Goal: Task Accomplishment & Management: Manage account settings

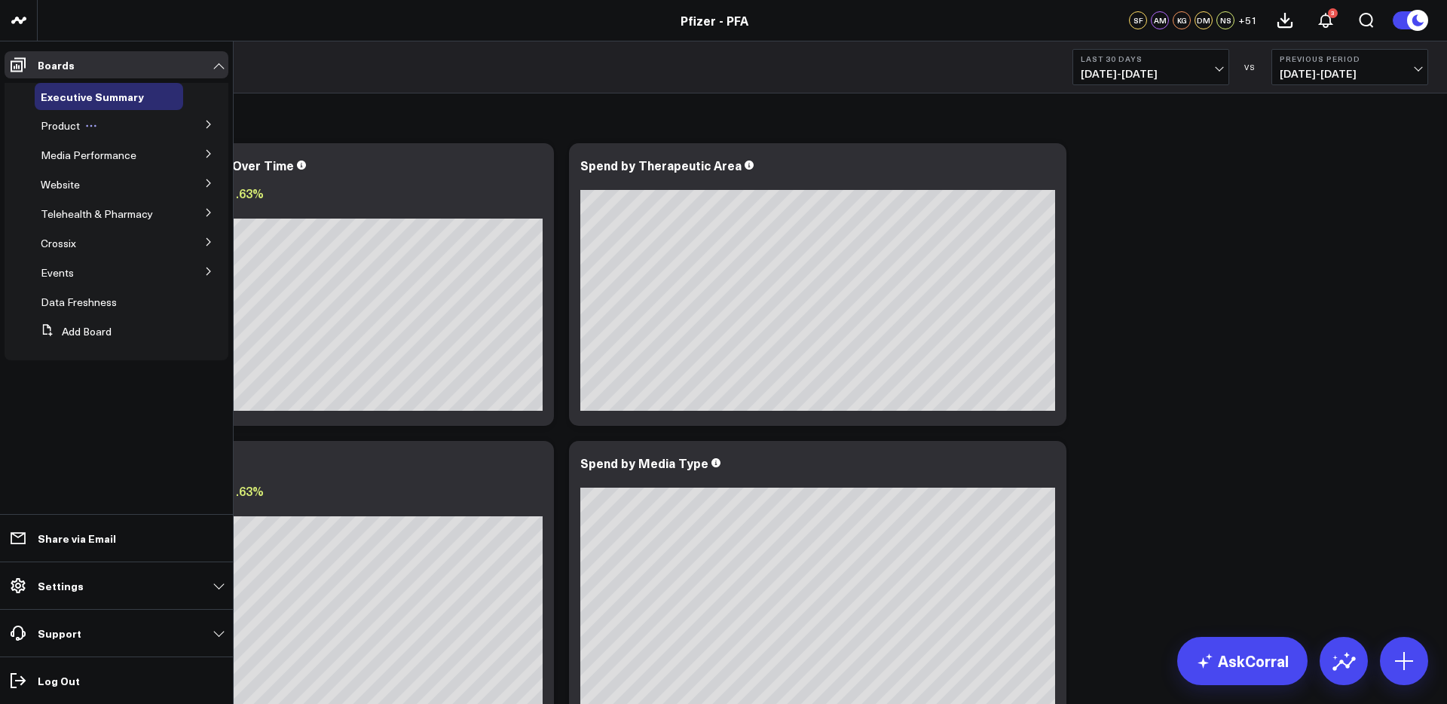
click at [57, 130] on span "Product" at bounding box center [60, 125] width 39 height 14
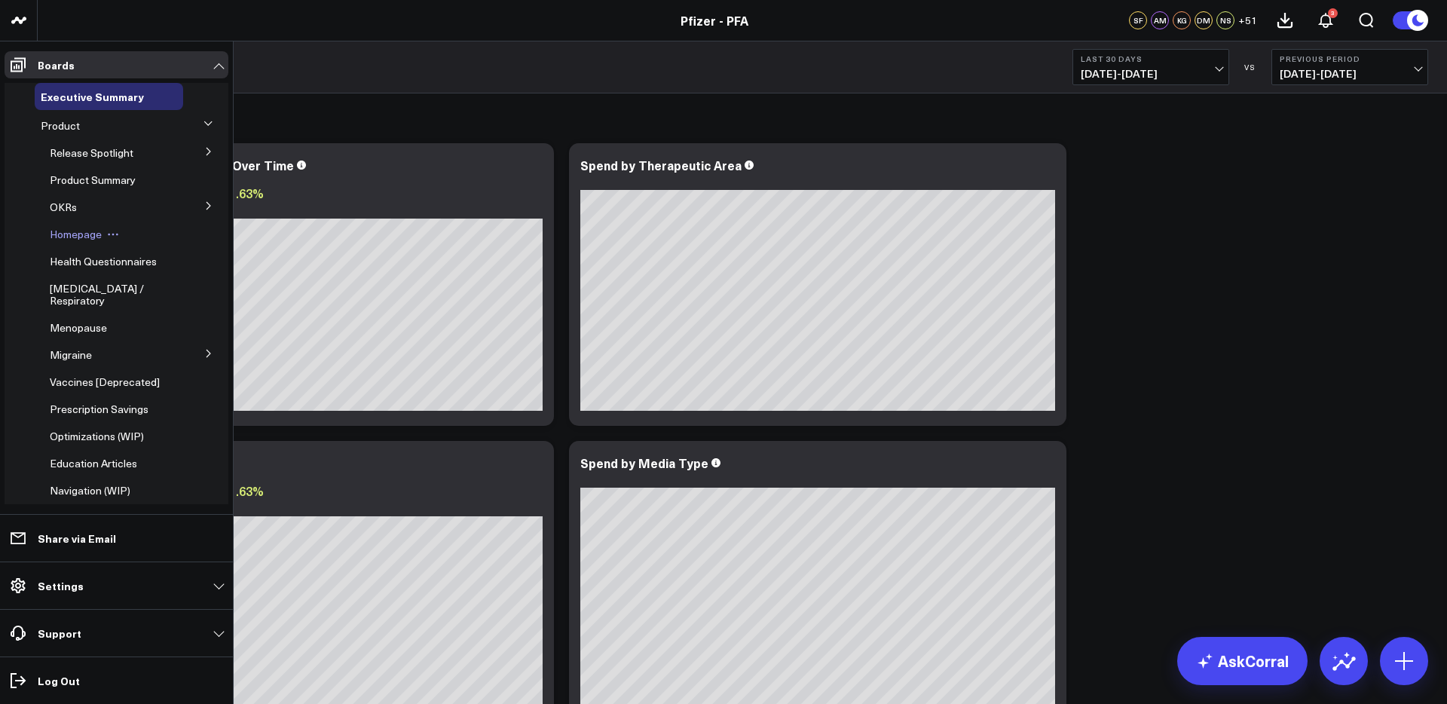
click at [87, 237] on span "Homepage" at bounding box center [76, 234] width 52 height 14
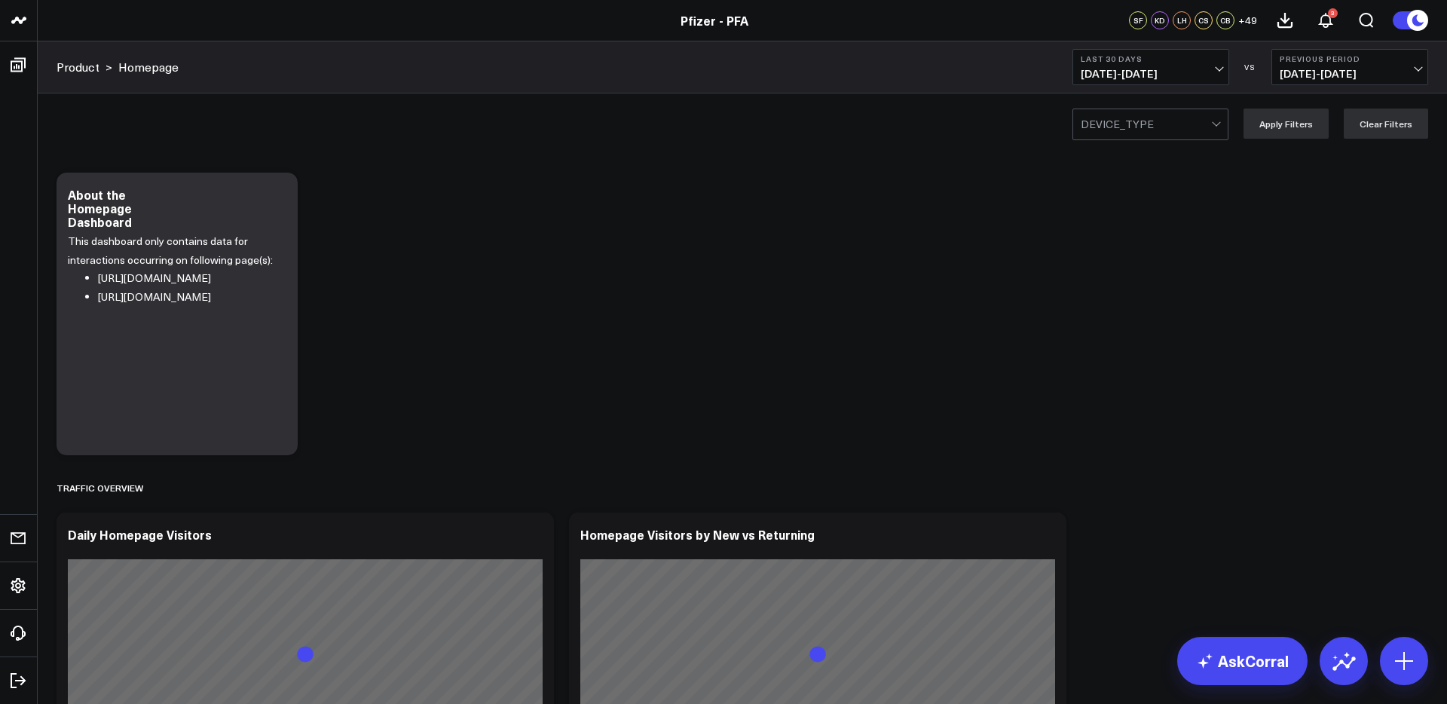
click at [1124, 75] on span "[DATE] - [DATE]" at bounding box center [1150, 74] width 140 height 12
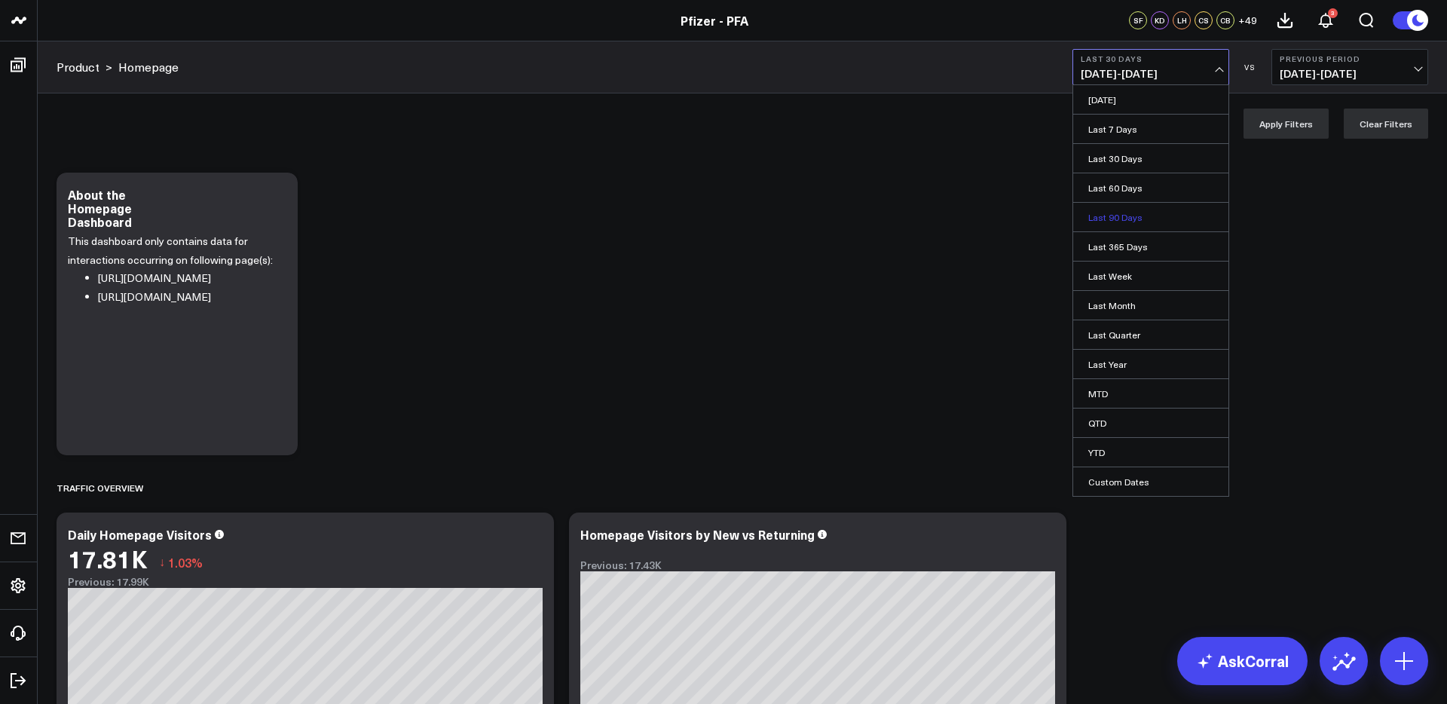
click at [1121, 209] on link "Last 90 Days" at bounding box center [1150, 217] width 155 height 29
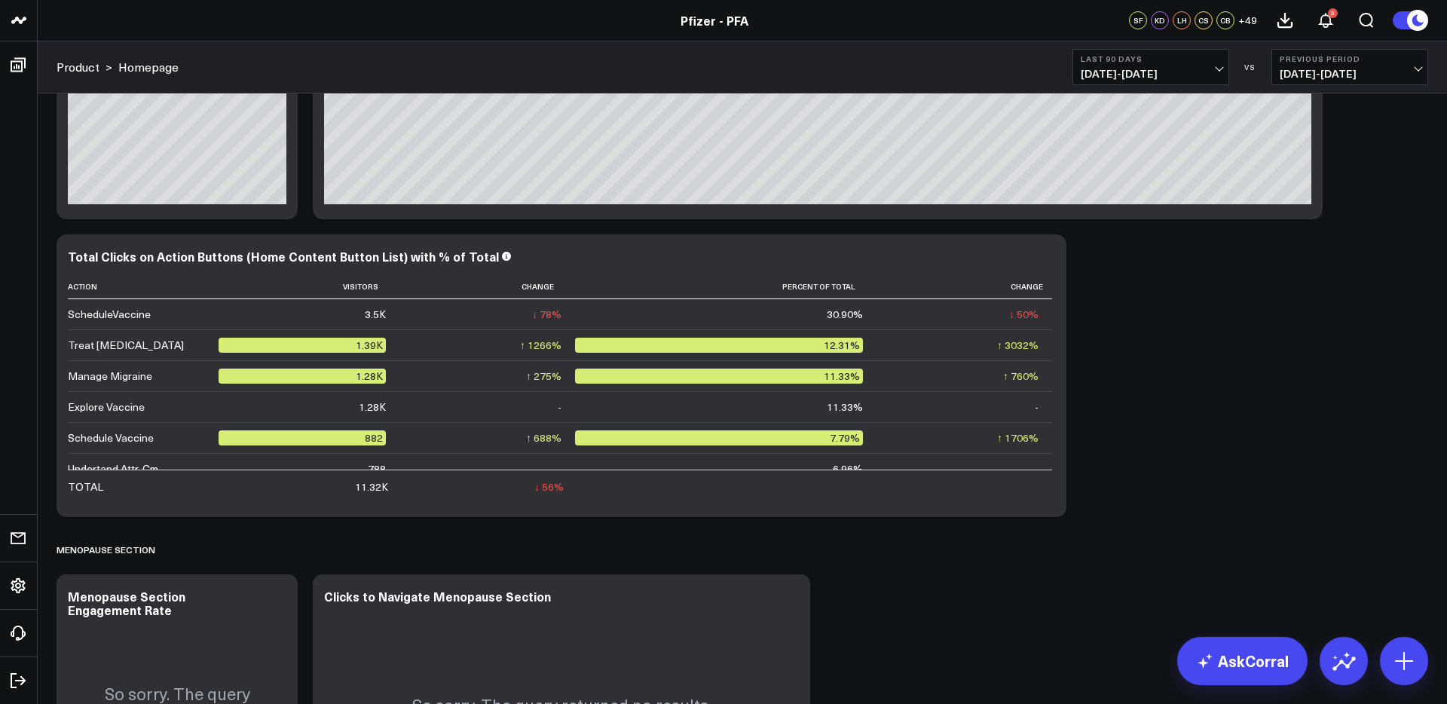
scroll to position [1181, 0]
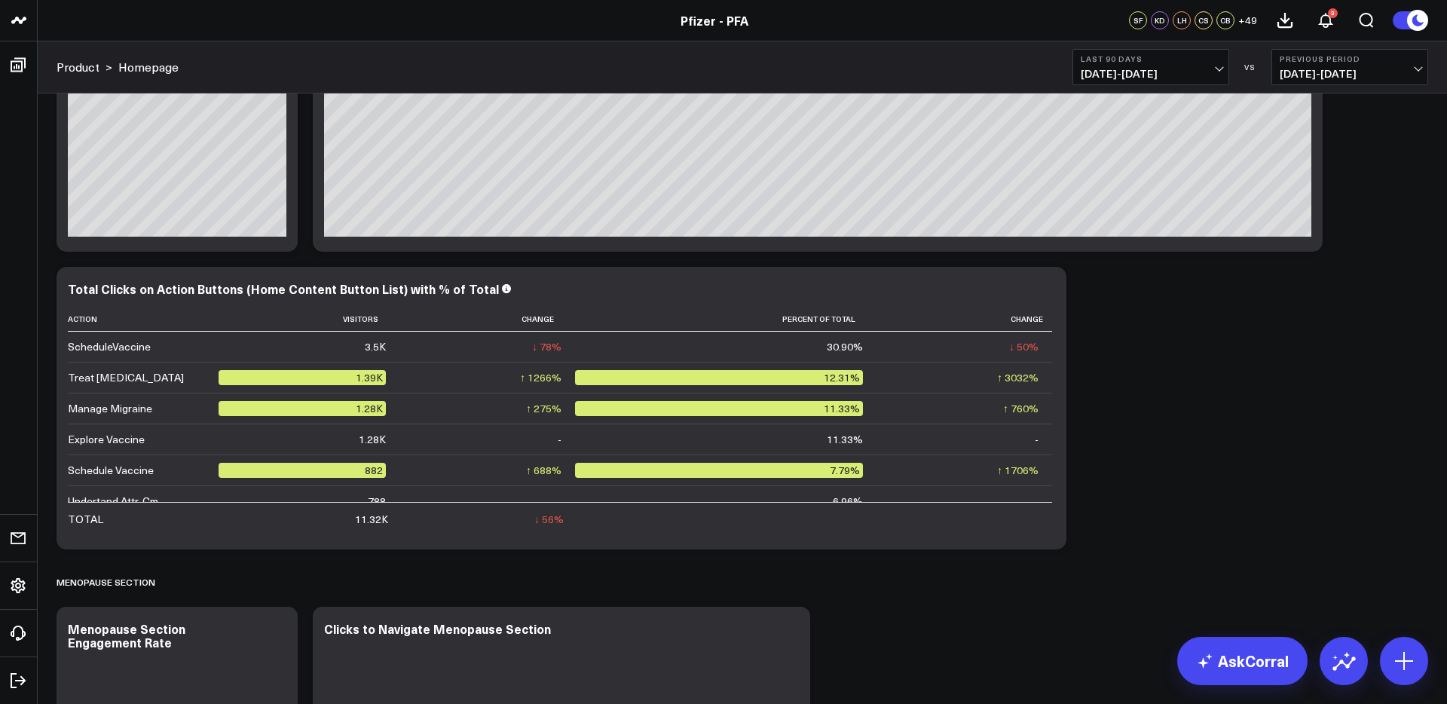
click at [1157, 76] on span "[DATE] - [DATE]" at bounding box center [1150, 74] width 140 height 12
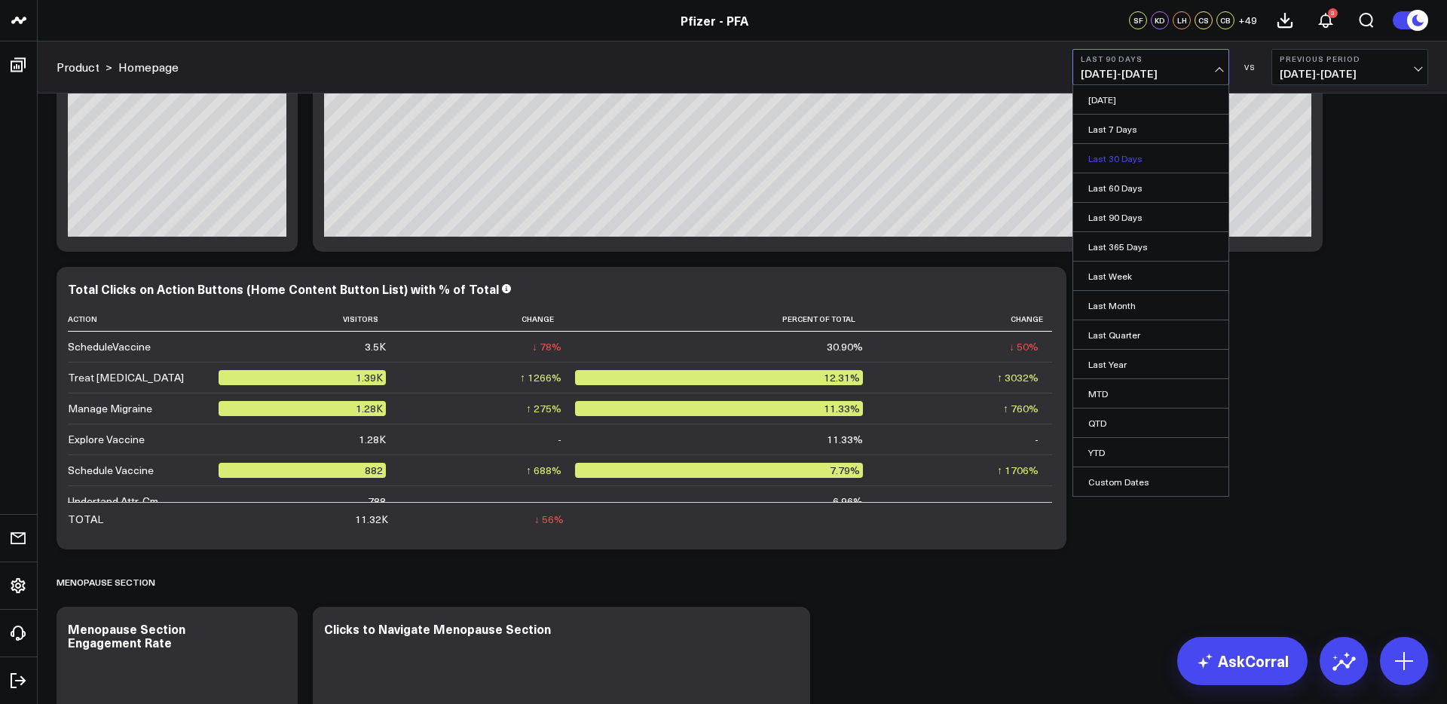
click at [1117, 158] on link "Last 30 Days" at bounding box center [1150, 158] width 155 height 29
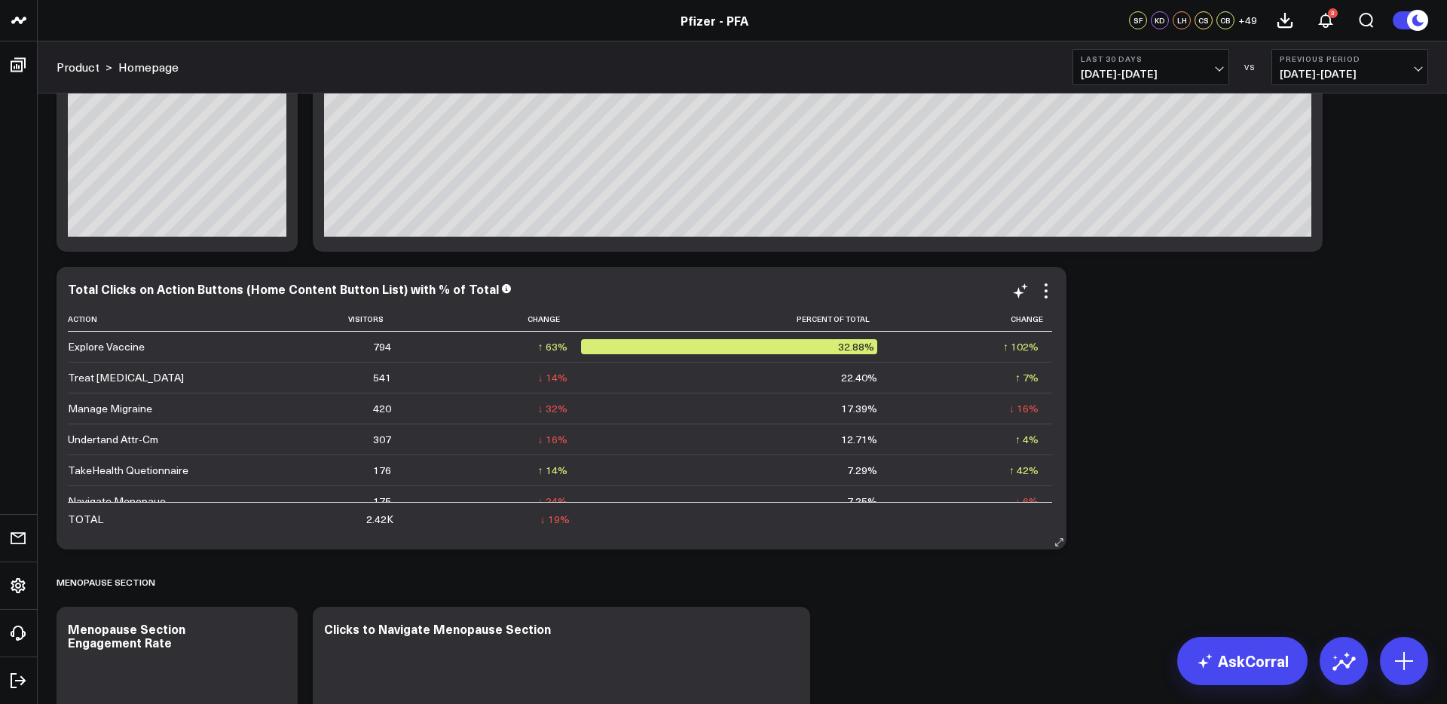
click at [121, 353] on div "Explore Vaccine" at bounding box center [106, 346] width 77 height 15
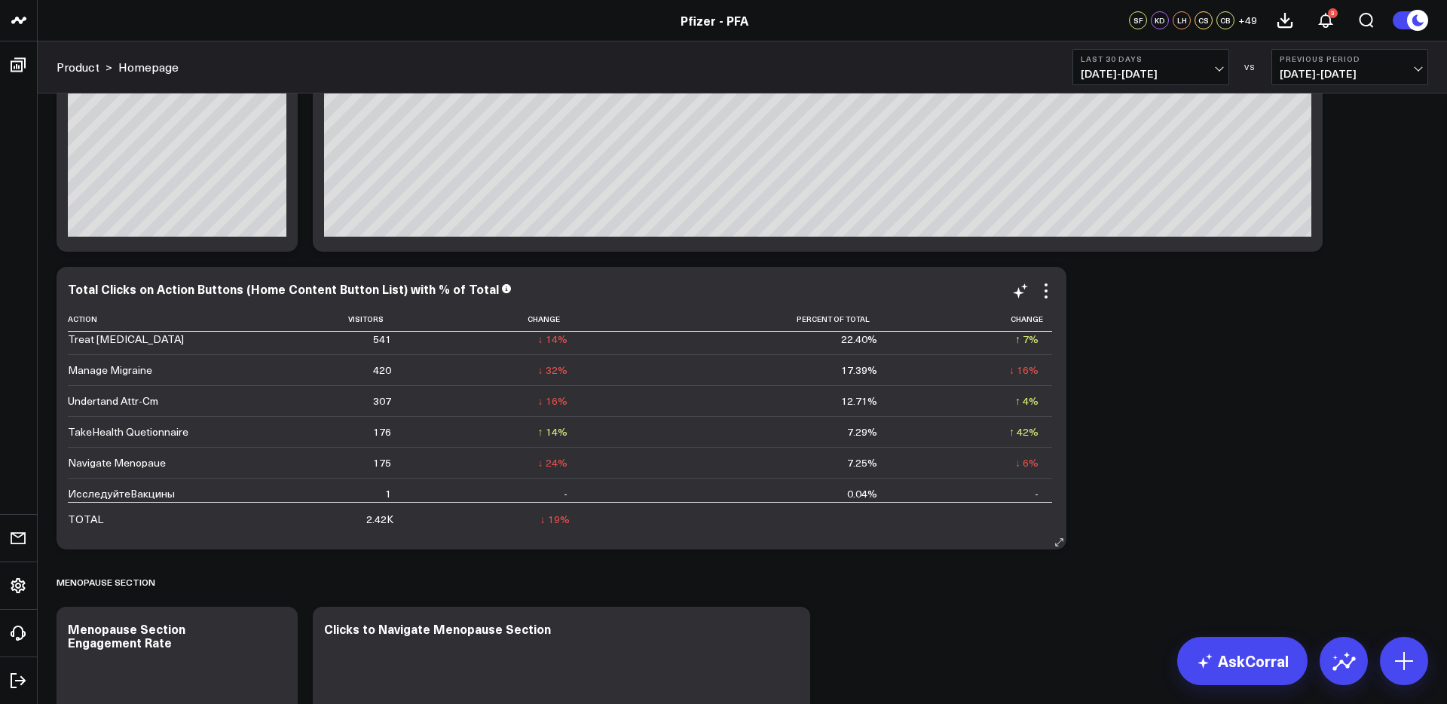
scroll to position [50, 0]
click at [1020, 289] on icon at bounding box center [1020, 291] width 18 height 18
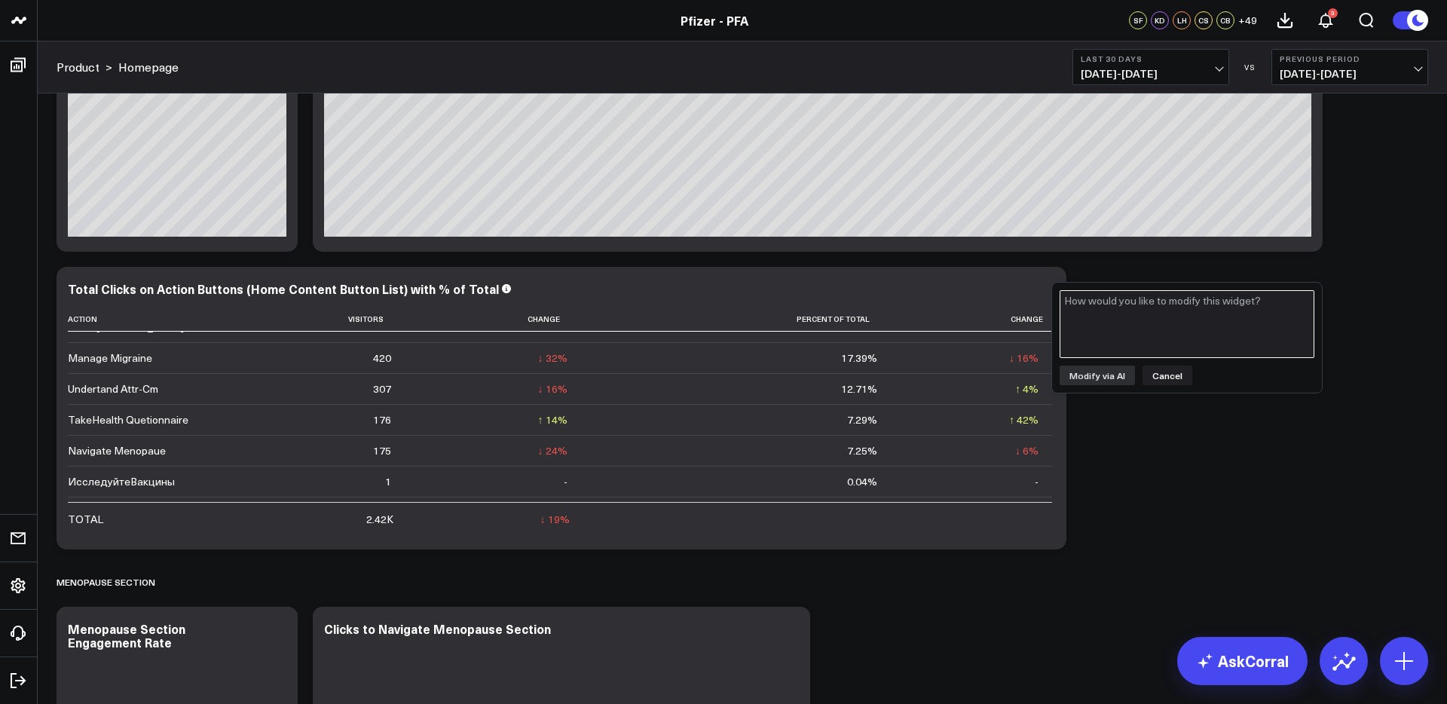
click at [1127, 307] on textarea at bounding box center [1186, 324] width 255 height 68
type textarea "Limit to the top 6 actions"
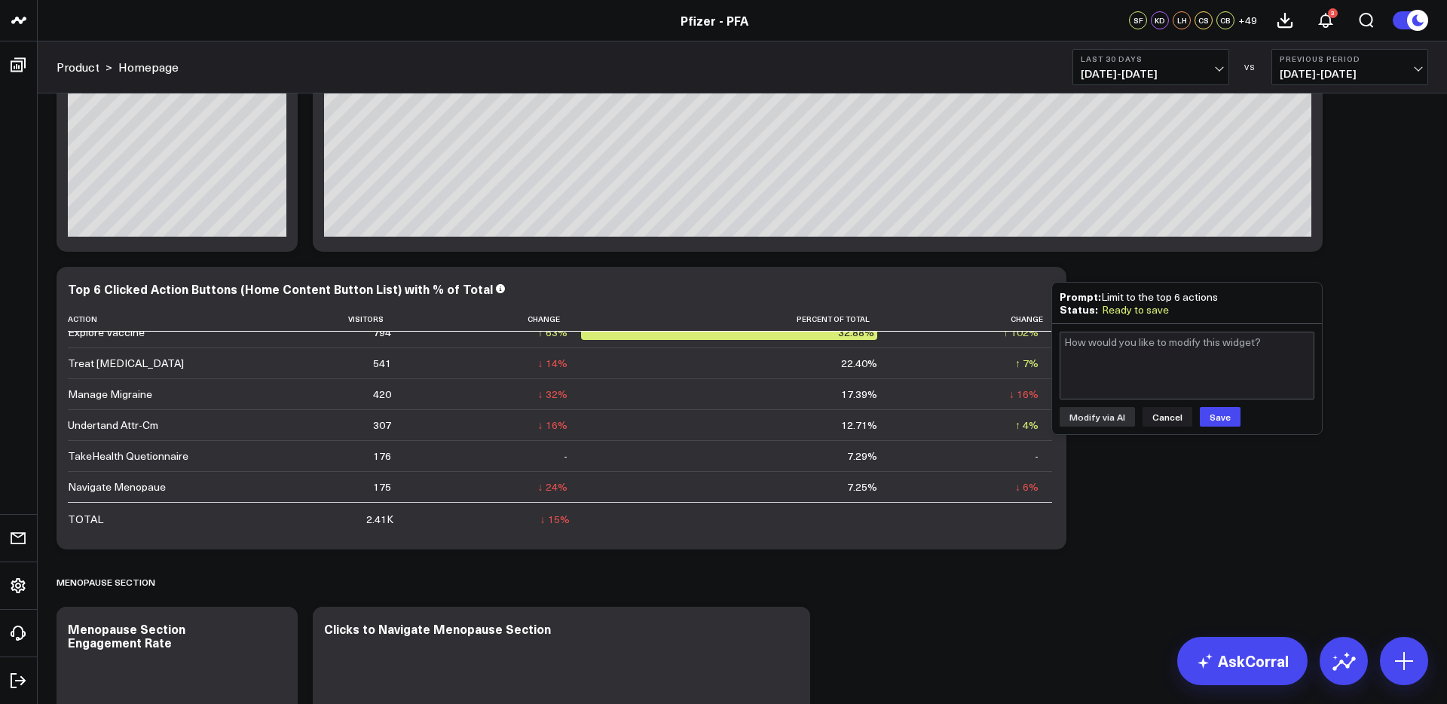
scroll to position [1187, 0]
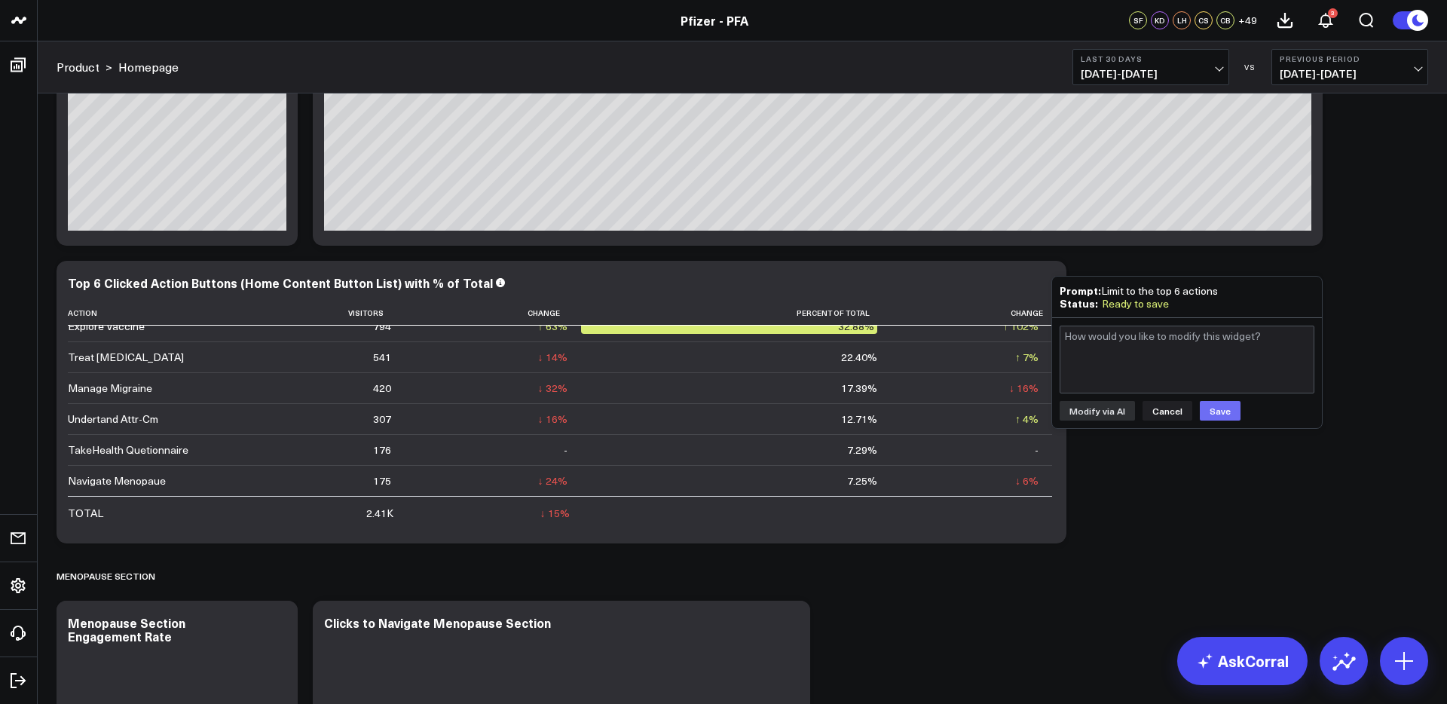
click at [1210, 414] on button "Save" at bounding box center [1220, 411] width 41 height 20
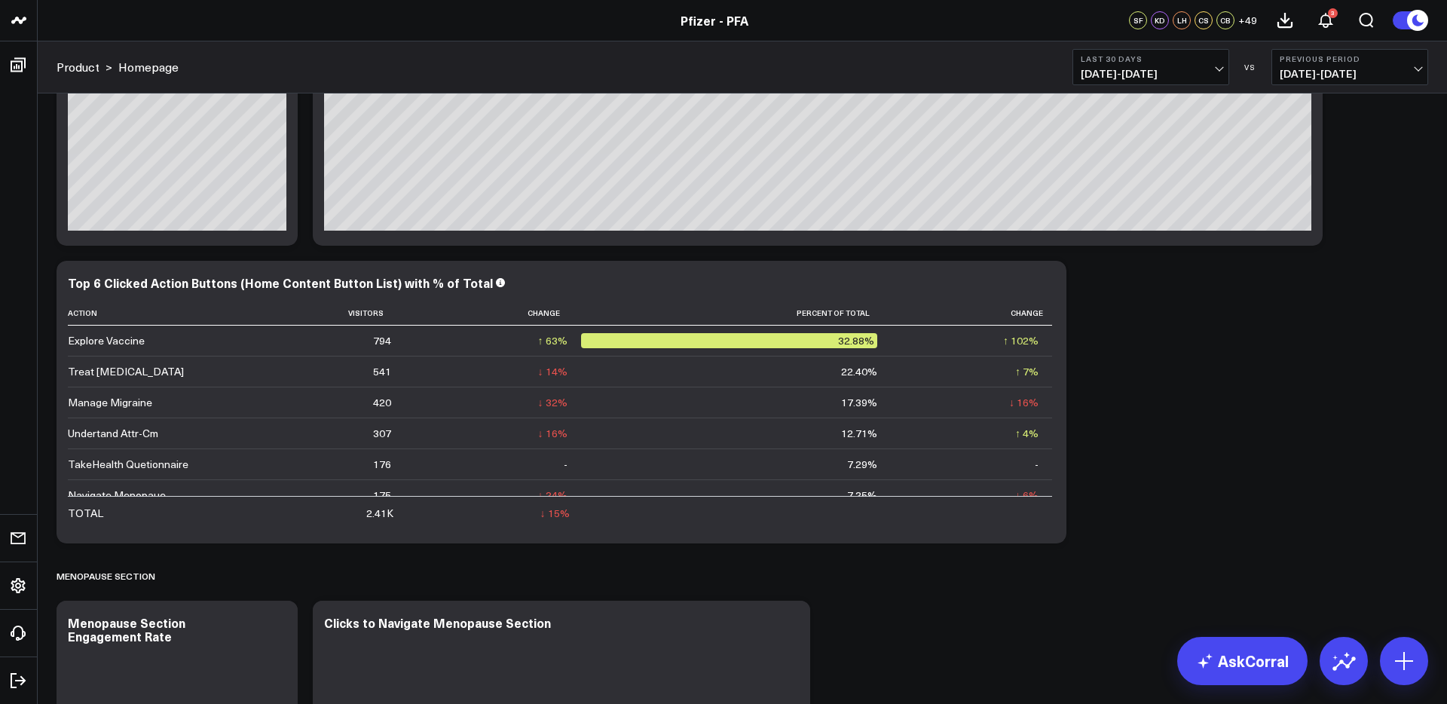
click at [1041, 291] on icon at bounding box center [1046, 285] width 18 height 18
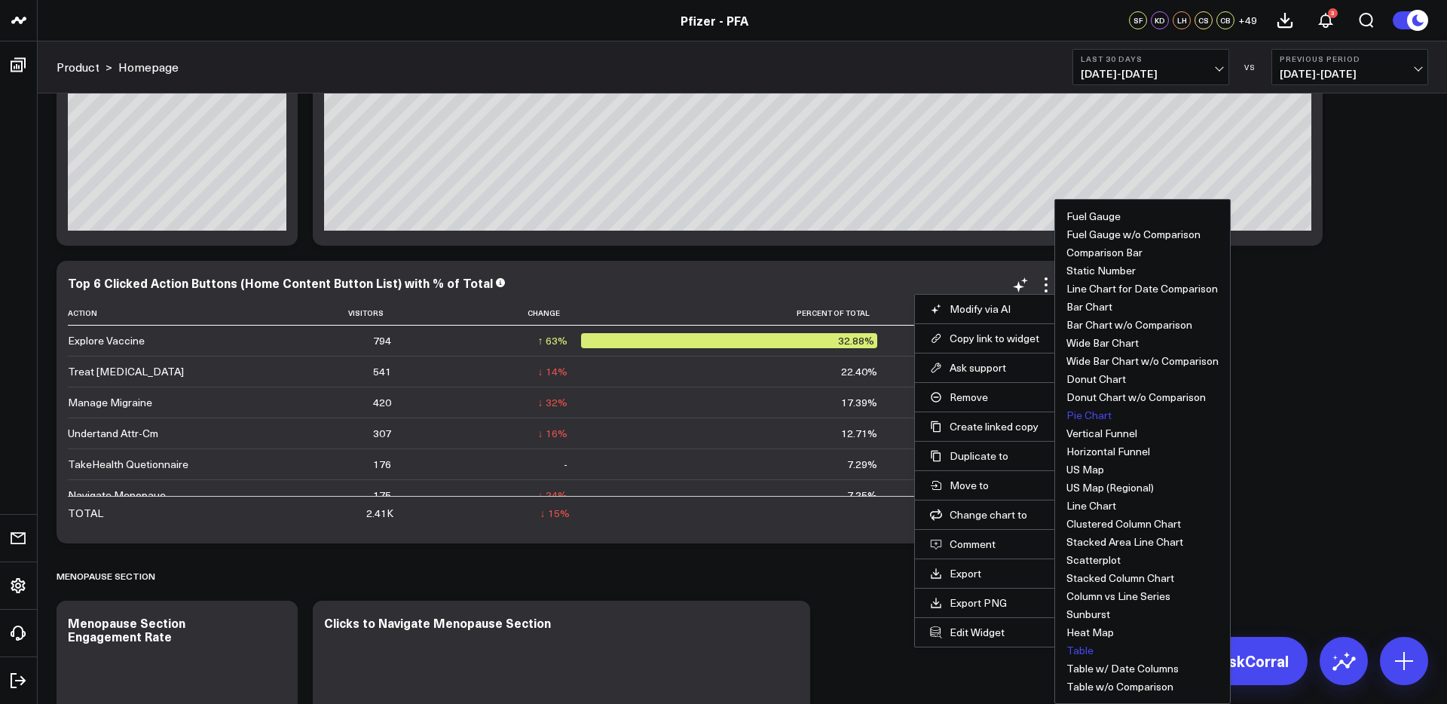
click at [1090, 415] on button "Pie Chart" at bounding box center [1088, 415] width 45 height 11
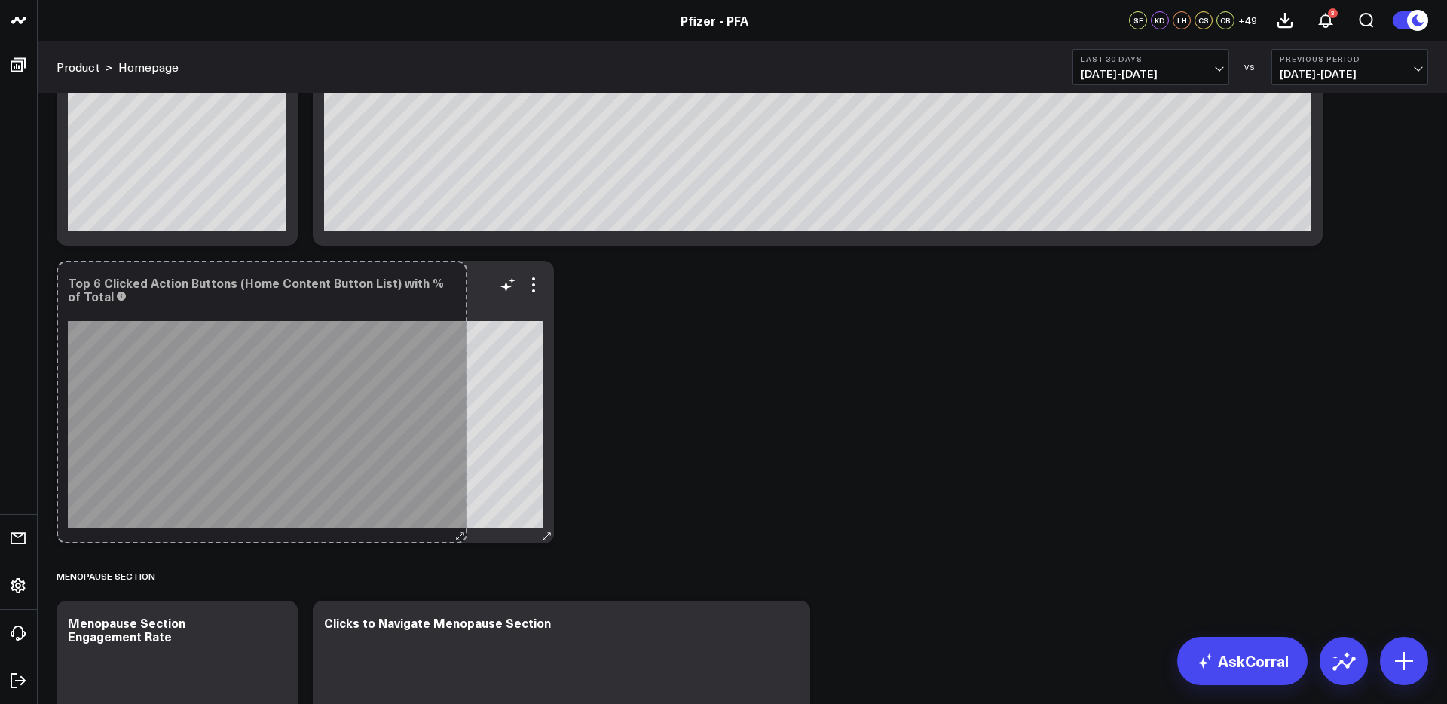
click at [462, 527] on div "Top 6 Clicked Action Buttons (Home Content Button List) with % of Total [fontSi…" at bounding box center [305, 402] width 497 height 283
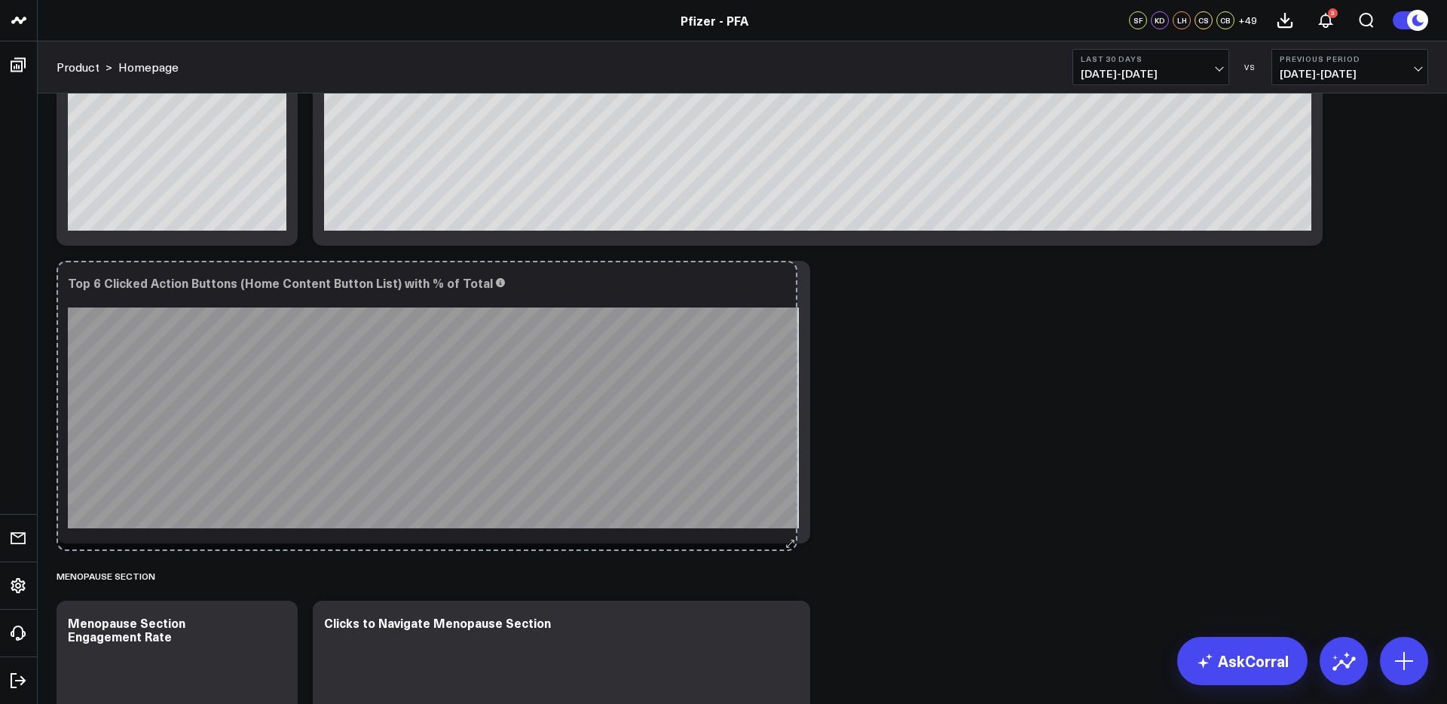
drag, startPoint x: 539, startPoint y: 537, endPoint x: 783, endPoint y: 545, distance: 243.5
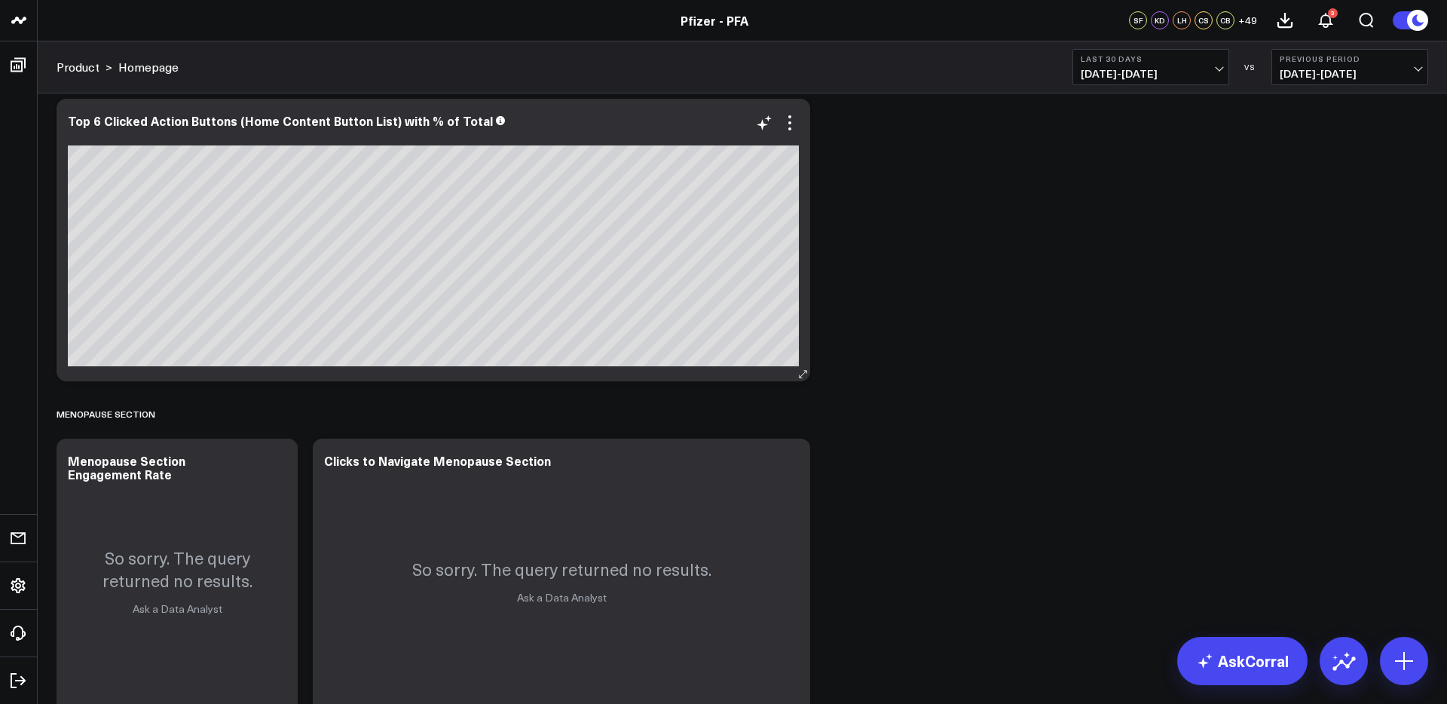
scroll to position [1351, 0]
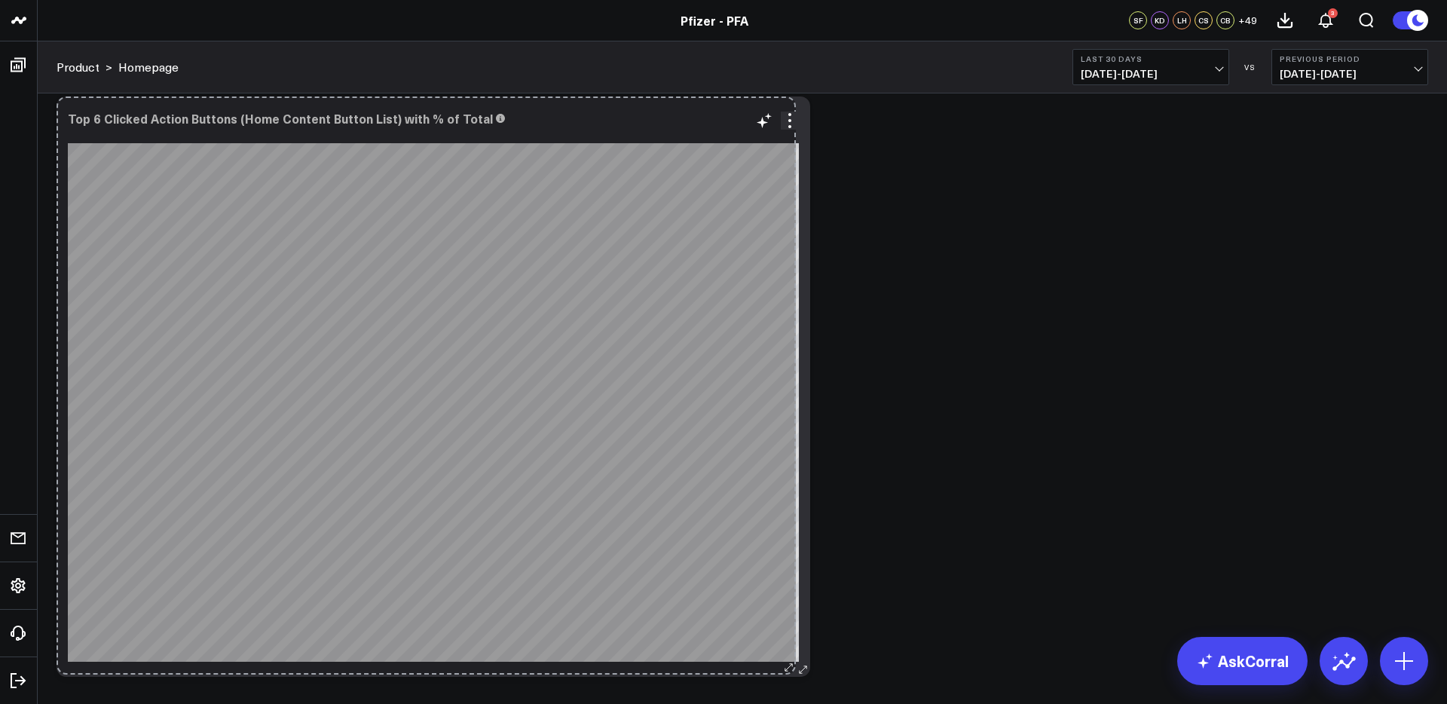
drag, startPoint x: 803, startPoint y: 371, endPoint x: 788, endPoint y: 663, distance: 292.0
click at [788, 664] on div "Top 6 Clicked Action Buttons (Home Content Button List) with % of Total [fontSi…" at bounding box center [433, 386] width 753 height 580
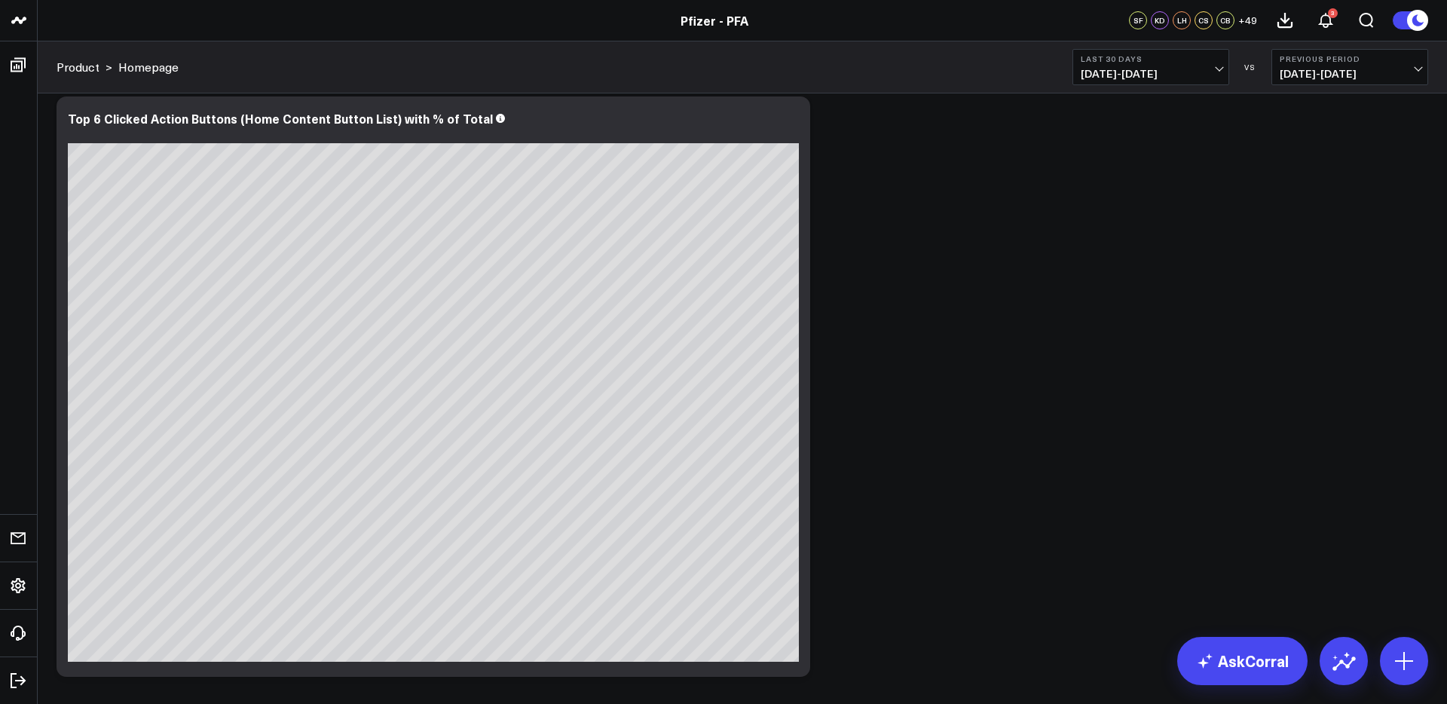
scroll to position [1308, 0]
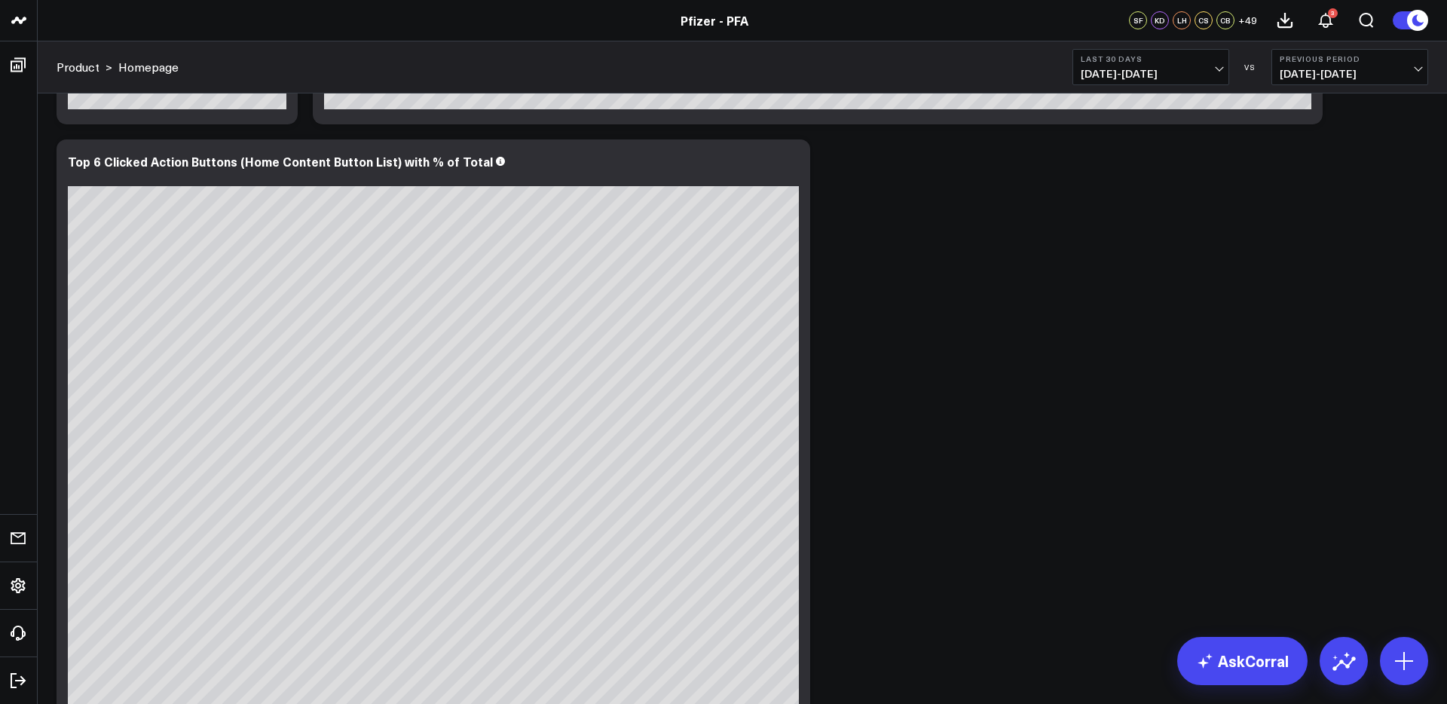
click at [1404, 19] on button at bounding box center [1410, 21] width 36 height 20
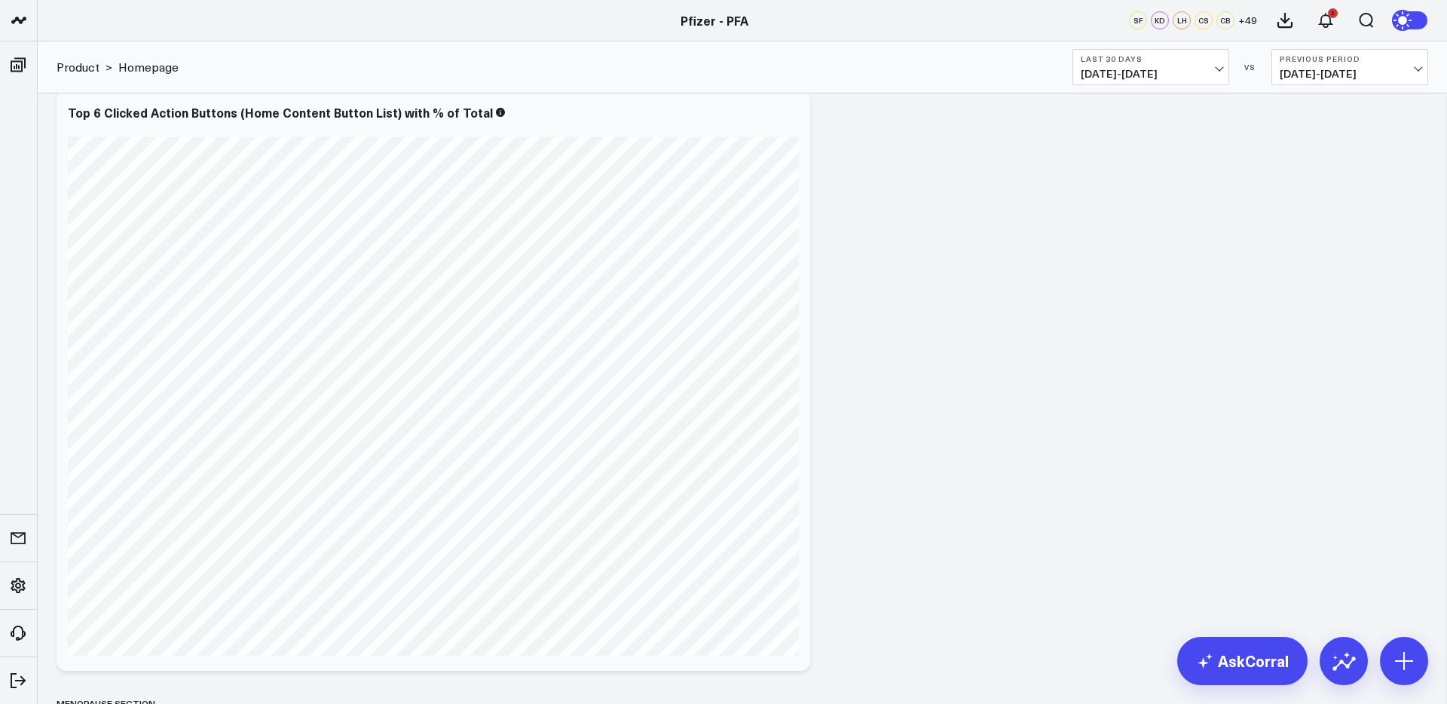
scroll to position [1359, 0]
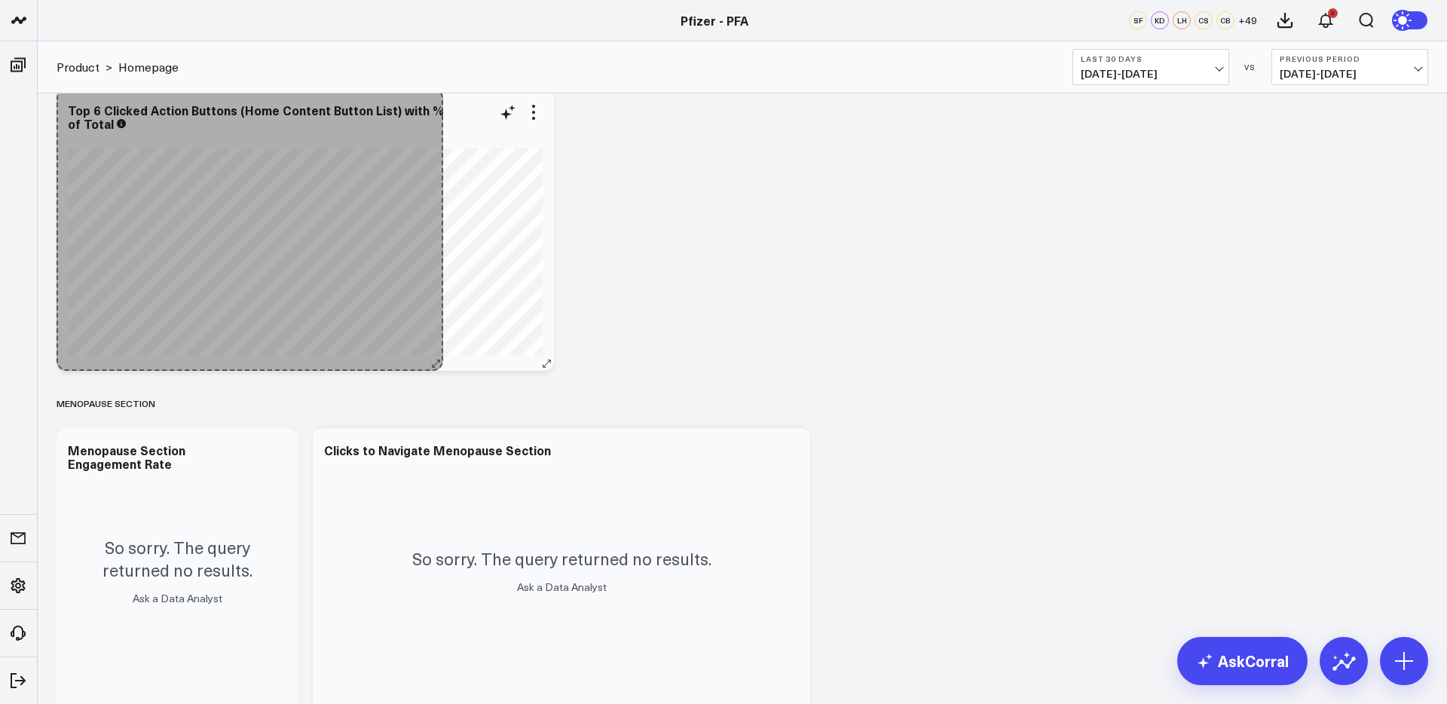
click at [435, 205] on div "Top 6 Clicked Action Buttons (Home Content Button List) with % of Total [fontSi…" at bounding box center [305, 229] width 497 height 283
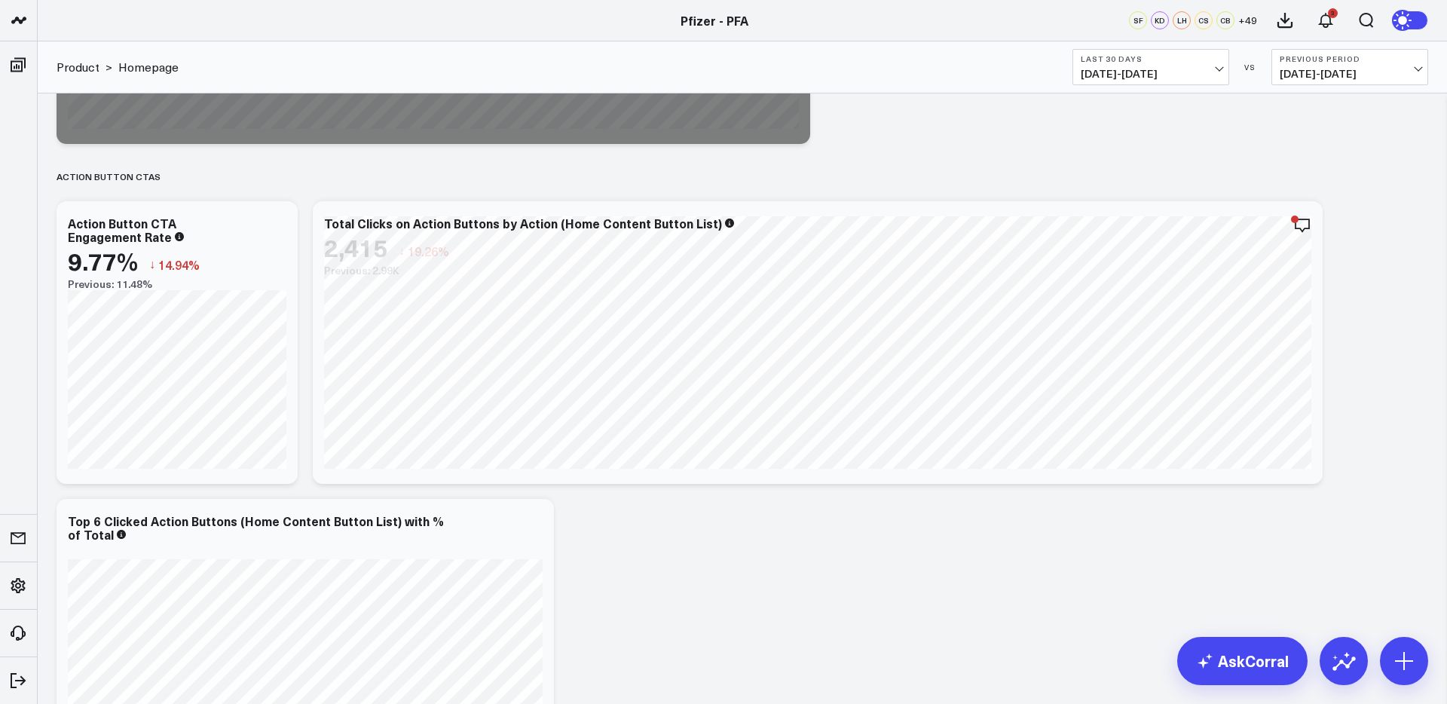
scroll to position [950, 0]
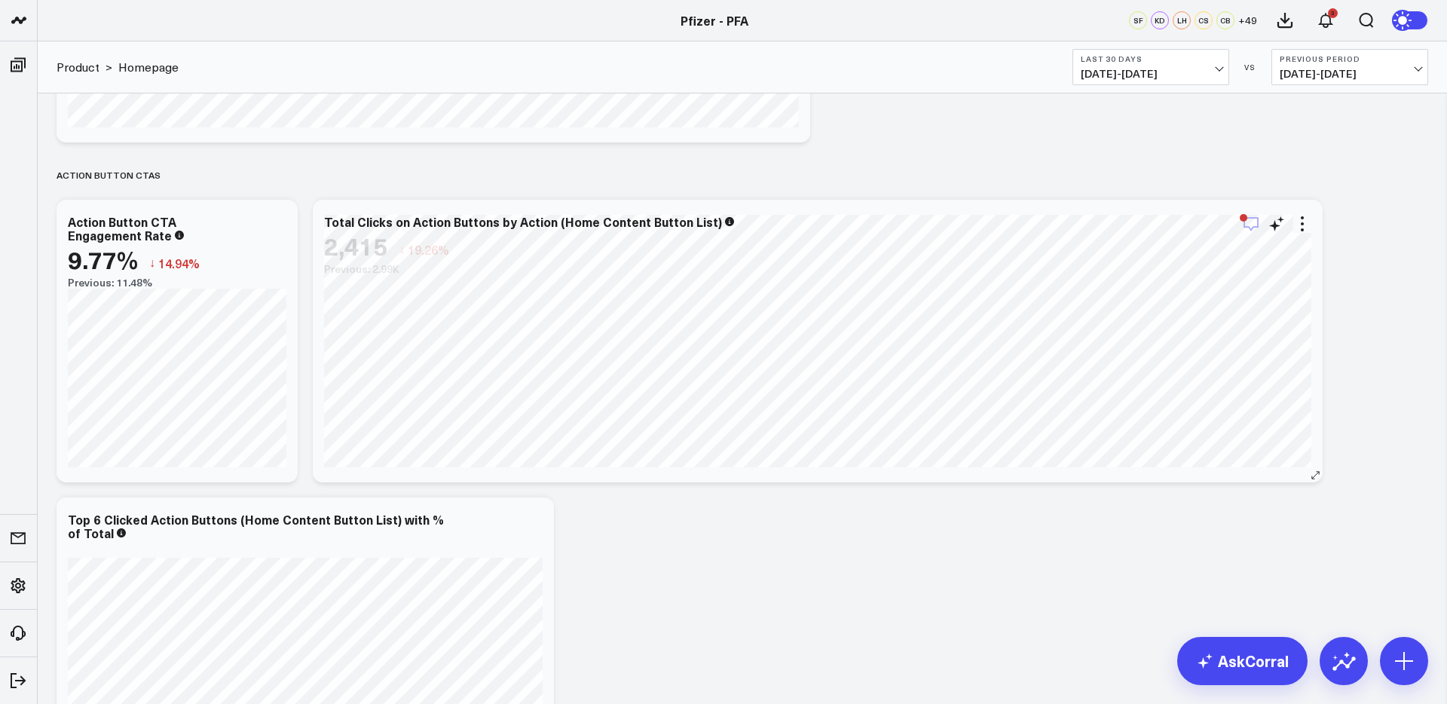
click at [1252, 224] on icon "button" at bounding box center [1251, 224] width 18 height 18
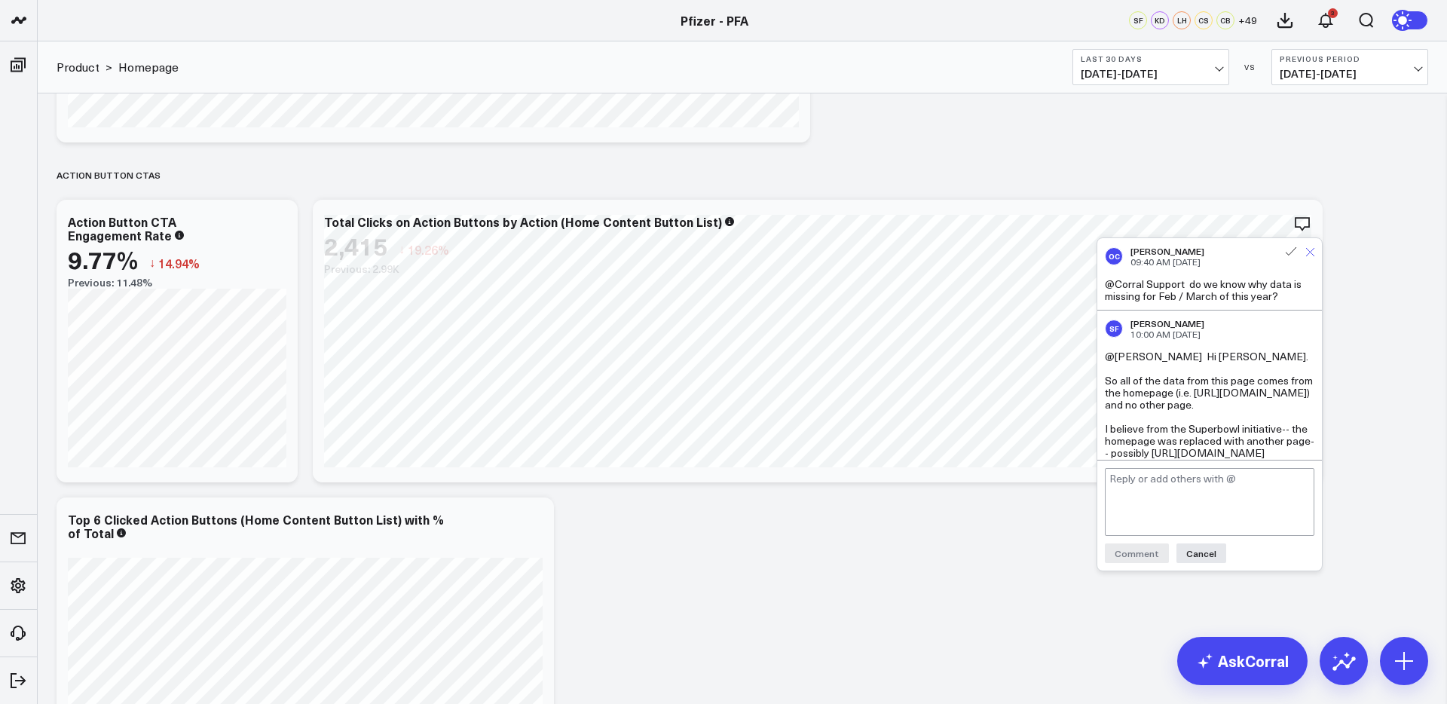
click at [1310, 253] on icon at bounding box center [1310, 252] width 8 height 8
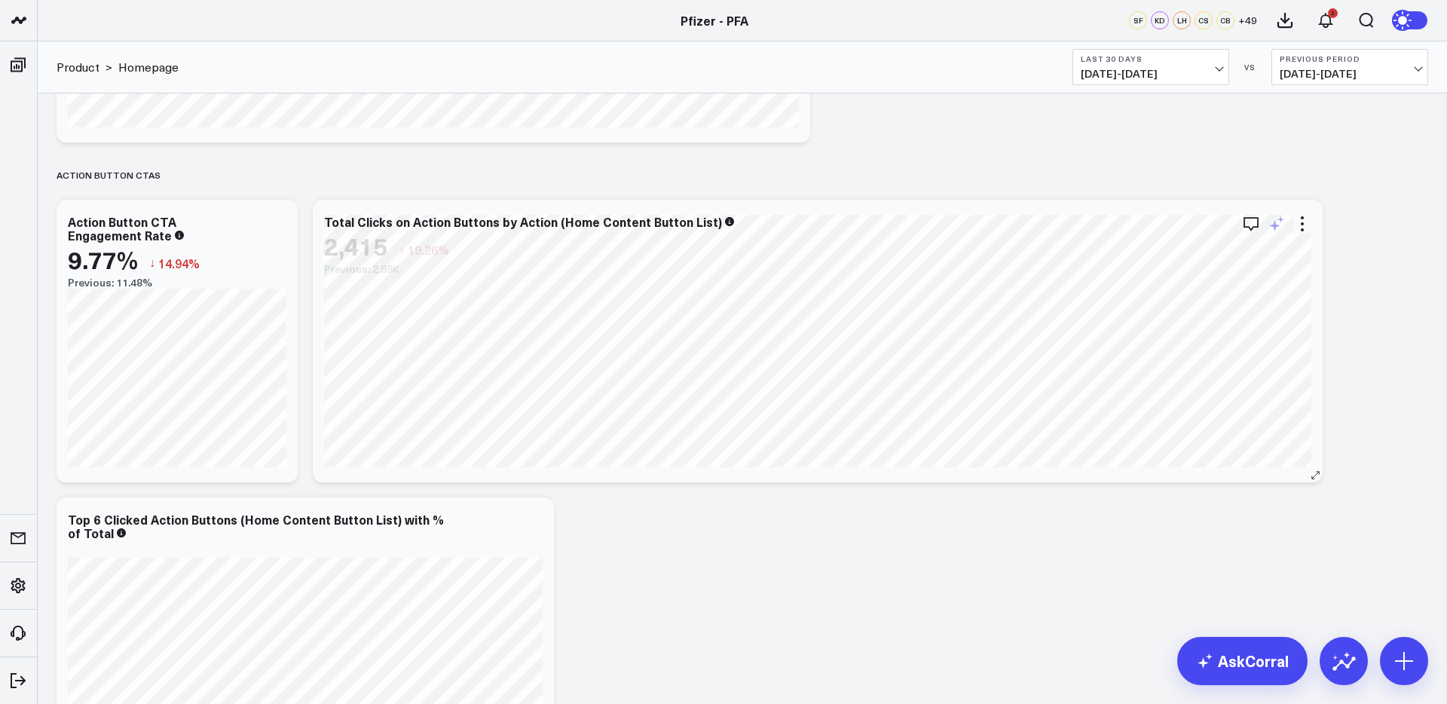
click at [1278, 227] on icon at bounding box center [1276, 224] width 18 height 18
click at [1284, 255] on textarea at bounding box center [1194, 257] width 255 height 68
type textarea "Limit to the top 6 actions"
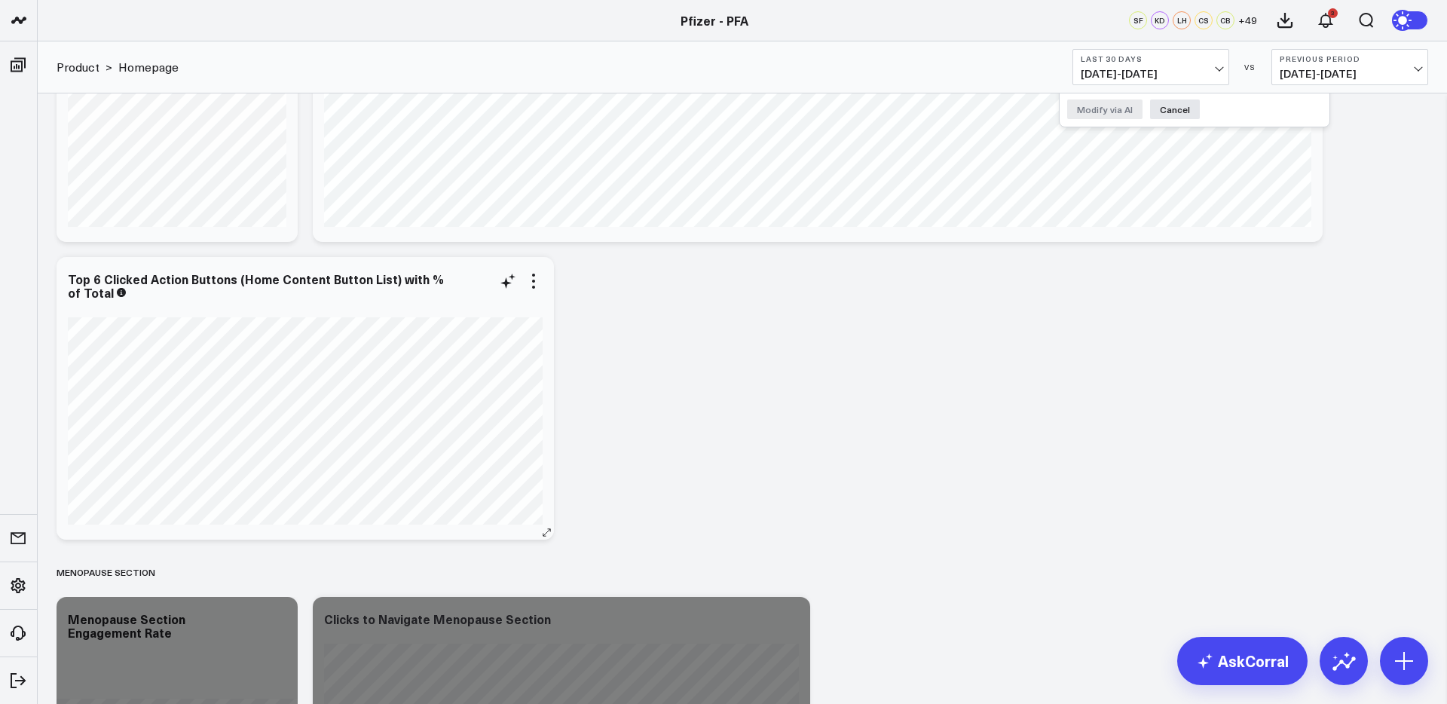
scroll to position [1227, 0]
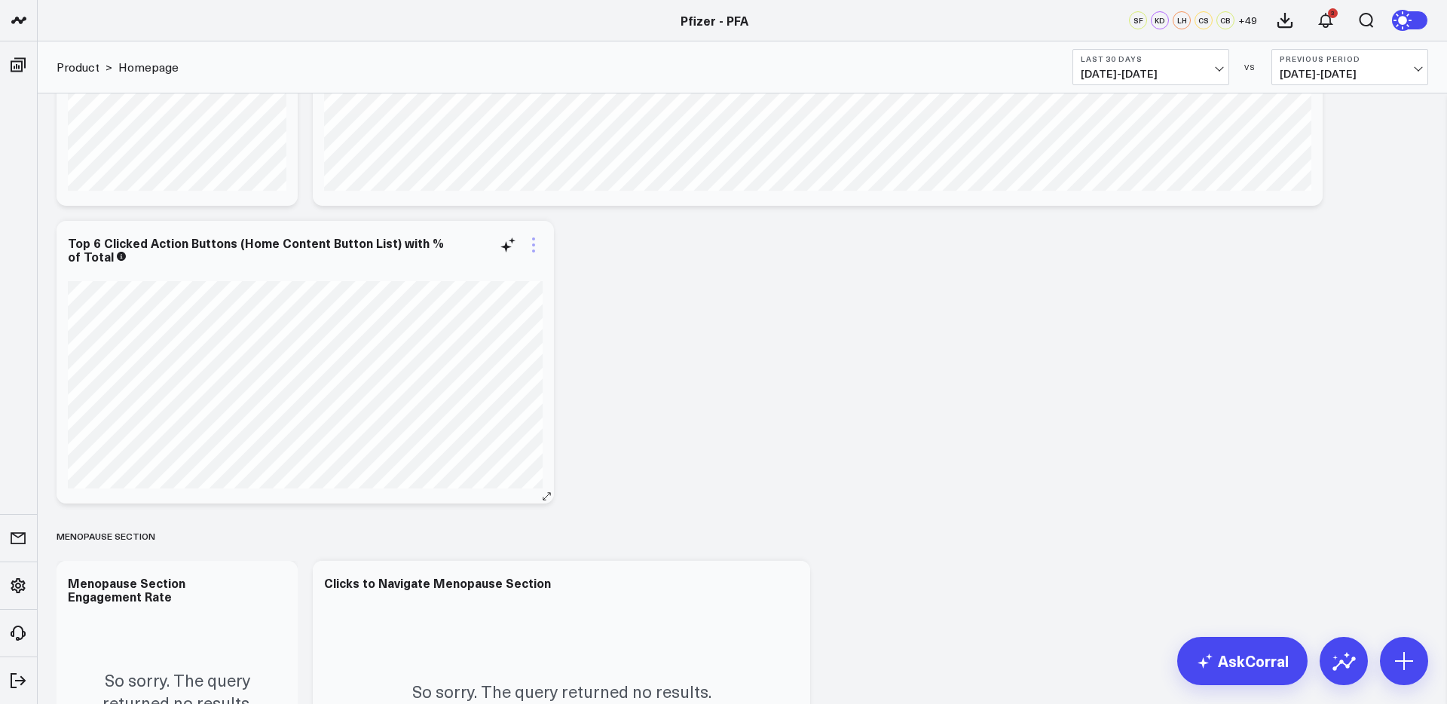
click at [527, 239] on icon at bounding box center [533, 245] width 18 height 18
drag, startPoint x: 821, startPoint y: 366, endPoint x: 723, endPoint y: 331, distance: 104.9
click at [536, 248] on icon at bounding box center [533, 245] width 18 height 18
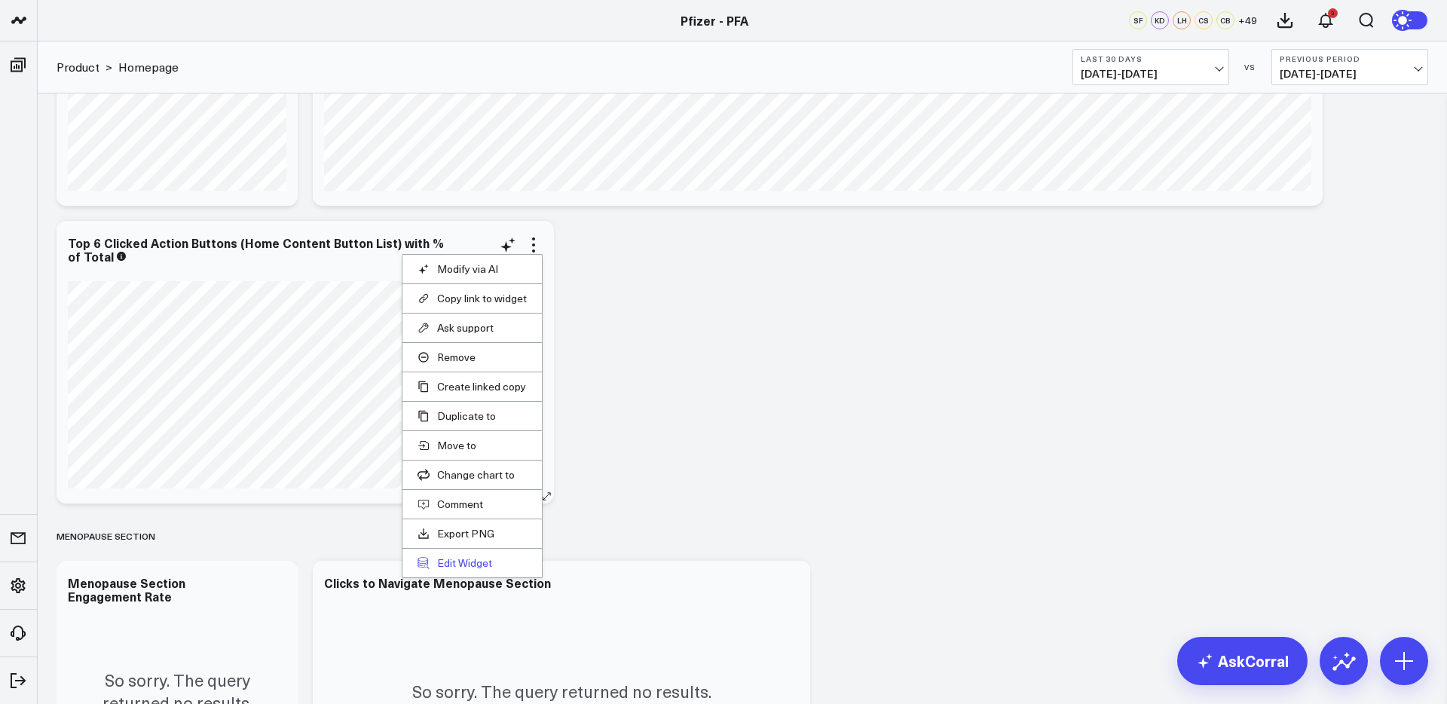
click at [470, 559] on button "Edit Widget" at bounding box center [471, 563] width 109 height 14
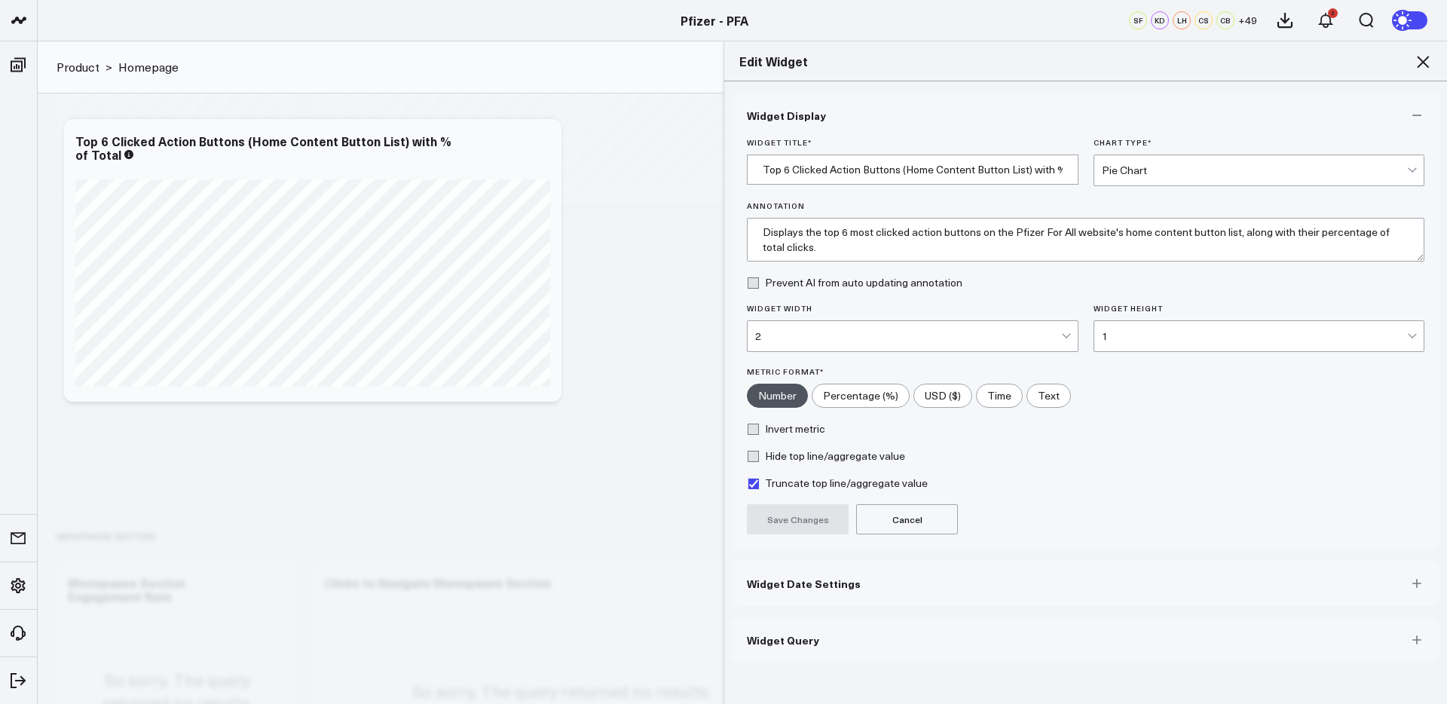
click at [866, 399] on input"] "Percentage (%)" at bounding box center [860, 395] width 96 height 23
radio input"] "true"
click at [812, 513] on button "Save Changes" at bounding box center [798, 519] width 102 height 30
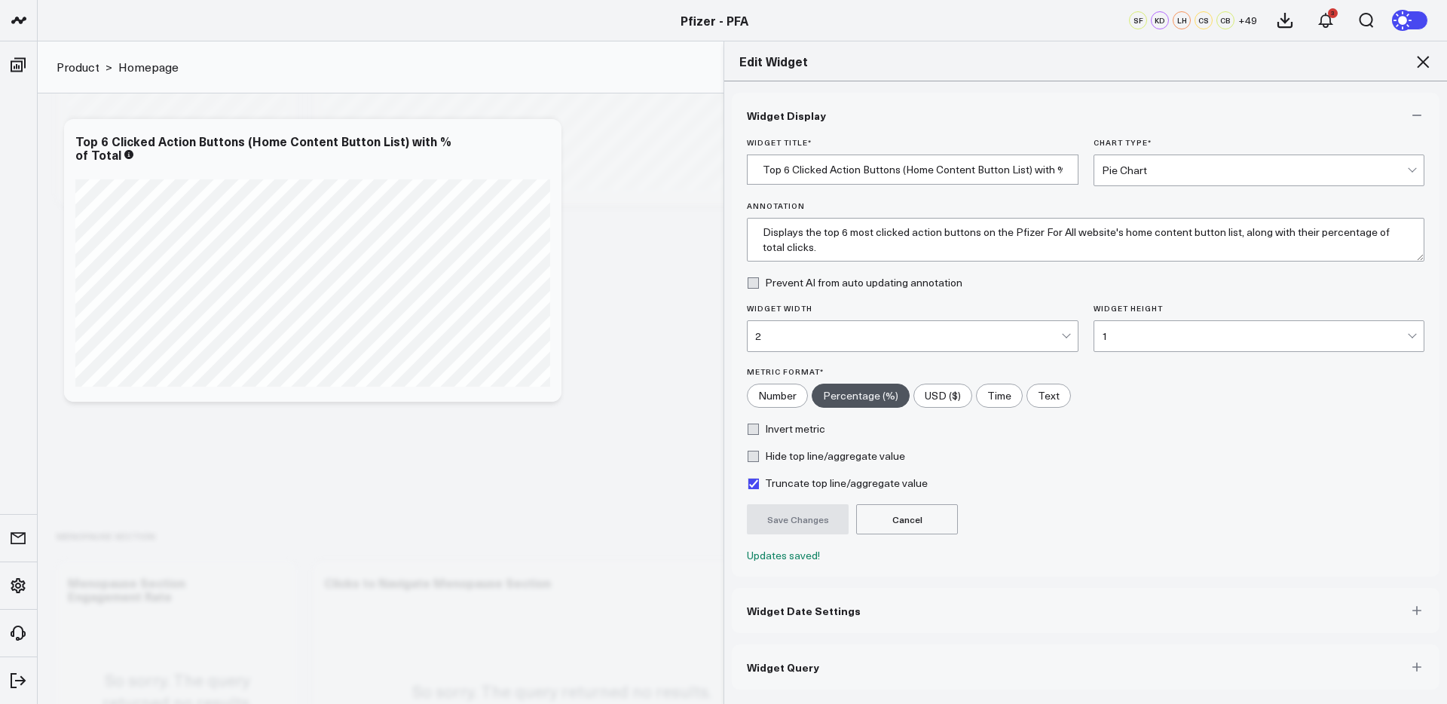
click at [1424, 57] on icon at bounding box center [1422, 62] width 18 height 18
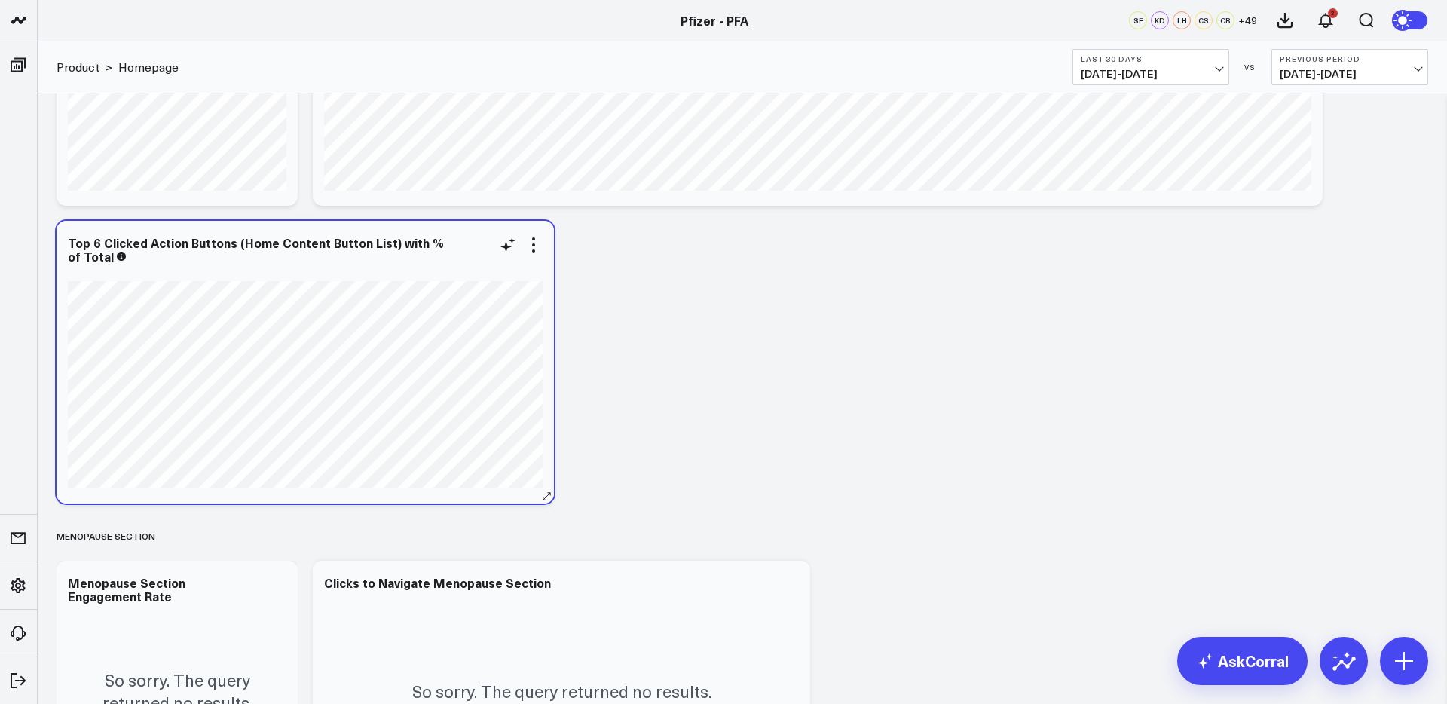
click at [451, 274] on div at bounding box center [305, 272] width 475 height 11
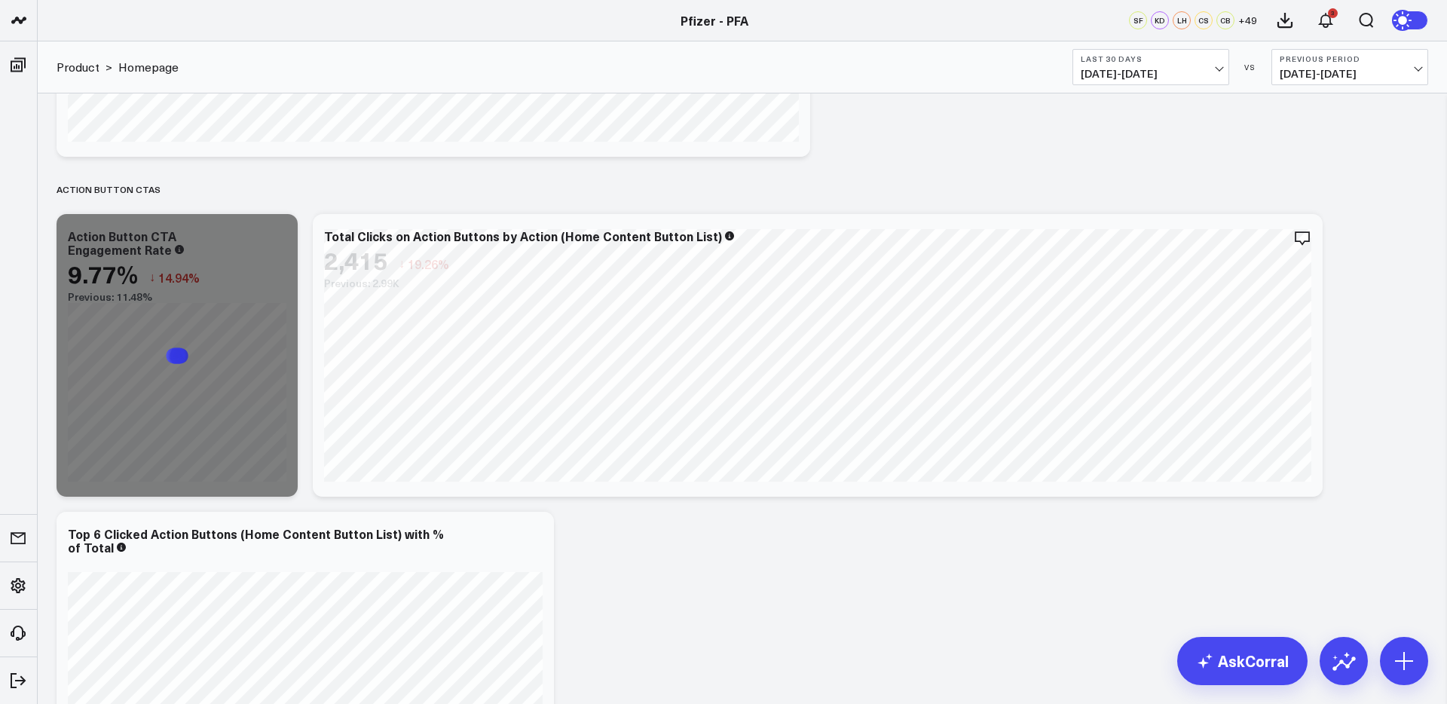
scroll to position [928, 0]
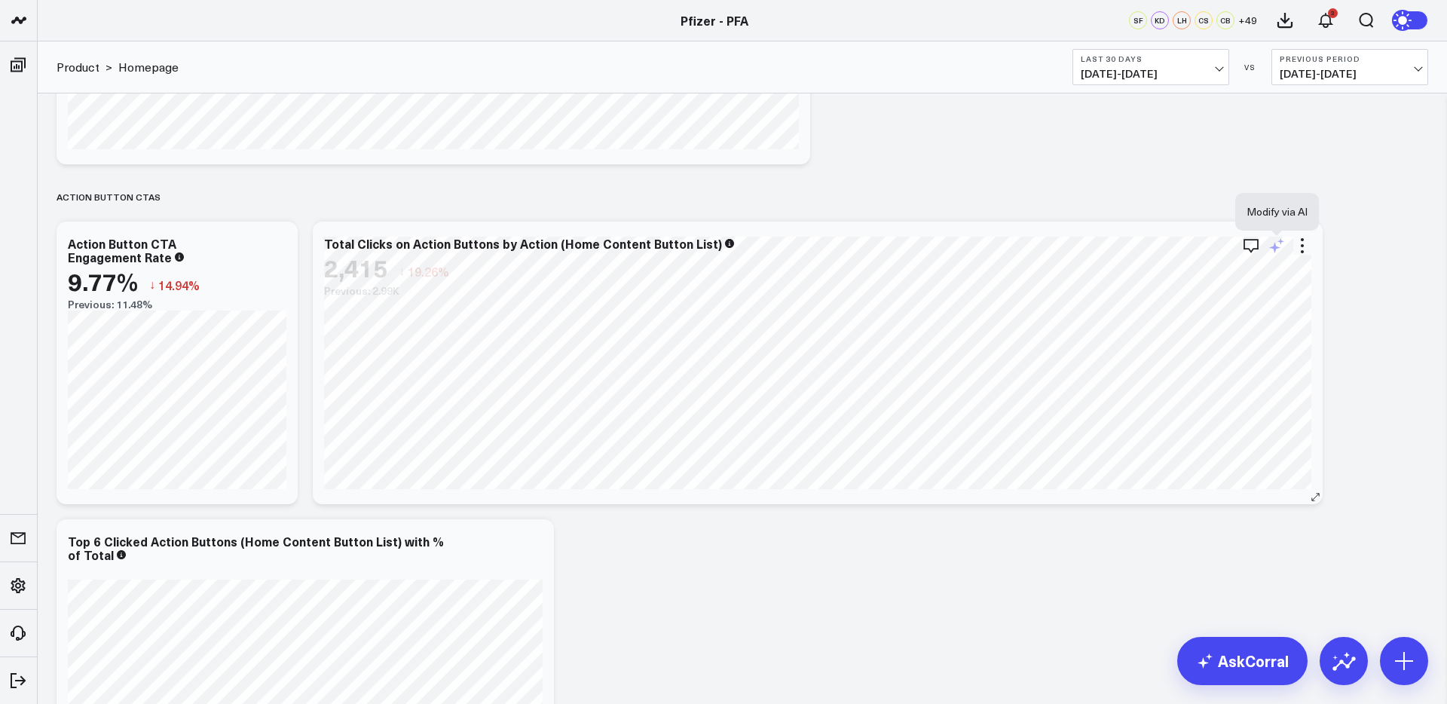
click at [1276, 246] on icon at bounding box center [1274, 247] width 11 height 11
click at [1279, 274] on textarea at bounding box center [1194, 279] width 255 height 68
type textarea "Limit to the top 6 actions"
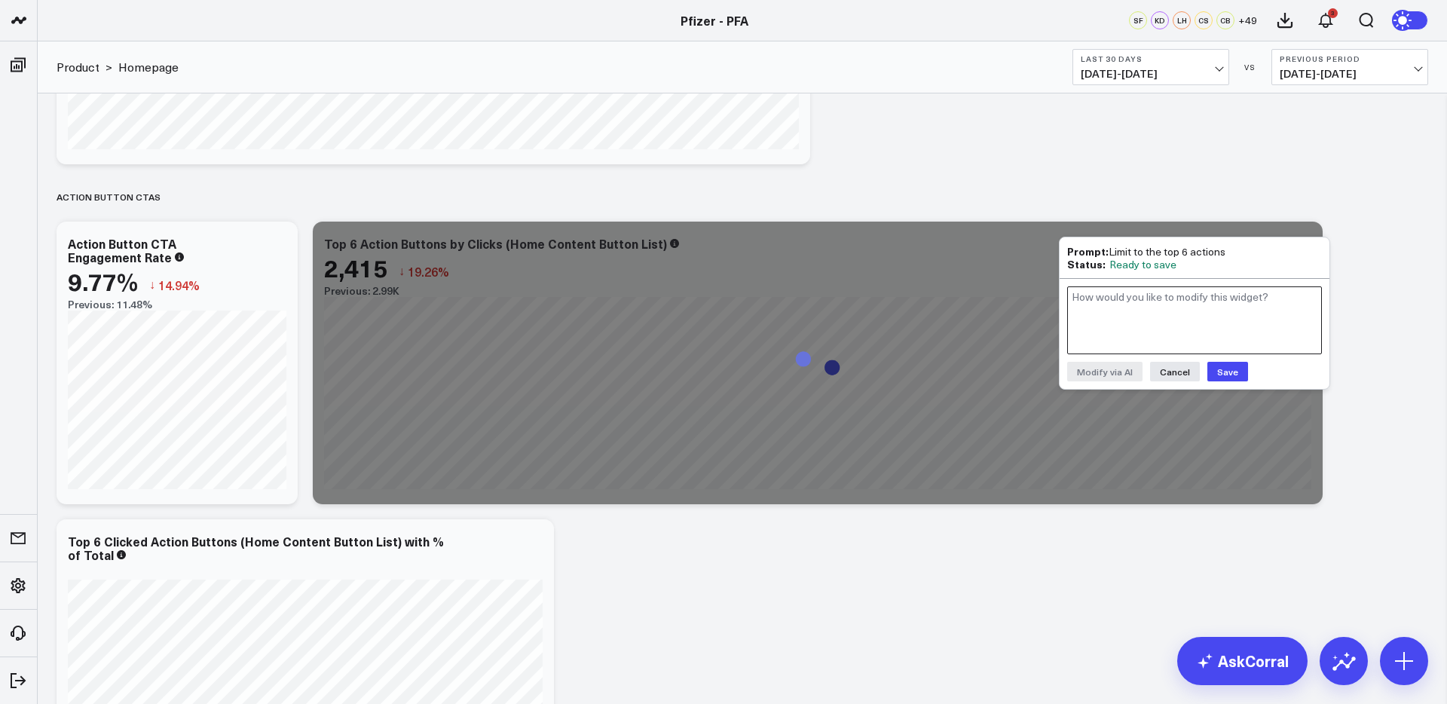
scroll to position [938, 0]
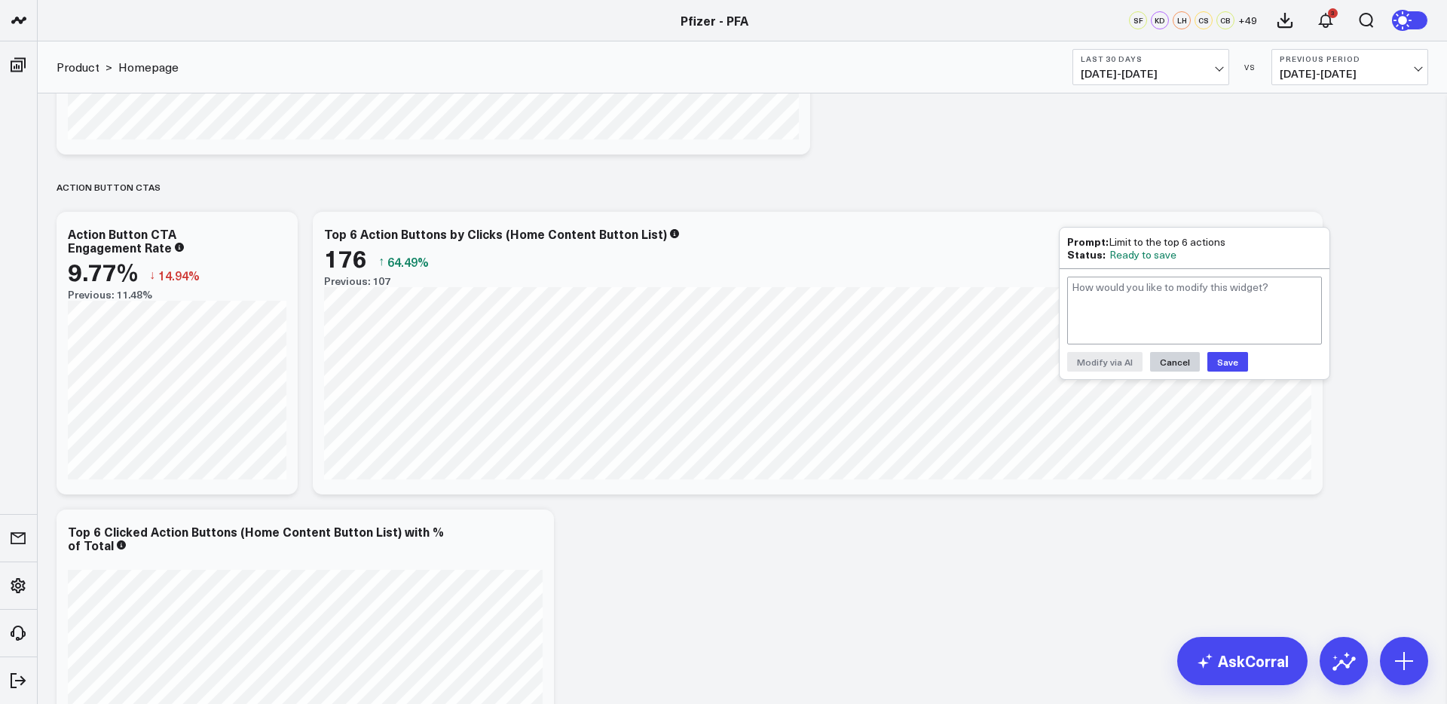
click at [1167, 362] on button "Cancel" at bounding box center [1175, 362] width 50 height 20
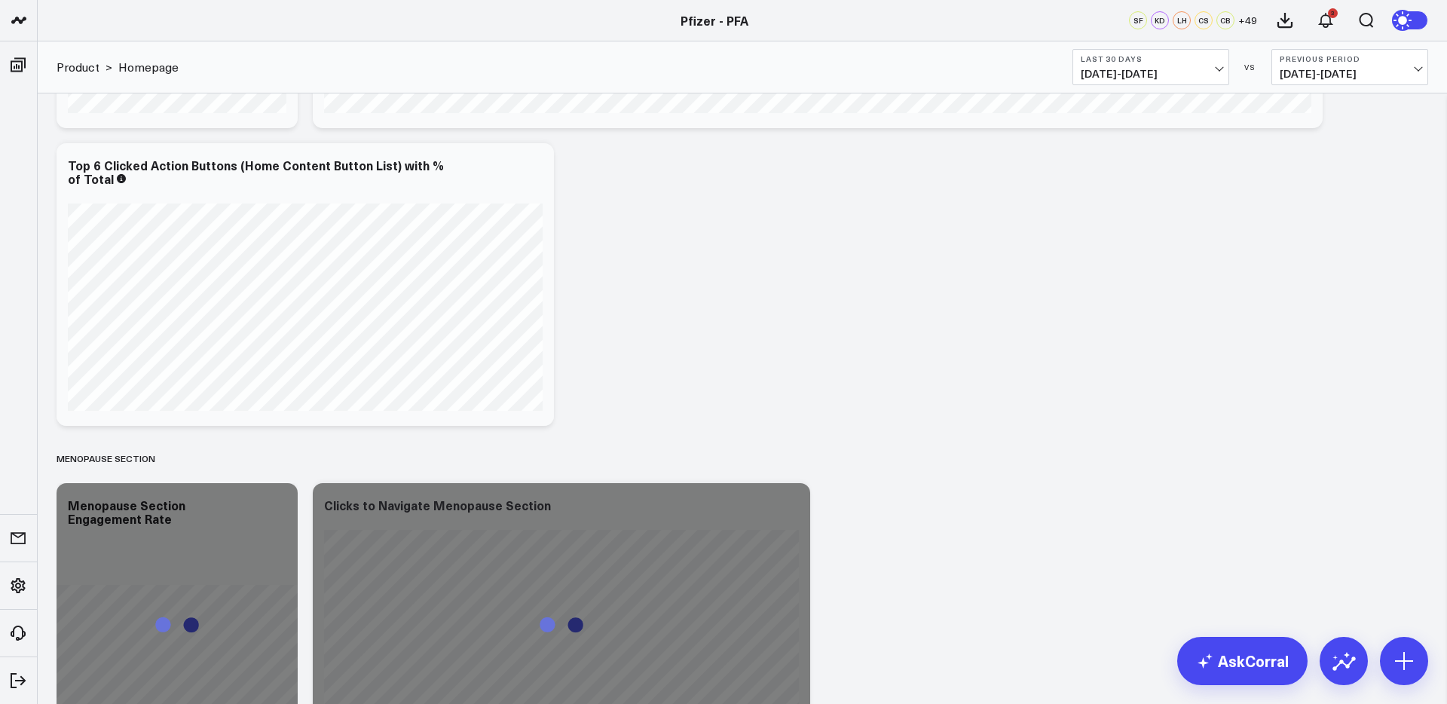
scroll to position [1325, 0]
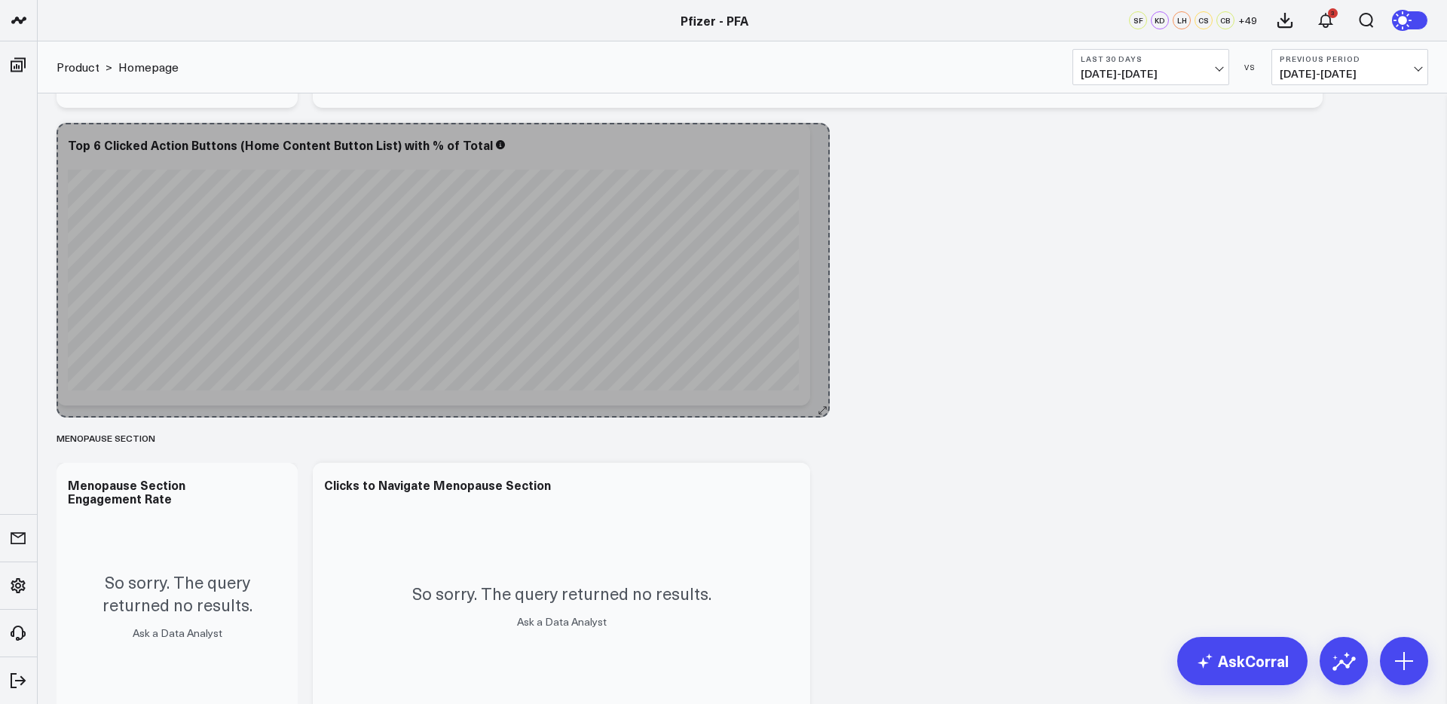
drag, startPoint x: 546, startPoint y: 397, endPoint x: 818, endPoint y: 409, distance: 271.5
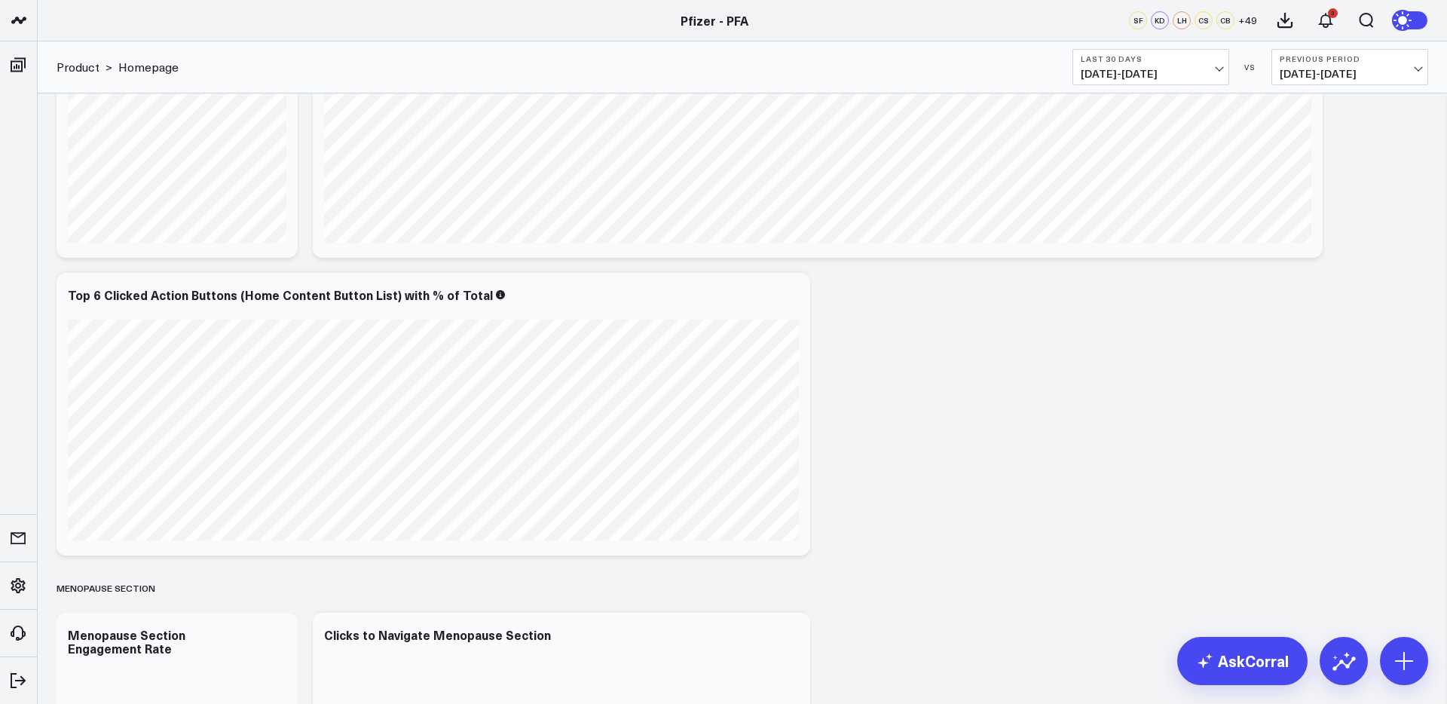
scroll to position [1155, 0]
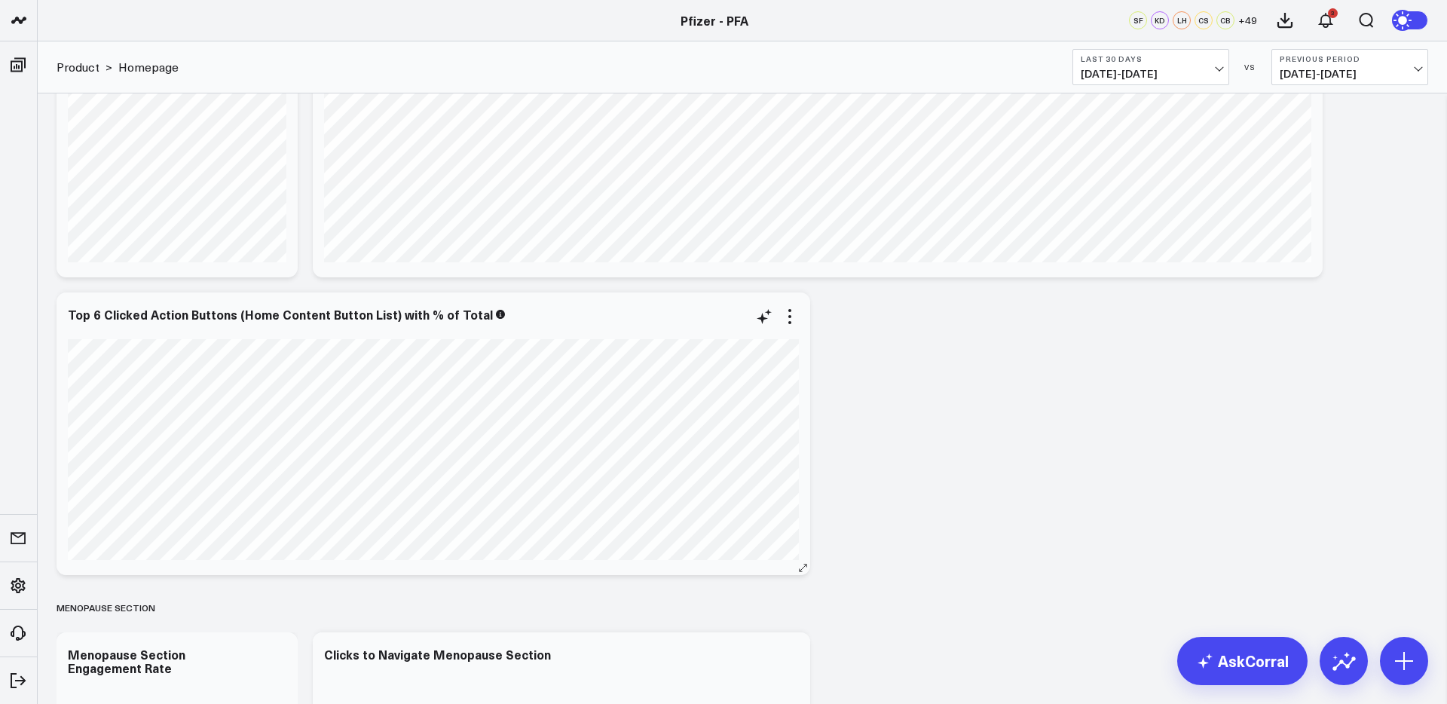
drag, startPoint x: 119, startPoint y: 325, endPoint x: 108, endPoint y: 323, distance: 11.4
click at [118, 325] on div at bounding box center [433, 330] width 731 height 11
click at [99, 316] on div "Top 6 Clicked Action Buttons (Home Content Button List) with % of Total" at bounding box center [287, 314] width 438 height 17
drag, startPoint x: 99, startPoint y: 316, endPoint x: 50, endPoint y: 314, distance: 49.0
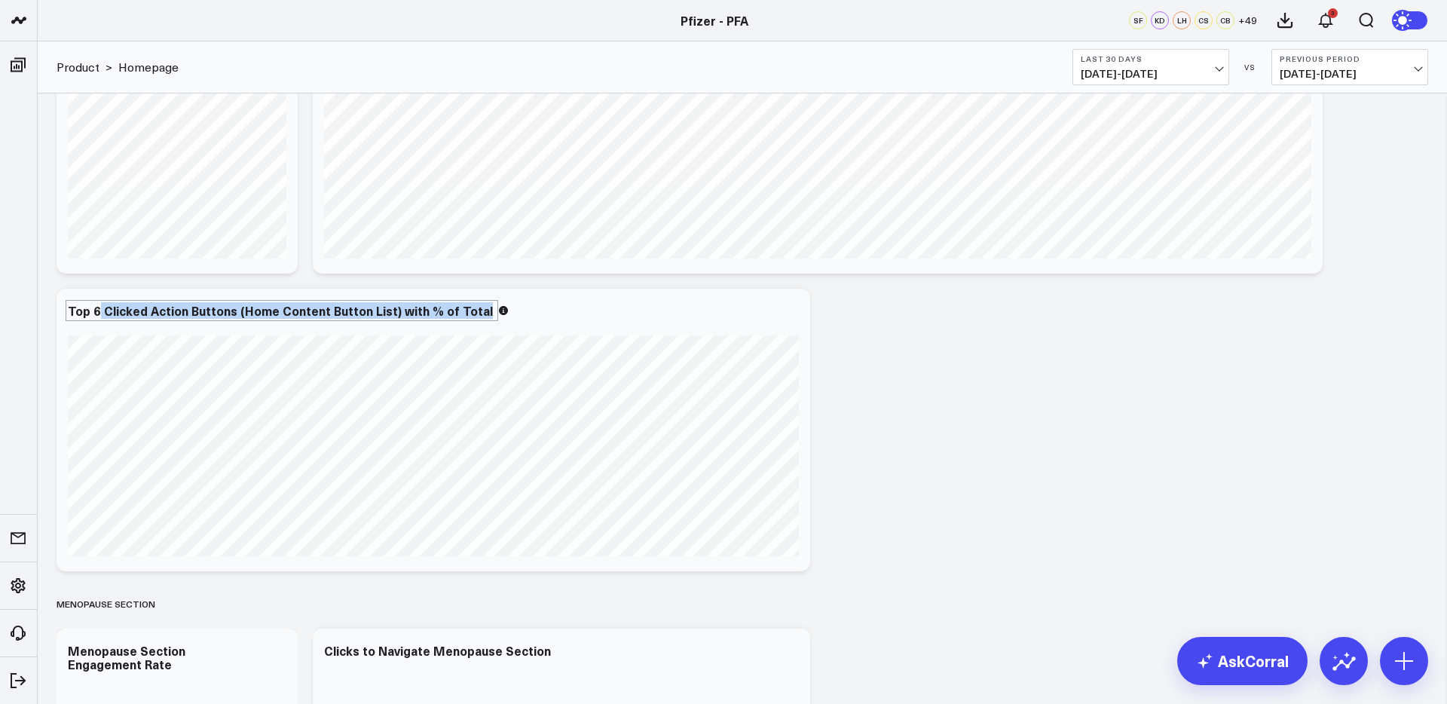
drag, startPoint x: 139, startPoint y: 309, endPoint x: 70, endPoint y: 310, distance: 69.3
click at [138, 309] on div "Top 6 Clicked Action Buttons (Home Content Button List) with % of Total" at bounding box center [282, 310] width 428 height 17
drag, startPoint x: 96, startPoint y: 312, endPoint x: 68, endPoint y: 311, distance: 27.9
click at [68, 311] on div "Top 6 Clicked Action Buttons (Home Content Button List) with % of Total" at bounding box center [282, 310] width 428 height 17
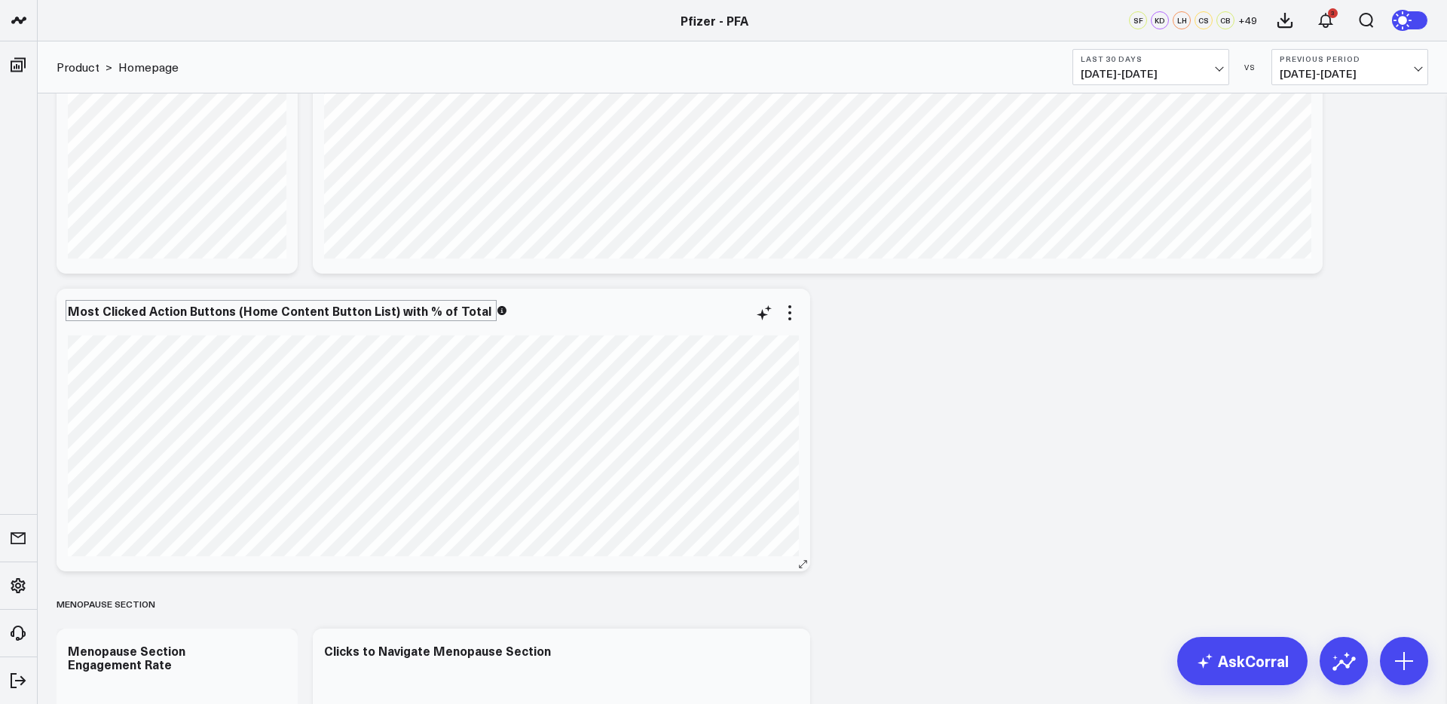
click at [376, 318] on div "Most Clicked Action Buttons (Home Content Button List) with % of Total" at bounding box center [281, 310] width 426 height 17
click at [375, 314] on div "Most Clicked Action Buttons (Home Content Button List) with % of Total" at bounding box center [281, 310] width 426 height 17
drag, startPoint x: 386, startPoint y: 312, endPoint x: 232, endPoint y: 316, distance: 153.8
click at [232, 316] on div "Most Clicked Action Buttons (Home Content Button List) with % of Total" at bounding box center [281, 310] width 426 height 17
click at [322, 314] on div "Most Clicked Action Buttons on Homepage with % of Total" at bounding box center [241, 310] width 347 height 17
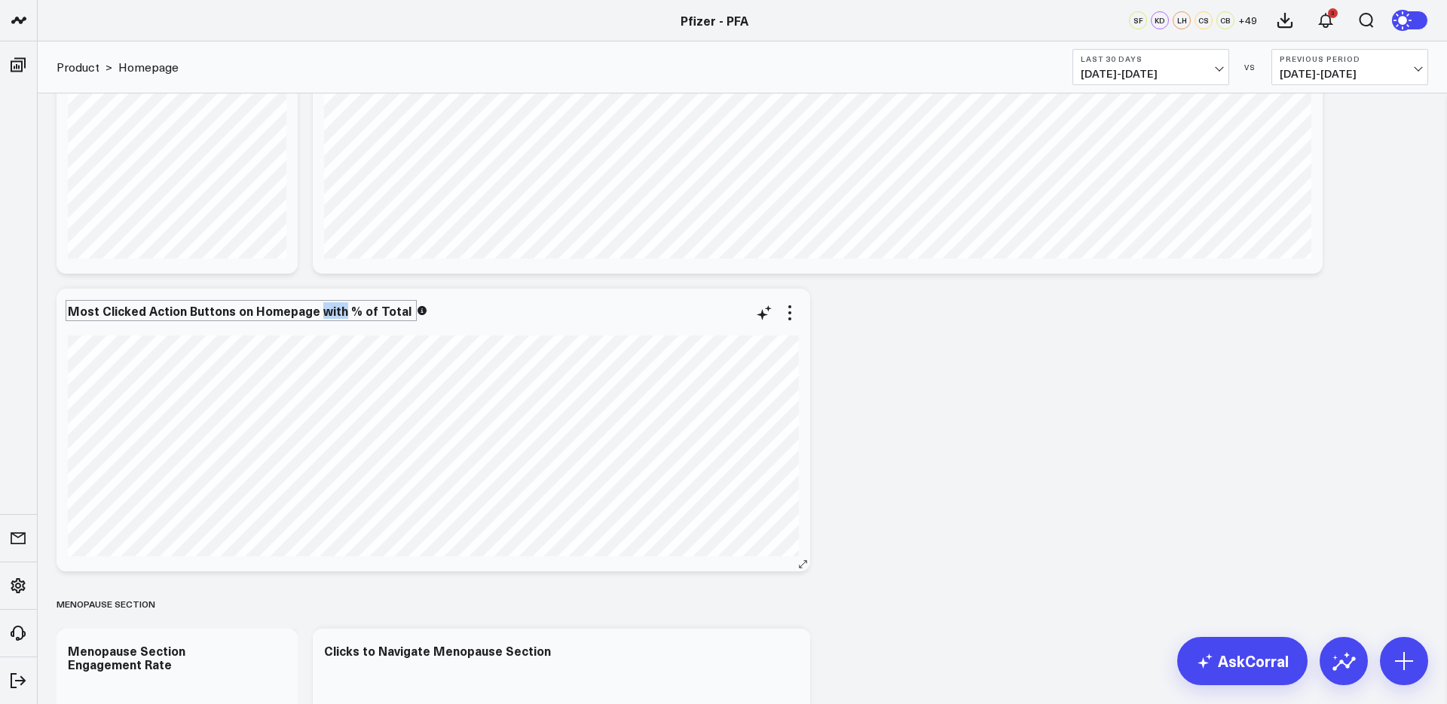
click at [322, 314] on div "Most Clicked Action Buttons on Homepage with % of Total" at bounding box center [241, 310] width 347 height 17
click at [374, 314] on div "Most Clicked Action Buttons on Homepage as % of Total" at bounding box center [240, 310] width 345 height 17
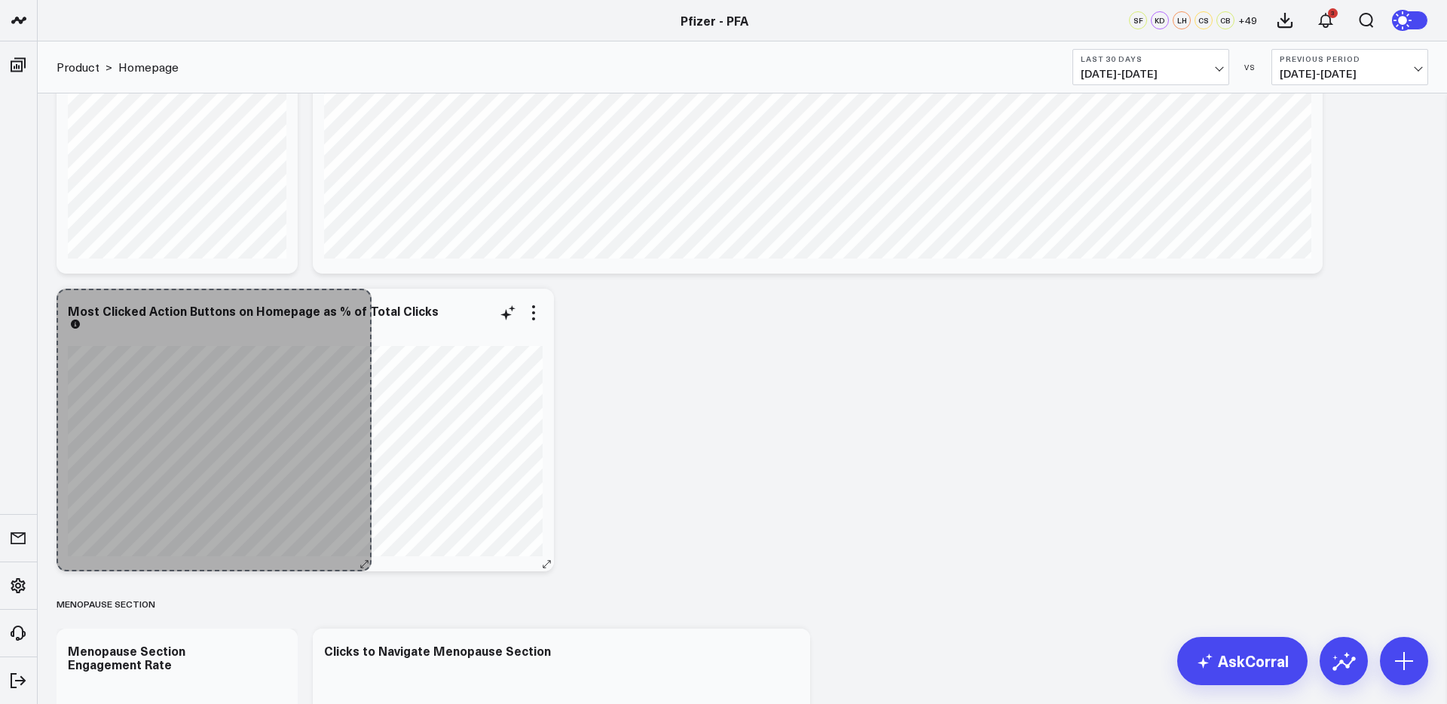
drag, startPoint x: 797, startPoint y: 567, endPoint x: 396, endPoint y: 558, distance: 401.7
click at [393, 558] on div "Most Clicked Action Buttons on Homepage as % of Total Clicks [fontSize:14px lin…" at bounding box center [305, 430] width 497 height 283
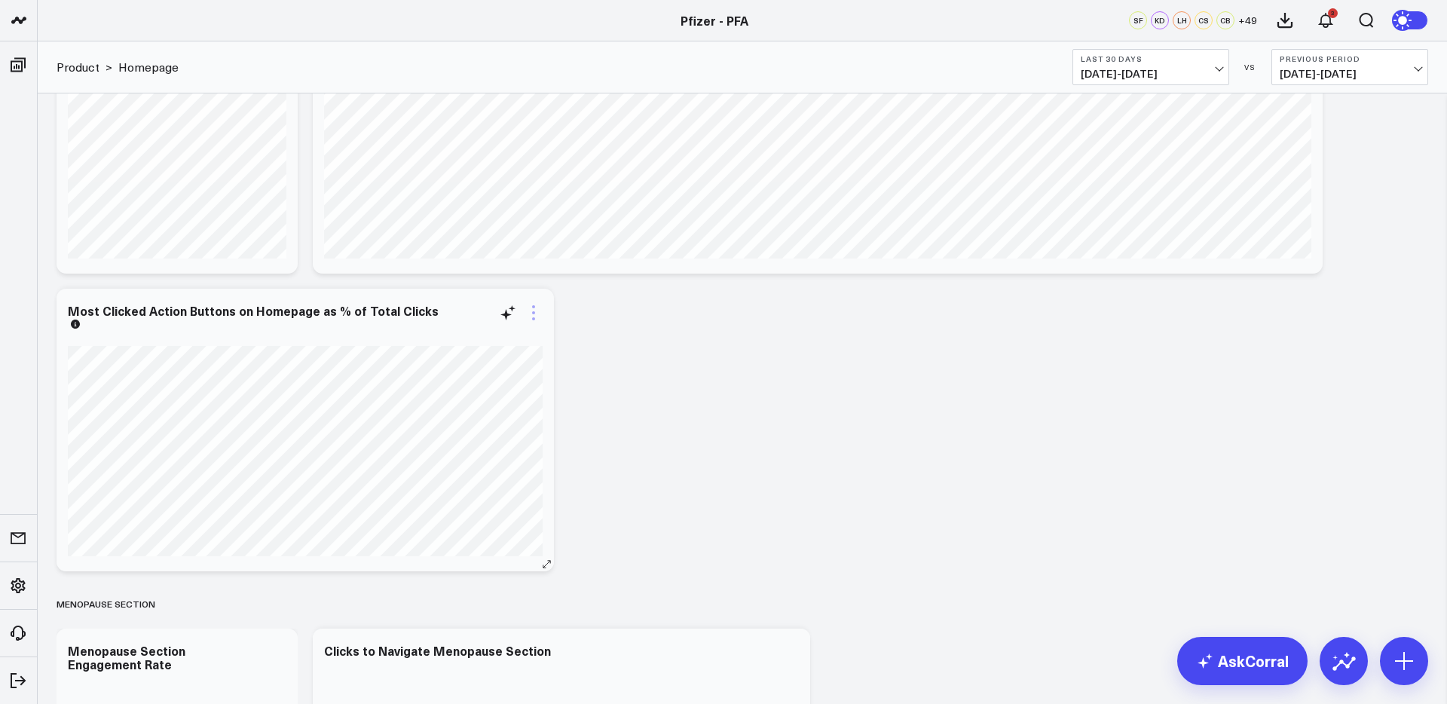
click at [536, 314] on icon at bounding box center [533, 313] width 18 height 18
click at [484, 599] on link "Export PNG" at bounding box center [471, 601] width 109 height 14
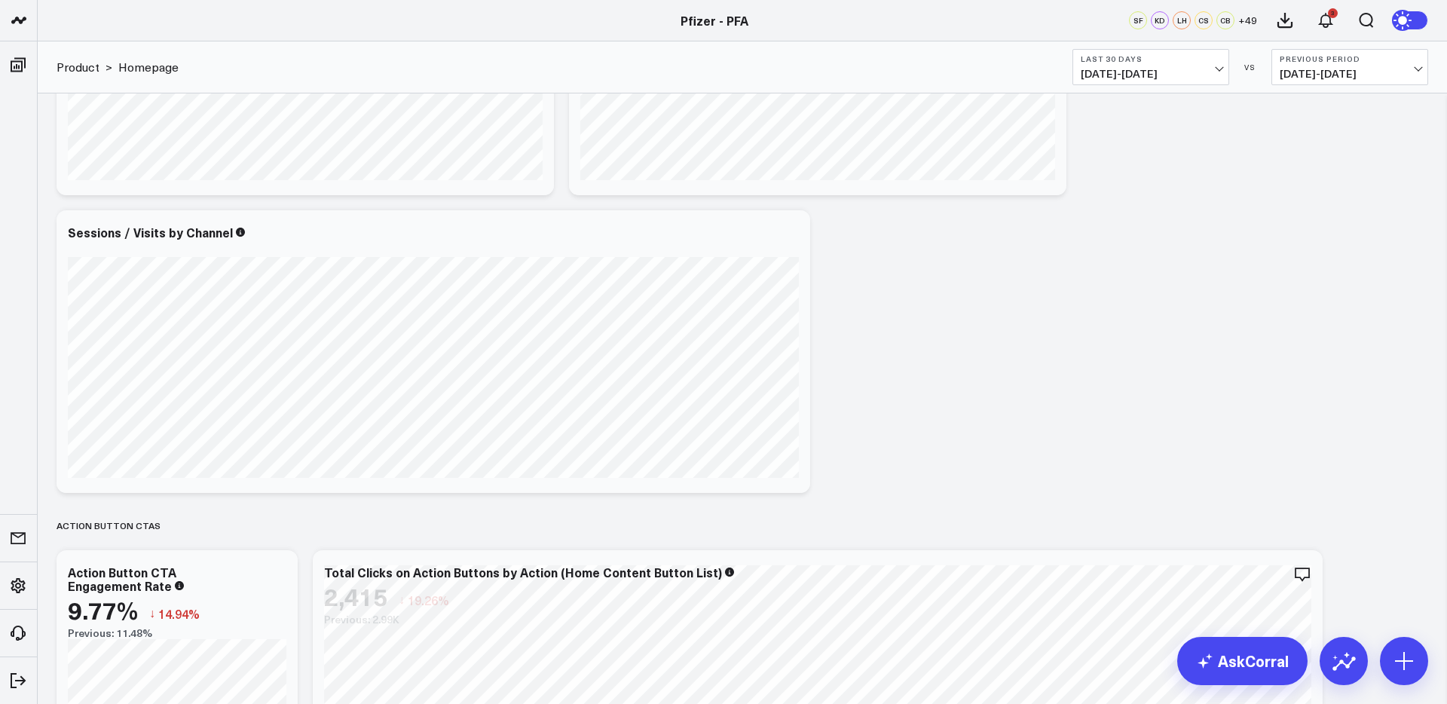
scroll to position [598, 0]
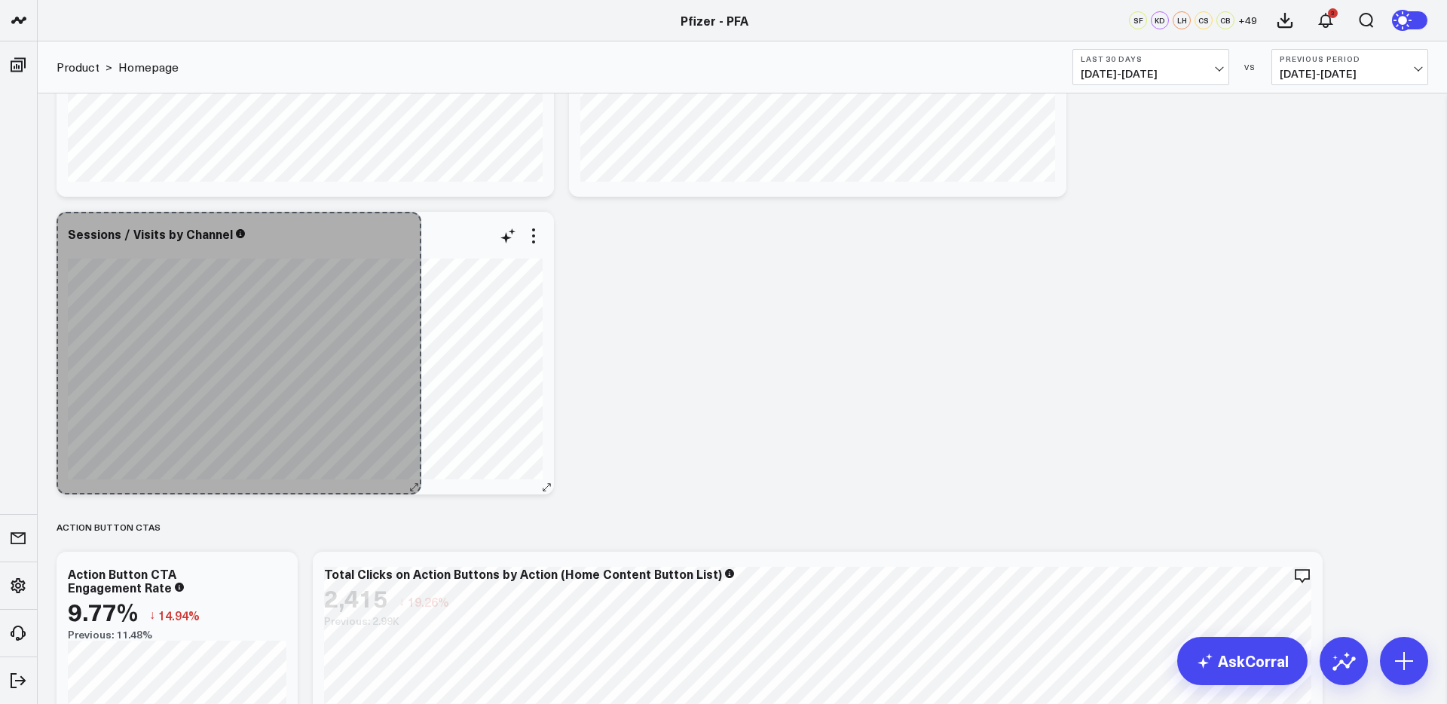
drag, startPoint x: 797, startPoint y: 484, endPoint x: 413, endPoint y: 481, distance: 384.3
click at [413, 481] on div "Sessions / Visits by Channel [fontSize:14px lineHeight:16px][/]: [fontSize:14px…" at bounding box center [305, 353] width 497 height 283
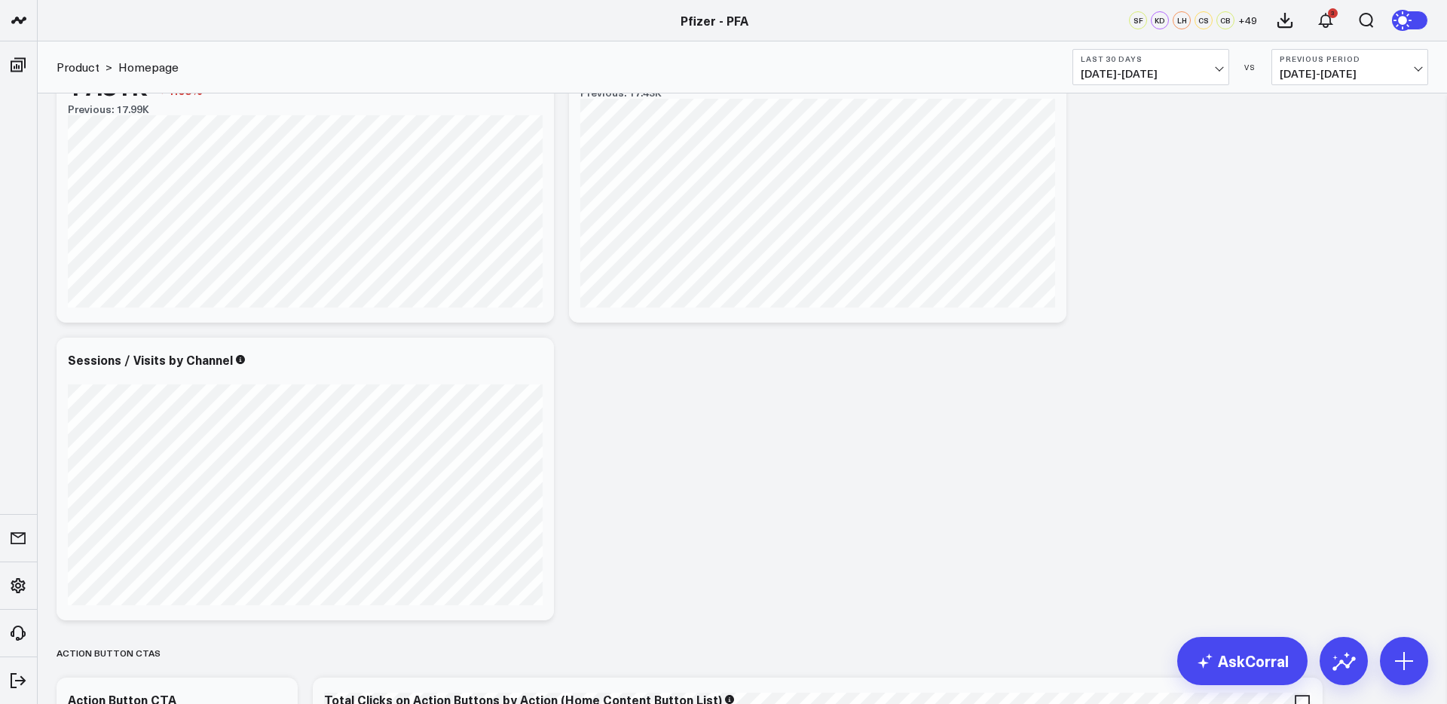
scroll to position [475, 0]
click at [533, 356] on icon at bounding box center [533, 359] width 18 height 18
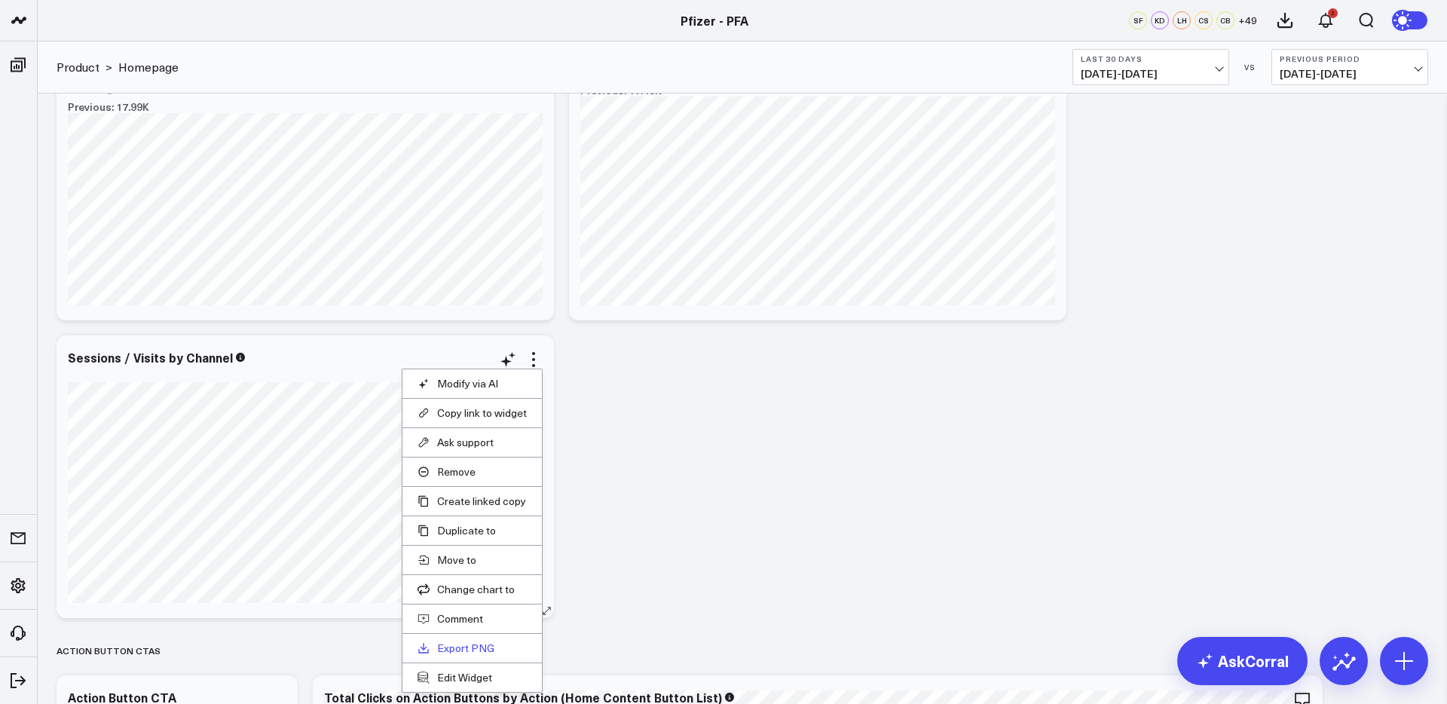
click at [469, 646] on link "Export PNG" at bounding box center [471, 648] width 109 height 14
click at [530, 359] on icon at bounding box center [533, 359] width 18 height 18
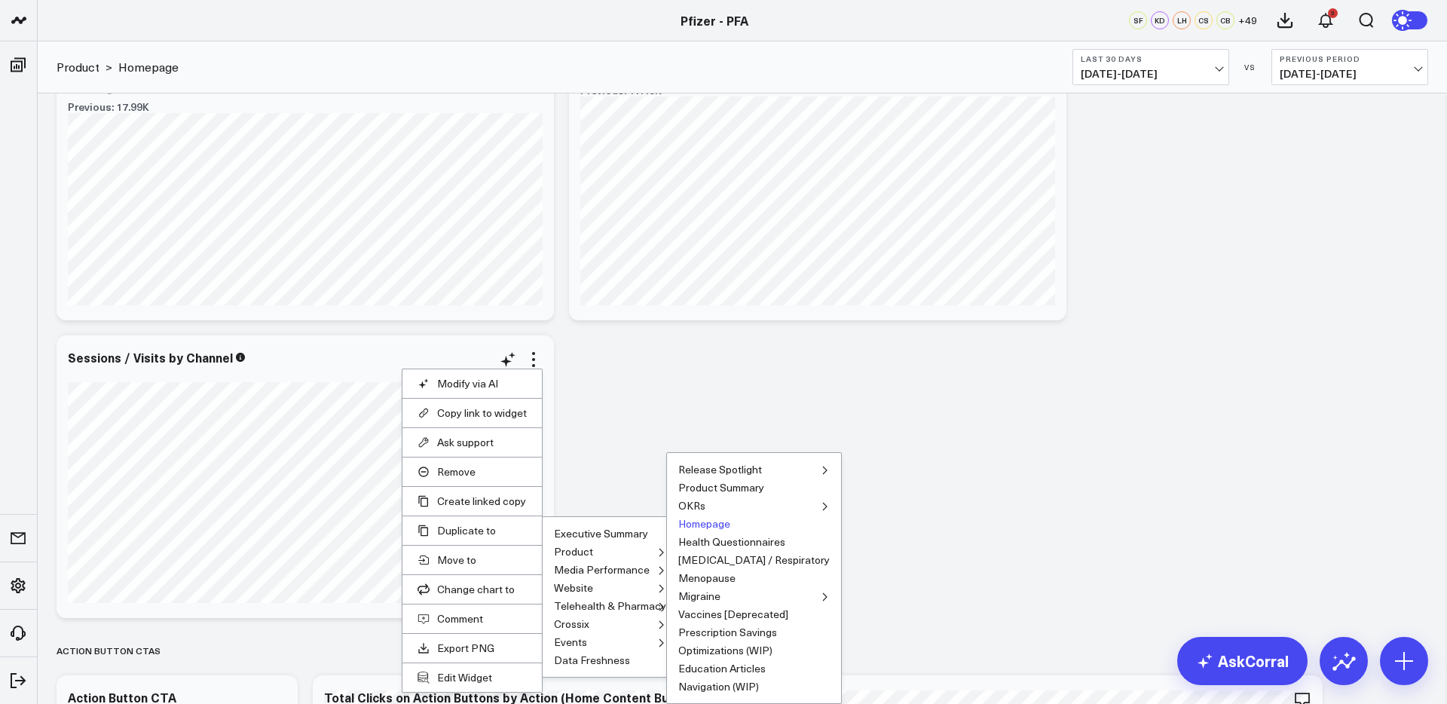
click at [723, 525] on button "Homepage" at bounding box center [704, 523] width 52 height 11
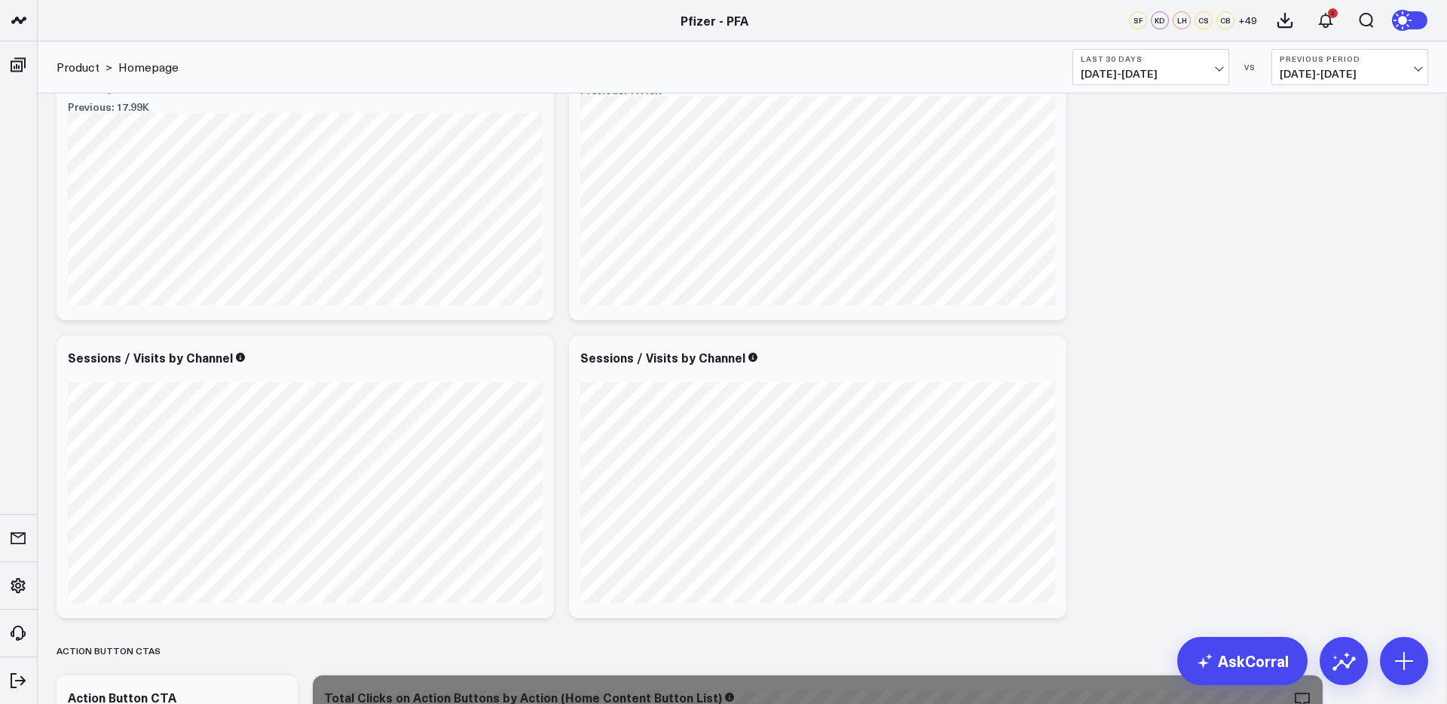
scroll to position [509, 0]
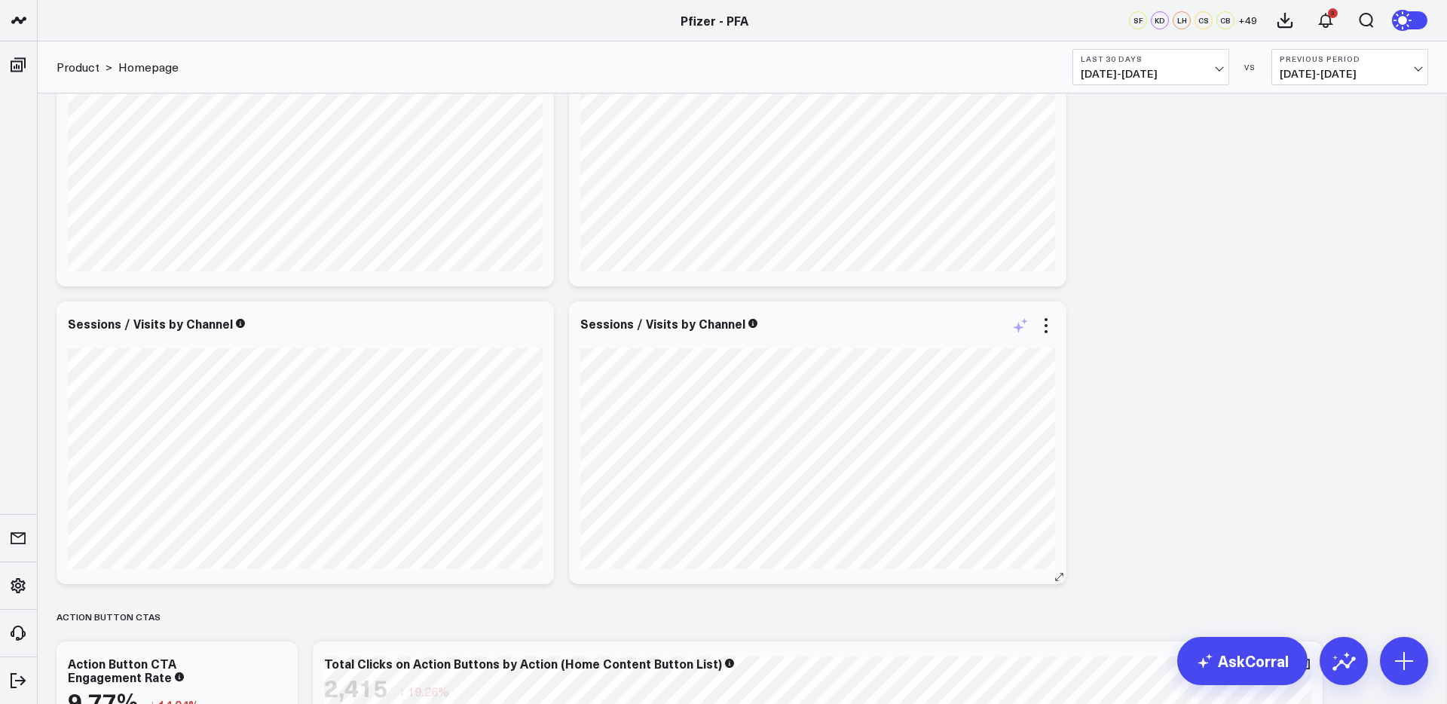
click at [1020, 329] on icon at bounding box center [1020, 325] width 18 height 18
click at [1099, 361] on textarea at bounding box center [1186, 359] width 255 height 68
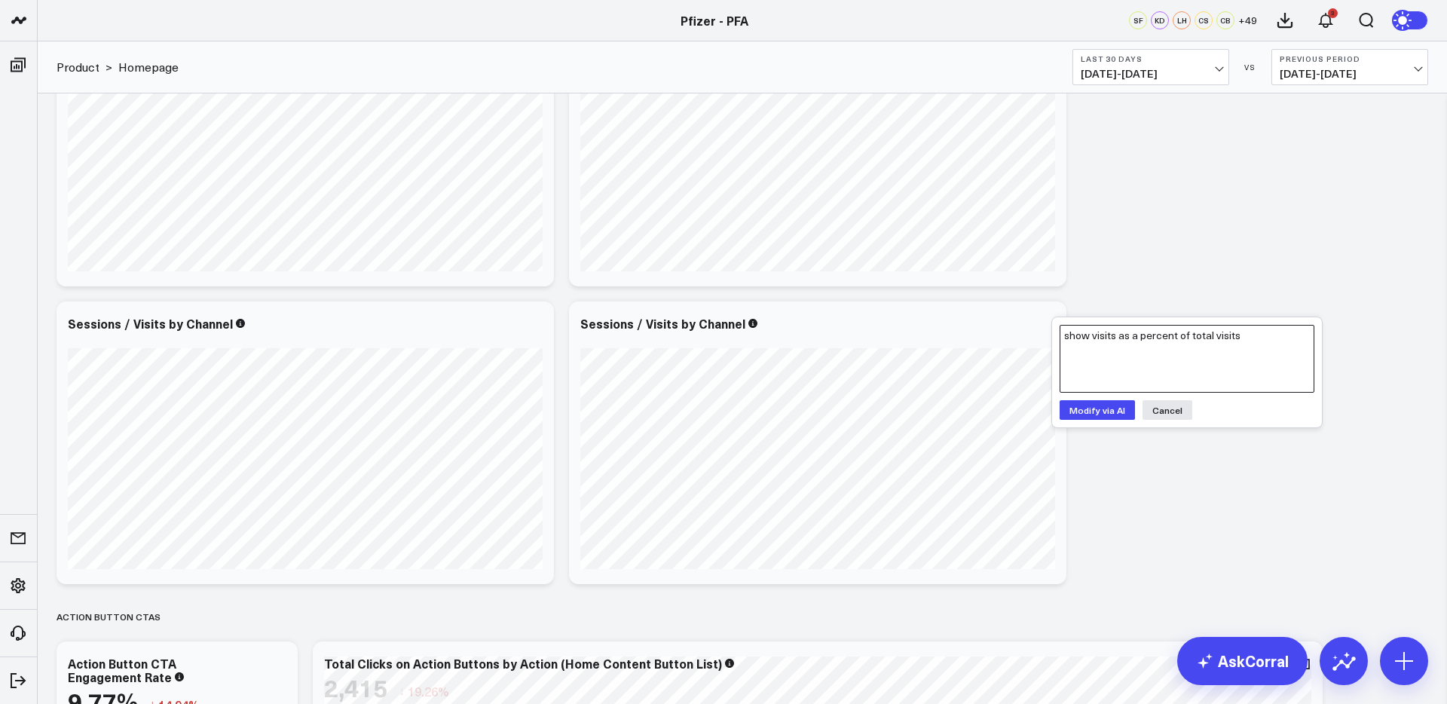
click at [1120, 340] on textarea "show visits as a percent of total visits" at bounding box center [1186, 359] width 255 height 68
type textarea "show visits for each channel as a percent of total visits"
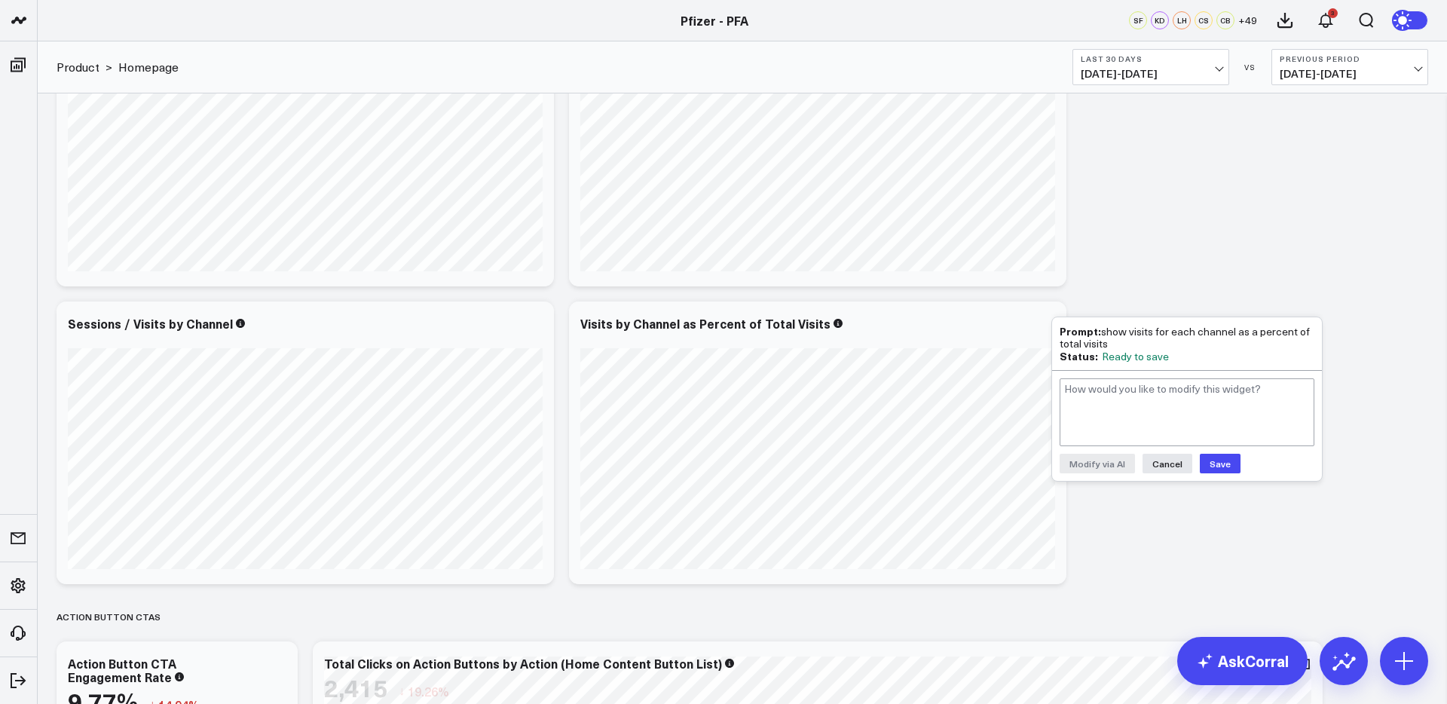
click at [1224, 464] on button "Save" at bounding box center [1220, 464] width 41 height 20
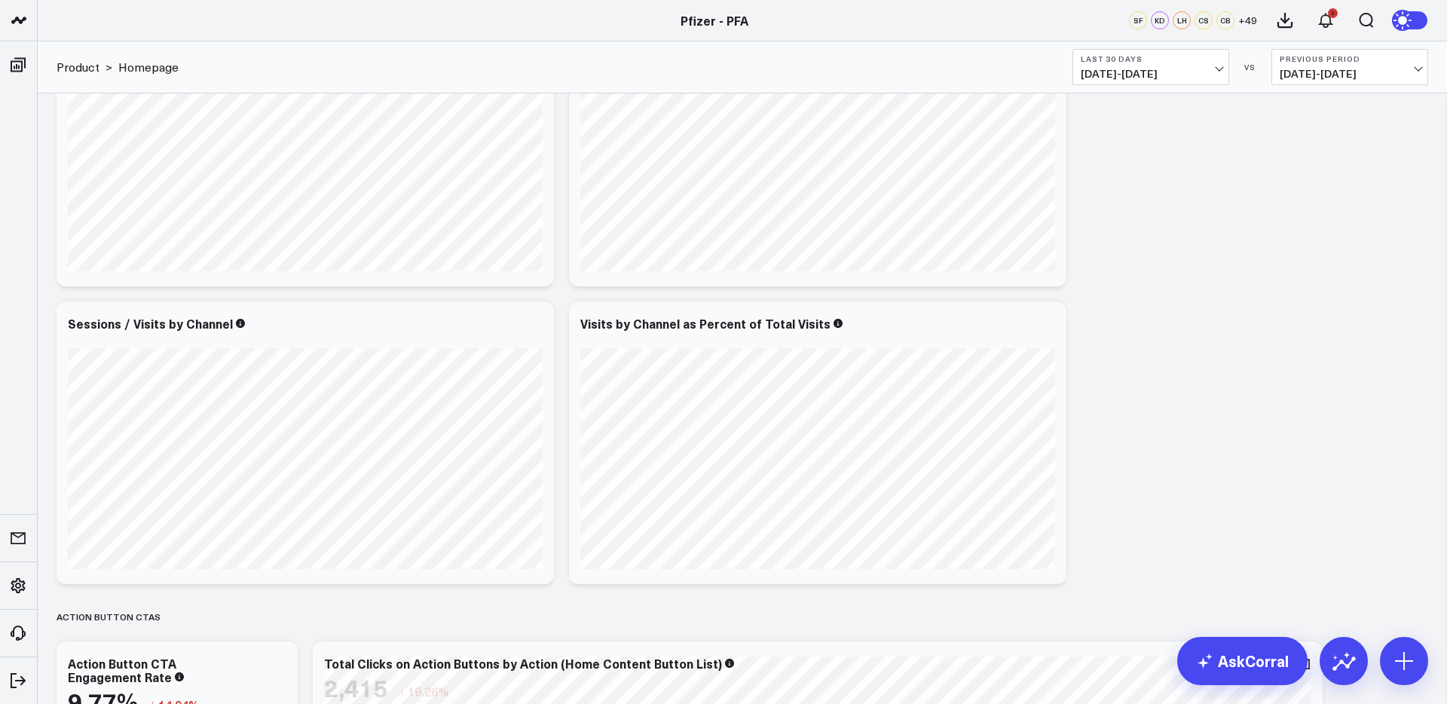
click at [1043, 327] on icon at bounding box center [1046, 325] width 18 height 18
click at [979, 642] on button "Edit Widget" at bounding box center [984, 644] width 109 height 14
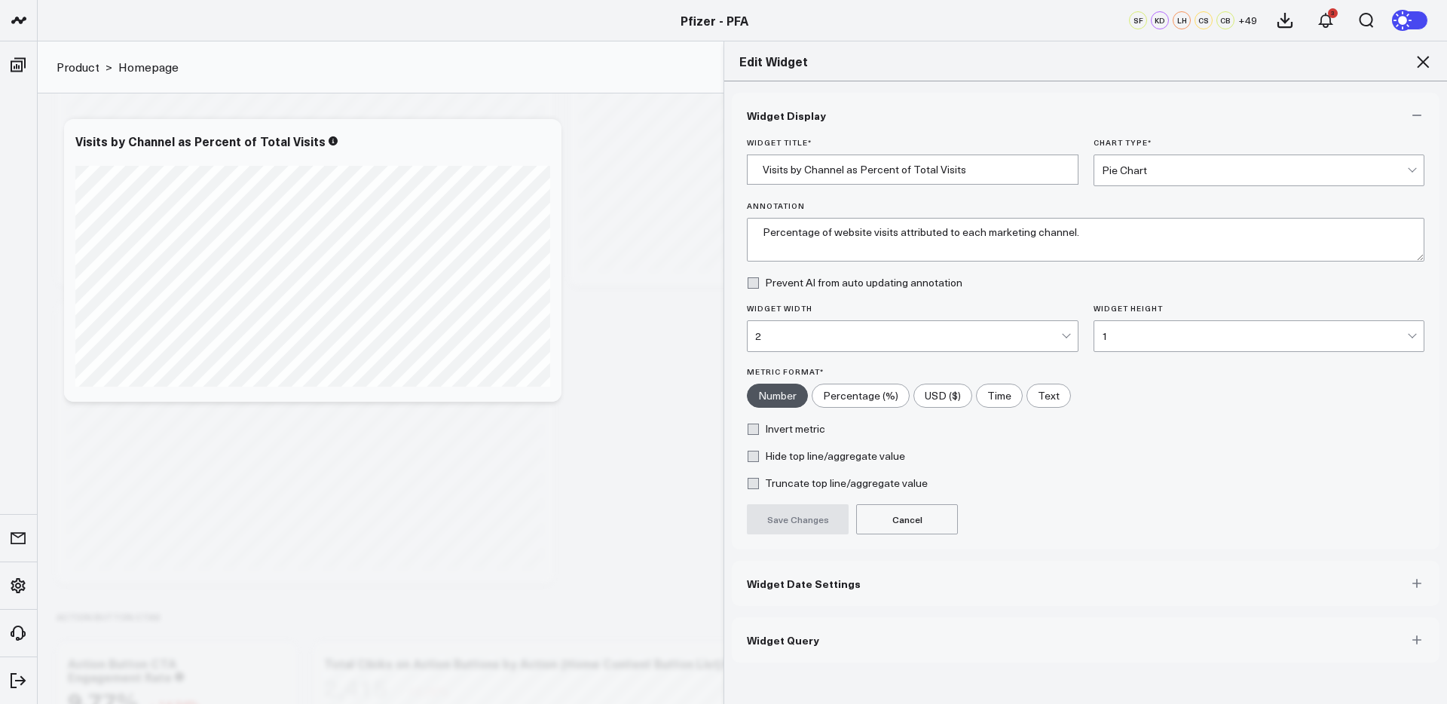
click at [859, 396] on input"] "Percentage (%)" at bounding box center [860, 395] width 96 height 23
radio input"] "true"
click at [800, 521] on button "Save Changes" at bounding box center [798, 519] width 102 height 30
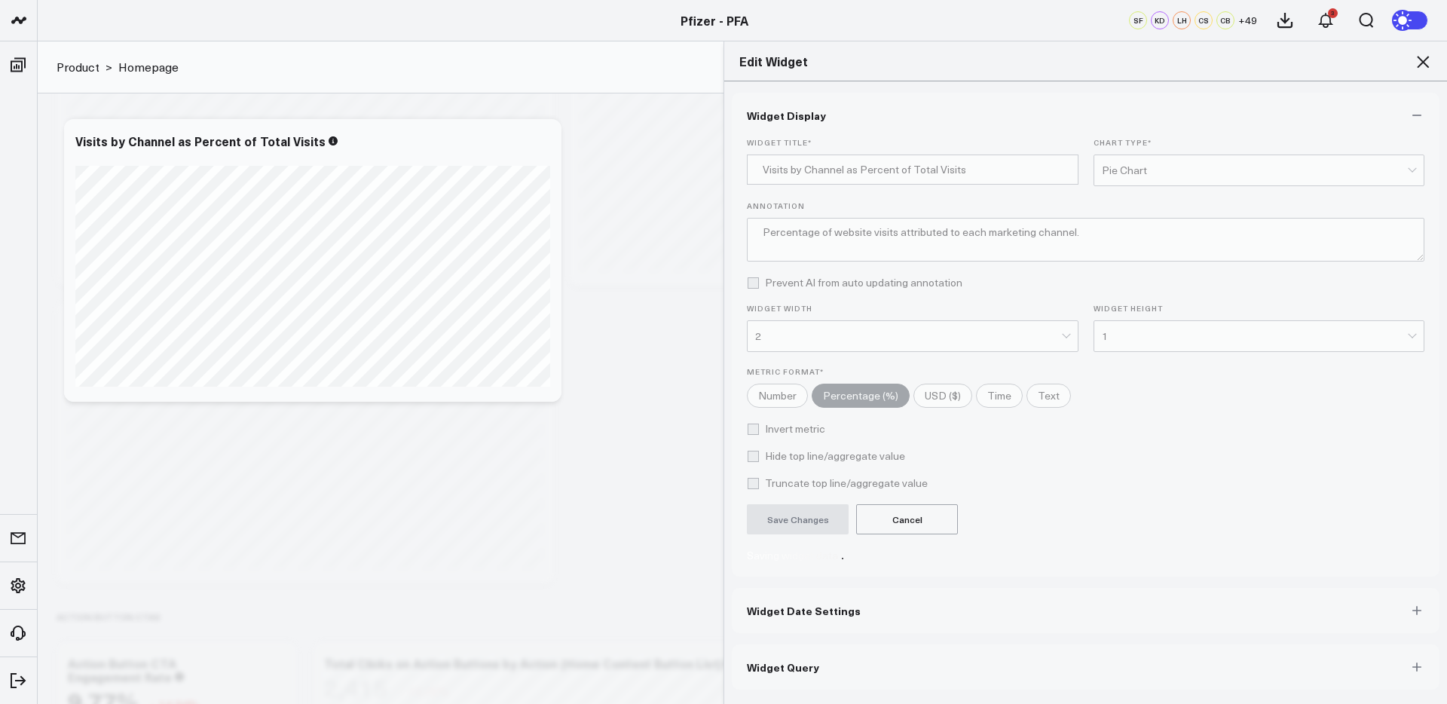
click at [1423, 59] on icon at bounding box center [1422, 62] width 18 height 18
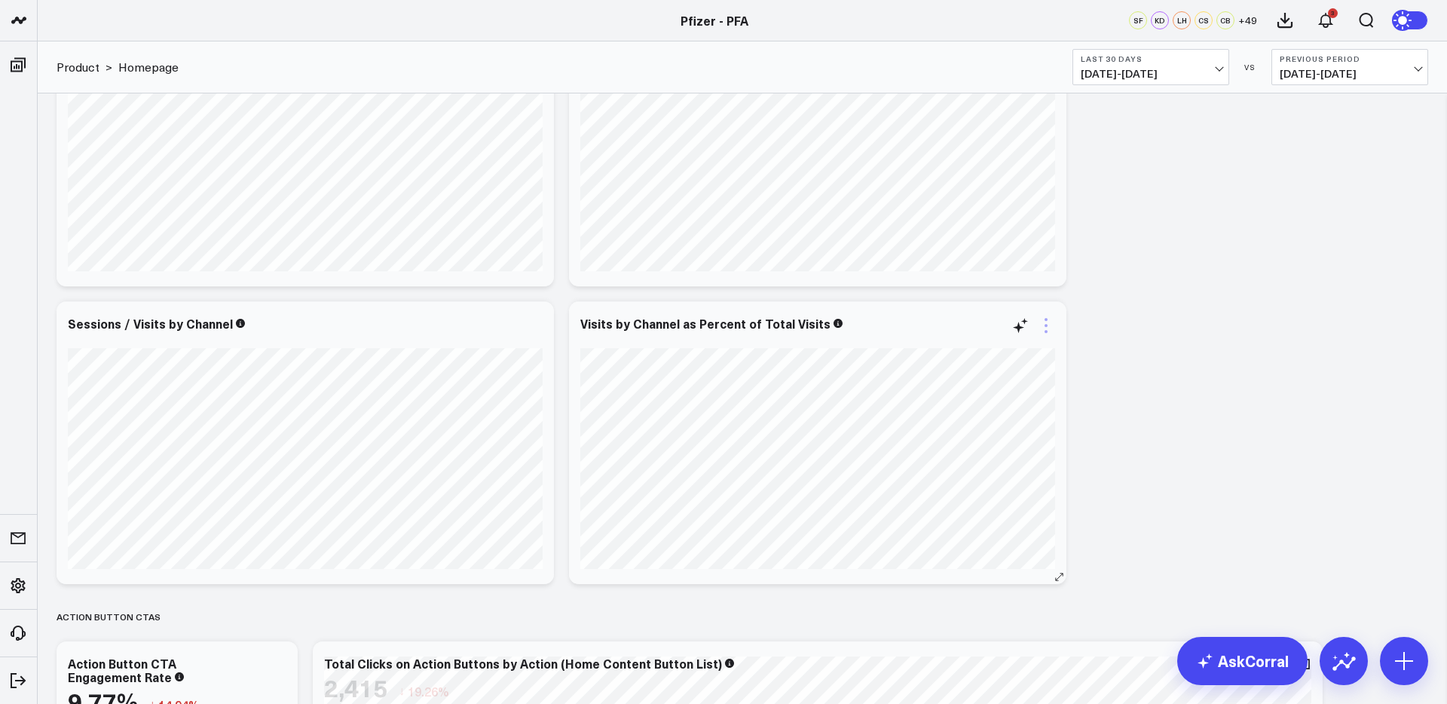
click at [1045, 327] on icon at bounding box center [1046, 325] width 18 height 18
drag, startPoint x: 975, startPoint y: 611, endPoint x: 1080, endPoint y: 273, distance: 354.4
click at [0, 0] on link "Export PNG" at bounding box center [0, 0] width 0 height 0
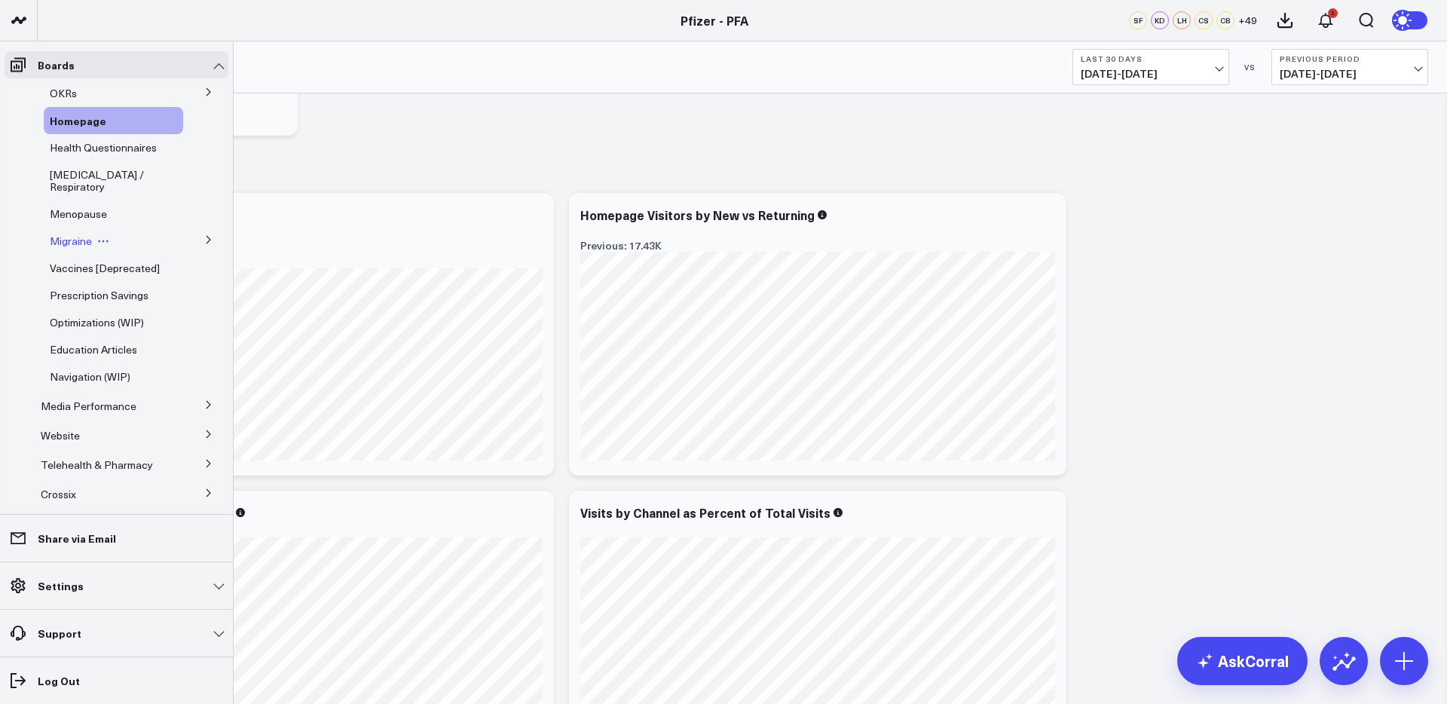
scroll to position [121, 0]
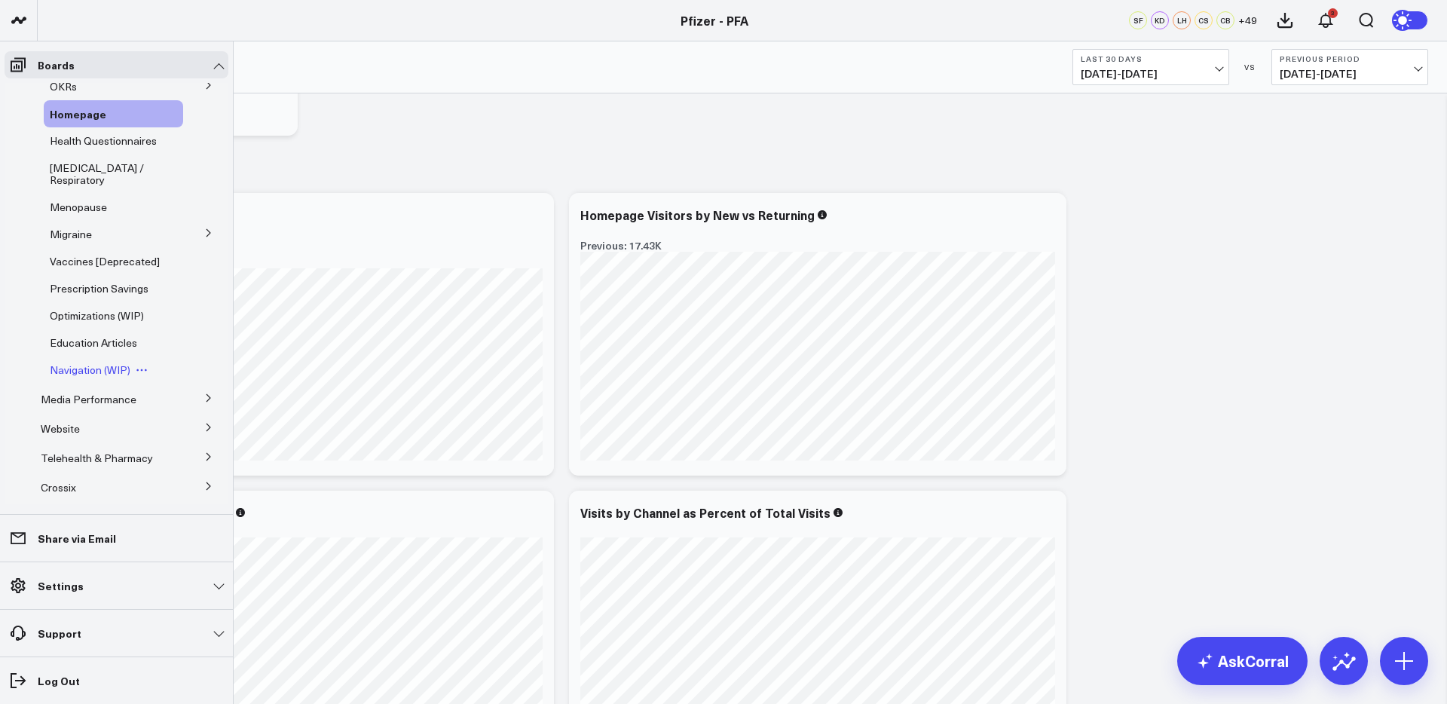
click at [93, 377] on span "Navigation (WIP)" at bounding box center [90, 369] width 81 height 14
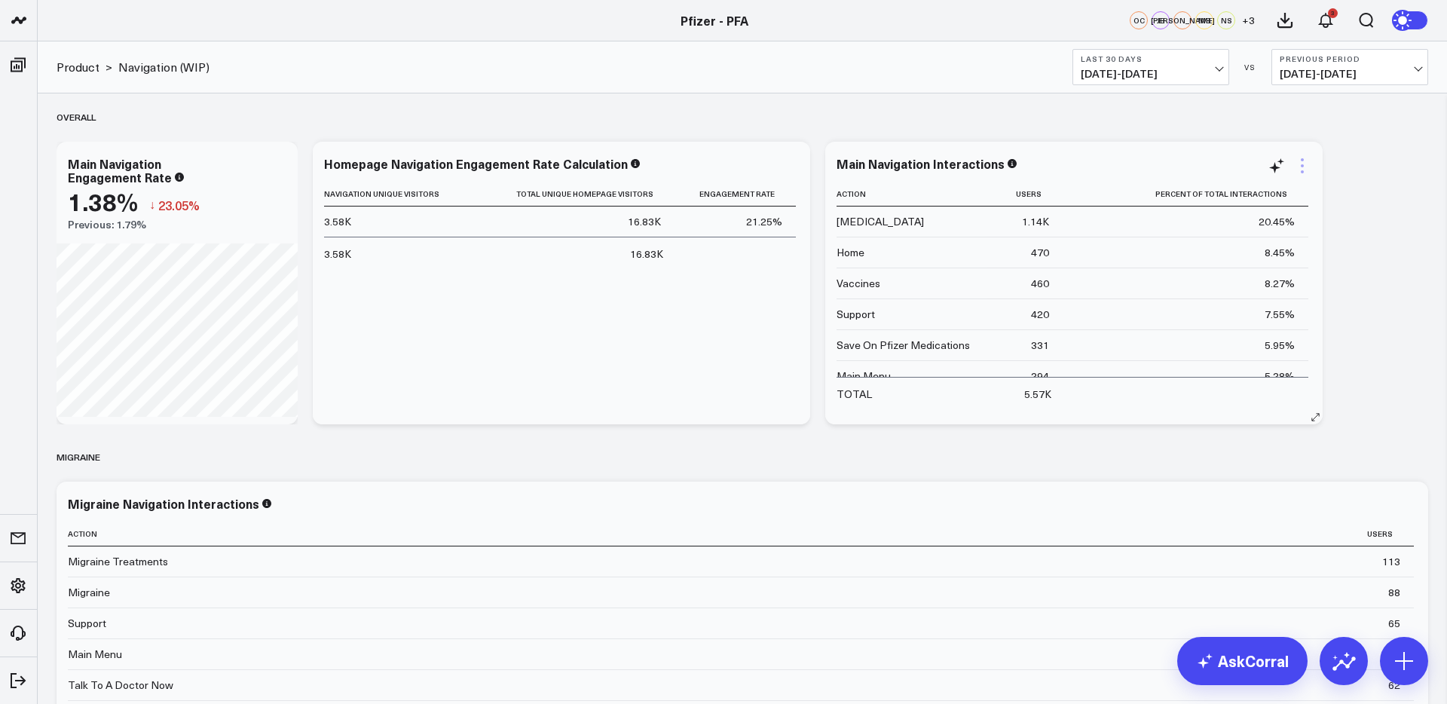
click at [1302, 165] on icon at bounding box center [1301, 165] width 3 height 3
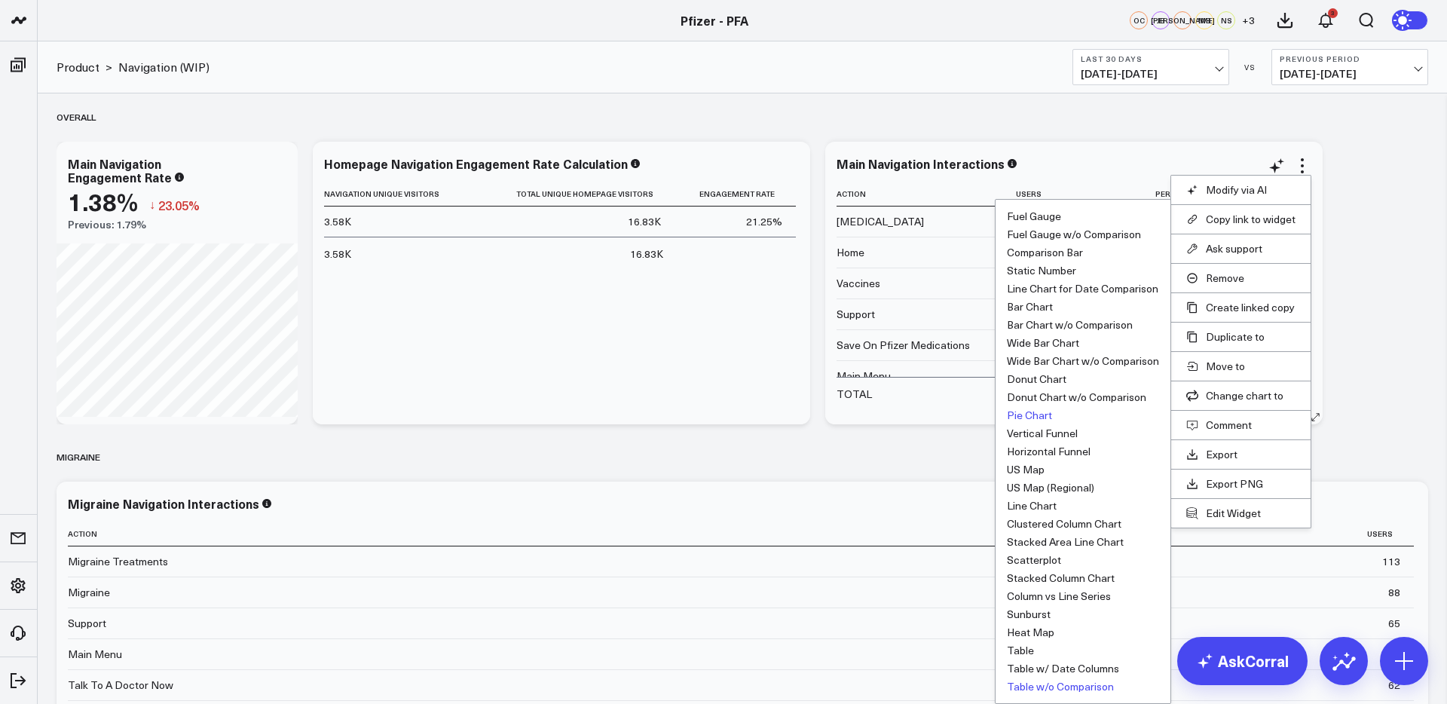
click at [1022, 414] on button "Pie Chart" at bounding box center [1029, 415] width 45 height 11
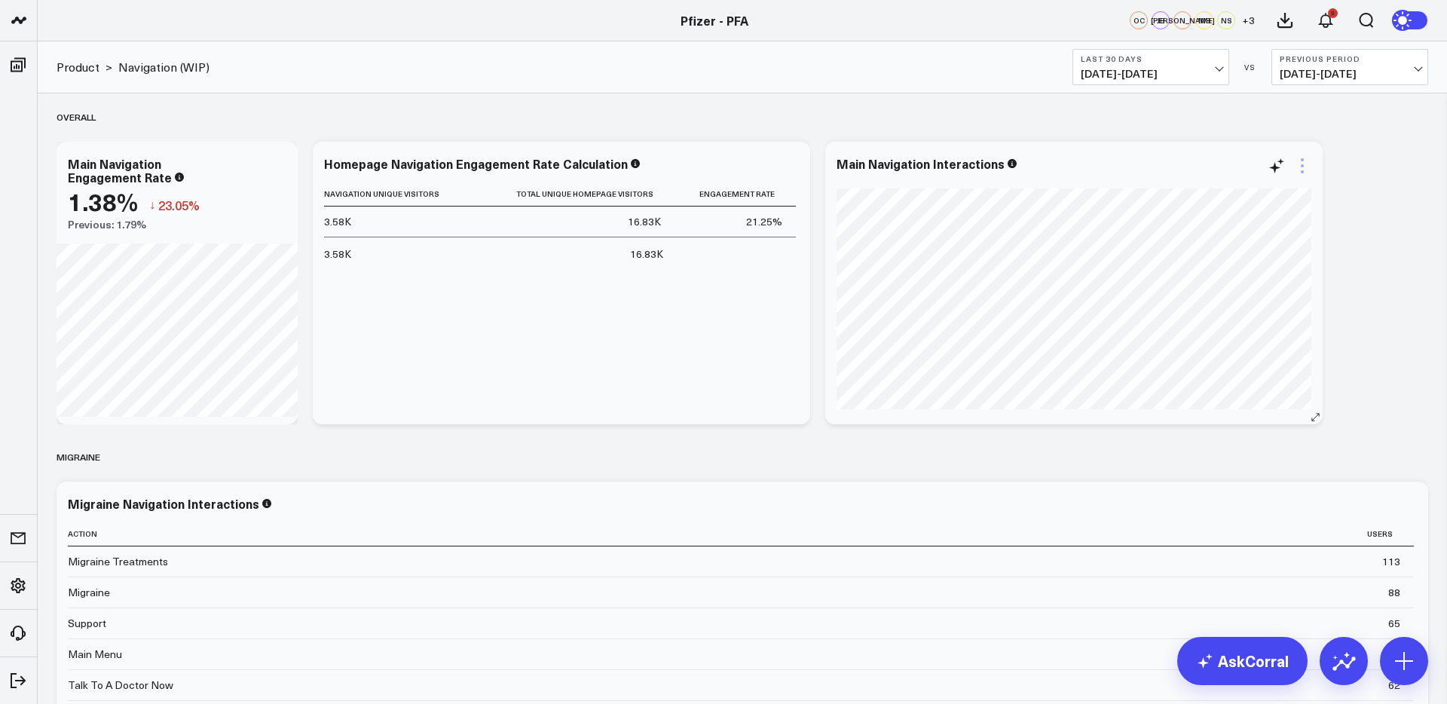
click at [1301, 161] on icon at bounding box center [1302, 166] width 18 height 18
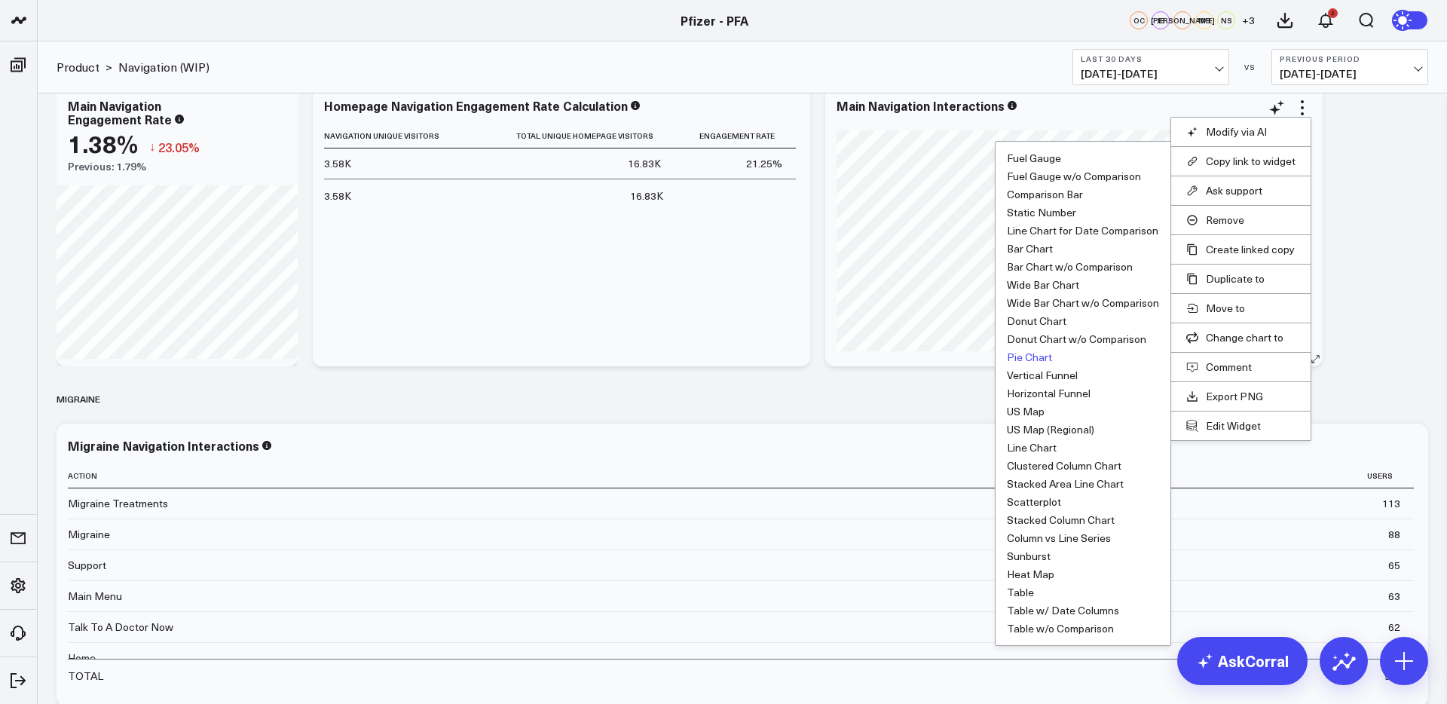
scroll to position [59, 0]
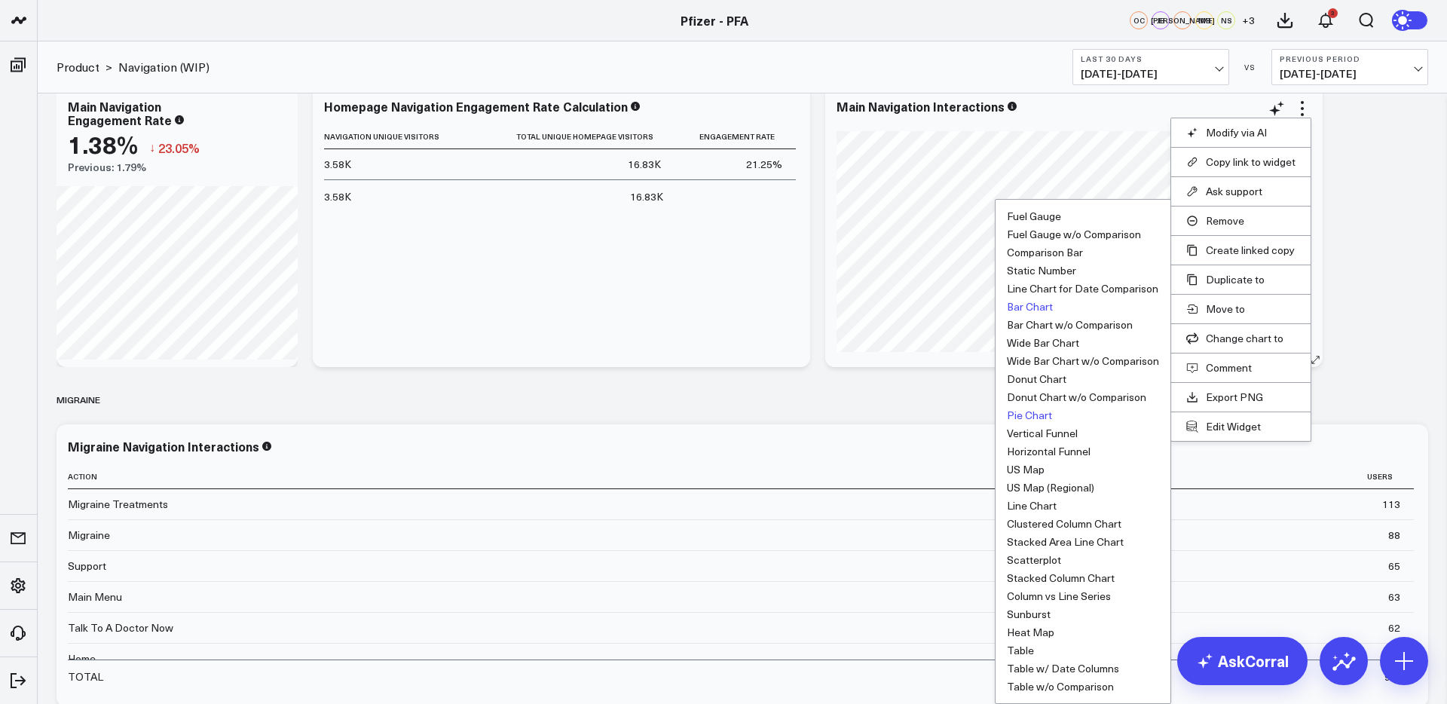
click at [1037, 308] on button "Bar Chart" at bounding box center [1030, 306] width 46 height 11
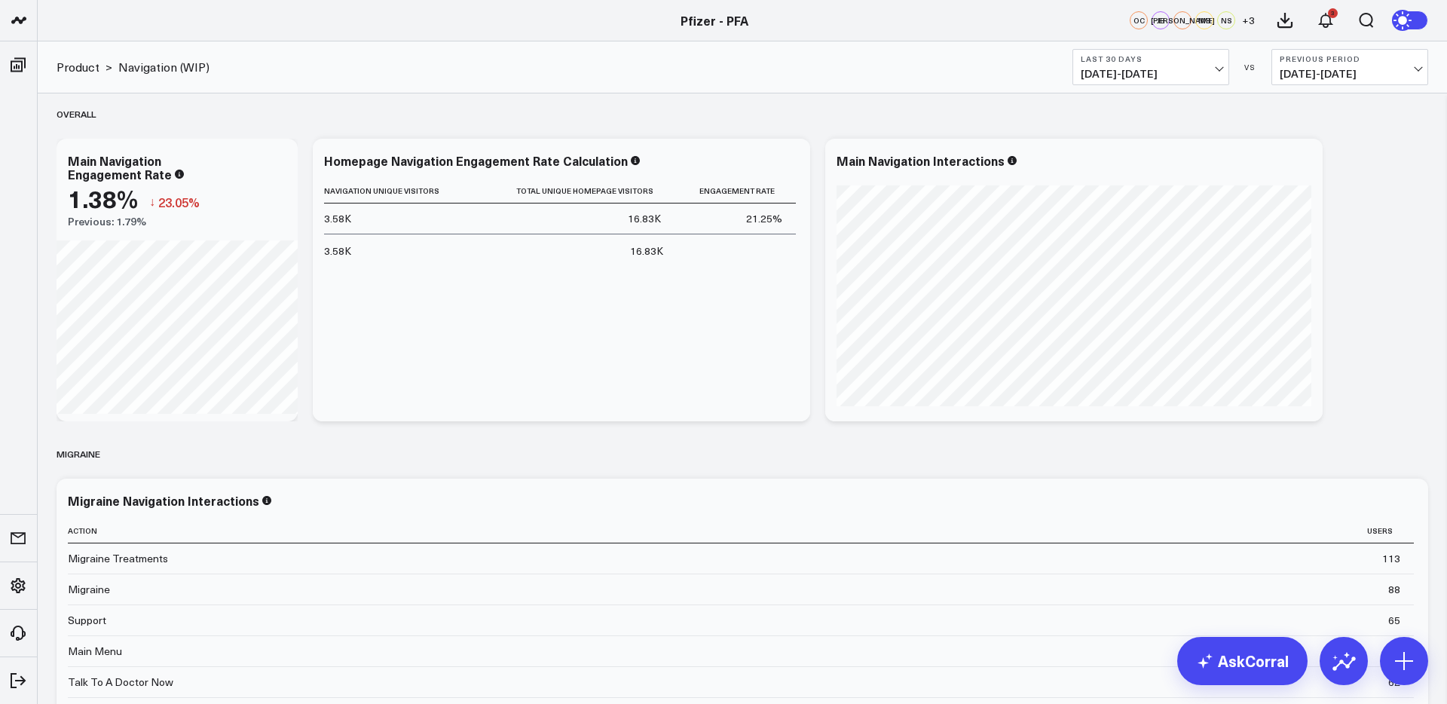
scroll to position [0, 0]
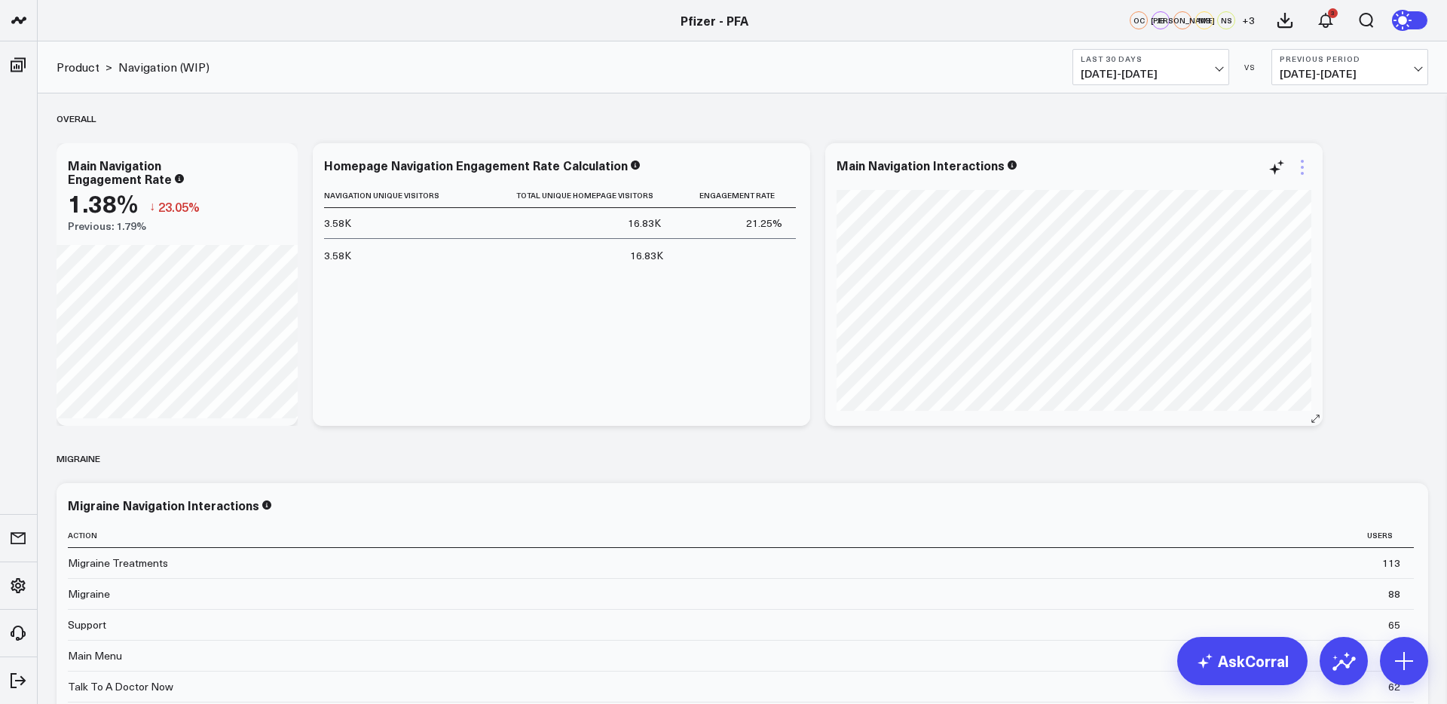
click at [1299, 168] on icon at bounding box center [1302, 167] width 18 height 18
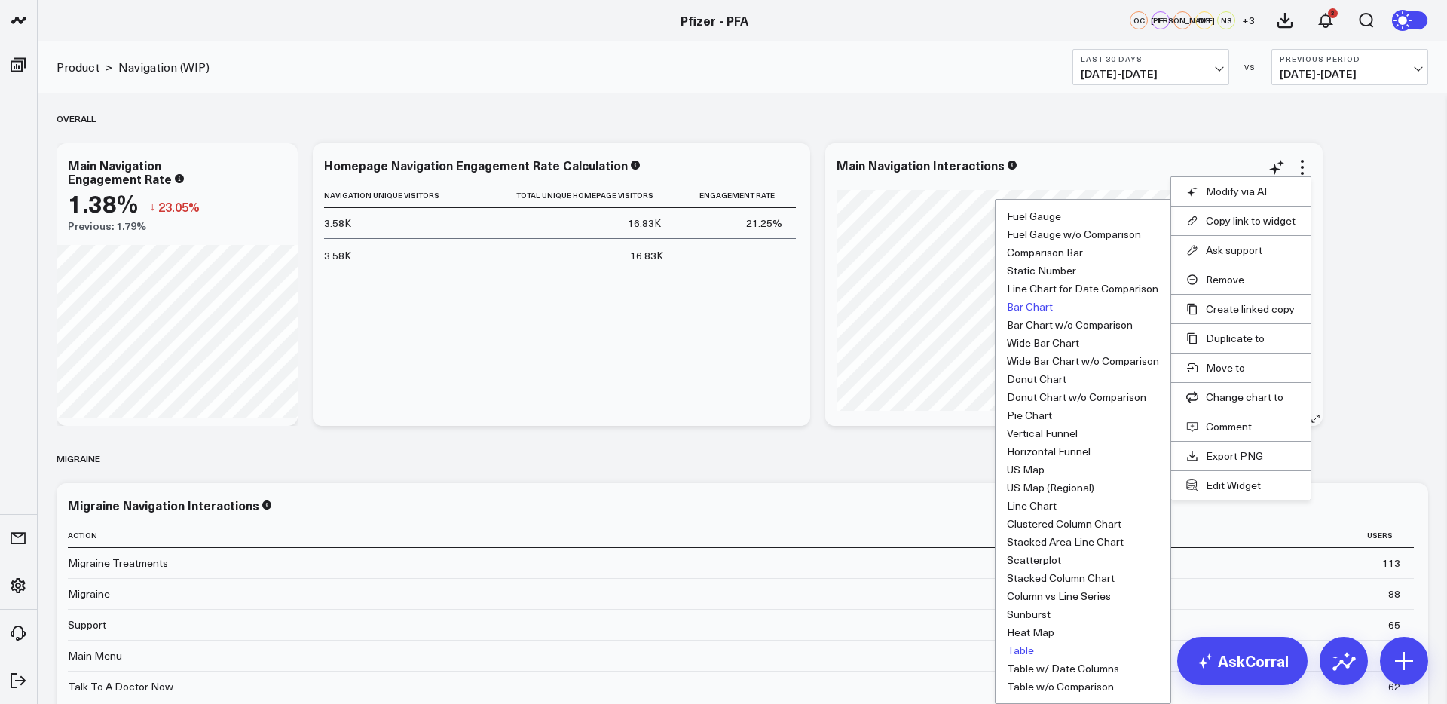
click at [1022, 649] on button "Table" at bounding box center [1020, 650] width 27 height 11
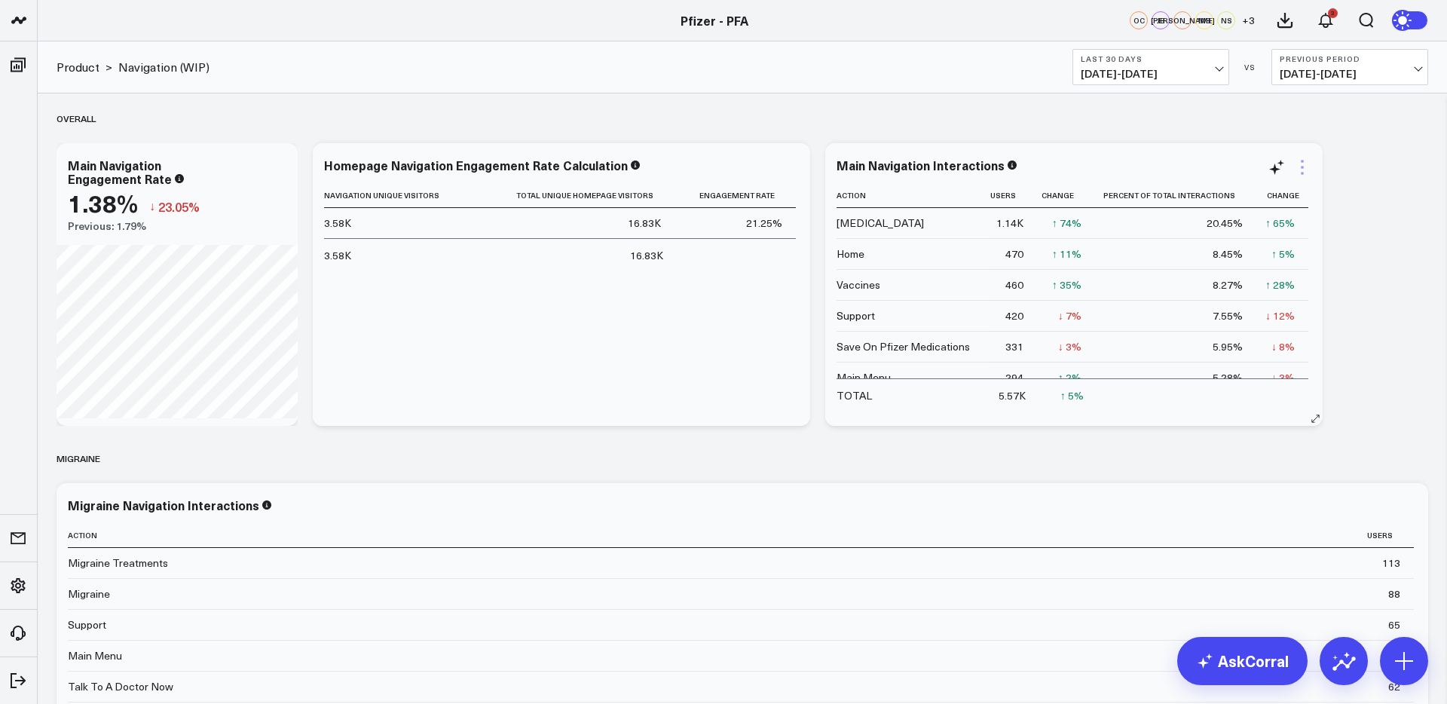
click at [1300, 169] on icon at bounding box center [1302, 167] width 18 height 18
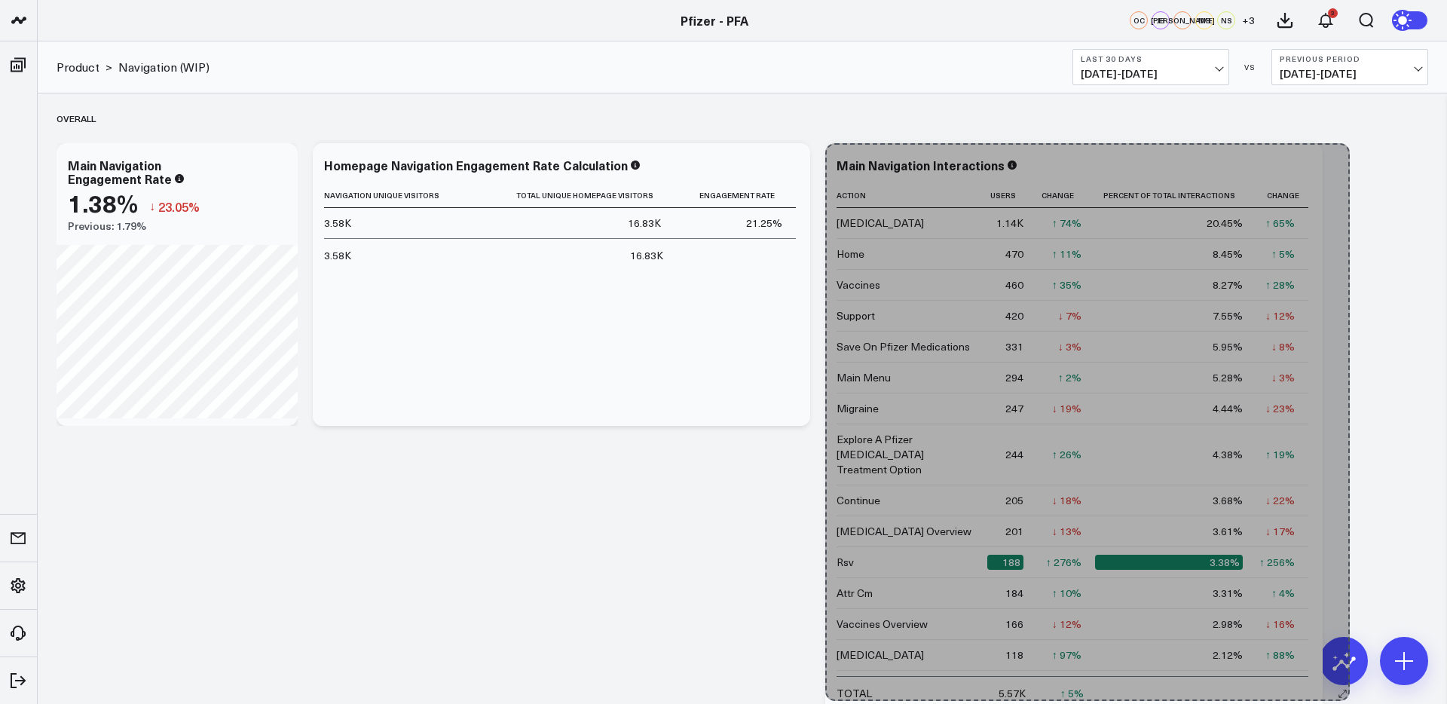
drag, startPoint x: 1316, startPoint y: 420, endPoint x: 1340, endPoint y: 692, distance: 273.9
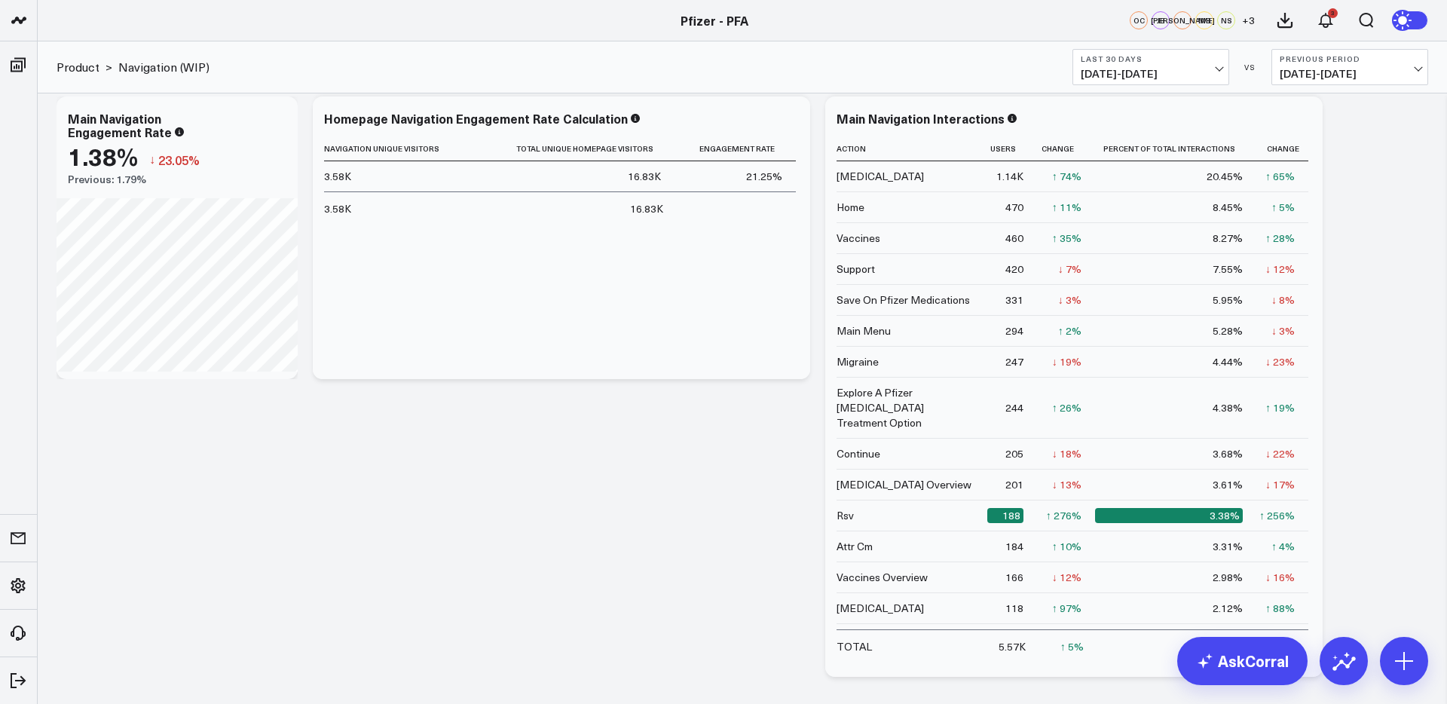
scroll to position [47, 0]
click at [1169, 64] on button "Last 30 Days [DATE] - [DATE]" at bounding box center [1150, 67] width 157 height 36
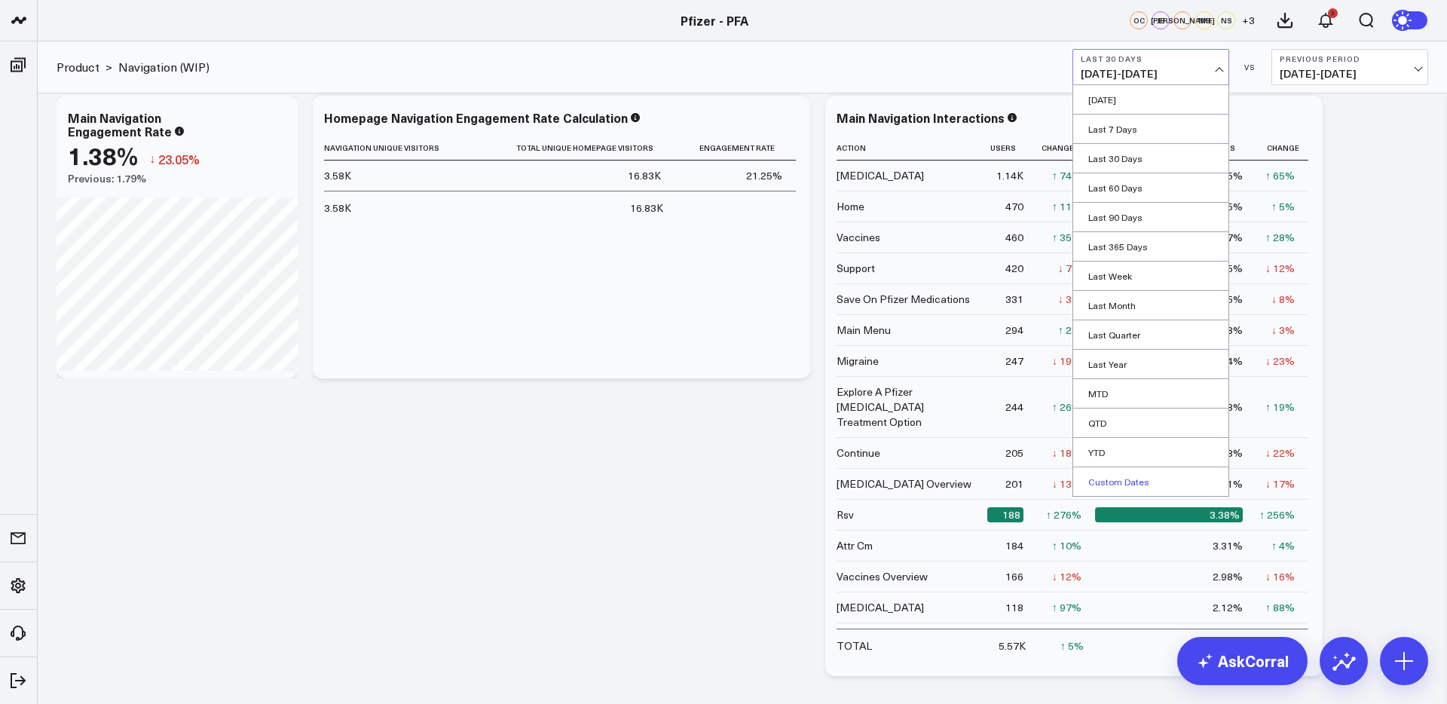
click at [1098, 482] on link "Custom Dates" at bounding box center [1150, 481] width 155 height 29
select select "8"
select select "2025"
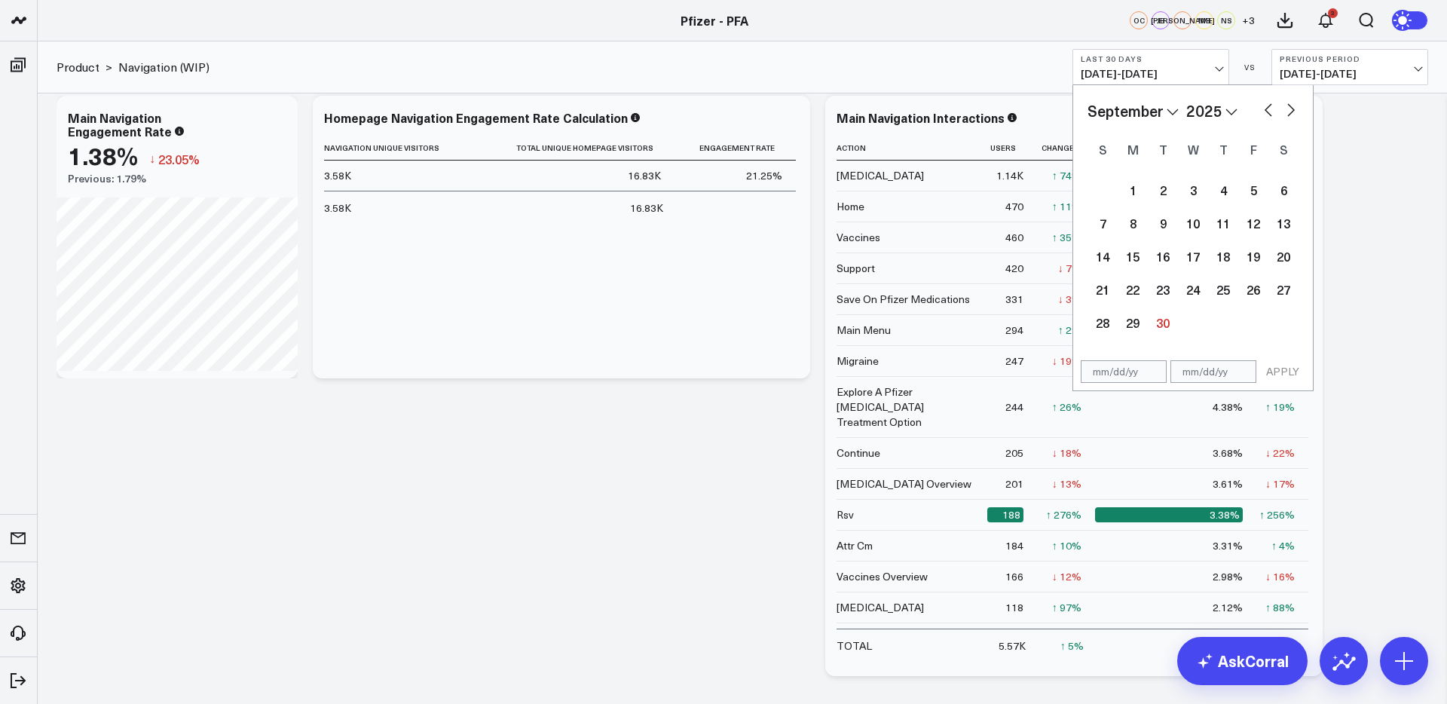
click at [1266, 110] on button "button" at bounding box center [1268, 108] width 15 height 18
select select "7"
select select "2025"
click at [1199, 258] on div "13" at bounding box center [1193, 256] width 30 height 30
type input "[DATE]"
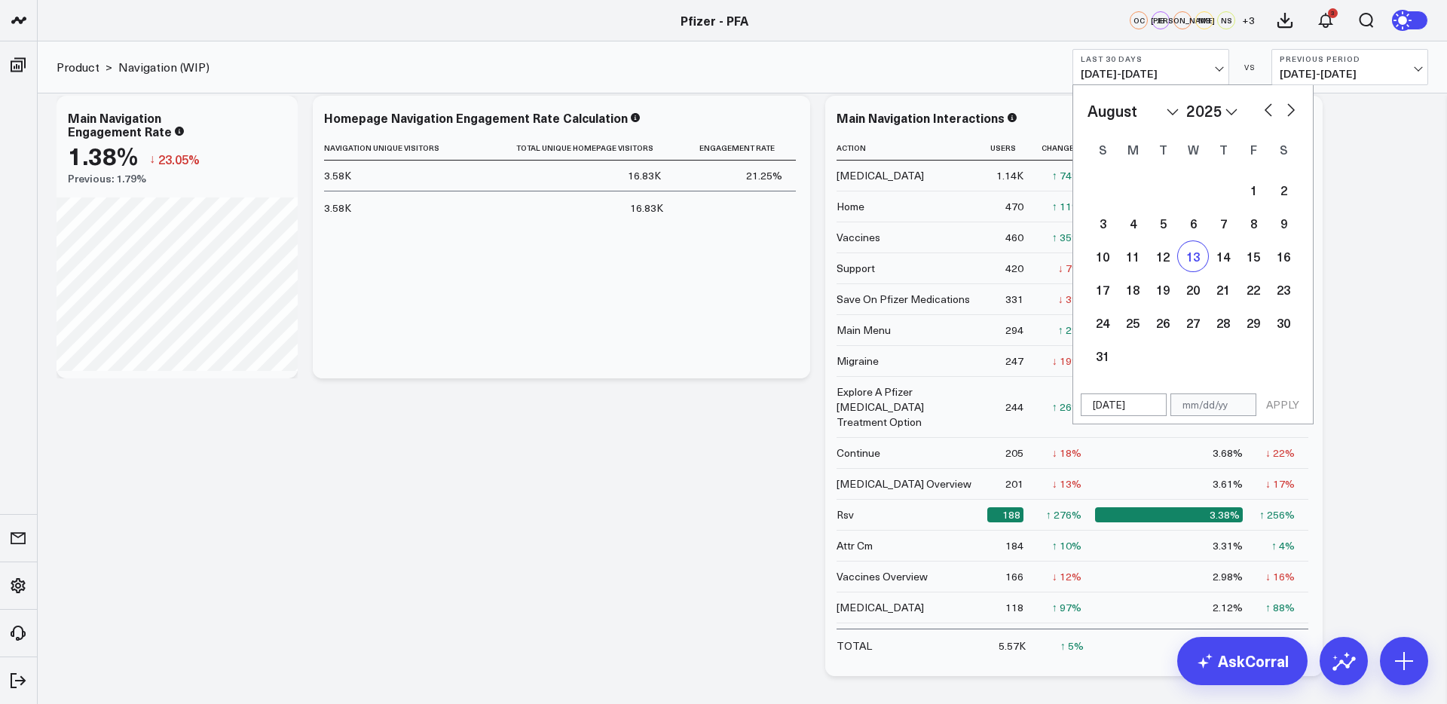
select select "7"
select select "2025"
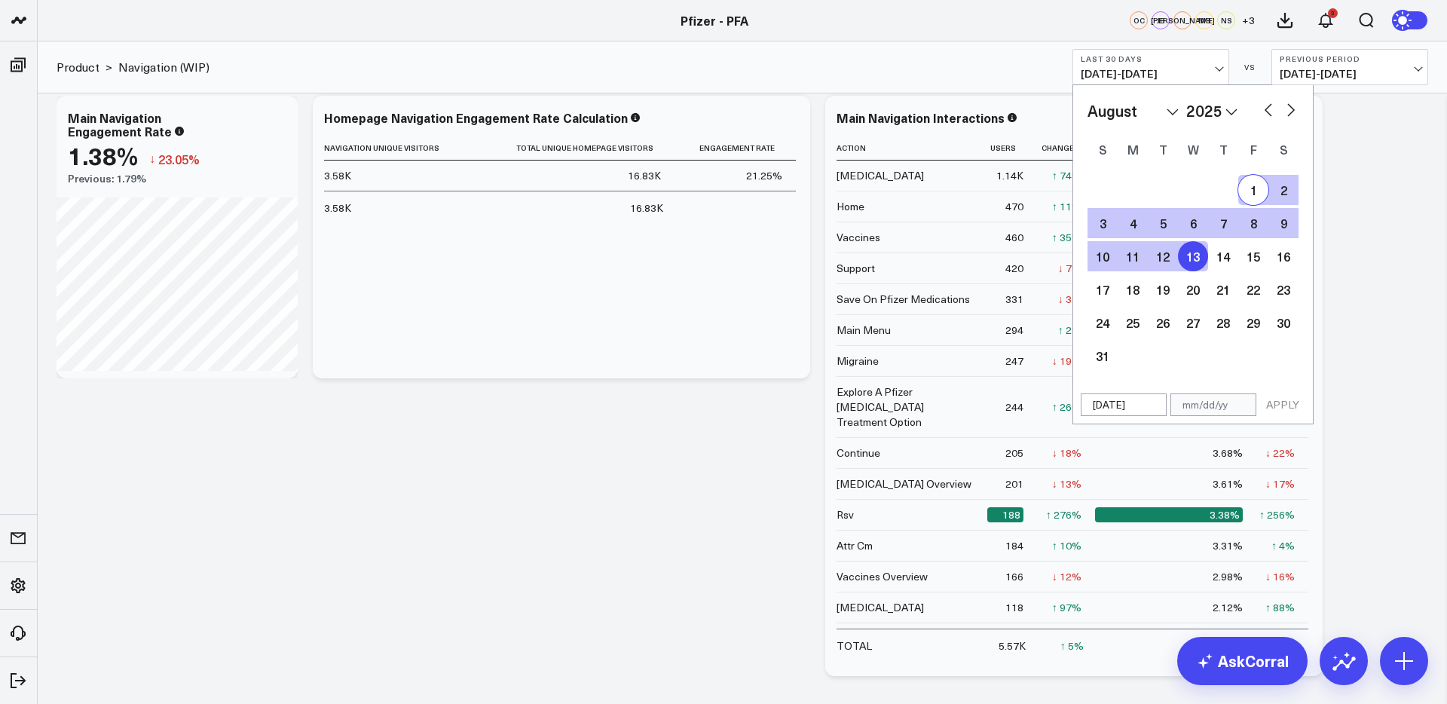
click at [1291, 115] on button "button" at bounding box center [1290, 108] width 15 height 18
select select "8"
select select "2025"
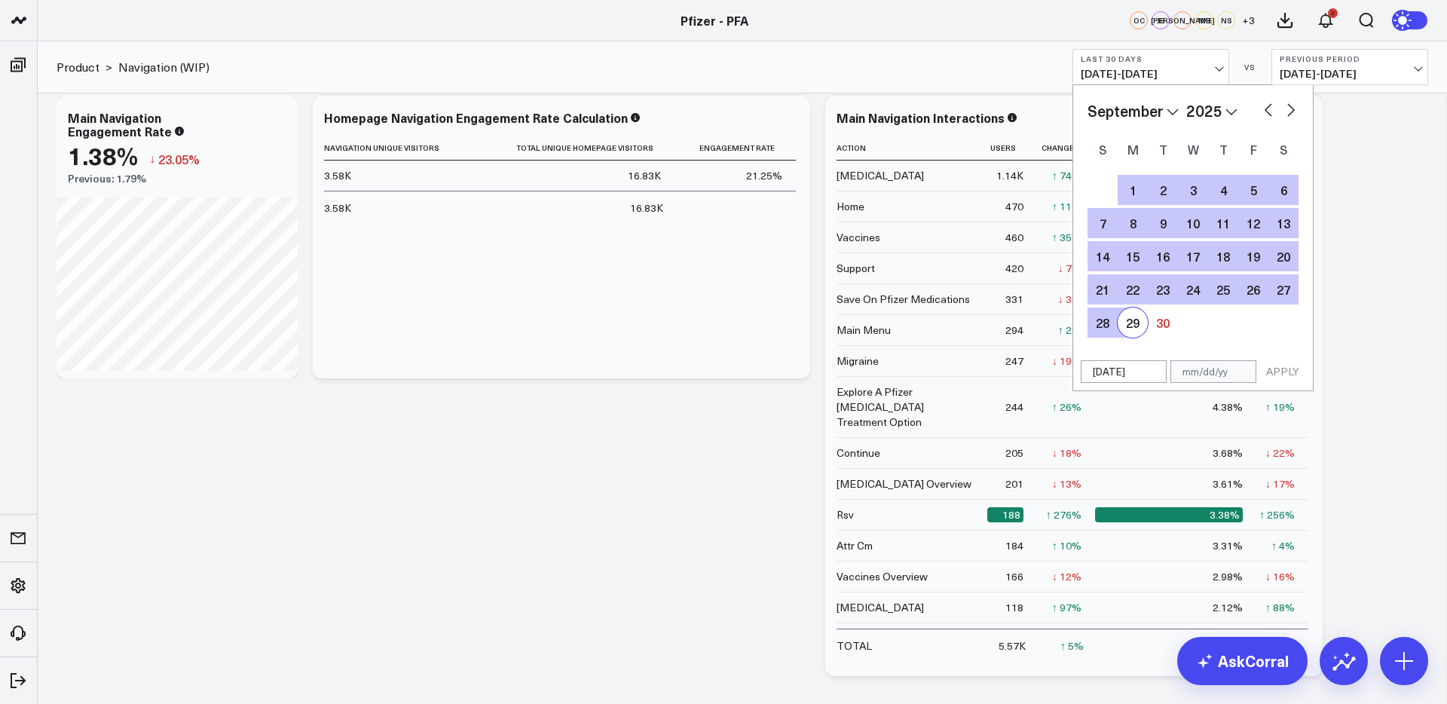
click at [1132, 325] on div "29" at bounding box center [1132, 322] width 30 height 30
type input "[DATE]"
select select "8"
select select "2025"
click at [1282, 380] on button "APPLY" at bounding box center [1282, 371] width 45 height 23
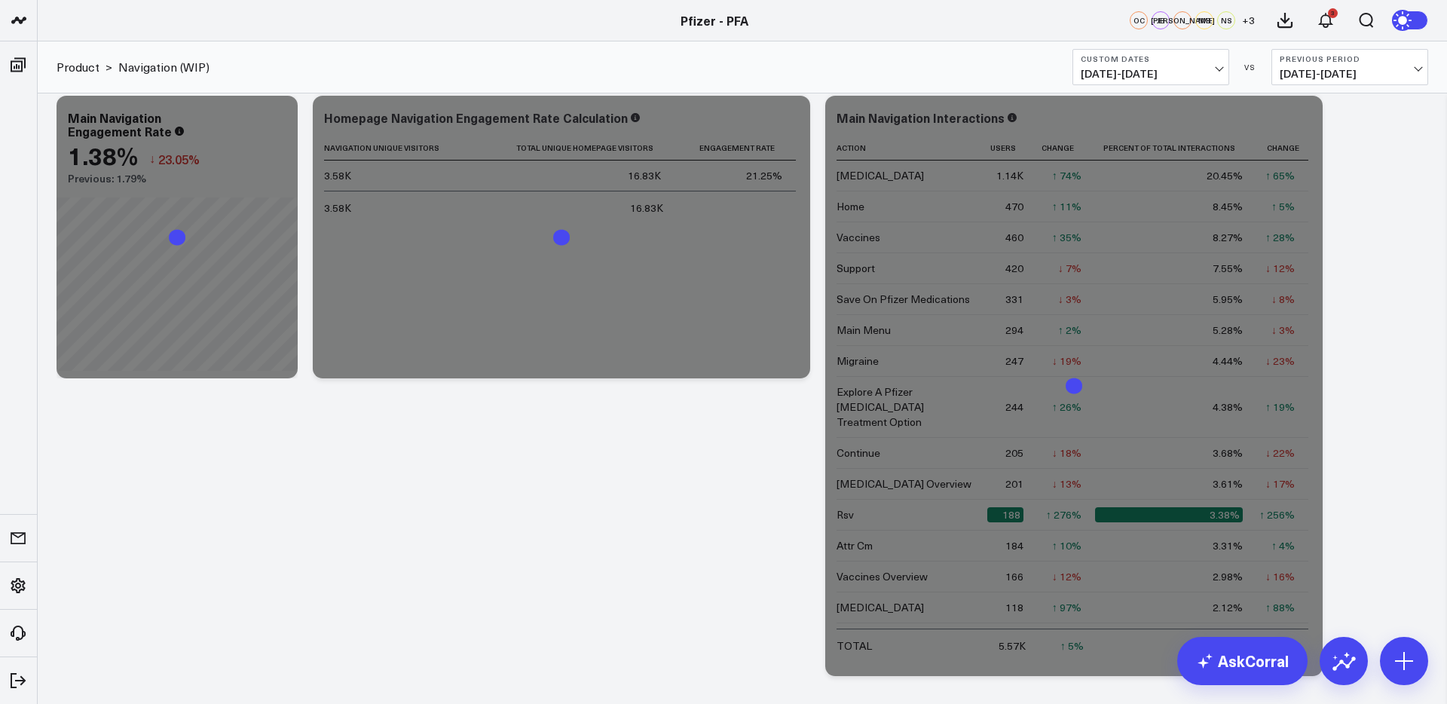
click at [1163, 51] on button "Custom Dates [DATE] - [DATE]" at bounding box center [1150, 67] width 157 height 36
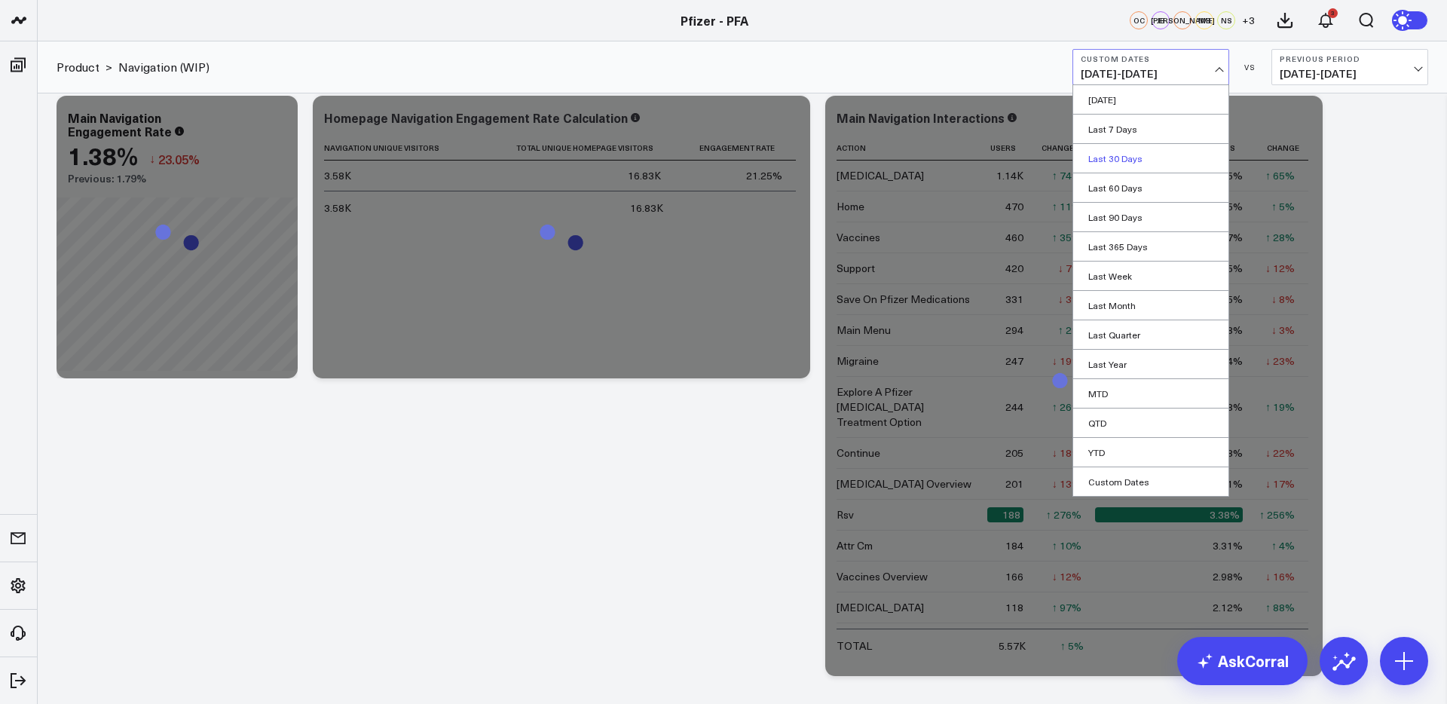
click at [1127, 159] on link "Last 30 Days" at bounding box center [1150, 158] width 155 height 29
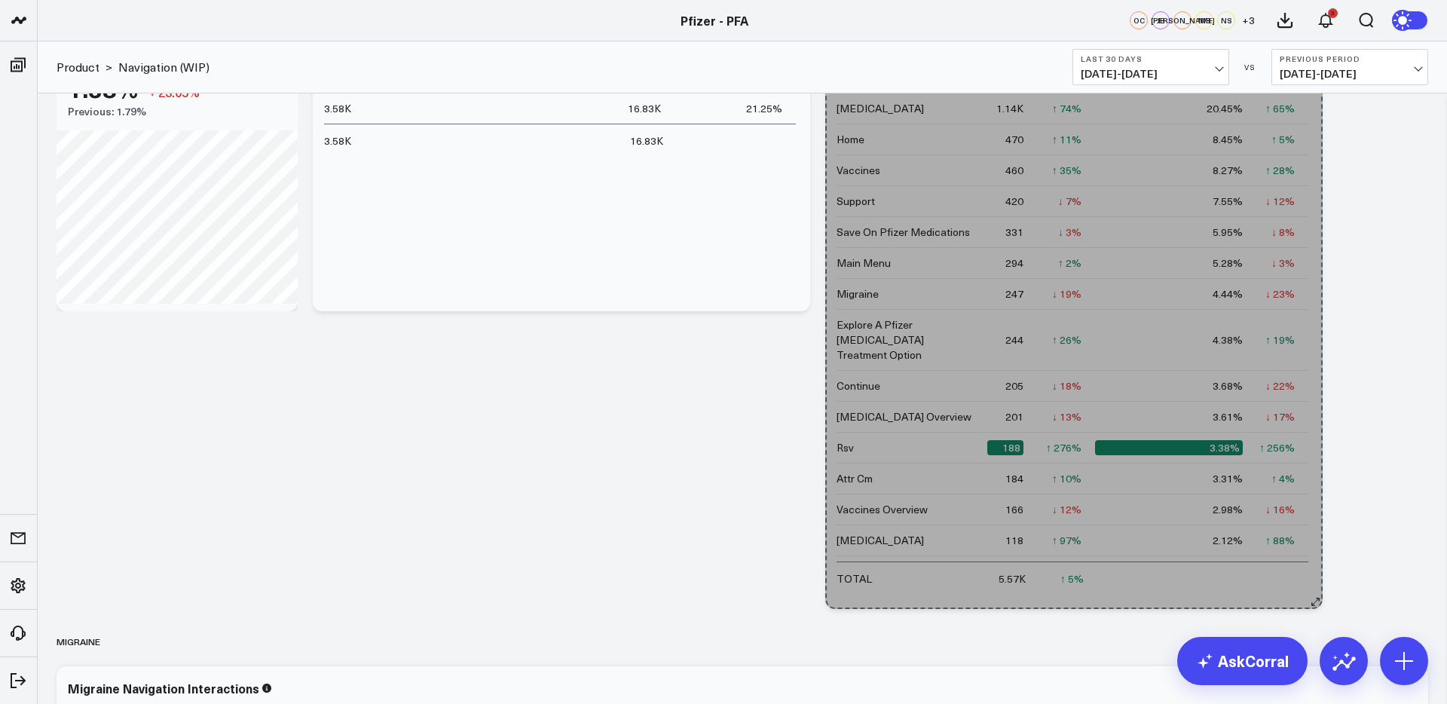
scroll to position [115, 0]
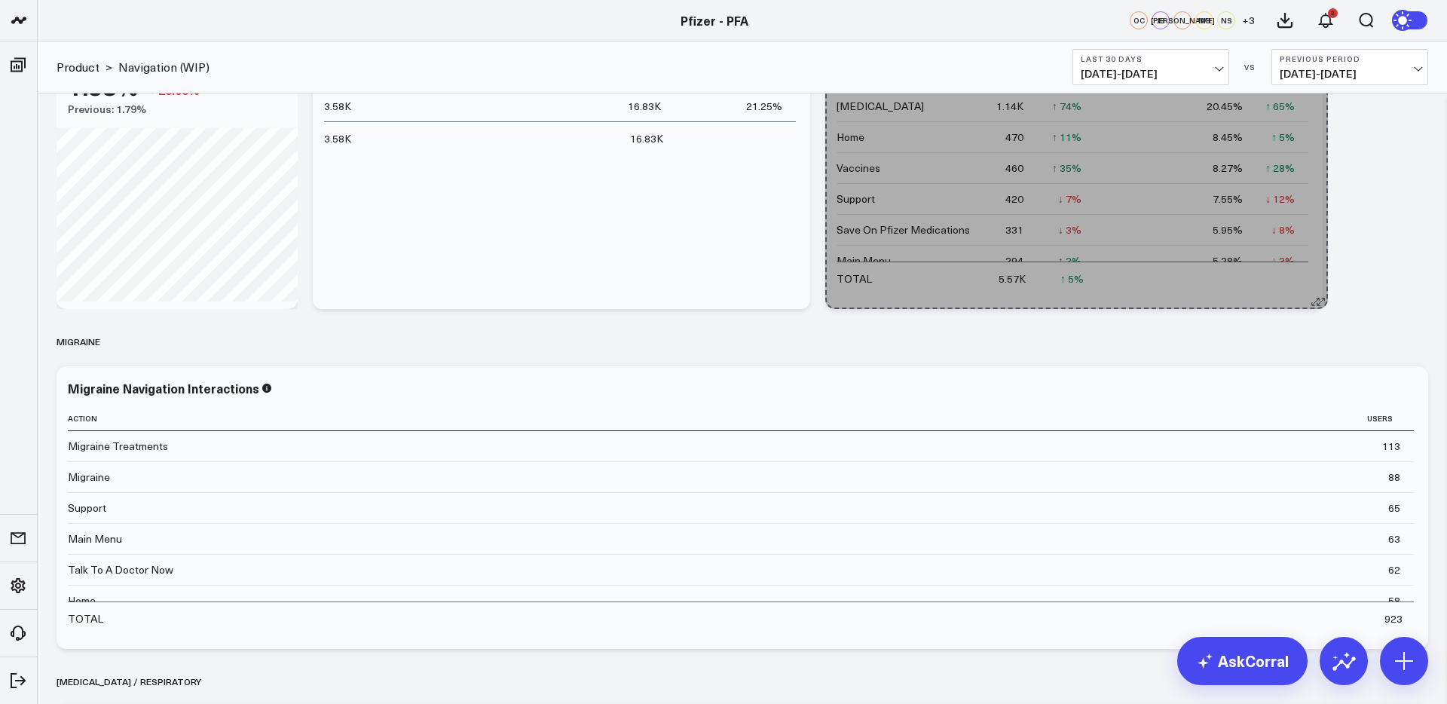
drag, startPoint x: 1315, startPoint y: 608, endPoint x: 1320, endPoint y: 298, distance: 309.7
click at [1320, 298] on button at bounding box center [1314, 301] width 15 height 15
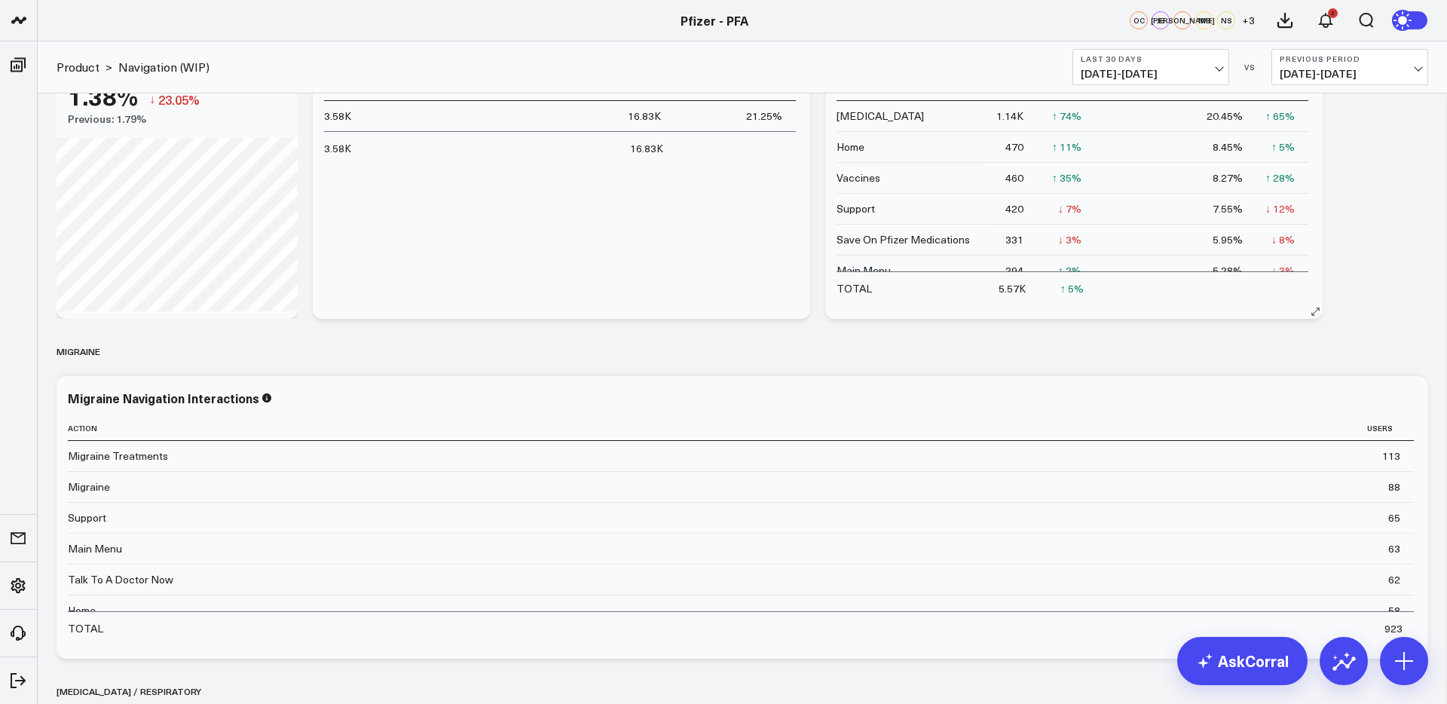
scroll to position [105, 0]
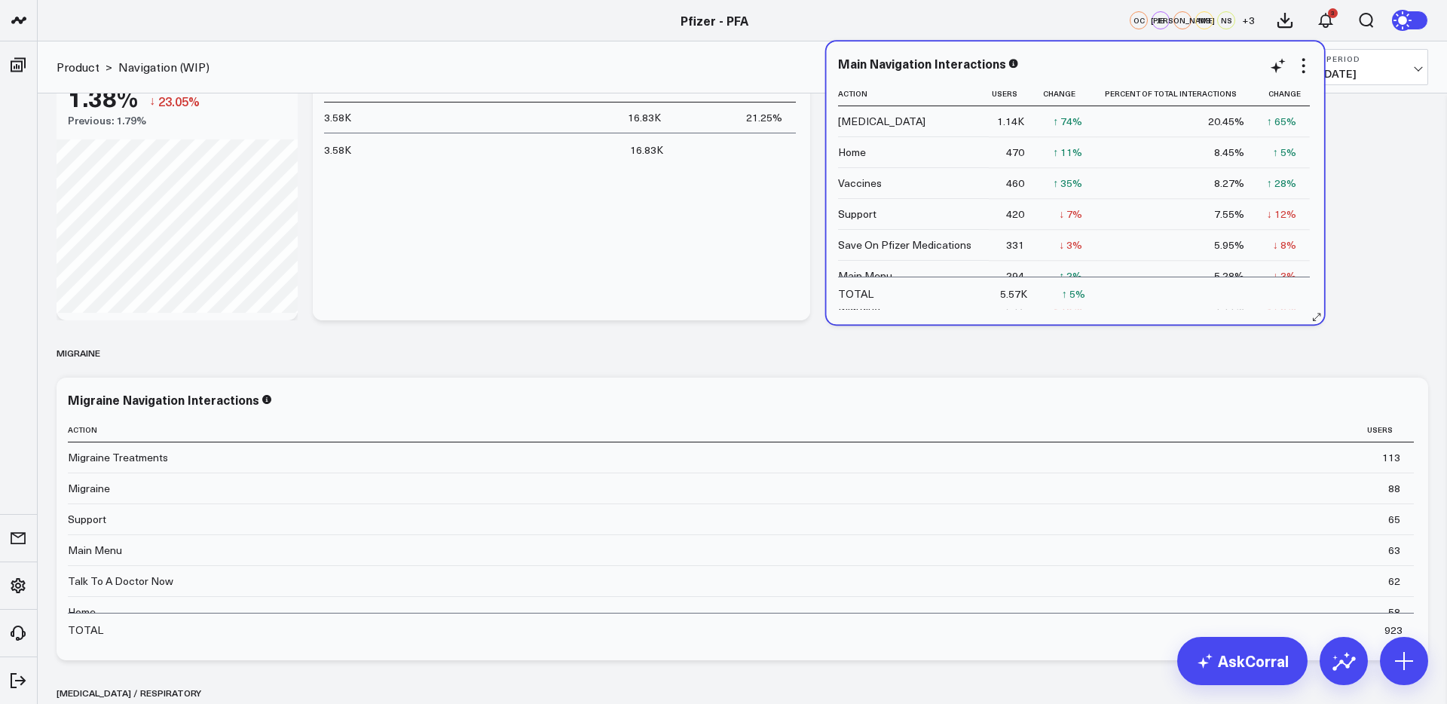
click at [1310, 319] on div "Main Navigation Interactions Action Users Change Percent Of Total Interactions …" at bounding box center [1075, 182] width 497 height 283
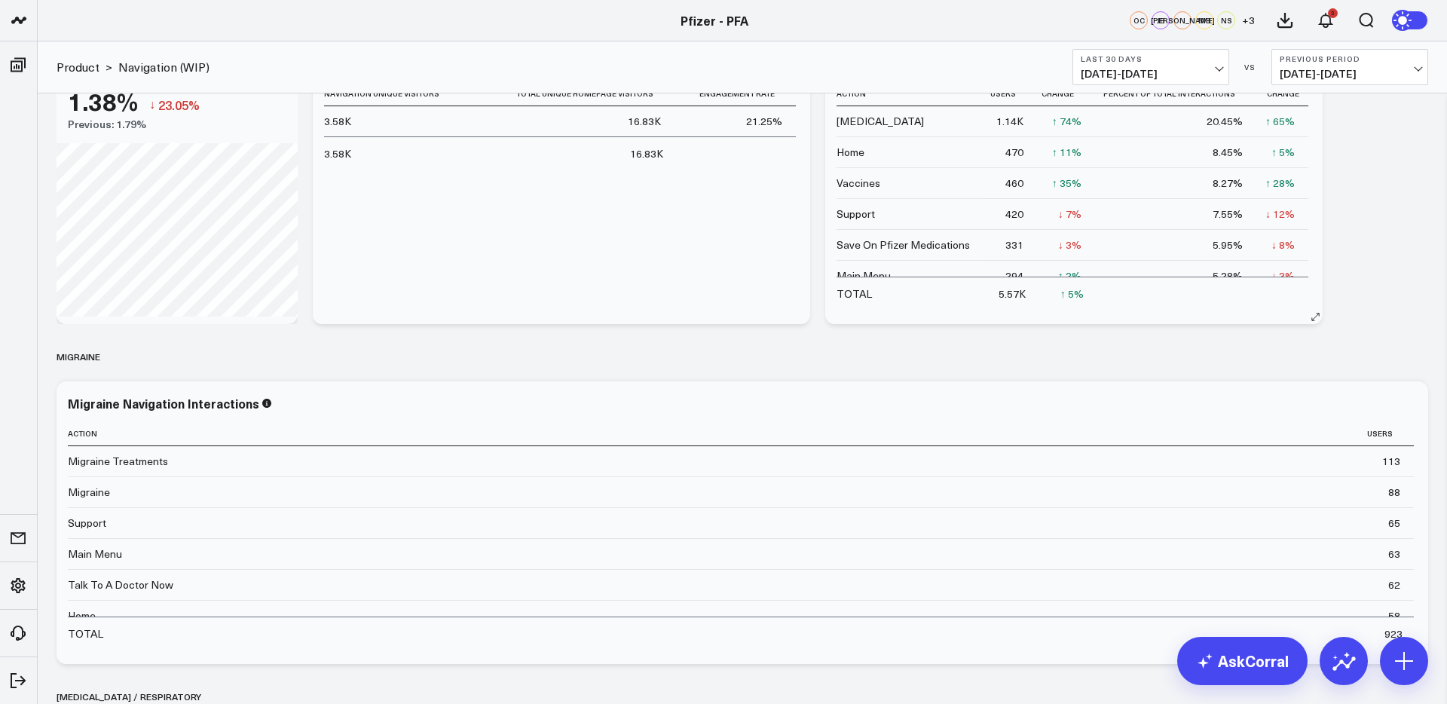
scroll to position [99, 0]
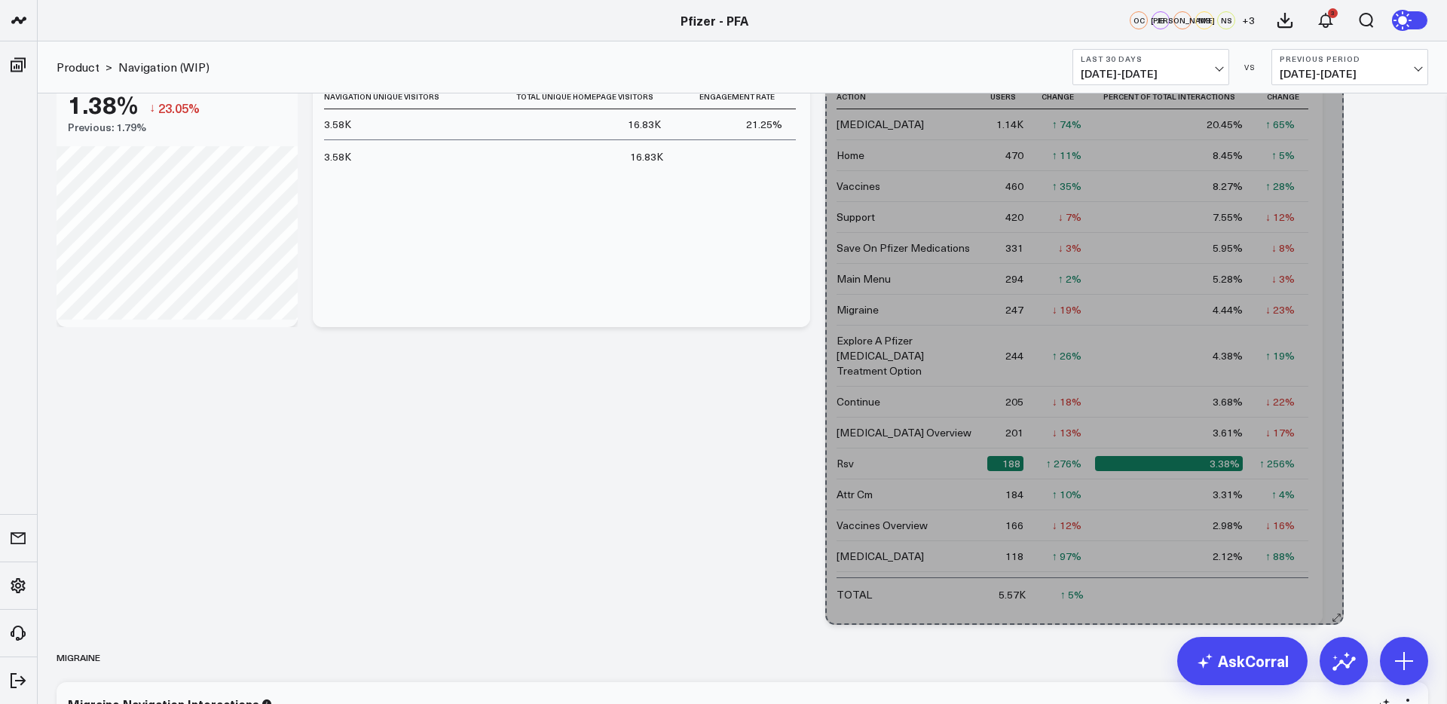
drag, startPoint x: 1316, startPoint y: 319, endPoint x: 1337, endPoint y: 685, distance: 366.0
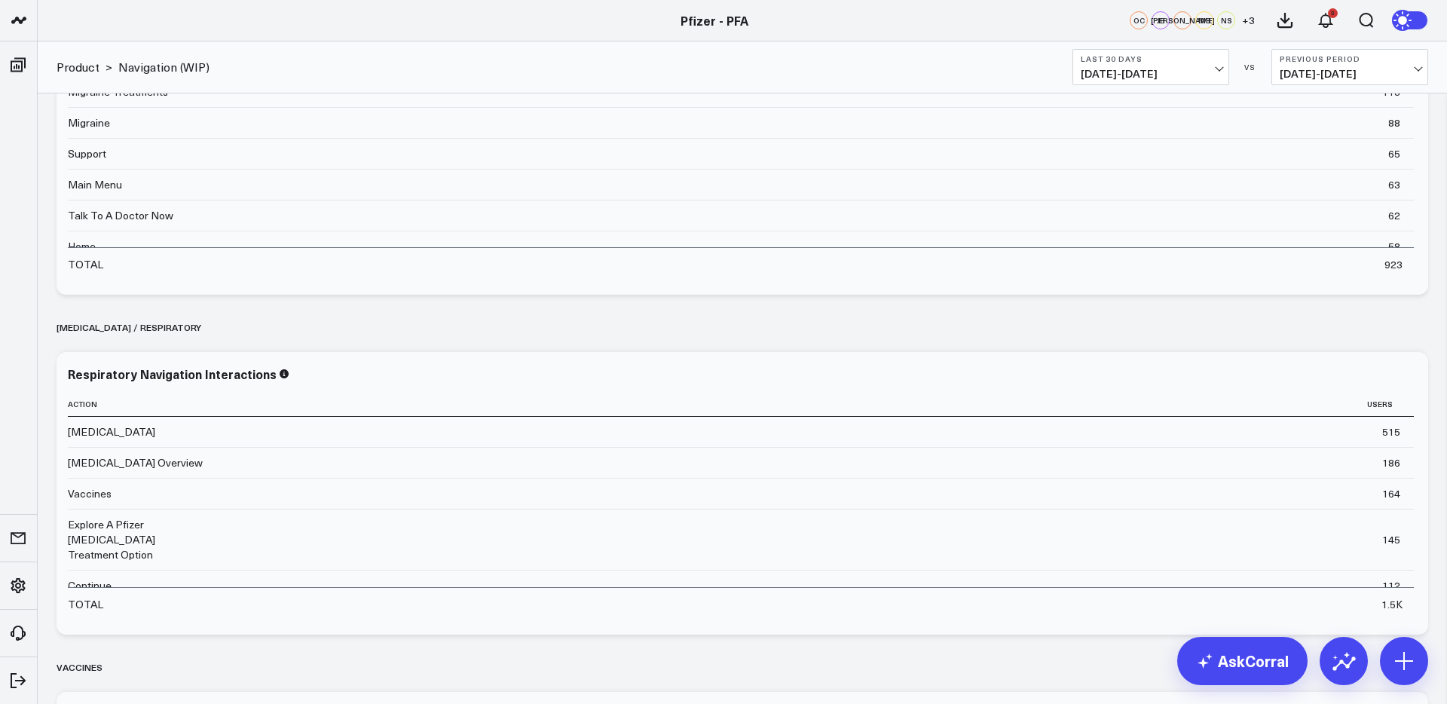
scroll to position [793, 0]
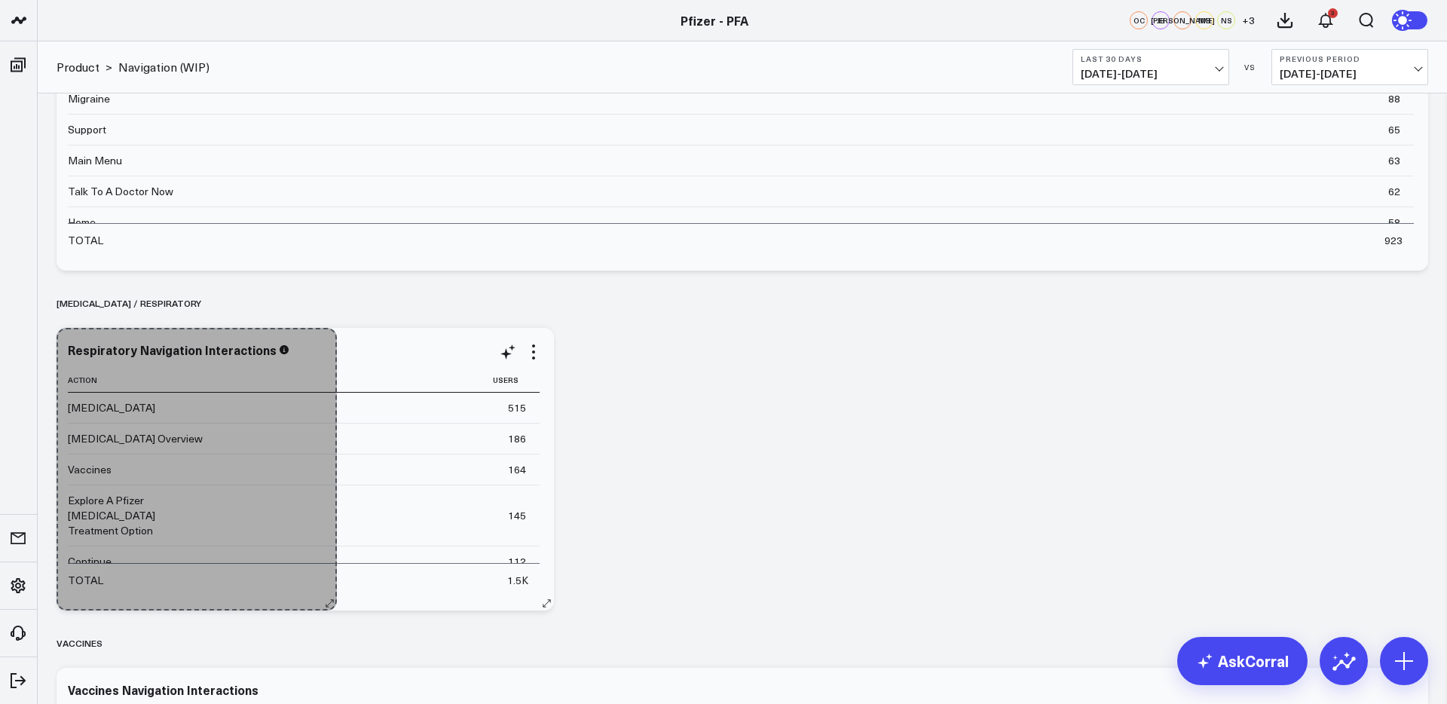
drag, startPoint x: 1419, startPoint y: 603, endPoint x: 328, endPoint y: 544, distance: 1092.6
click at [328, 544] on div "Respiratory Navigation Interactions Action Users [MEDICAL_DATA] 515 [MEDICAL_DA…" at bounding box center [305, 469] width 497 height 283
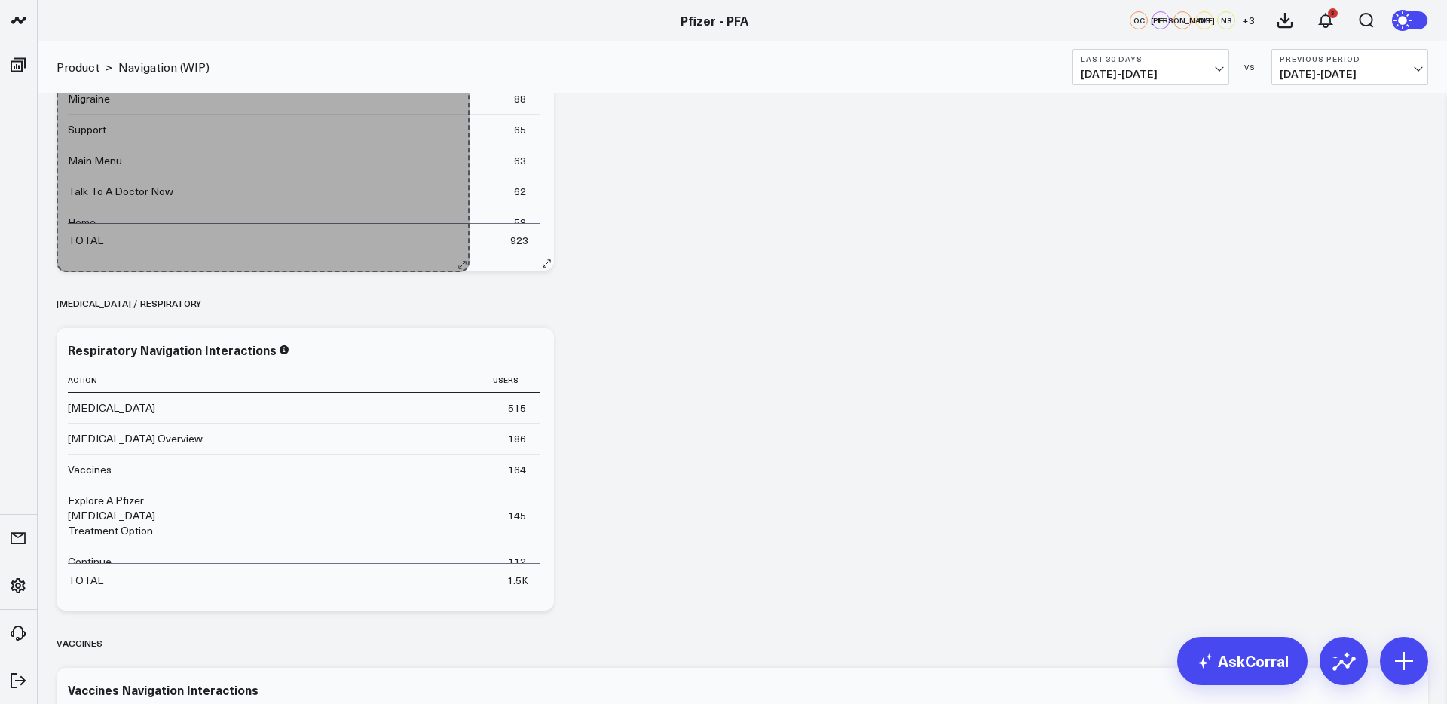
drag, startPoint x: 1419, startPoint y: 260, endPoint x: 460, endPoint y: 261, distance: 958.4
click at [460, 261] on div "Migraine Navigation Interactions Action Users Migraine Treatments 113 Migraine …" at bounding box center [305, 129] width 497 height 283
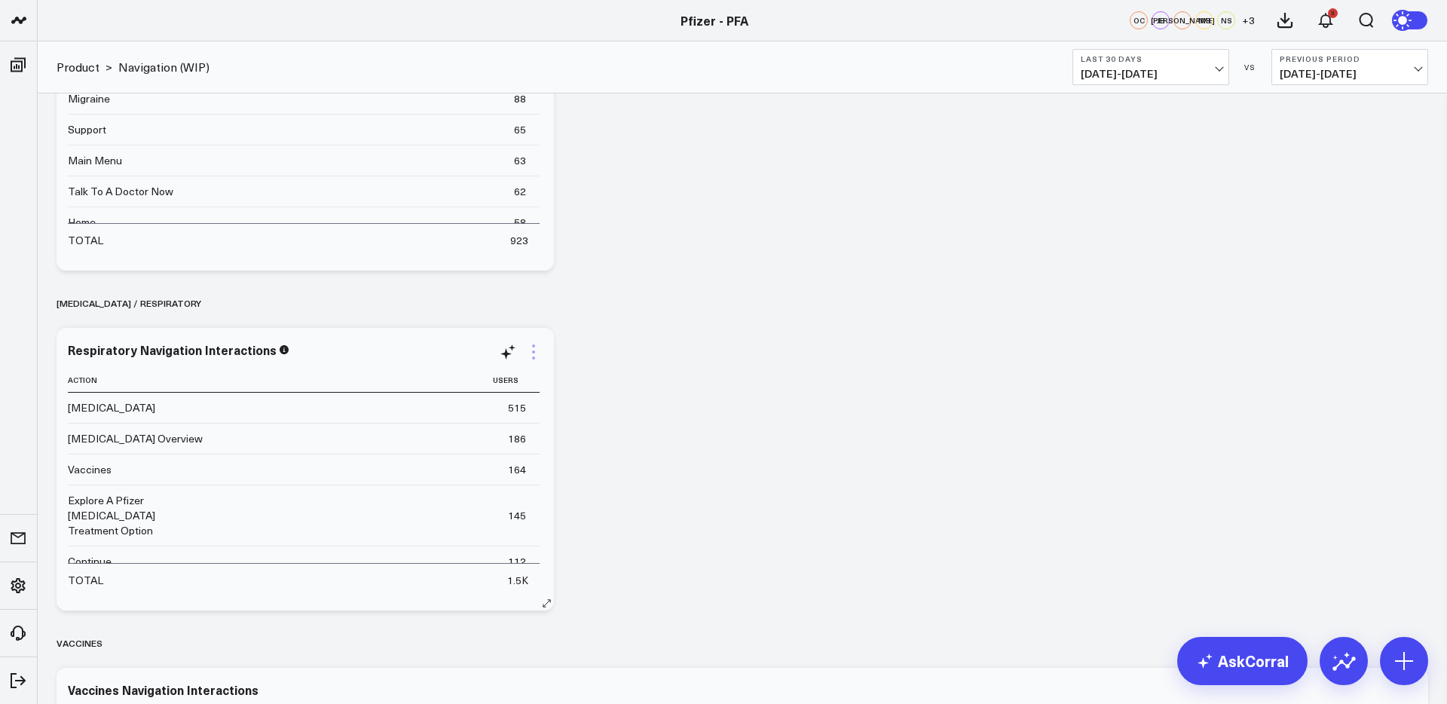
click at [529, 355] on icon at bounding box center [533, 352] width 18 height 18
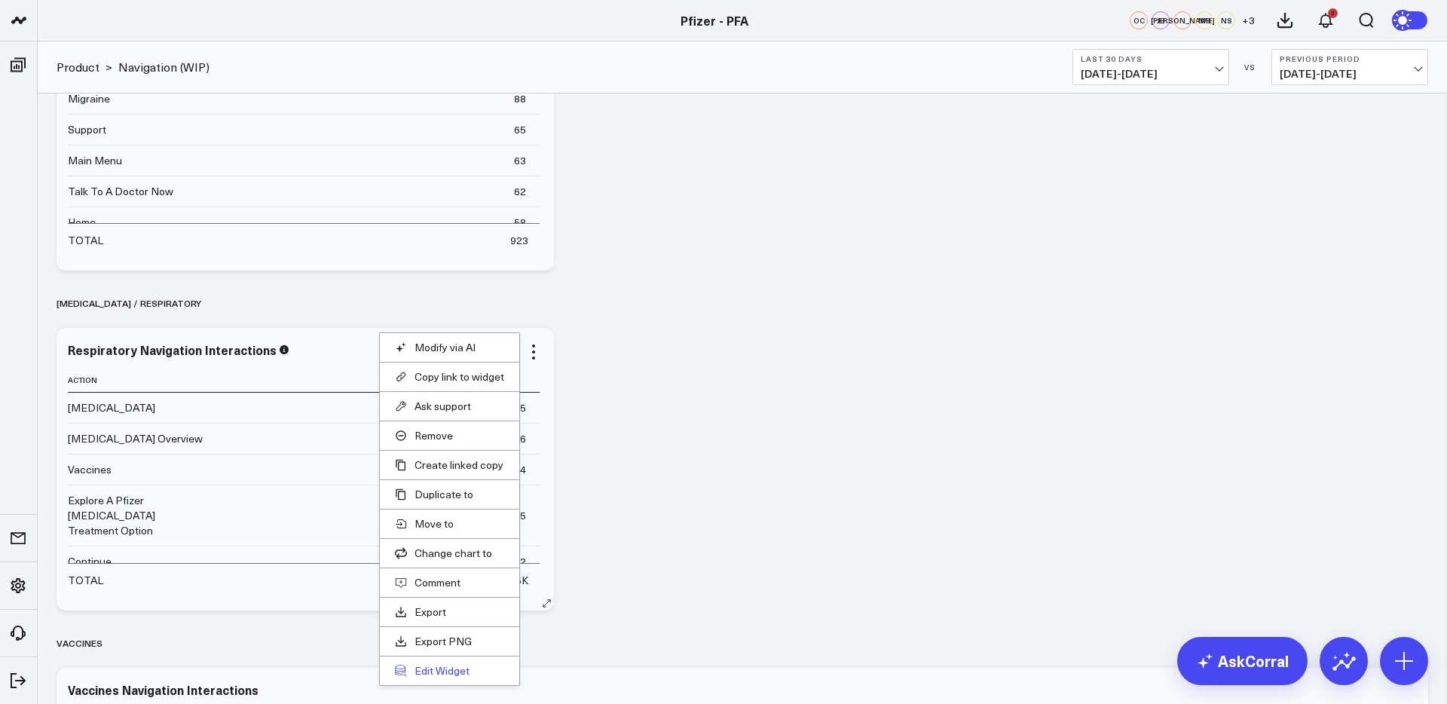
click at [439, 666] on button "Edit Widget" at bounding box center [449, 671] width 109 height 14
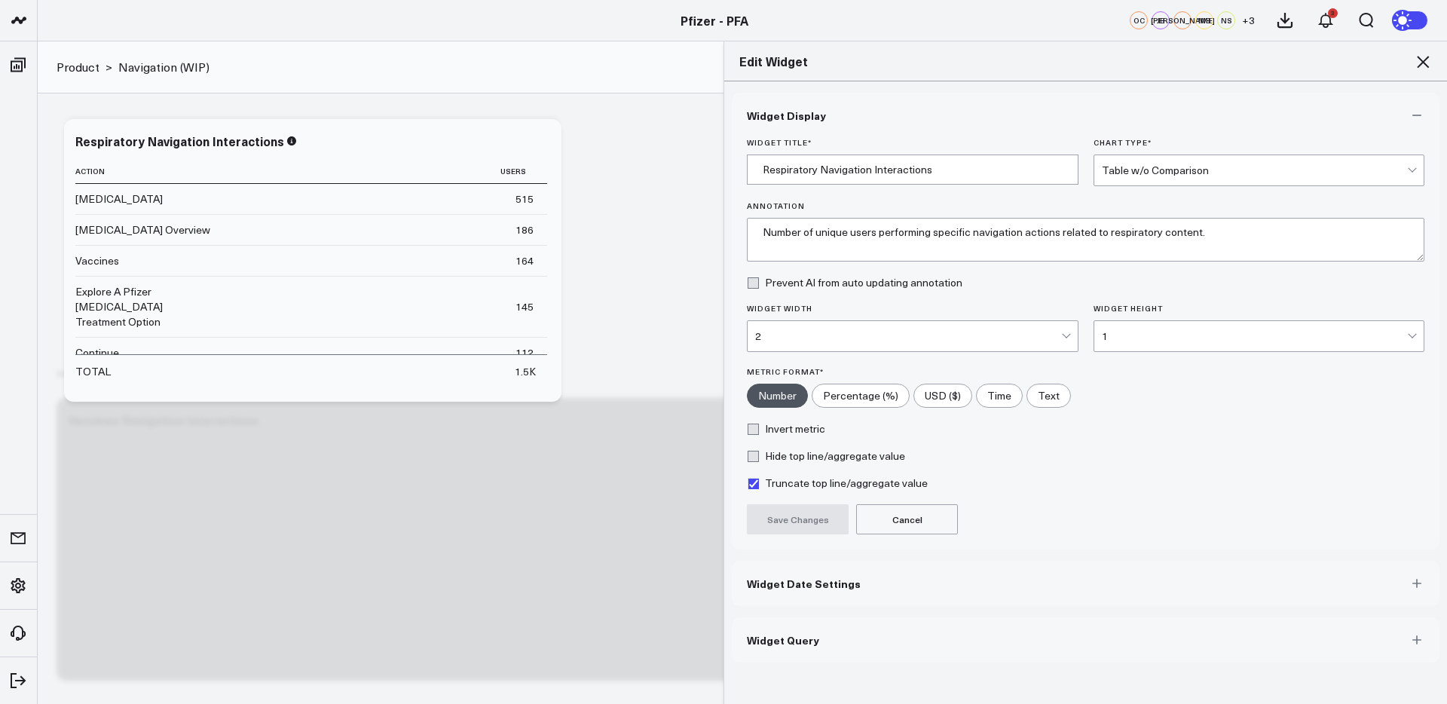
scroll to position [1137, 0]
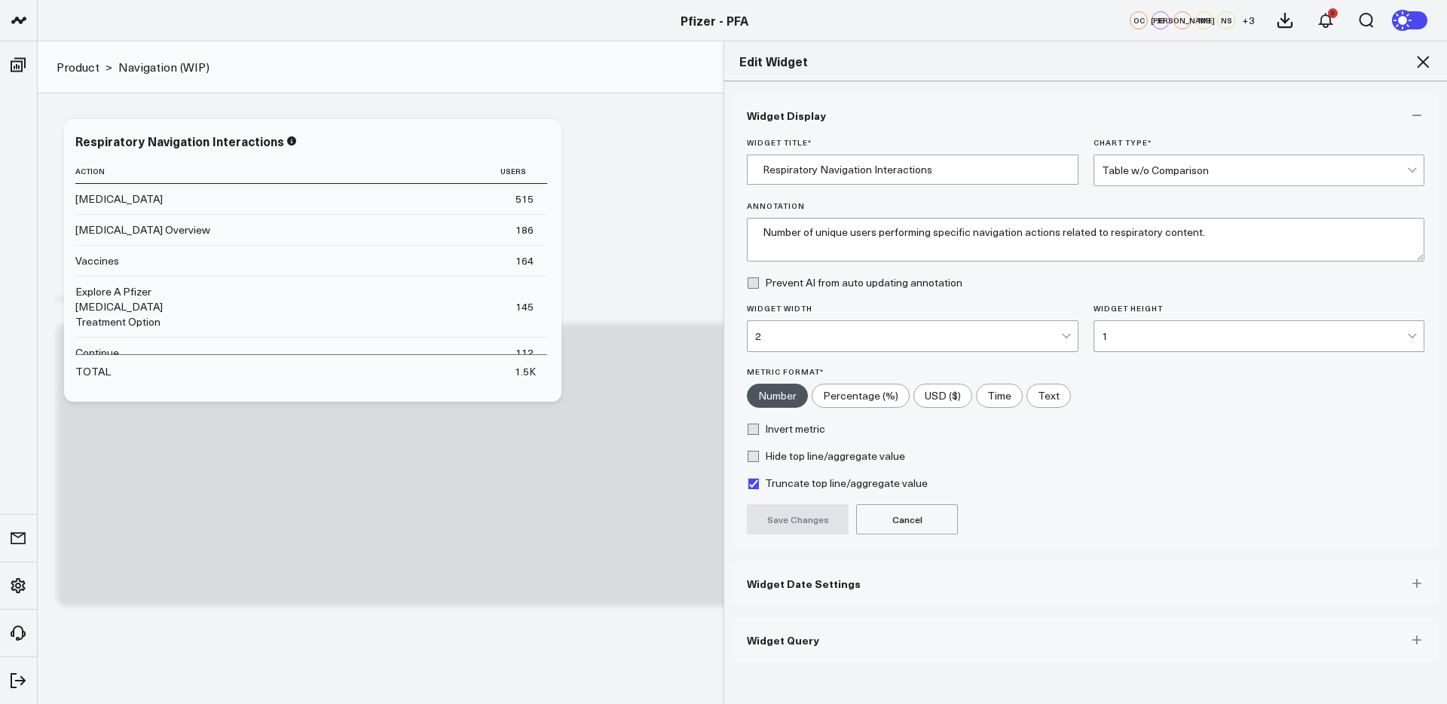
drag, startPoint x: 814, startPoint y: 640, endPoint x: 873, endPoint y: 614, distance: 64.1
click at [814, 639] on button "Widget Query" at bounding box center [1086, 639] width 708 height 45
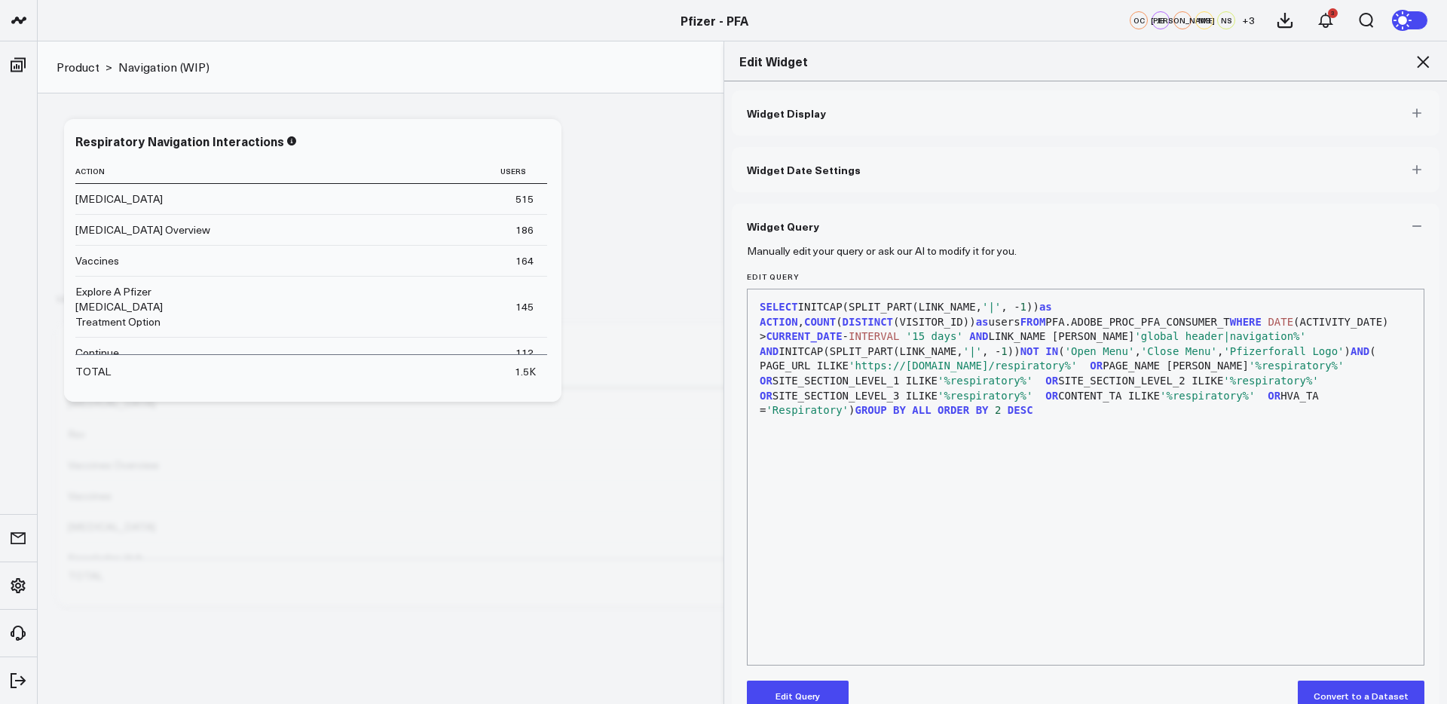
scroll to position [0, 0]
click at [811, 692] on button "Edit Query" at bounding box center [798, 698] width 102 height 30
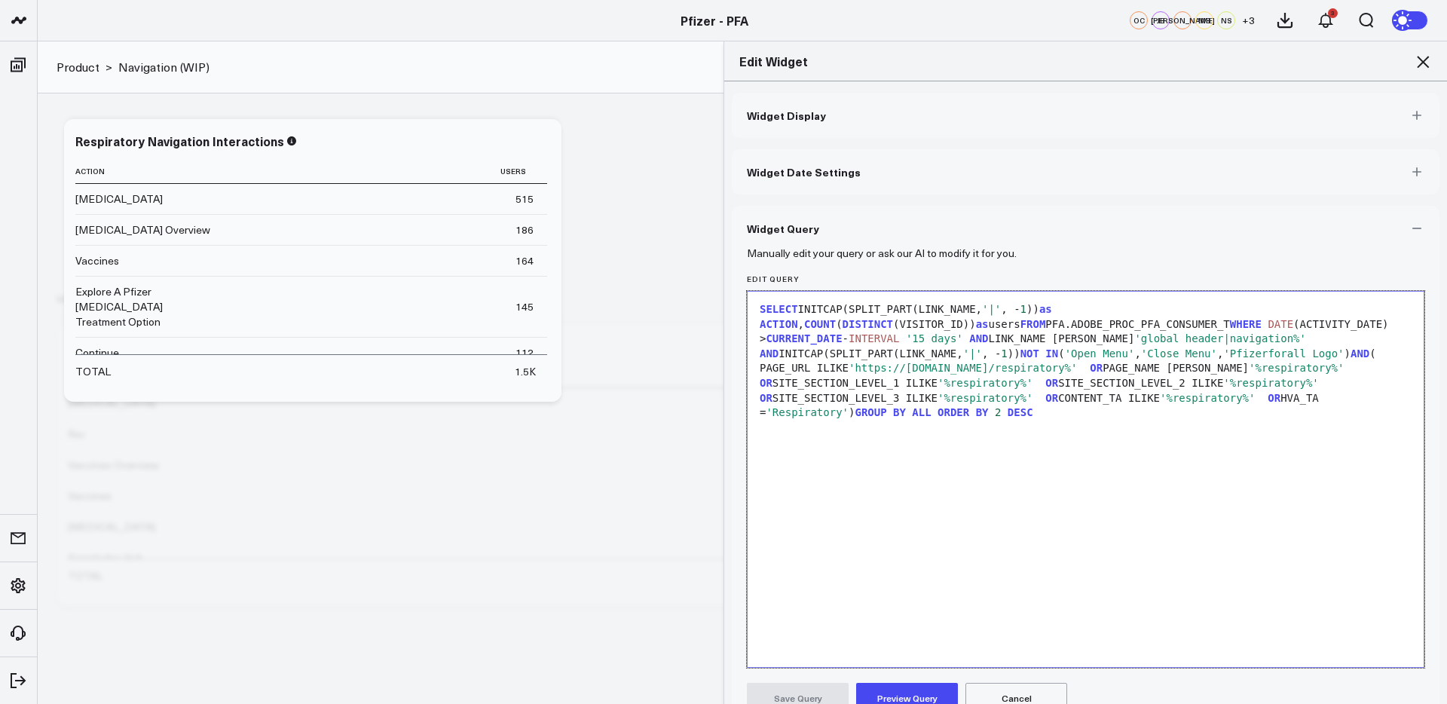
click at [1003, 368] on span "'https://[DOMAIN_NAME]/respiratory%'" at bounding box center [962, 368] width 228 height 12
click at [1010, 365] on span "'https://[DOMAIN_NAME]/respiratory%'" at bounding box center [962, 368] width 228 height 12
click at [989, 369] on span "'https://[DOMAIN_NAME]/respiratory%'" at bounding box center [962, 368] width 228 height 12
drag, startPoint x: 998, startPoint y: 367, endPoint x: 949, endPoint y: 370, distance: 48.3
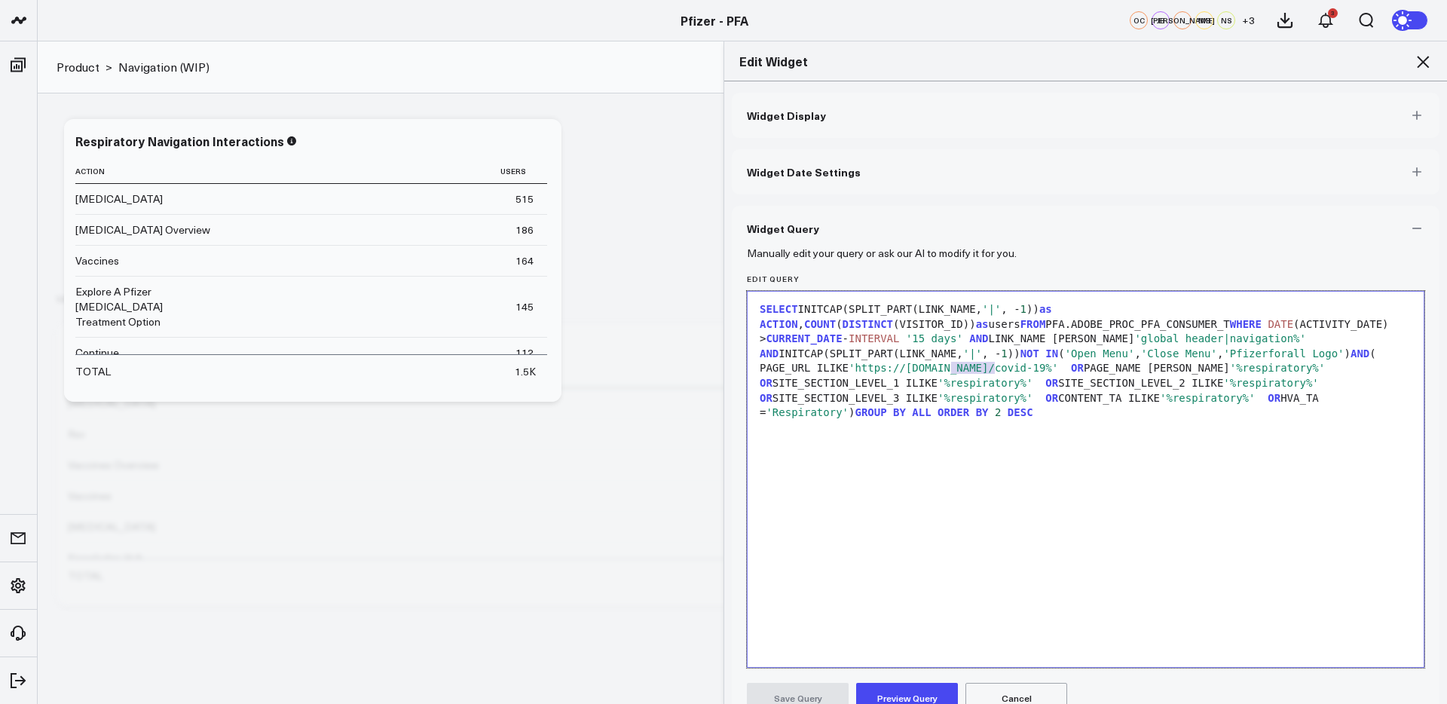
click at [949, 370] on span "'https://[DOMAIN_NAME]/covid-19%'" at bounding box center [952, 368] width 209 height 12
copy span "[MEDICAL_DATA]-1"
drag, startPoint x: 1230, startPoint y: 370, endPoint x: 1160, endPoint y: 370, distance: 70.1
click at [1230, 370] on span "'%respiratory%'" at bounding box center [1277, 368] width 95 height 12
click at [1230, 370] on span "'%covid-1%'" at bounding box center [1265, 368] width 70 height 12
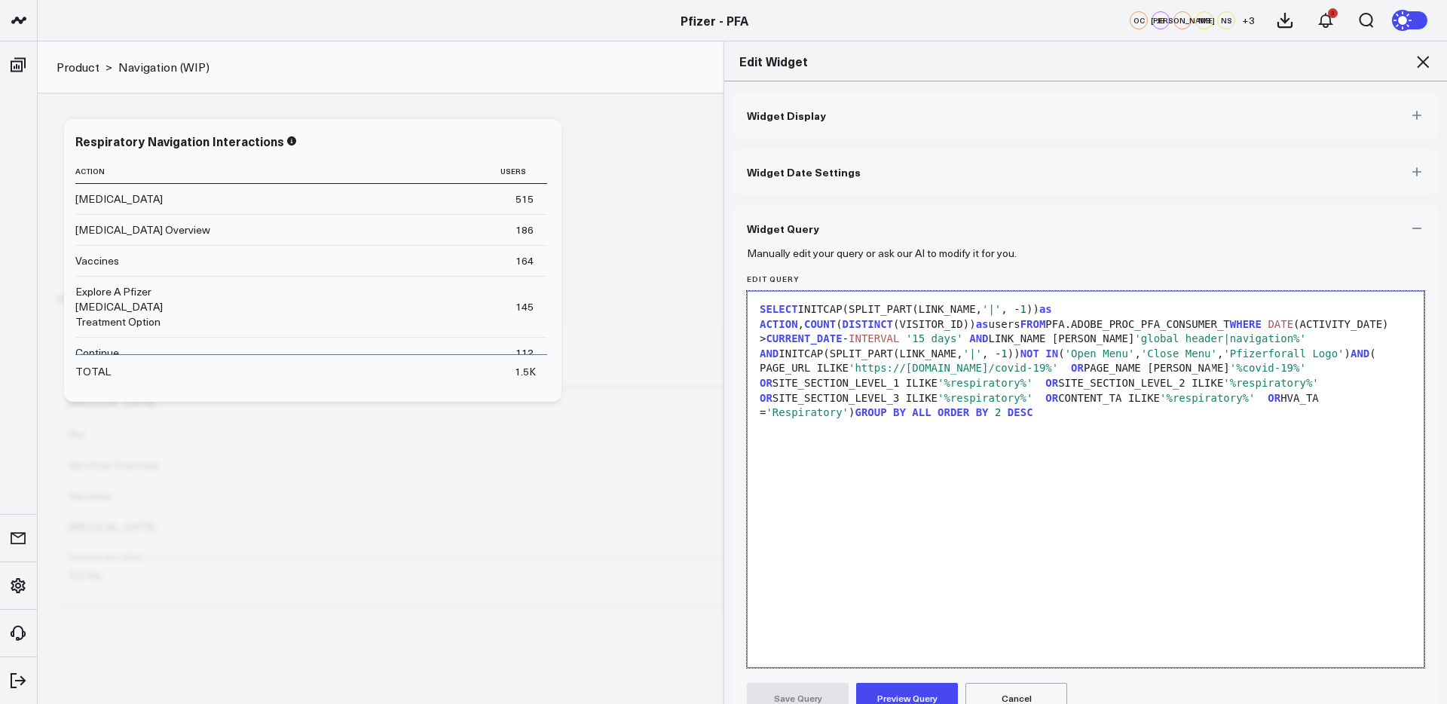
click at [937, 383] on span "'%respiratory%'" at bounding box center [984, 383] width 95 height 12
click at [1204, 381] on span "'%respiratory%'" at bounding box center [1251, 383] width 95 height 12
click at [1160, 402] on span "'%respiratory%'" at bounding box center [1207, 398] width 95 height 12
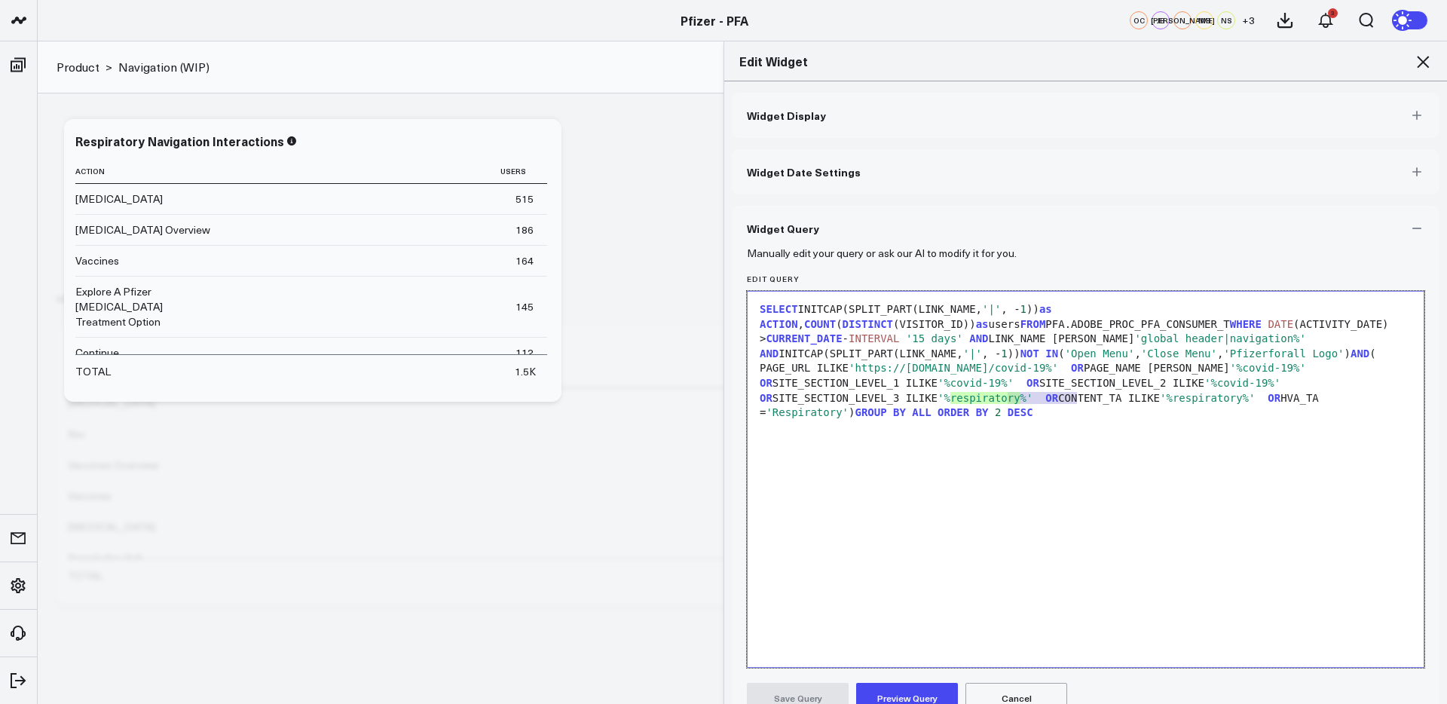
click at [1160, 402] on span "'%respiratory%'" at bounding box center [1207, 398] width 95 height 12
click at [937, 401] on span "'%respiratory%'" at bounding box center [984, 398] width 95 height 12
click at [848, 406] on span "'Respiratory'" at bounding box center [807, 412] width 83 height 12
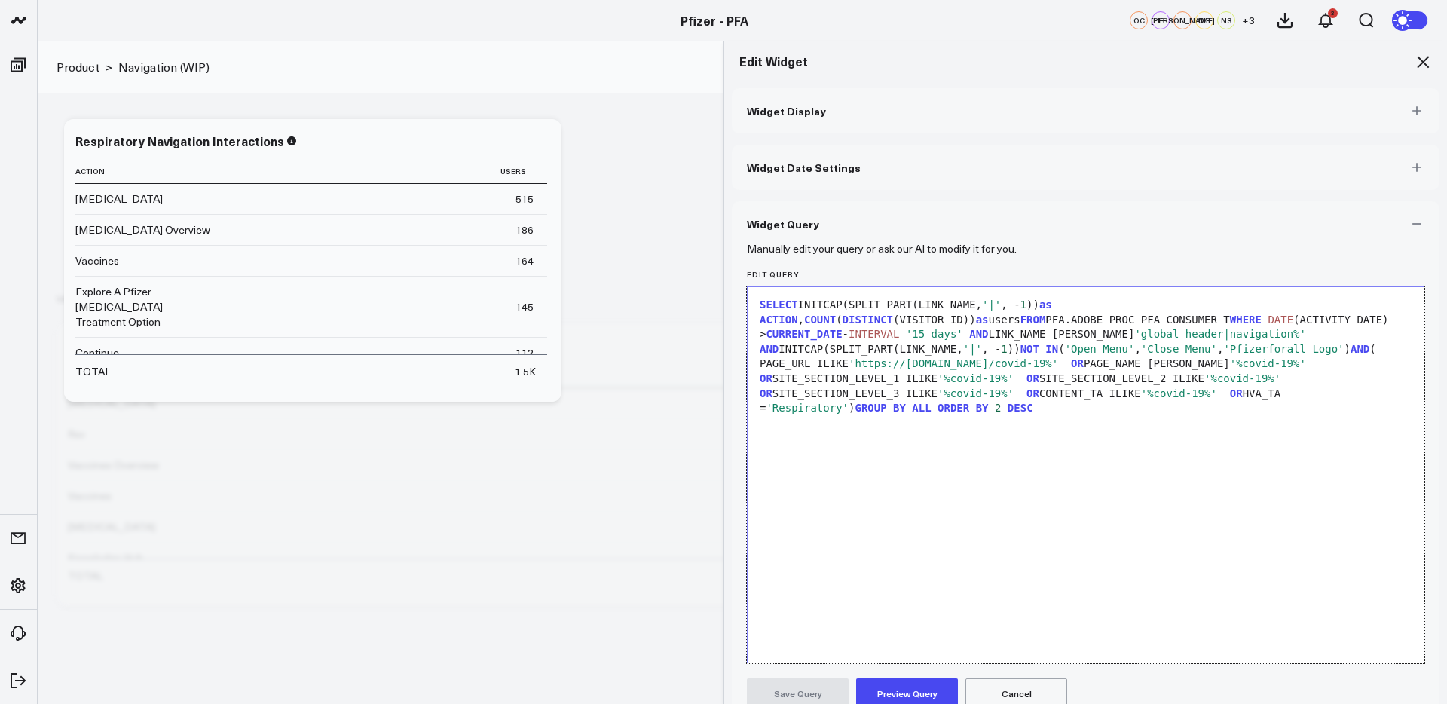
click at [1194, 399] on div "SELECT INITCAP(SPLIT_PART(LINK_NAME, '|' , - 1 )) as ACTION , COUNT ( DISTINCT …" at bounding box center [1085, 357] width 661 height 118
click at [904, 689] on button "Preview Query" at bounding box center [907, 694] width 102 height 30
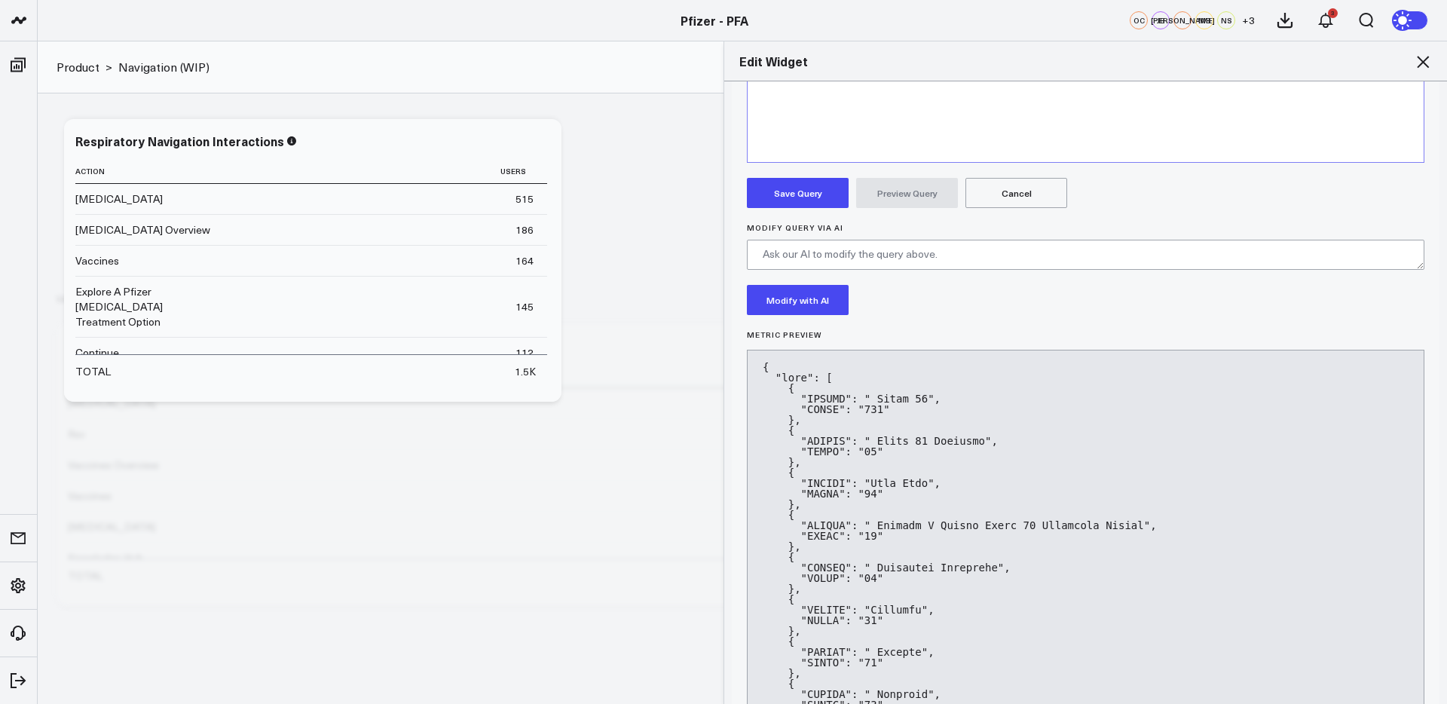
scroll to position [508, 0]
click at [821, 175] on form "Manually edit your query or ask our AI to modify it for you. Edit Query 9 1 › S…" at bounding box center [1085, 631] width 677 height 1777
click at [821, 182] on button "Save Query" at bounding box center [798, 190] width 102 height 30
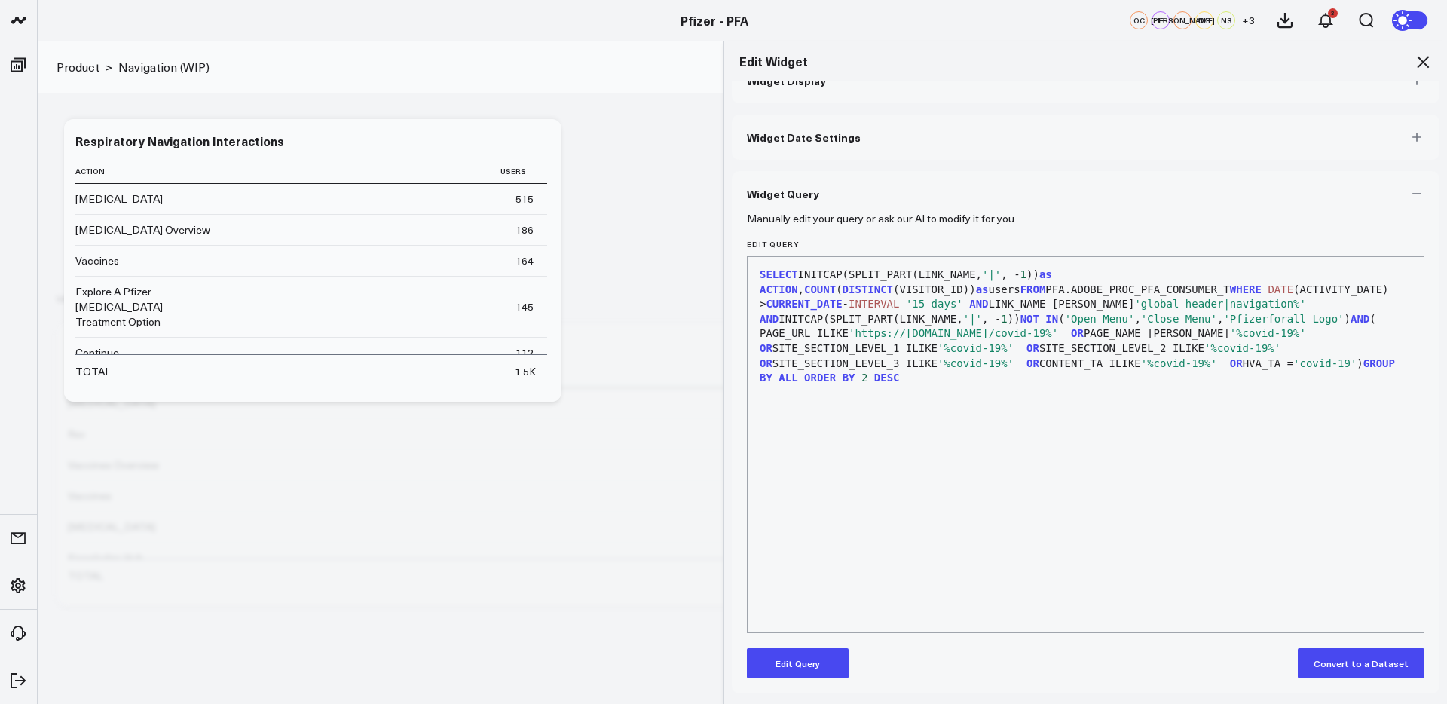
scroll to position [35, 0]
click at [1423, 64] on icon at bounding box center [1422, 62] width 18 height 18
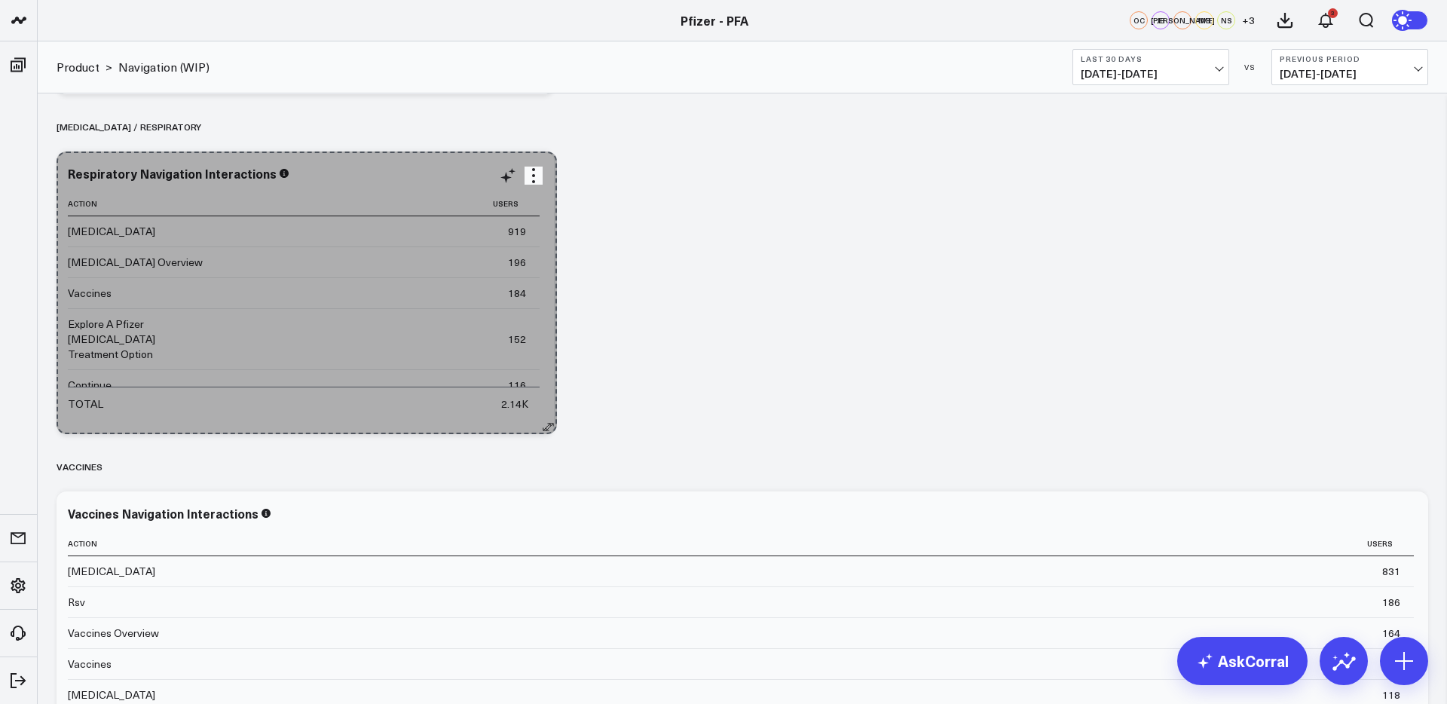
drag, startPoint x: 539, startPoint y: 419, endPoint x: 542, endPoint y: 332, distance: 87.5
click at [542, 332] on div "Respiratory Navigation Interactions Action Users [MEDICAL_DATA] 919 [MEDICAL_DA…" at bounding box center [305, 292] width 497 height 283
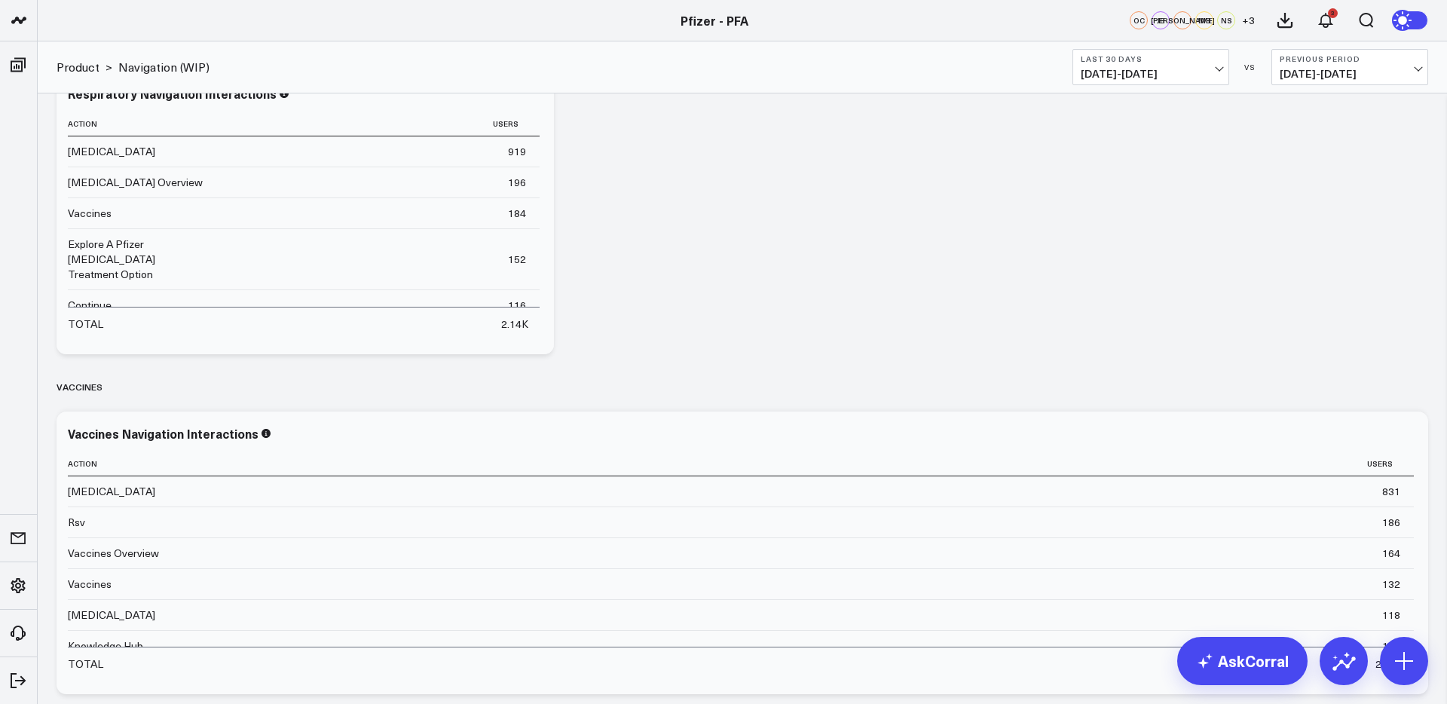
scroll to position [1137, 0]
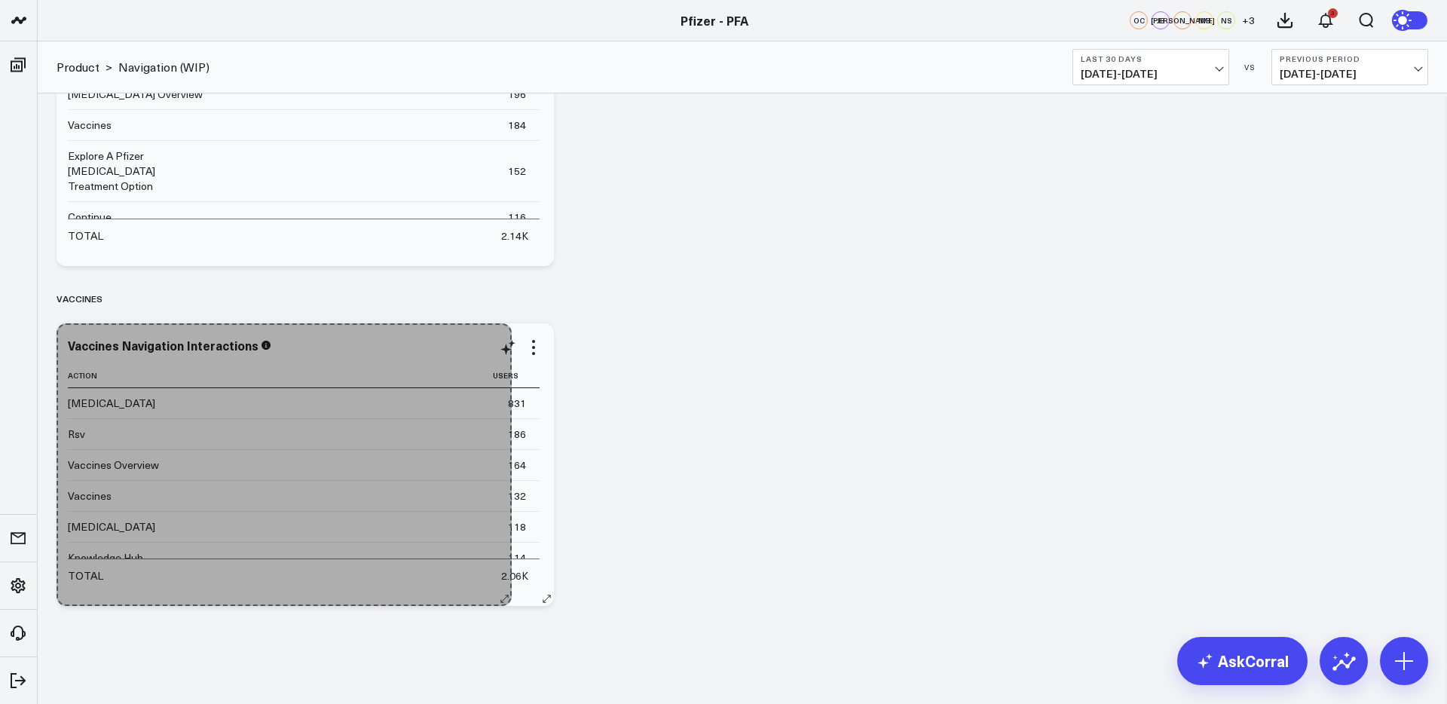
drag, startPoint x: 1424, startPoint y: 595, endPoint x: 508, endPoint y: 568, distance: 916.6
click at [508, 568] on div "Vaccines Navigation Interactions Action Users [MEDICAL_DATA] 831 Rsv 186 Vaccin…" at bounding box center [305, 464] width 497 height 283
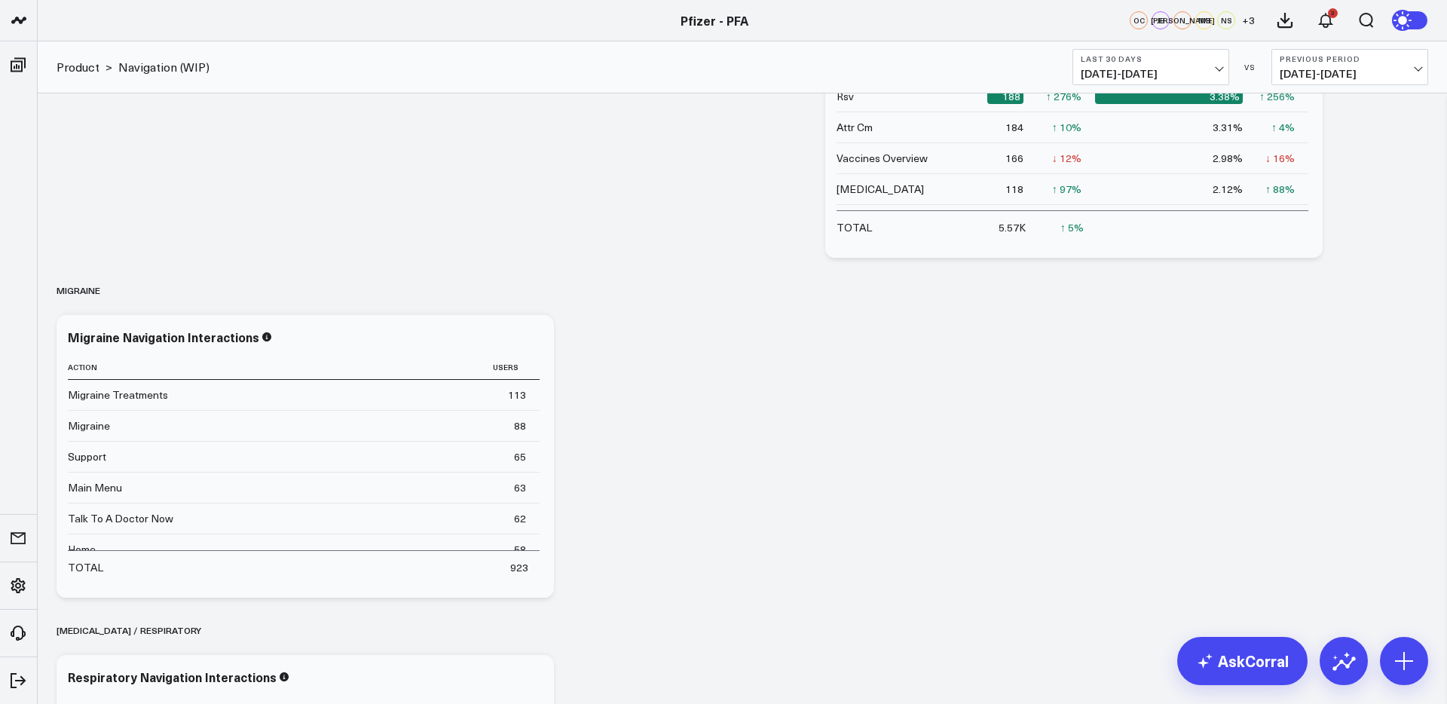
scroll to position [467, 0]
click at [530, 341] on icon at bounding box center [533, 338] width 18 height 18
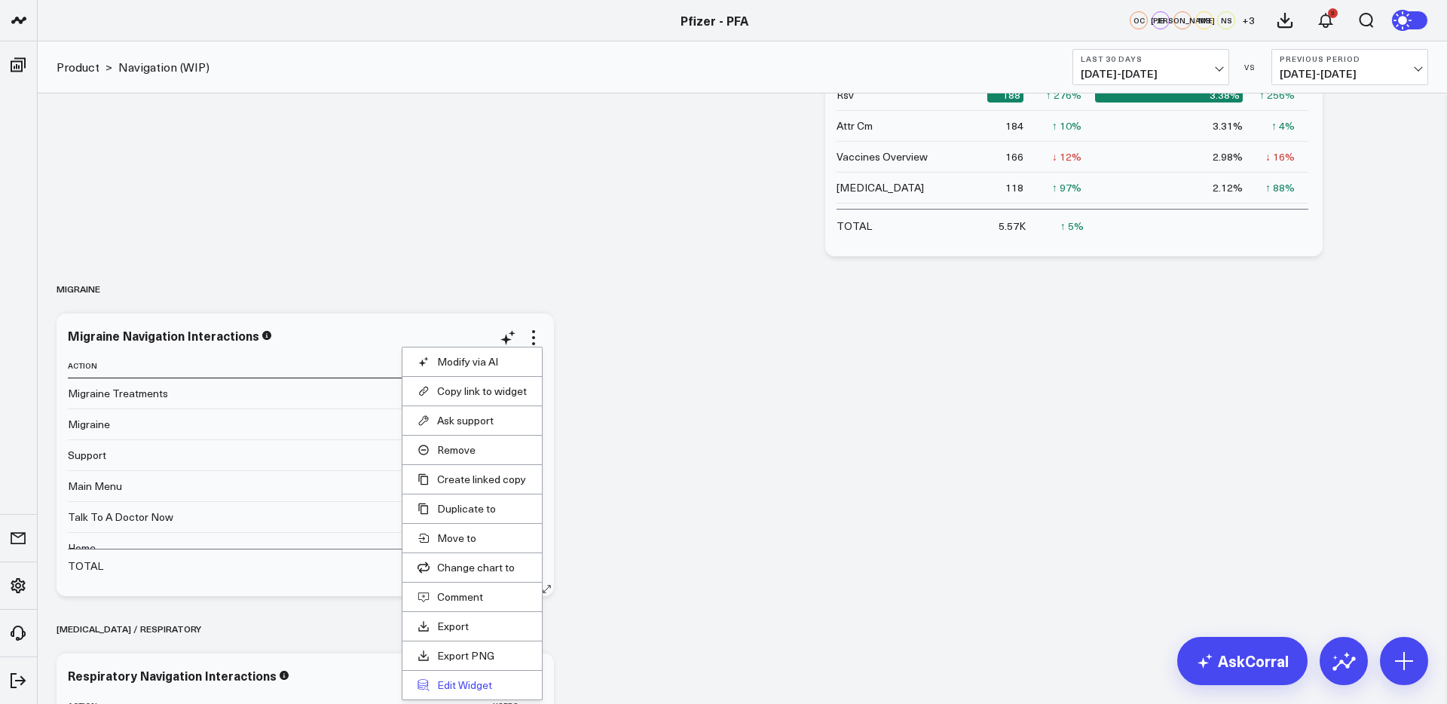
click at [472, 681] on button "Edit Widget" at bounding box center [471, 685] width 109 height 14
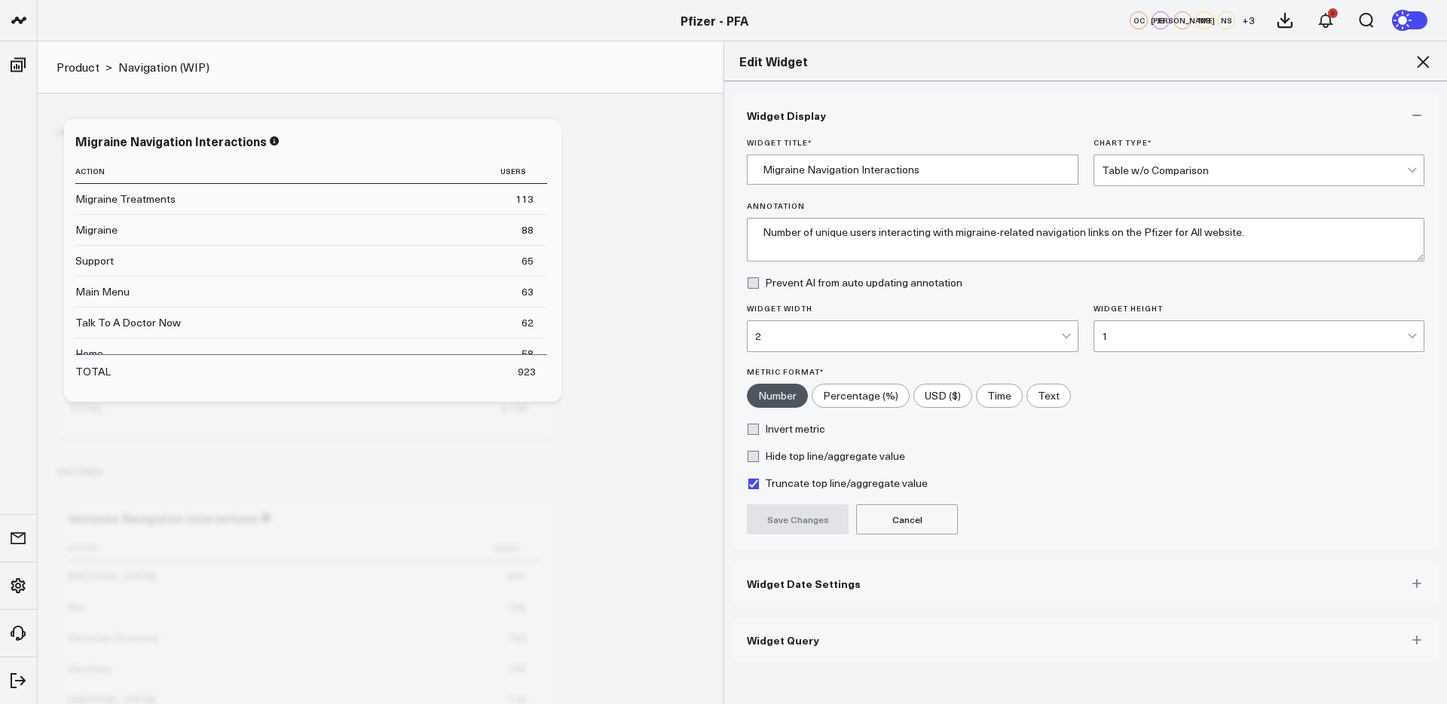
scroll to position [1010, 0]
click at [818, 637] on button "Widget Query" at bounding box center [1086, 639] width 708 height 45
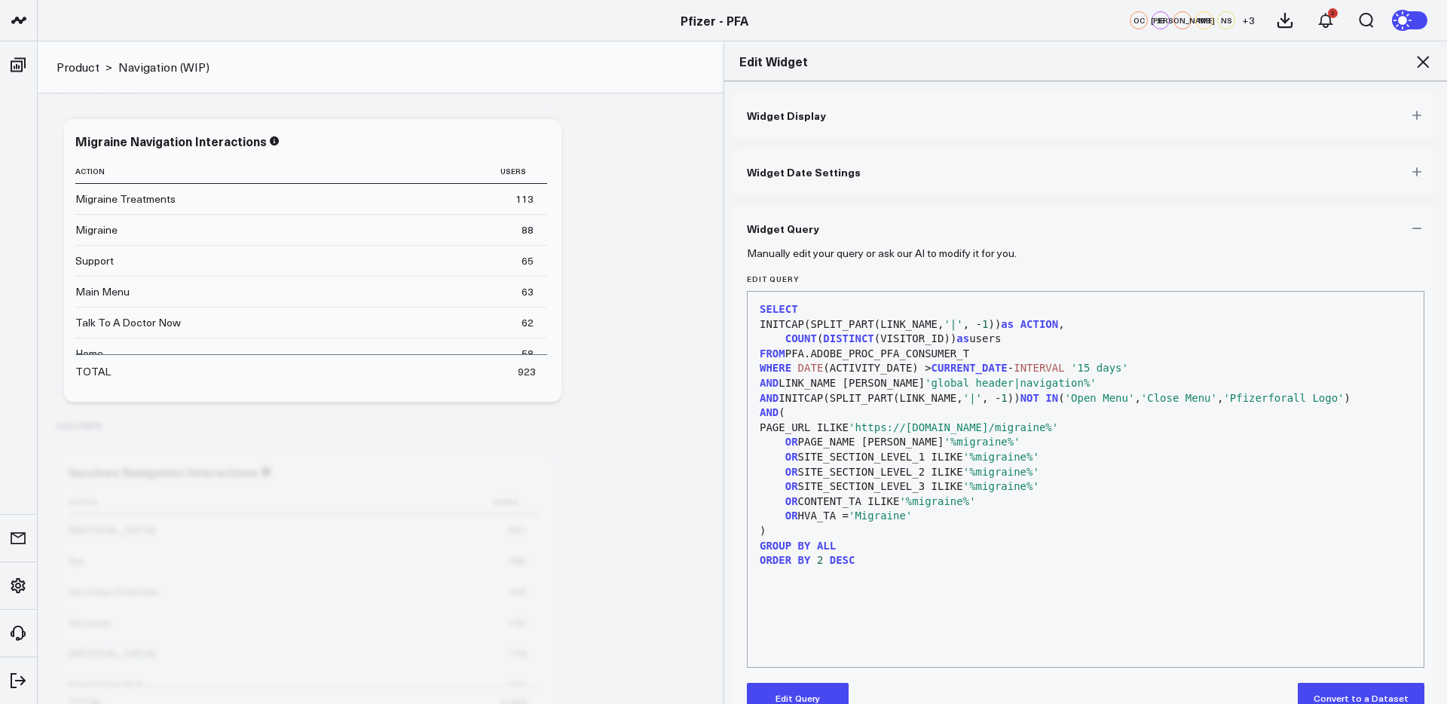
click at [1426, 70] on icon at bounding box center [1422, 62] width 18 height 18
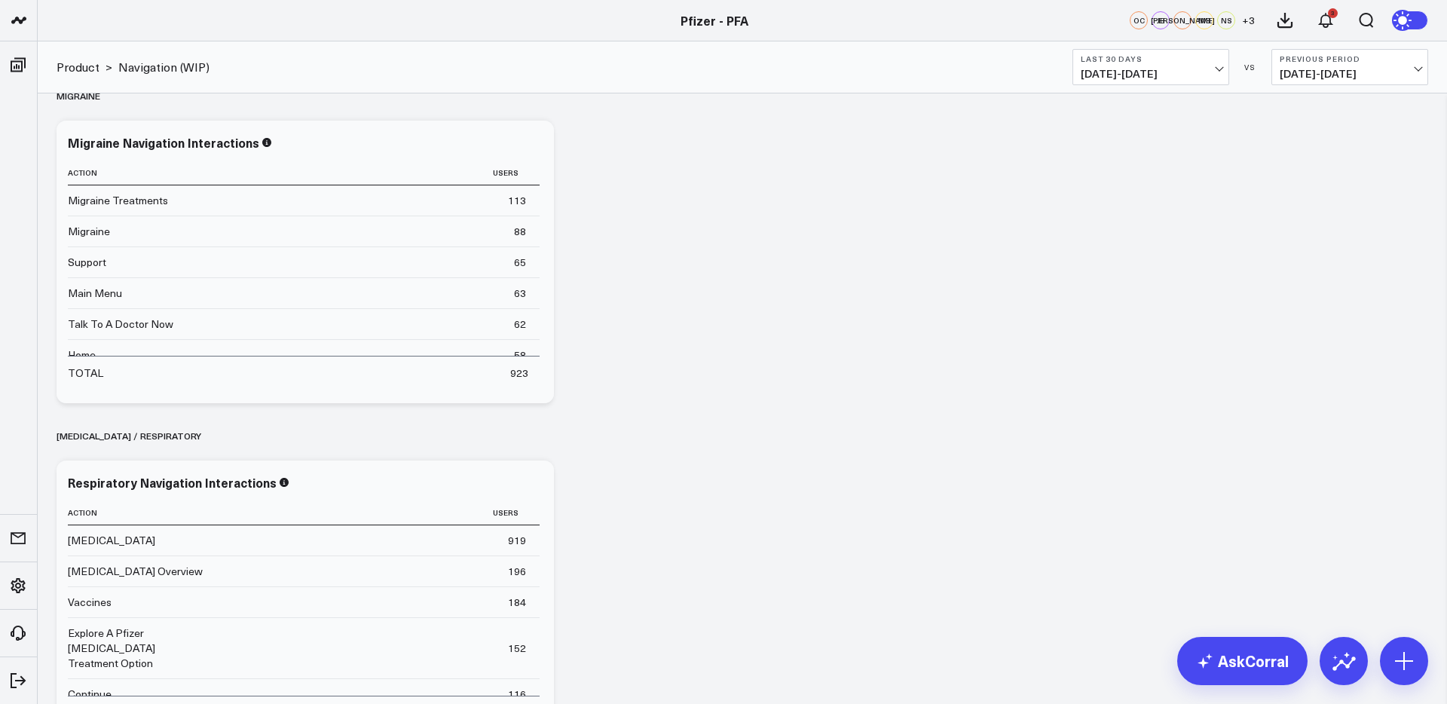
scroll to position [674, 0]
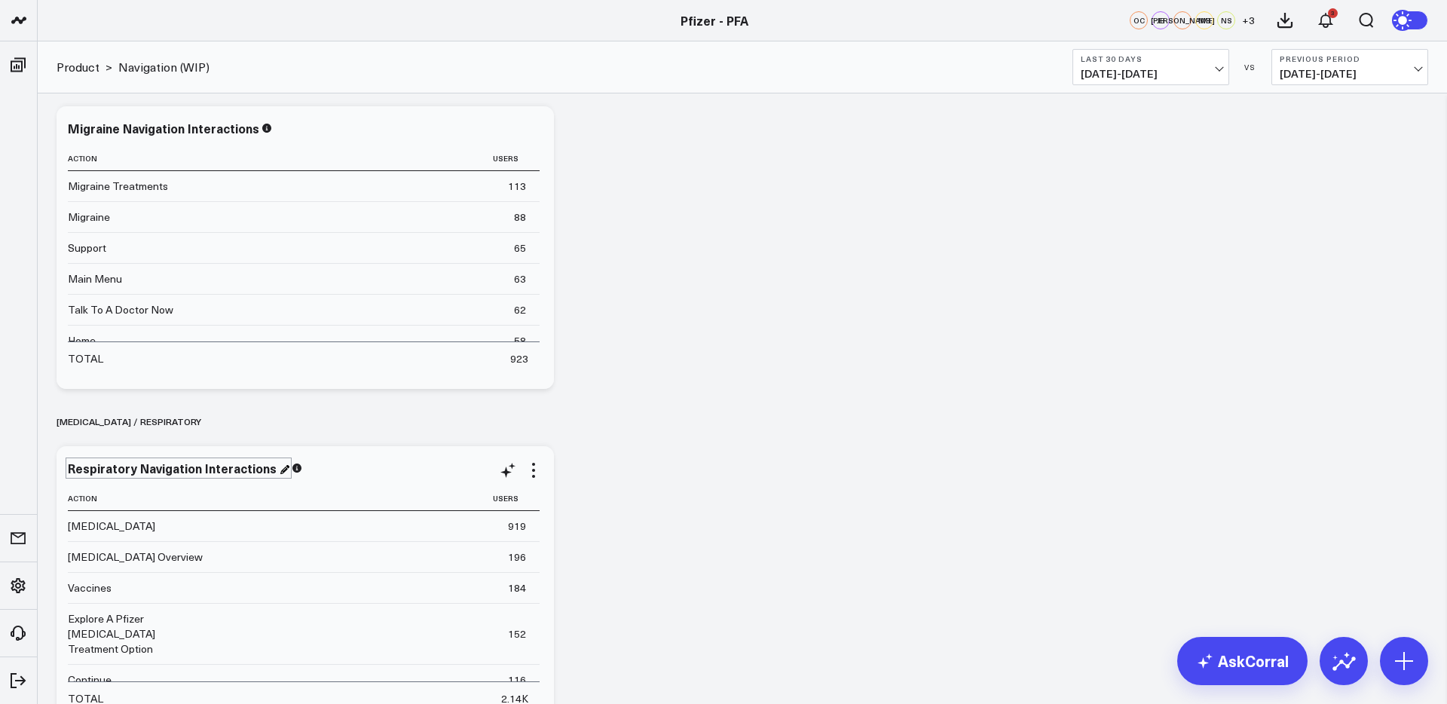
click at [118, 466] on div "Respiratory Navigation Interactions" at bounding box center [179, 468] width 222 height 17
click at [118, 466] on div "Respiratory Navigation Interactions" at bounding box center [174, 468] width 212 height 17
click at [702, 493] on div "Overall Modify via AI Copy link to widget Ask support Remove Create linked copy…" at bounding box center [742, 247] width 1386 height 1657
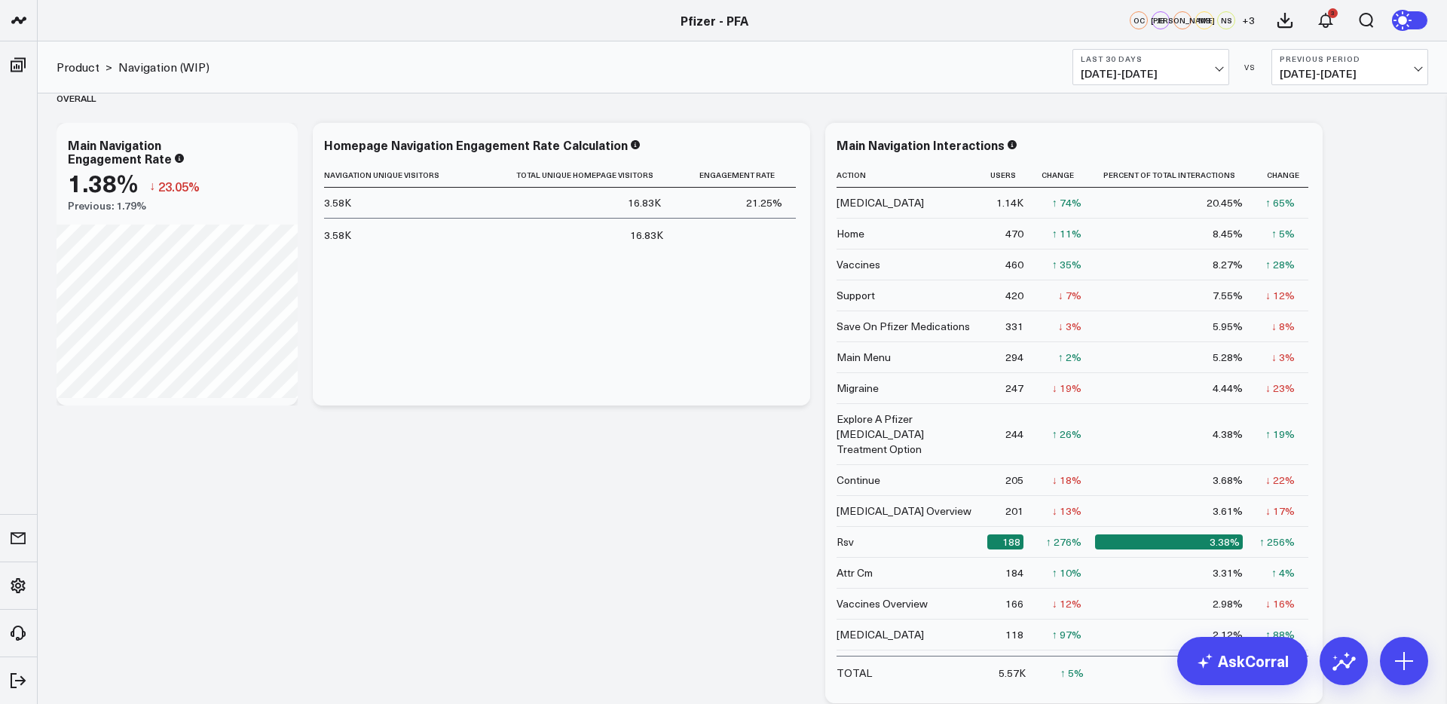
scroll to position [0, 0]
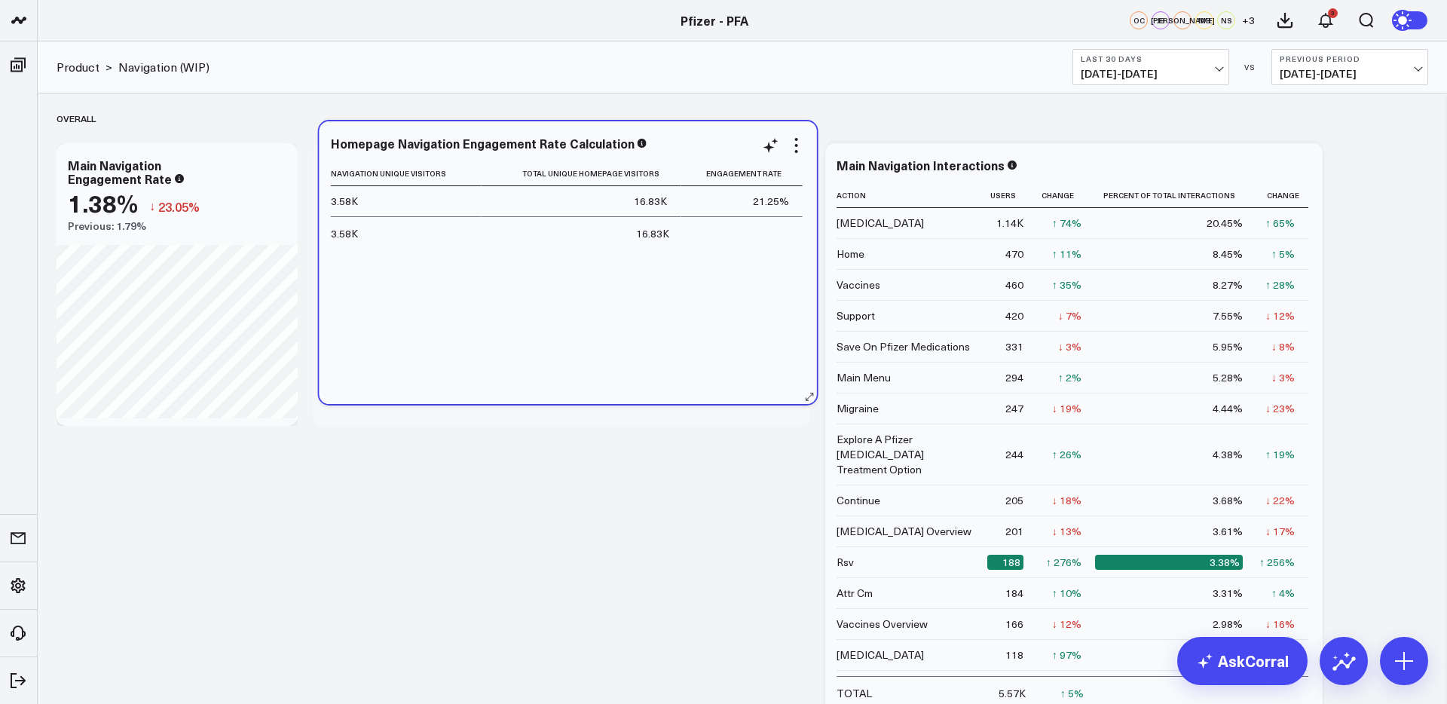
drag, startPoint x: 710, startPoint y: 154, endPoint x: 704, endPoint y: 137, distance: 18.1
click at [704, 137] on div "Homepage Navigation Engagement Rate Calculation Navigation Unique Visitors Tota…" at bounding box center [567, 262] width 497 height 283
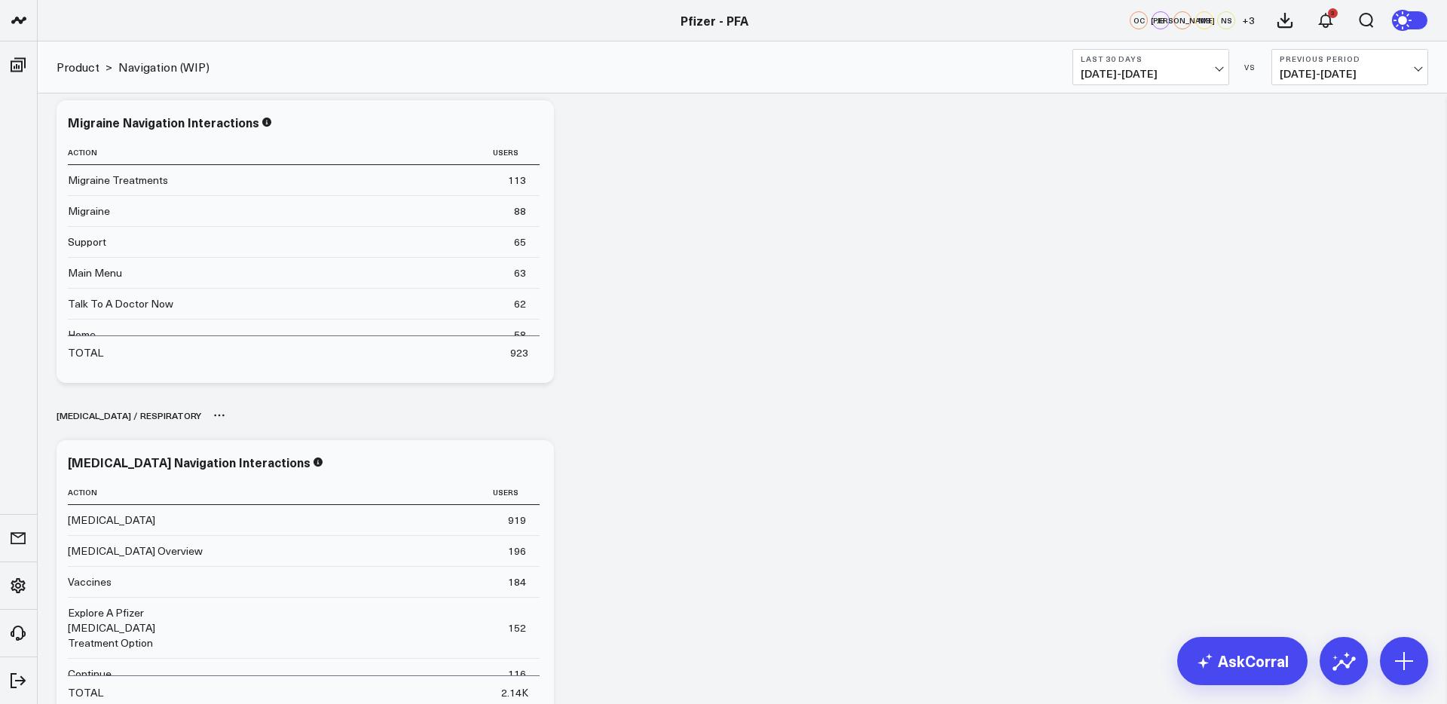
scroll to position [686, 0]
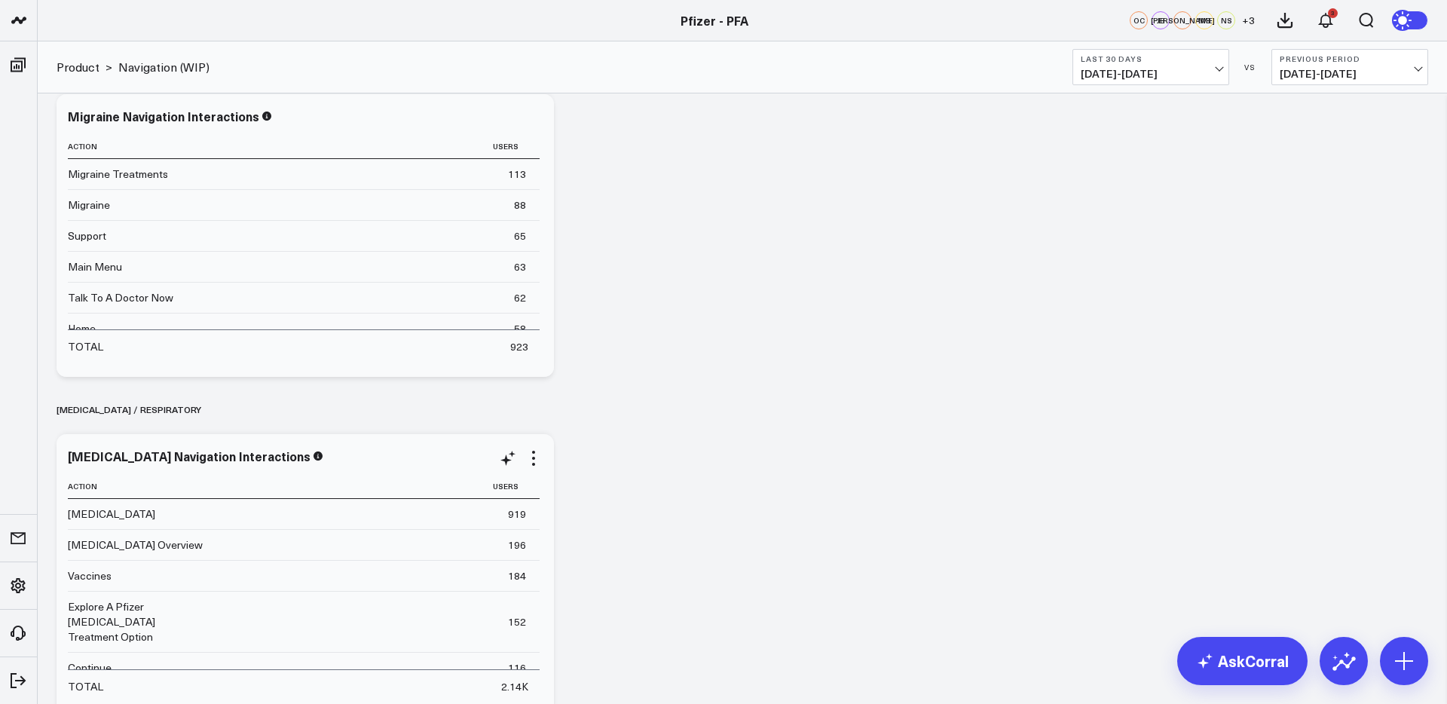
click at [423, 455] on div "[MEDICAL_DATA] Navigation Interactions" at bounding box center [305, 456] width 475 height 14
click at [534, 454] on icon at bounding box center [533, 458] width 18 height 18
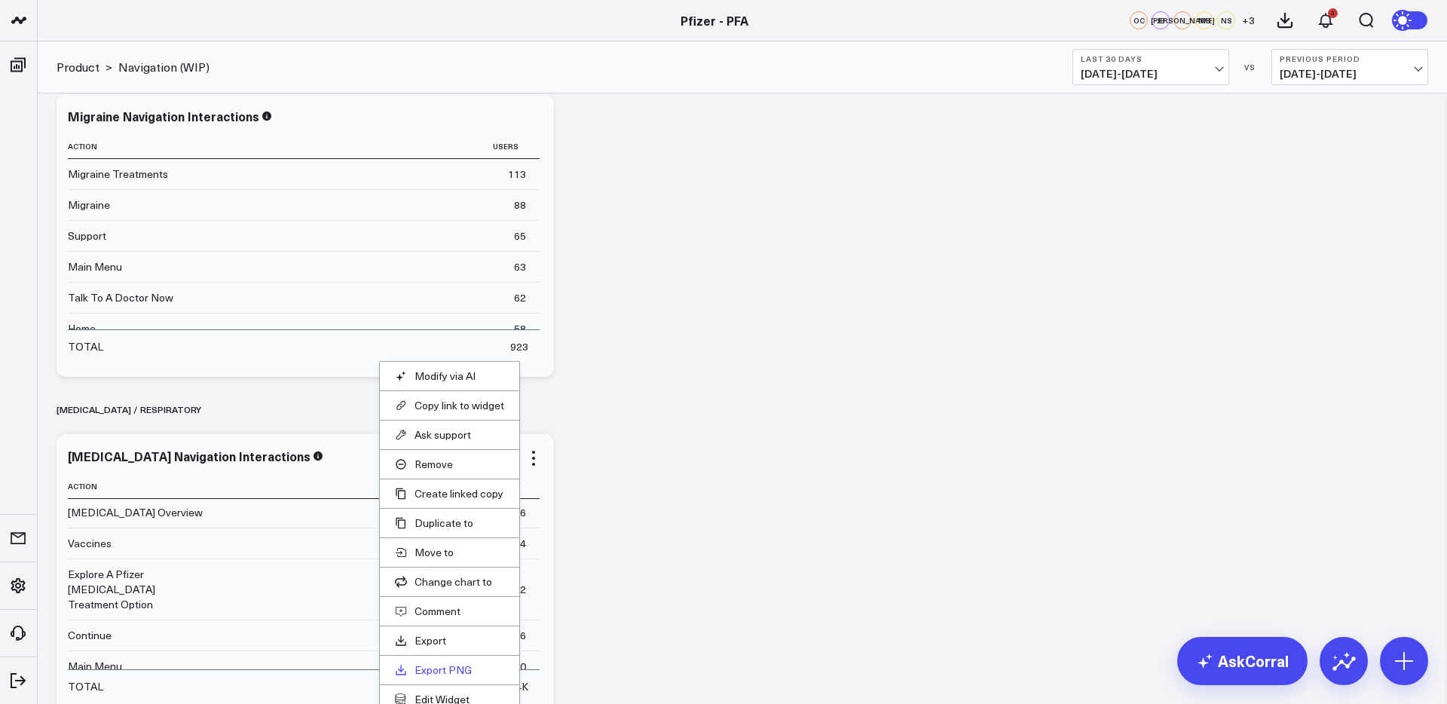
click at [450, 665] on link "Export PNG" at bounding box center [449, 670] width 109 height 14
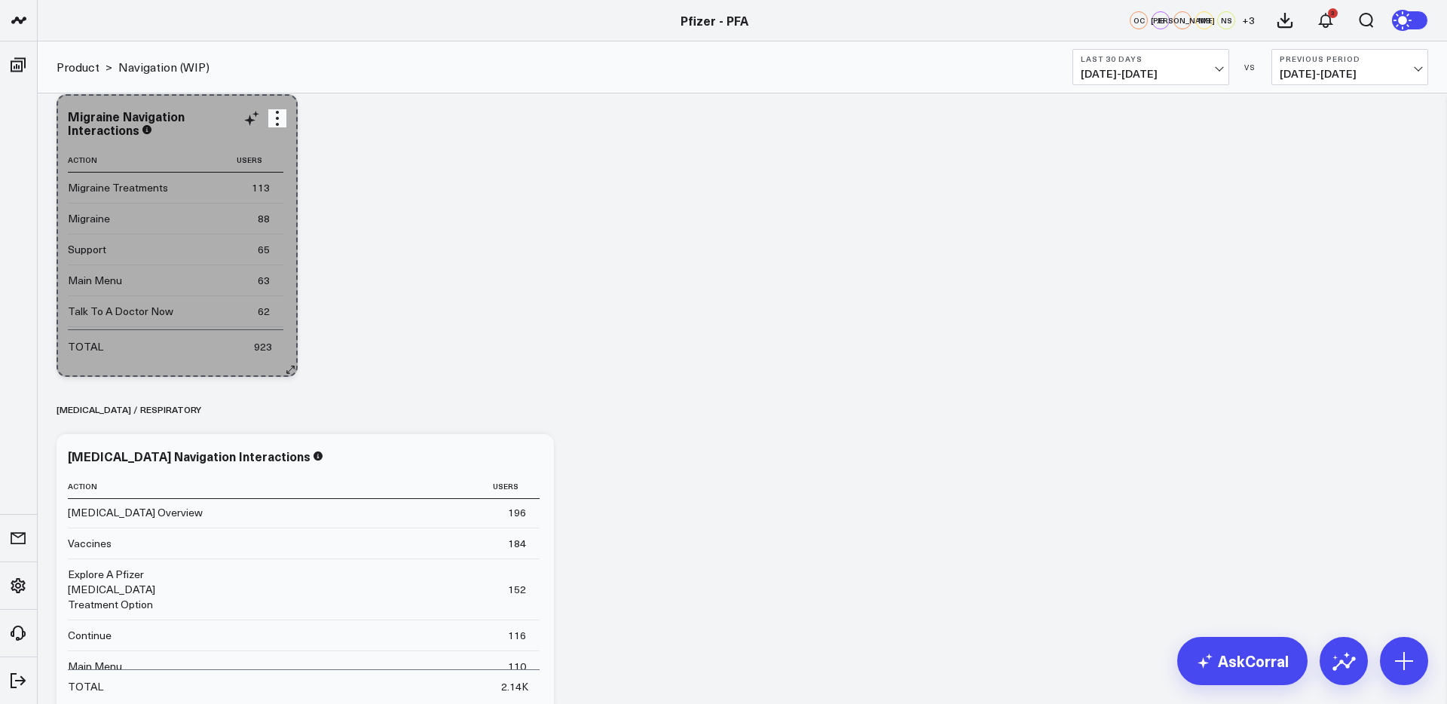
drag, startPoint x: 548, startPoint y: 365, endPoint x: 255, endPoint y: 349, distance: 292.8
click at [255, 349] on div "Migraine Navigation Interactions Action Users Migraine Treatments 113 Migraine …" at bounding box center [177, 235] width 241 height 283
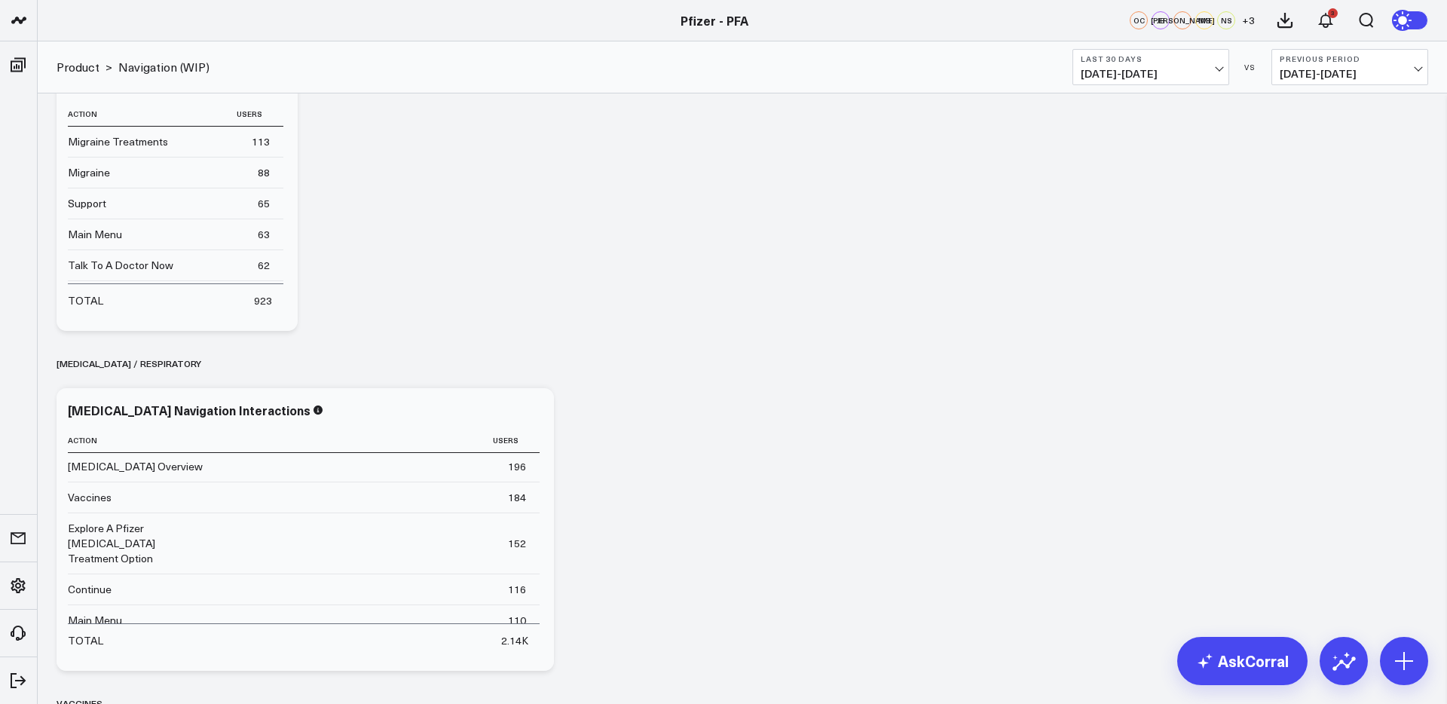
scroll to position [779, 0]
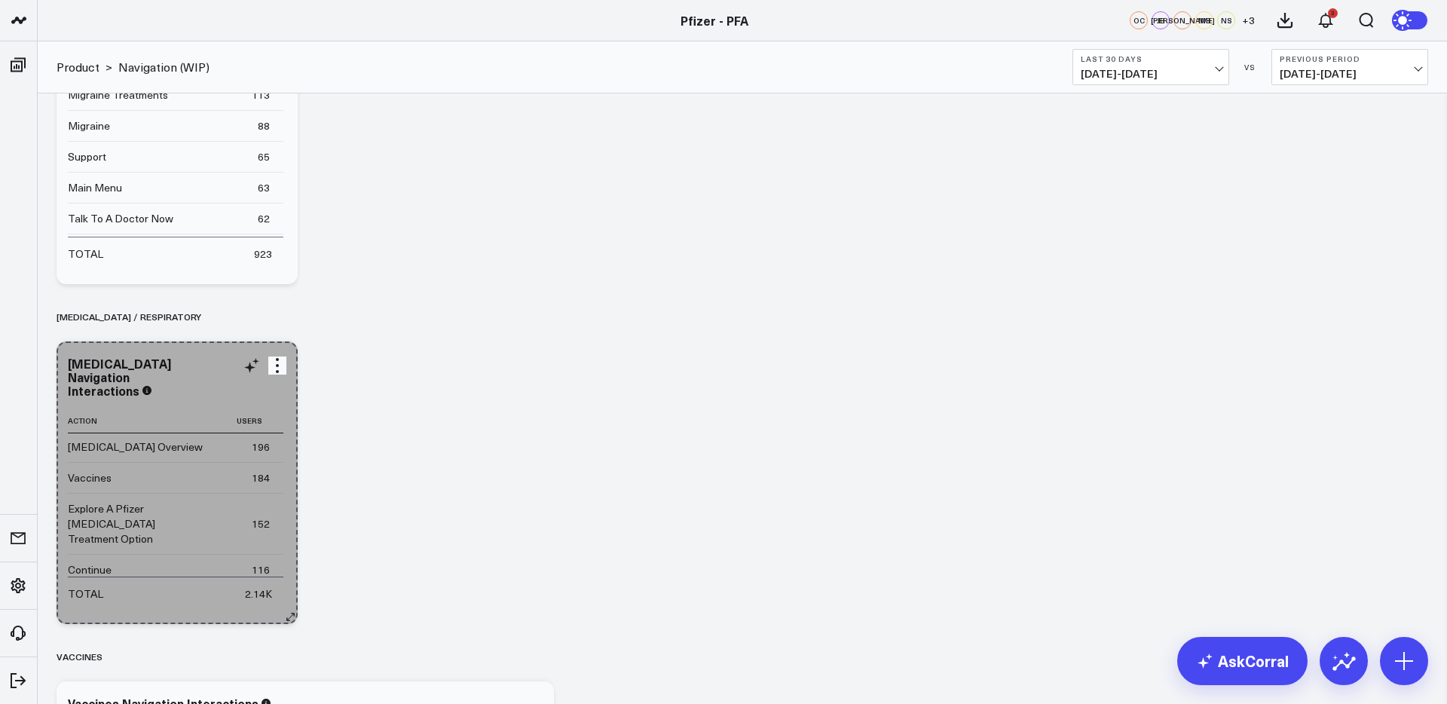
drag, startPoint x: 546, startPoint y: 615, endPoint x: 209, endPoint y: 605, distance: 337.7
click at [201, 607] on div "[MEDICAL_DATA] Navigation Interactions Action Users [MEDICAL_DATA] 919 [MEDICAL…" at bounding box center [177, 482] width 241 height 283
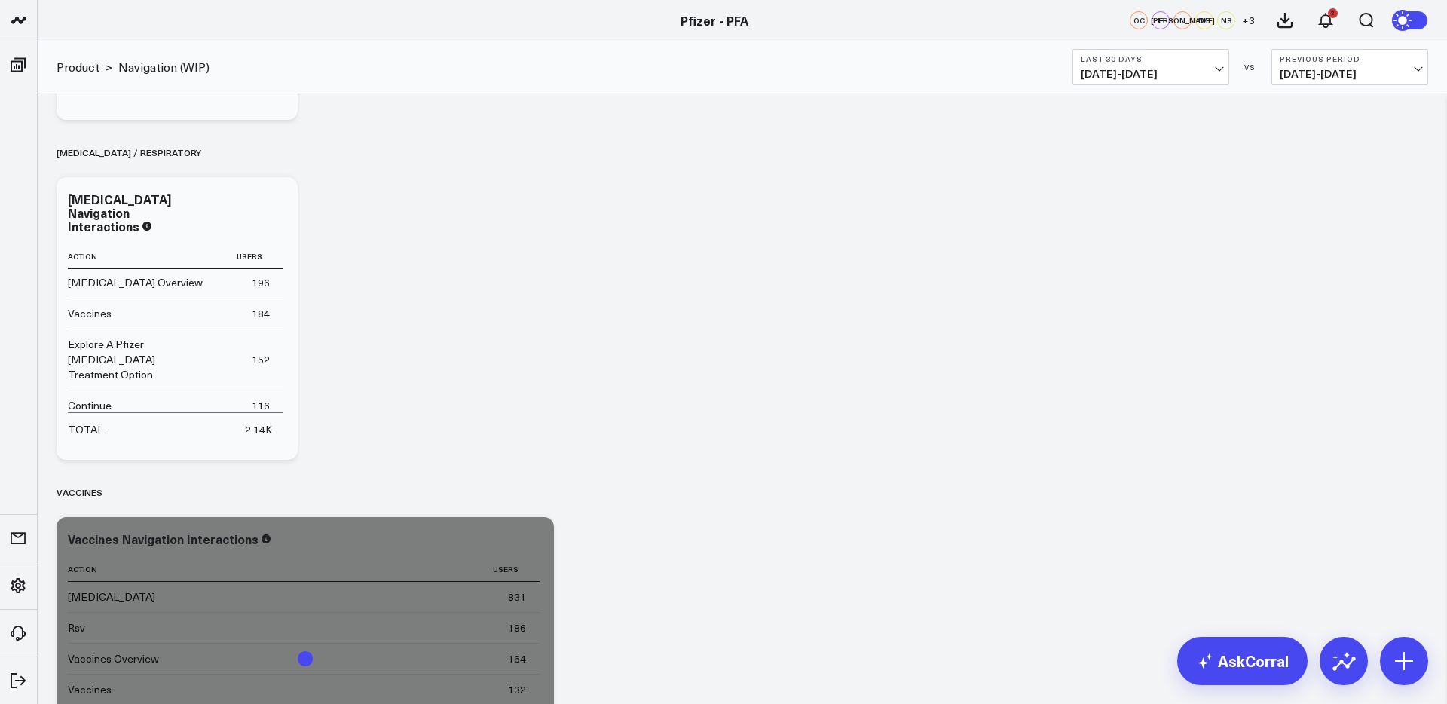
scroll to position [1137, 0]
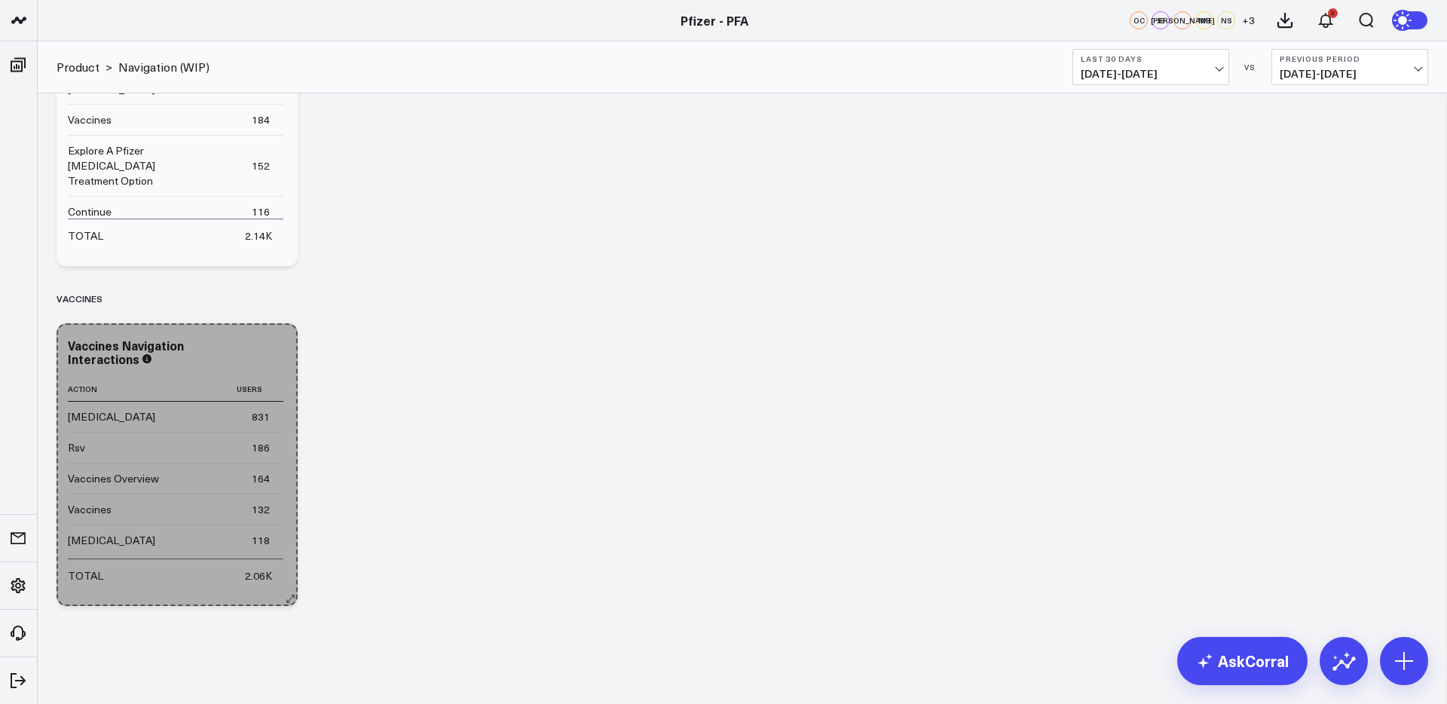
drag, startPoint x: 547, startPoint y: 599, endPoint x: 334, endPoint y: 545, distance: 220.0
click at [182, 593] on div "Vaccines Navigation Interactions Action Users [MEDICAL_DATA] 831 Rsv 186 Vaccin…" at bounding box center [177, 464] width 241 height 283
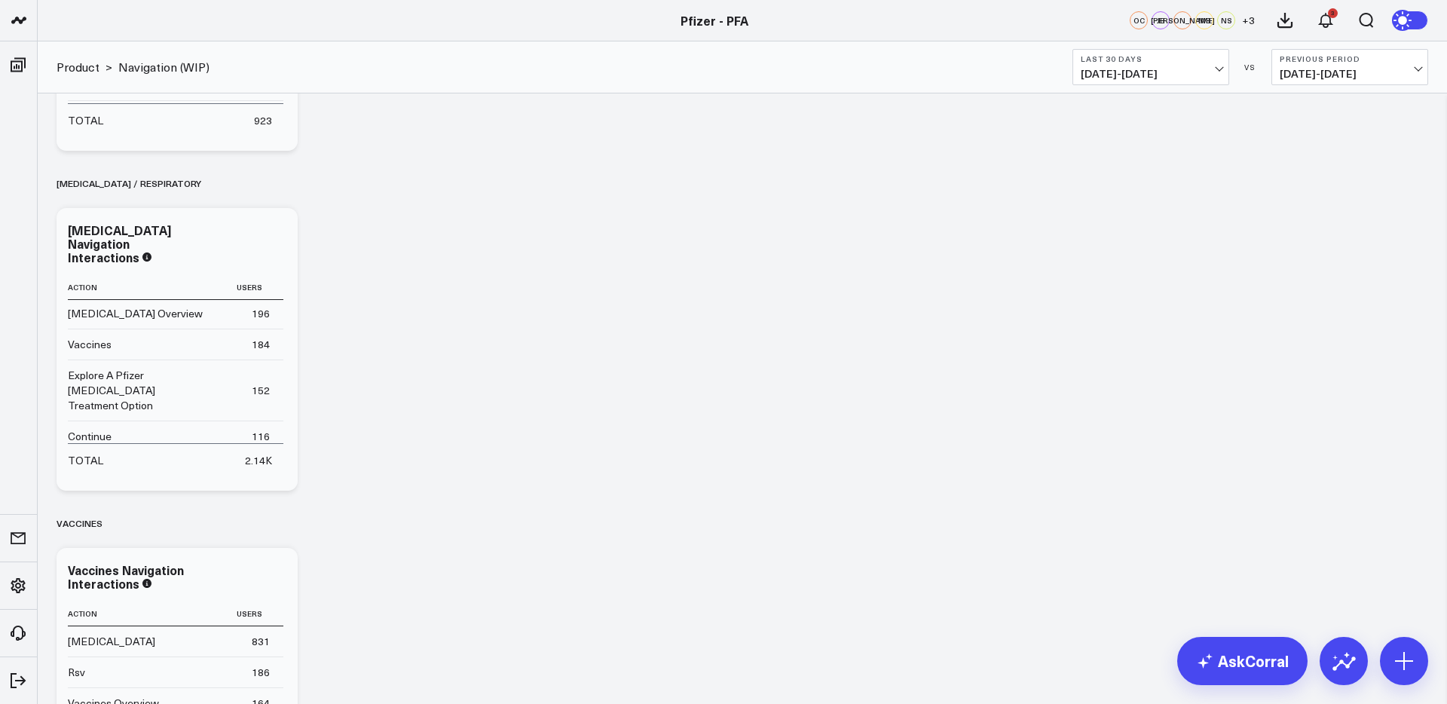
scroll to position [914, 0]
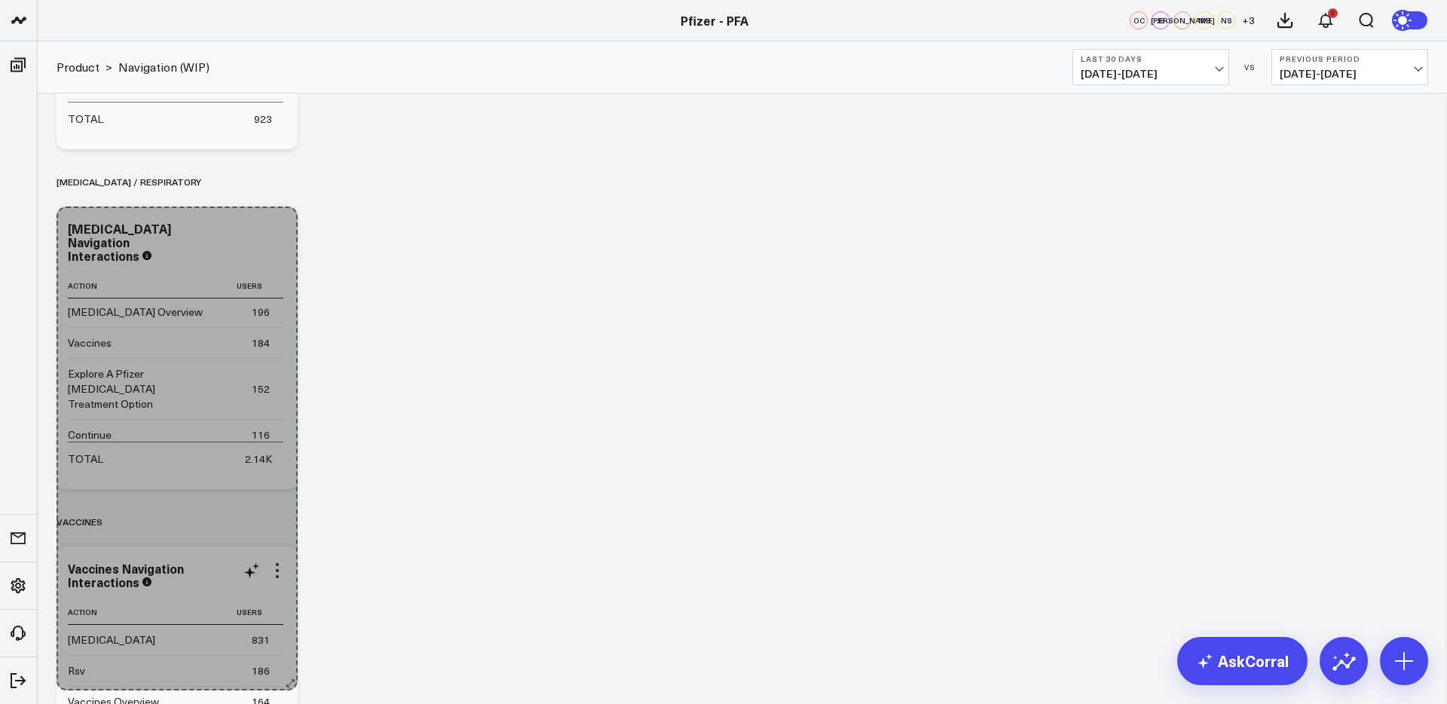
drag, startPoint x: 291, startPoint y: 482, endPoint x: 277, endPoint y: 683, distance: 201.7
click at [277, 683] on div "Overall Modify via AI Copy link to widget Ask support Remove Create linked copy…" at bounding box center [742, 7] width 1386 height 1657
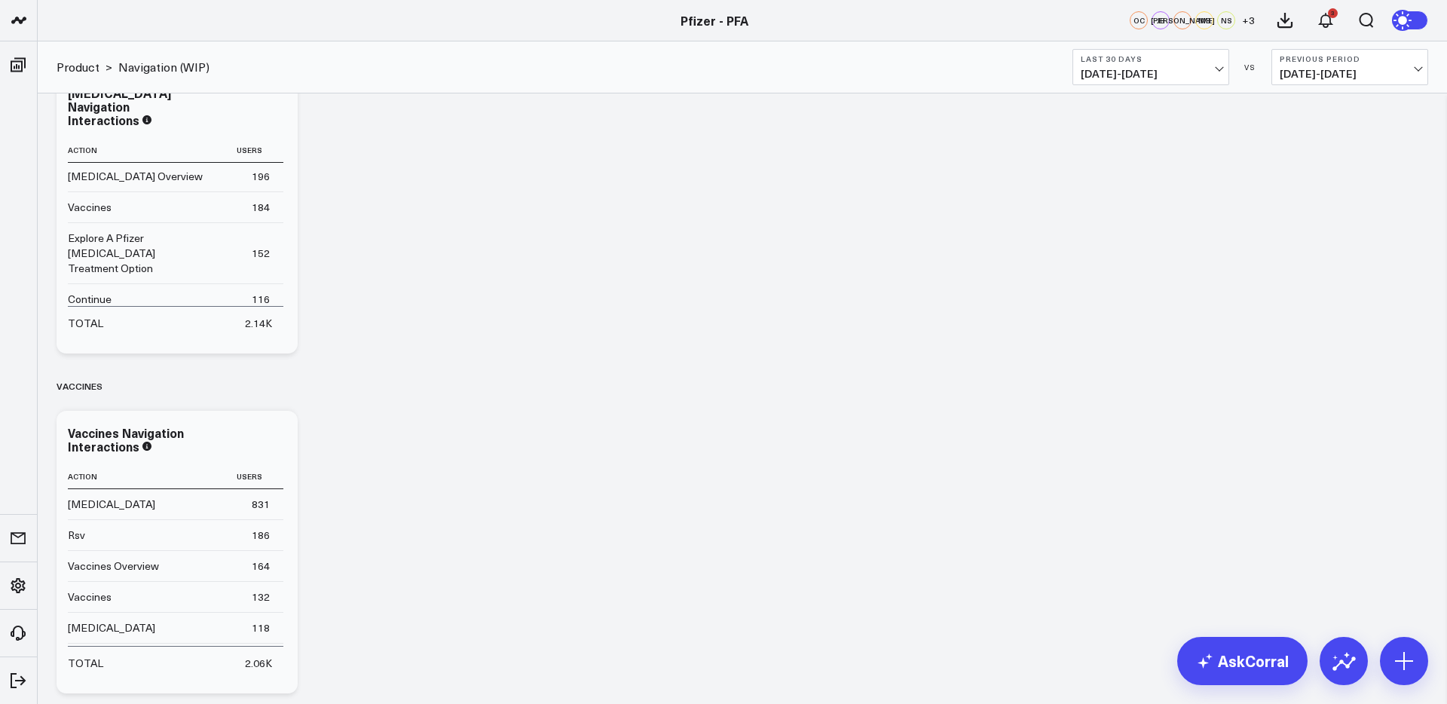
scroll to position [1063, 0]
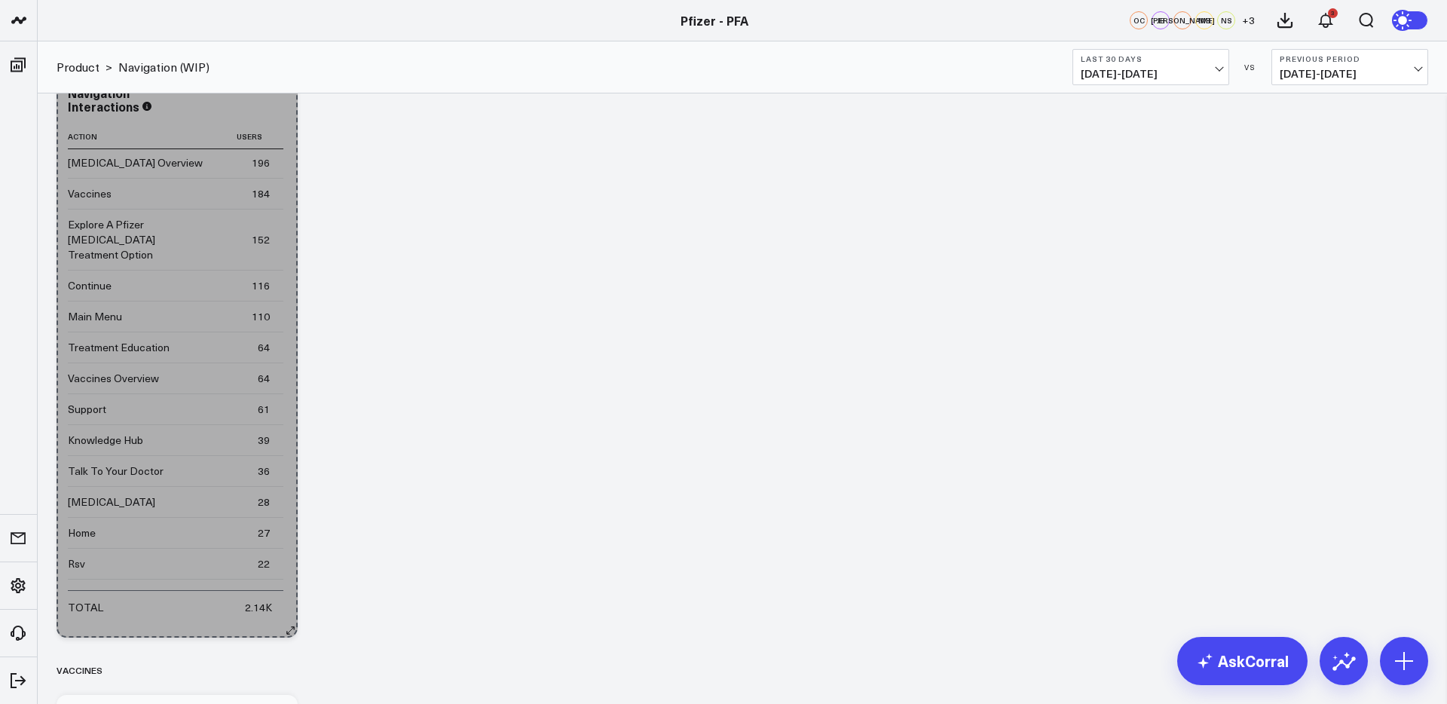
drag, startPoint x: 289, startPoint y: 329, endPoint x: 259, endPoint y: 635, distance: 307.3
click at [256, 641] on div "Overall Modify via AI Copy link to widget Ask support Remove Create linked copy…" at bounding box center [742, 7] width 1386 height 1954
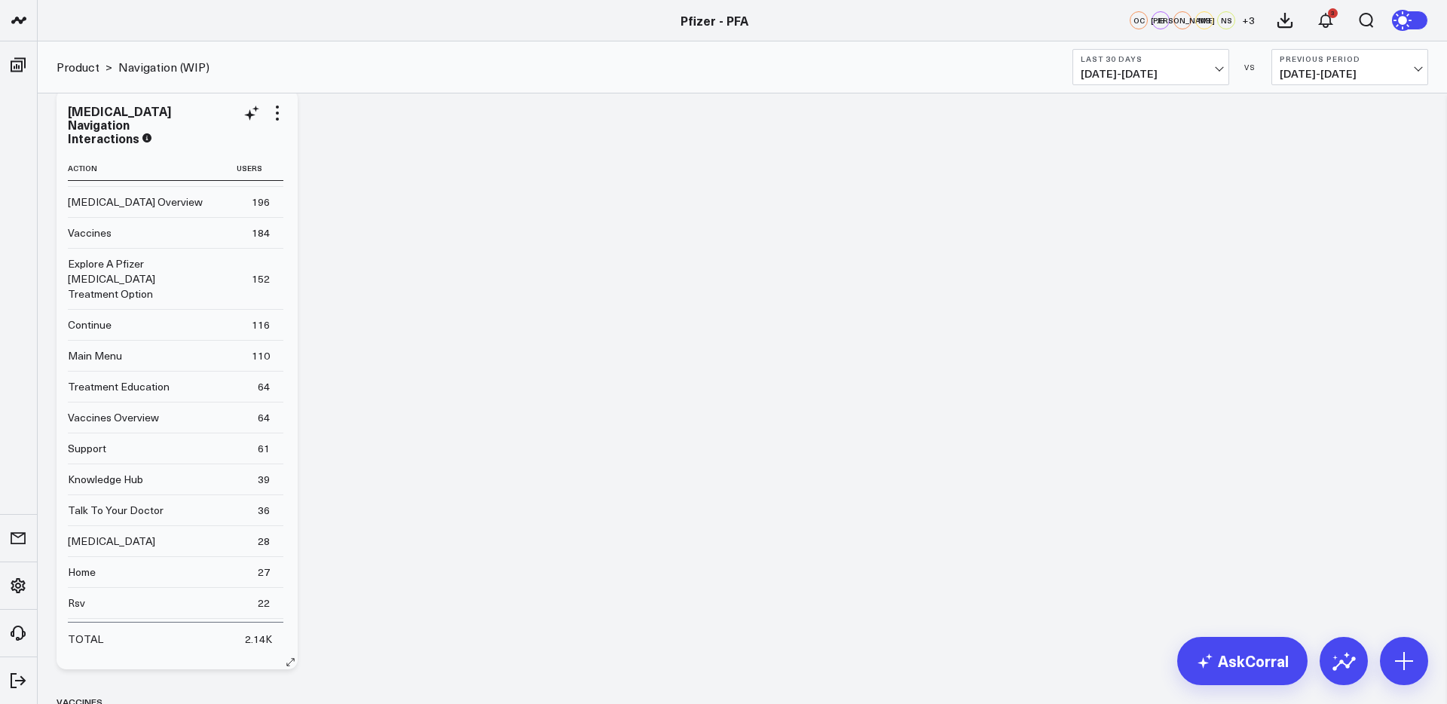
scroll to position [32, 0]
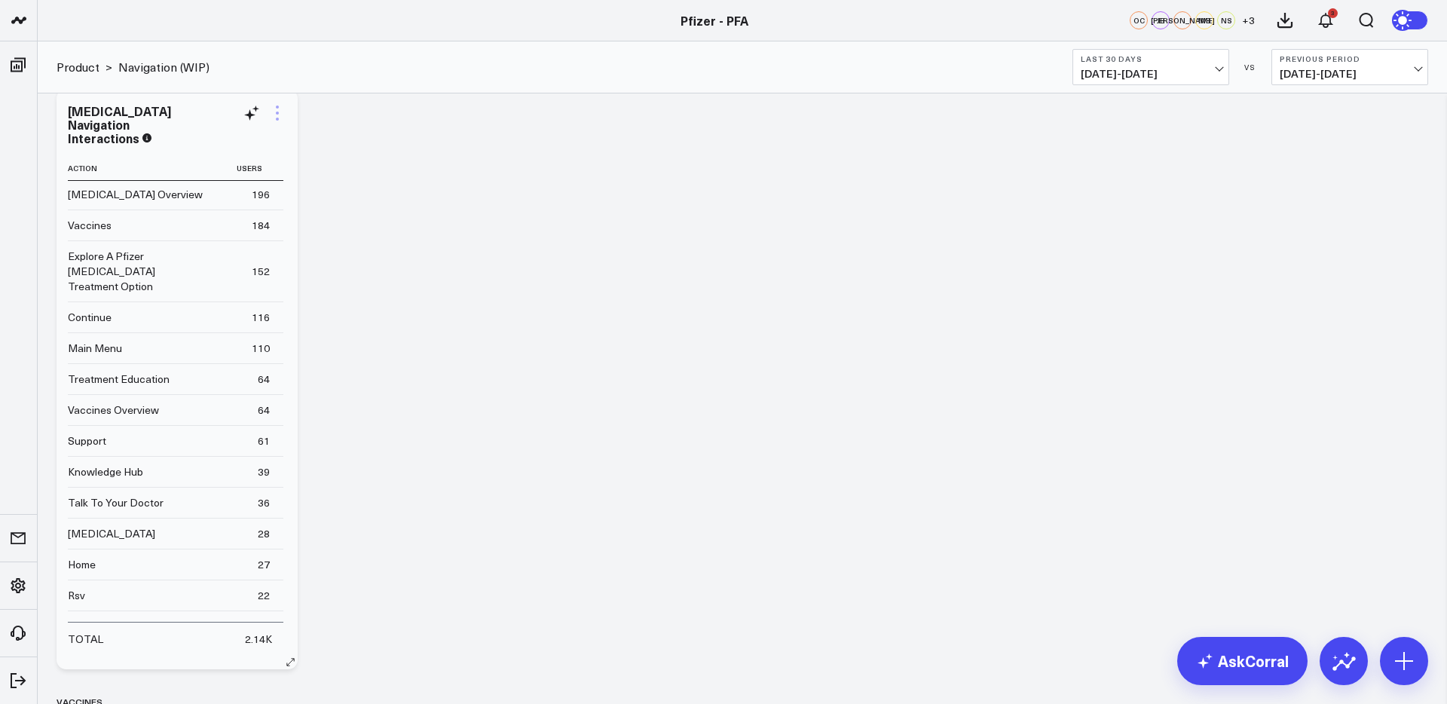
click at [270, 114] on icon at bounding box center [277, 113] width 18 height 18
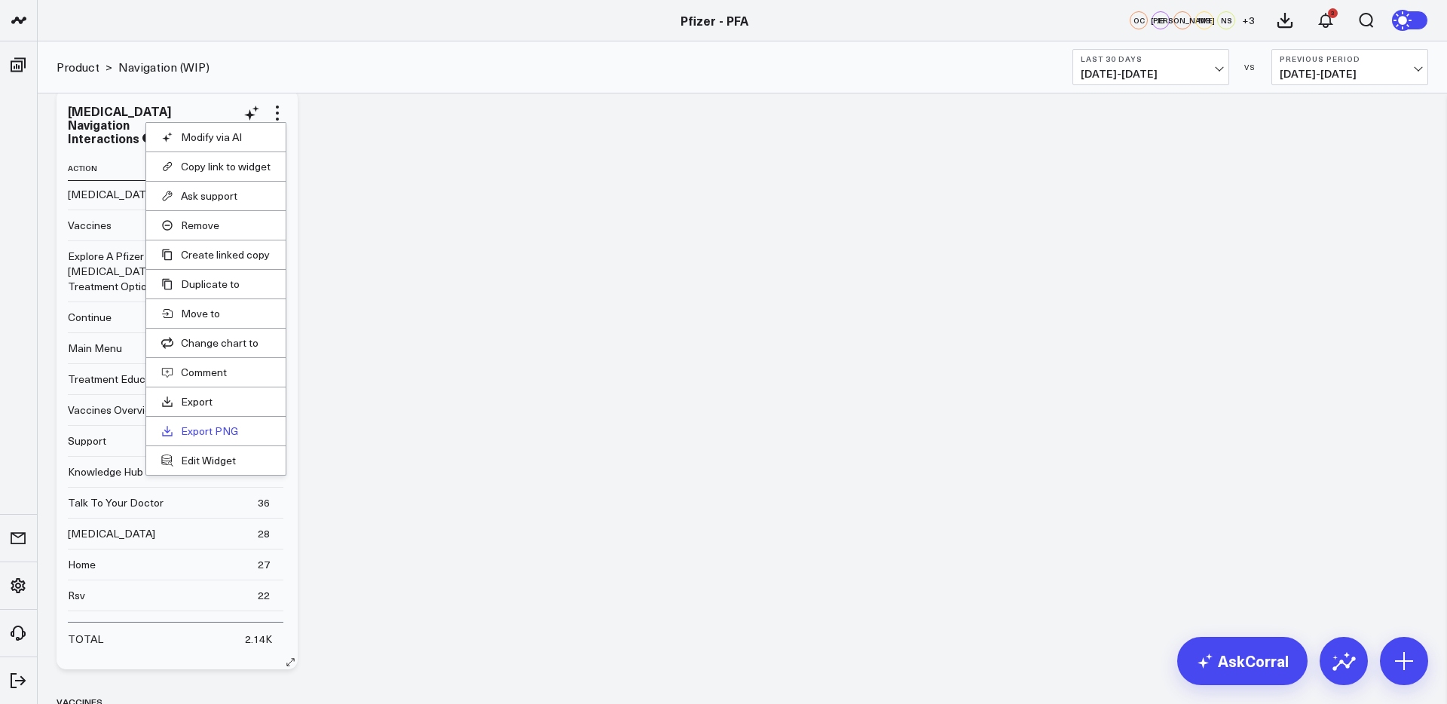
click at [222, 430] on link "Export PNG" at bounding box center [215, 431] width 109 height 14
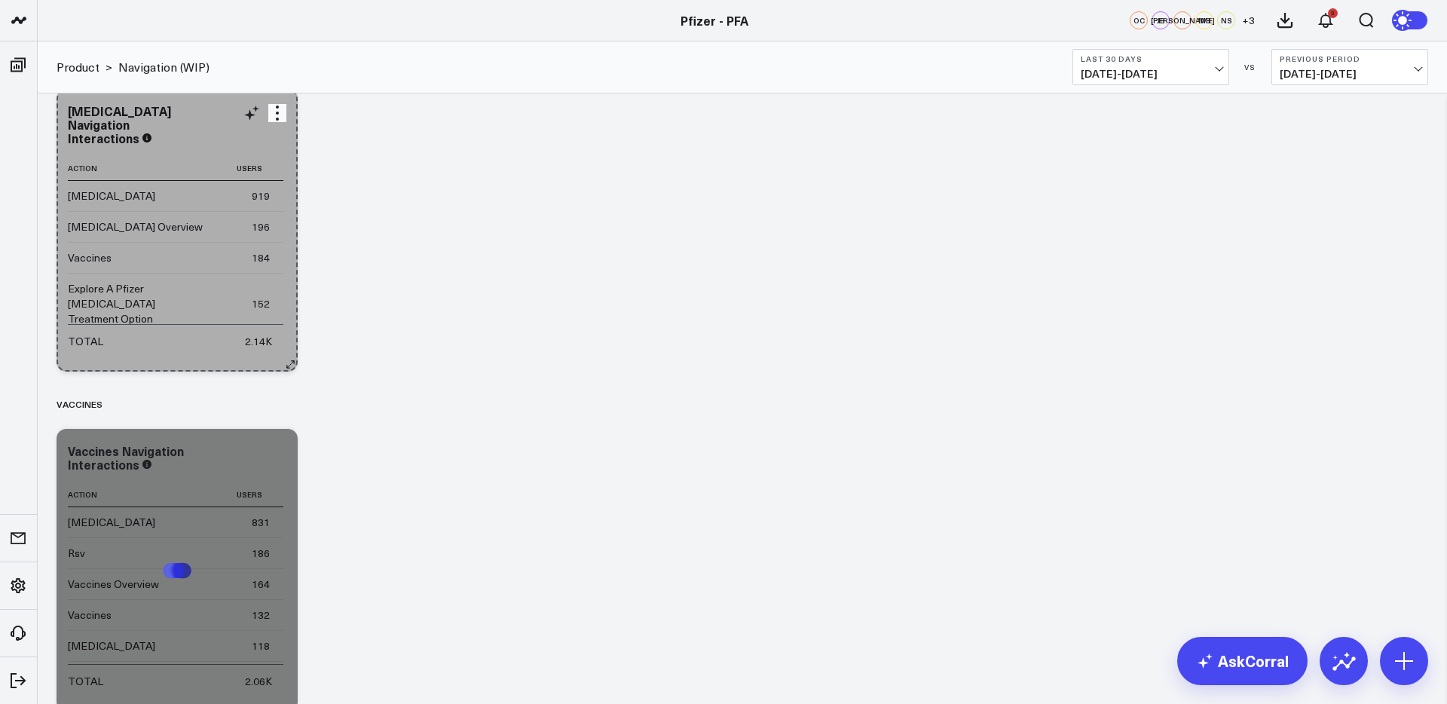
drag, startPoint x: 291, startPoint y: 659, endPoint x: 284, endPoint y: 343, distance: 316.5
click at [284, 343] on div "[MEDICAL_DATA] Navigation Interactions Action Users [MEDICAL_DATA] 919 [MEDICAL…" at bounding box center [177, 230] width 241 height 283
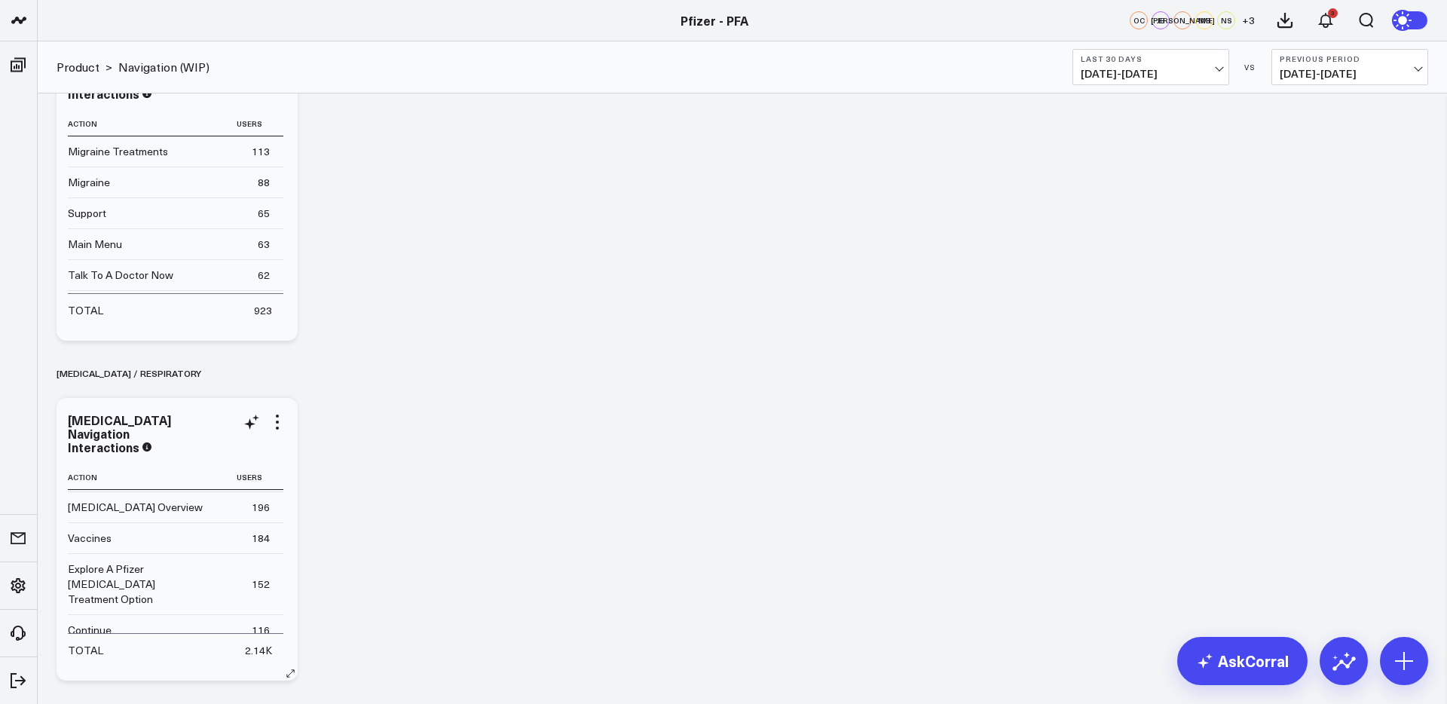
scroll to position [30, 0]
click at [279, 423] on icon at bounding box center [277, 422] width 18 height 18
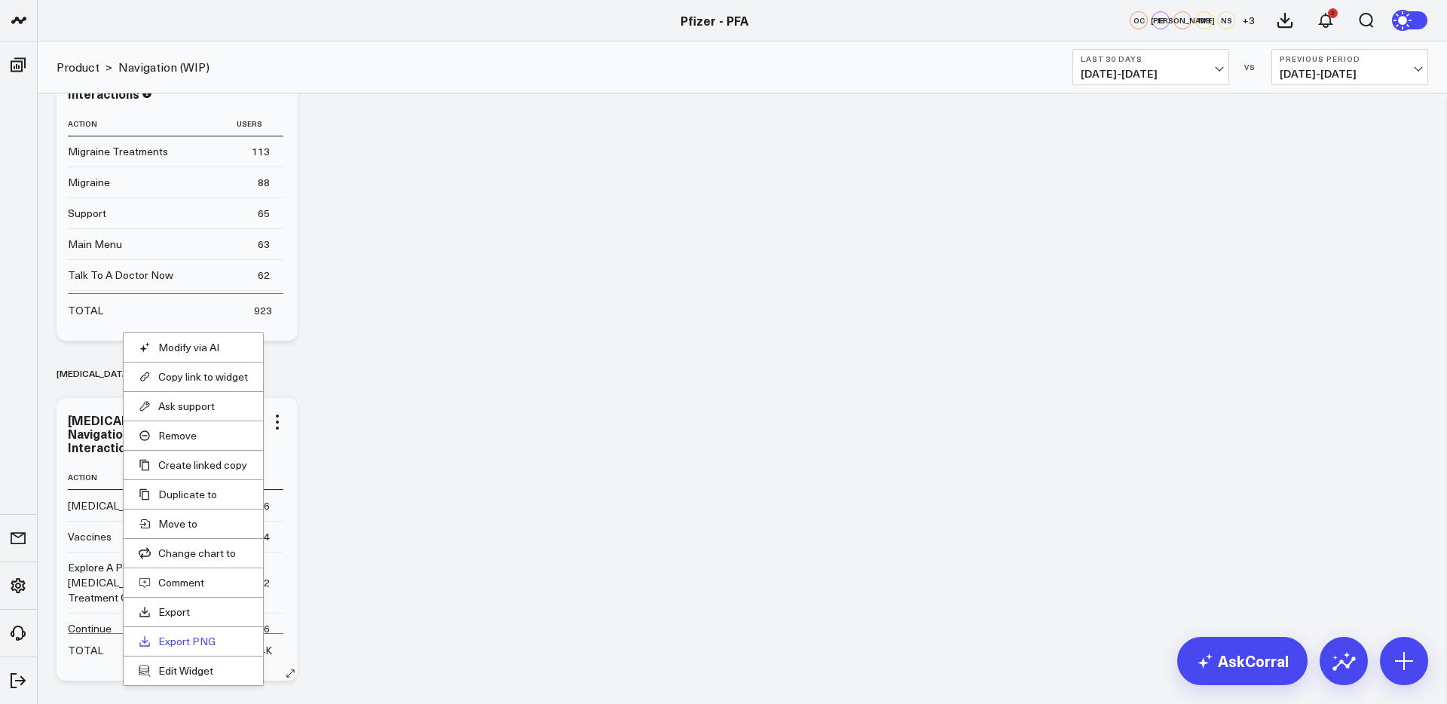
click at [186, 644] on link "Export PNG" at bounding box center [193, 641] width 109 height 14
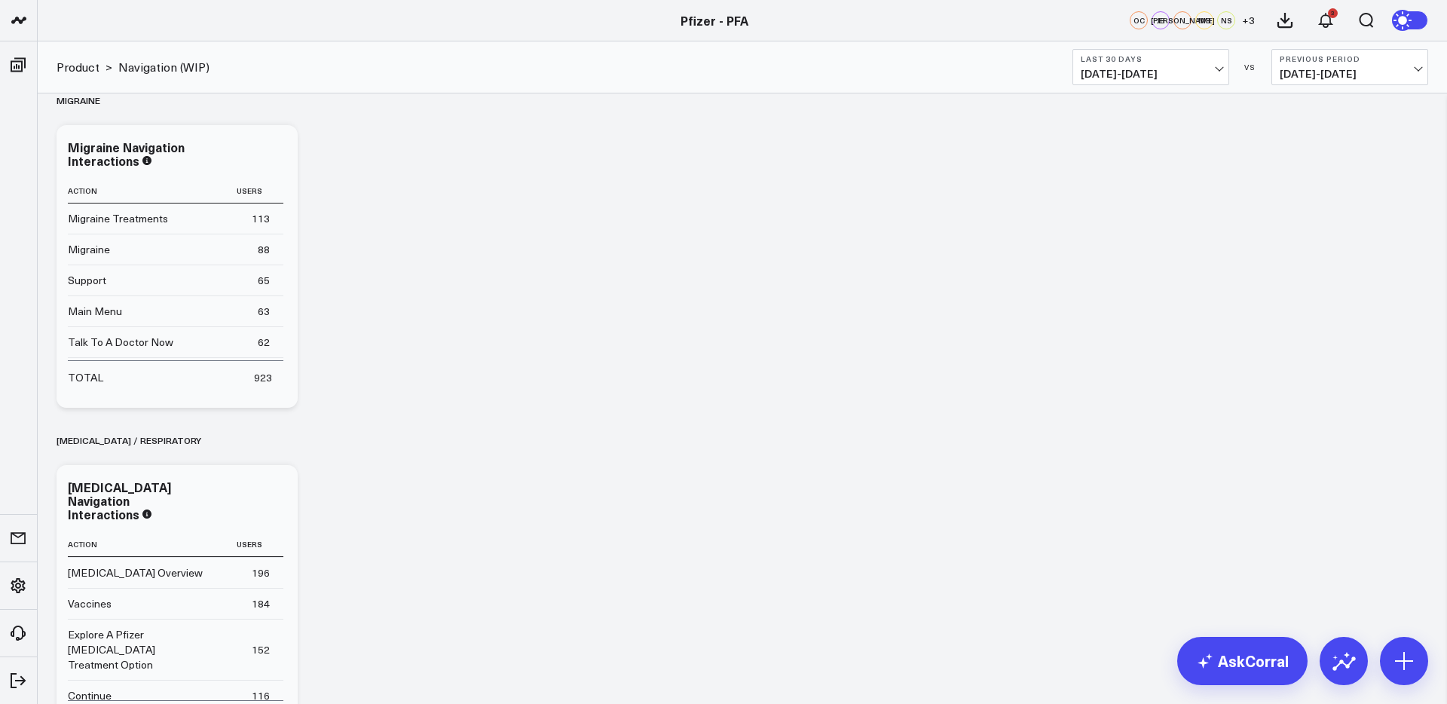
scroll to position [636, 0]
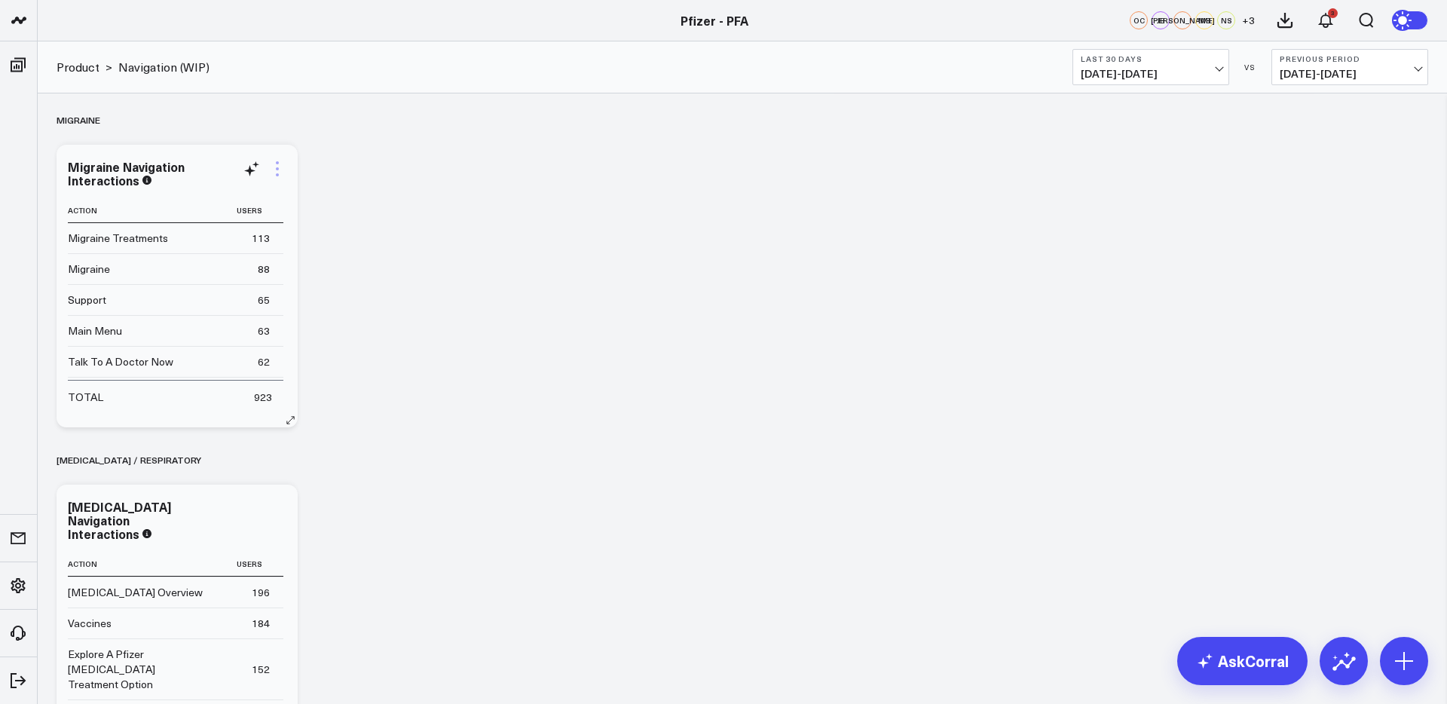
click at [275, 170] on icon at bounding box center [277, 169] width 18 height 18
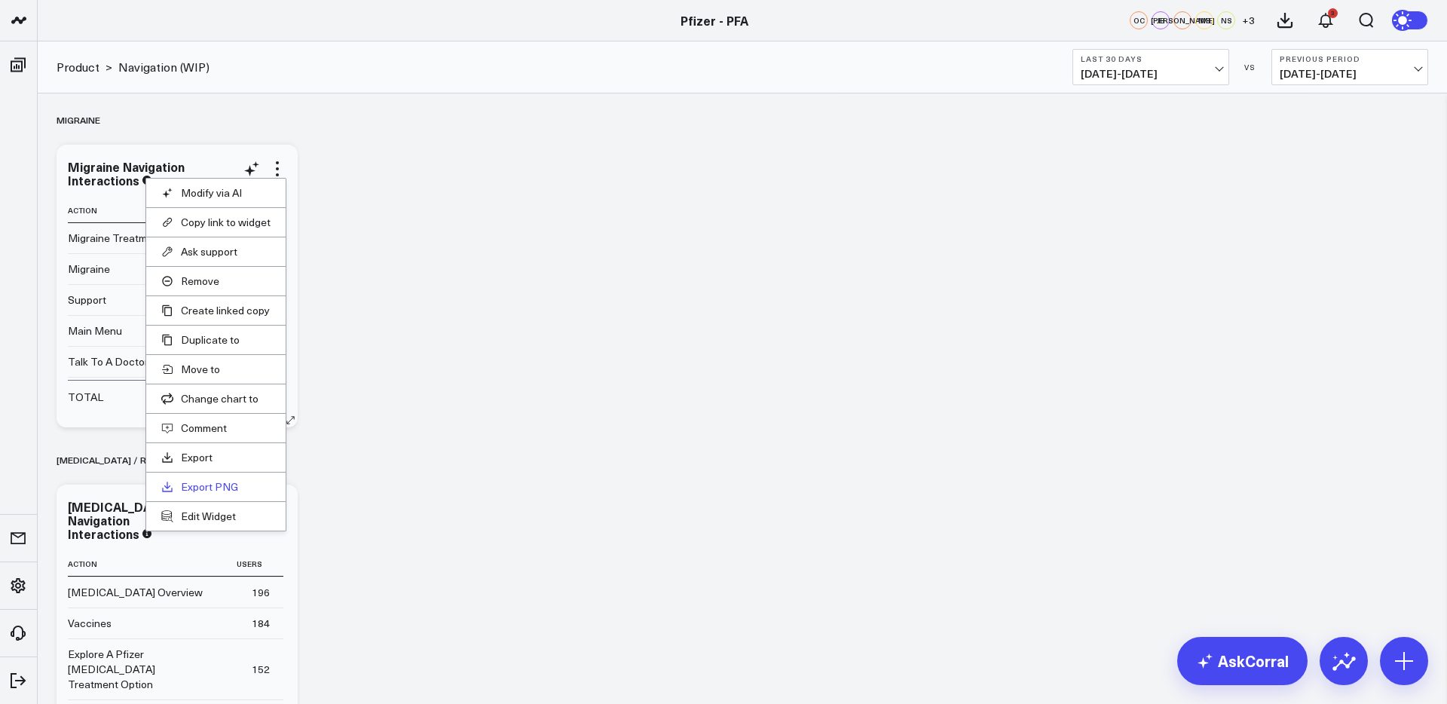
click at [199, 487] on link "Export PNG" at bounding box center [215, 487] width 109 height 14
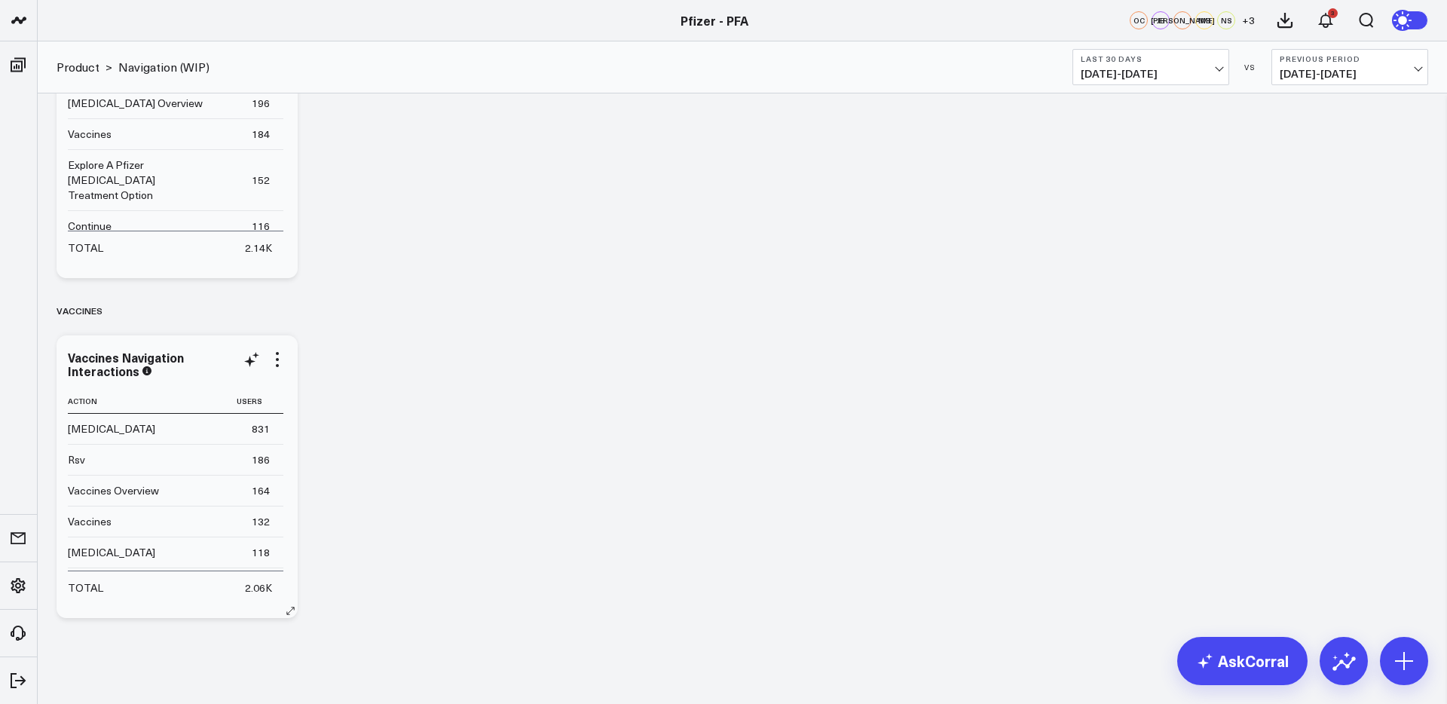
scroll to position [1120, 0]
click at [276, 370] on icon at bounding box center [277, 369] width 3 height 3
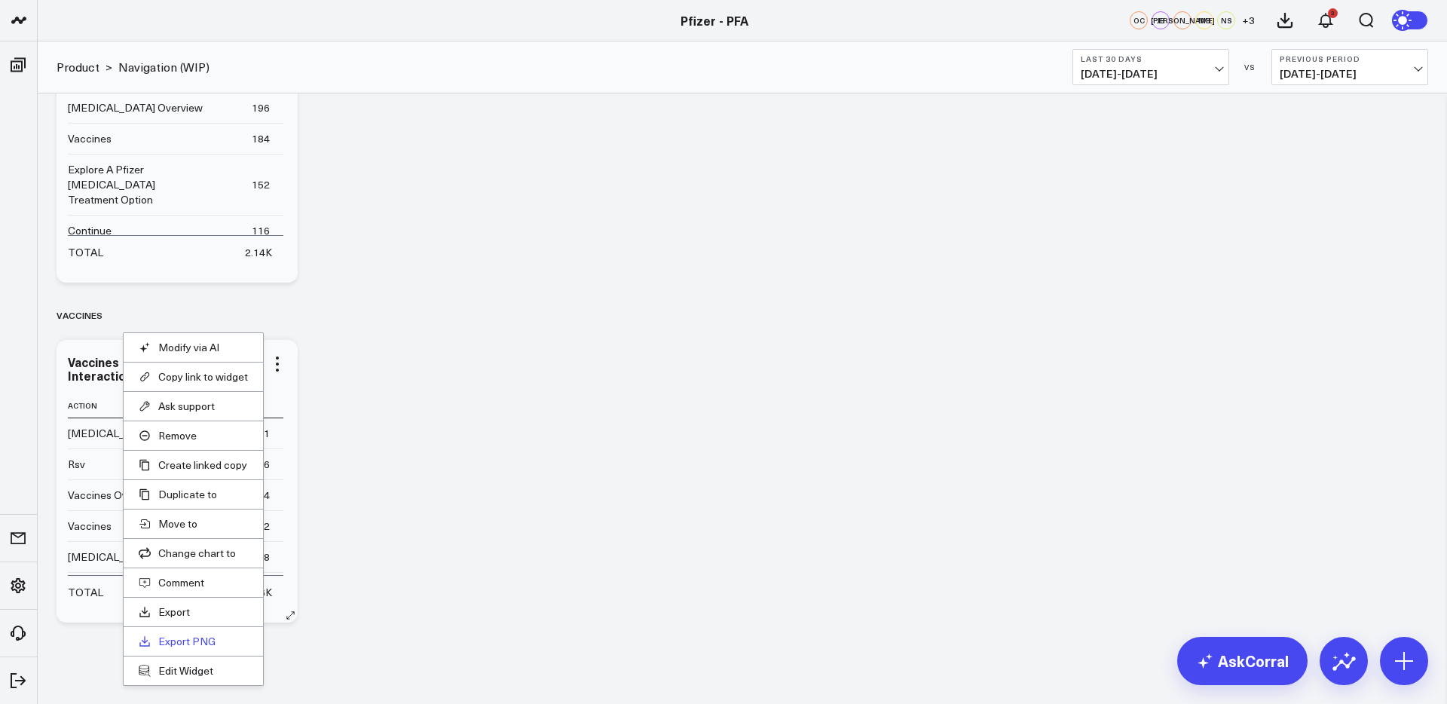
click at [190, 644] on link "Export PNG" at bounding box center [193, 641] width 109 height 14
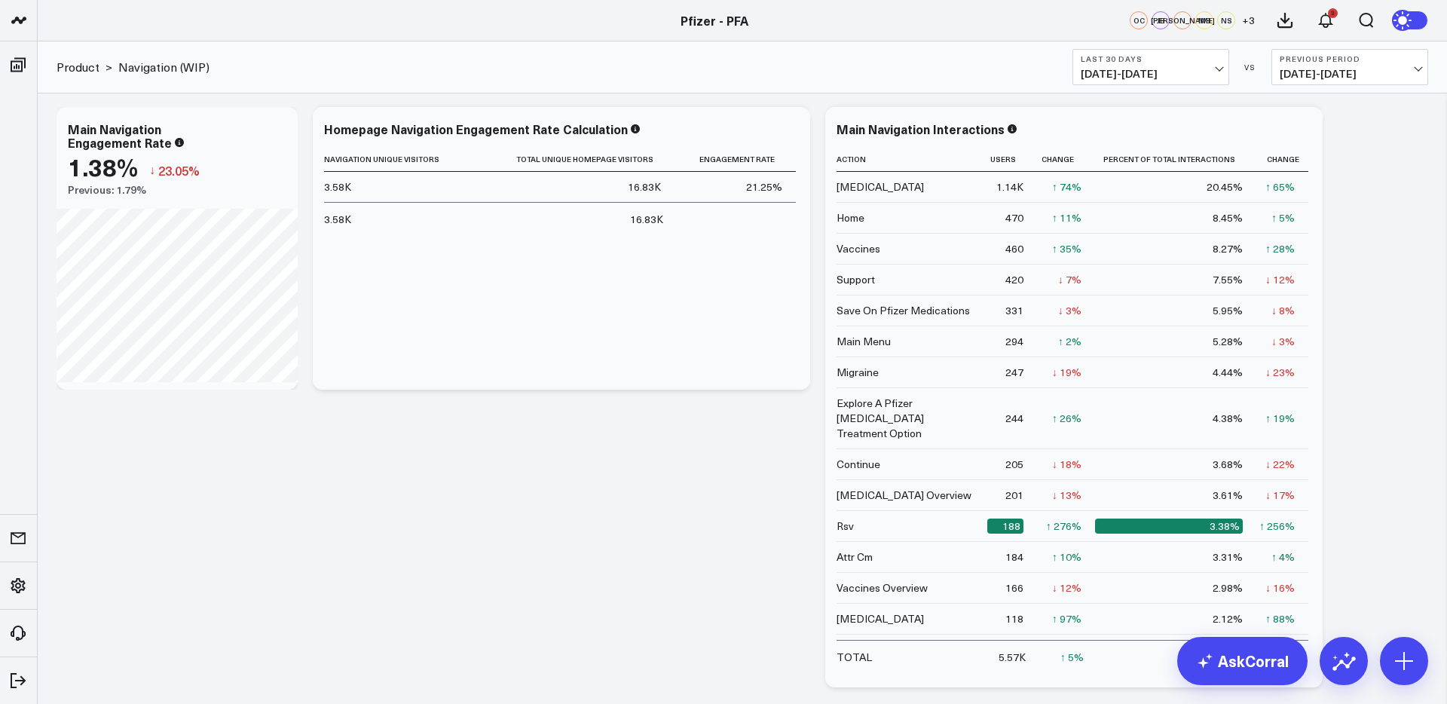
scroll to position [38, 0]
click at [1301, 131] on icon at bounding box center [1302, 130] width 18 height 18
drag, startPoint x: 1072, startPoint y: 689, endPoint x: 1083, endPoint y: 686, distance: 11.7
click at [0, 0] on button "Table w/o Comparison" at bounding box center [0, 0] width 0 height 0
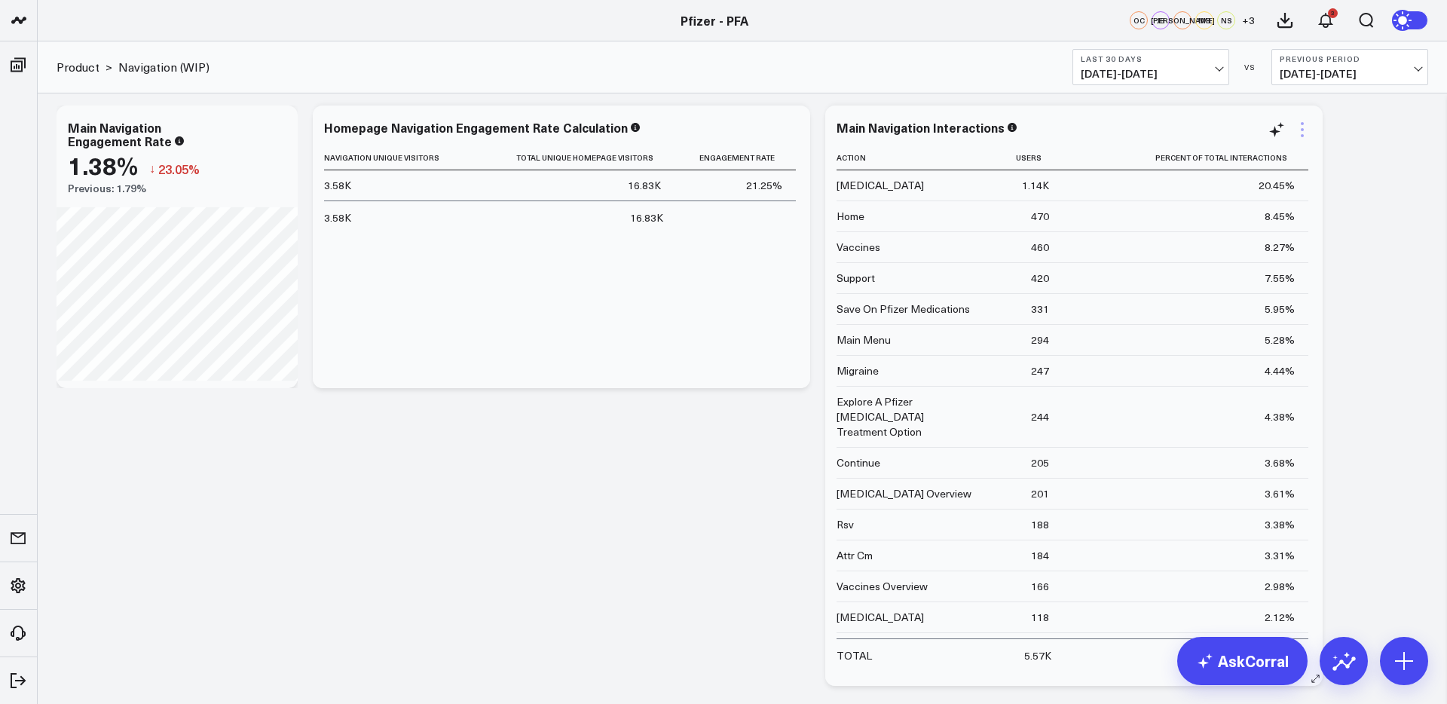
click at [1297, 136] on icon at bounding box center [1302, 130] width 18 height 18
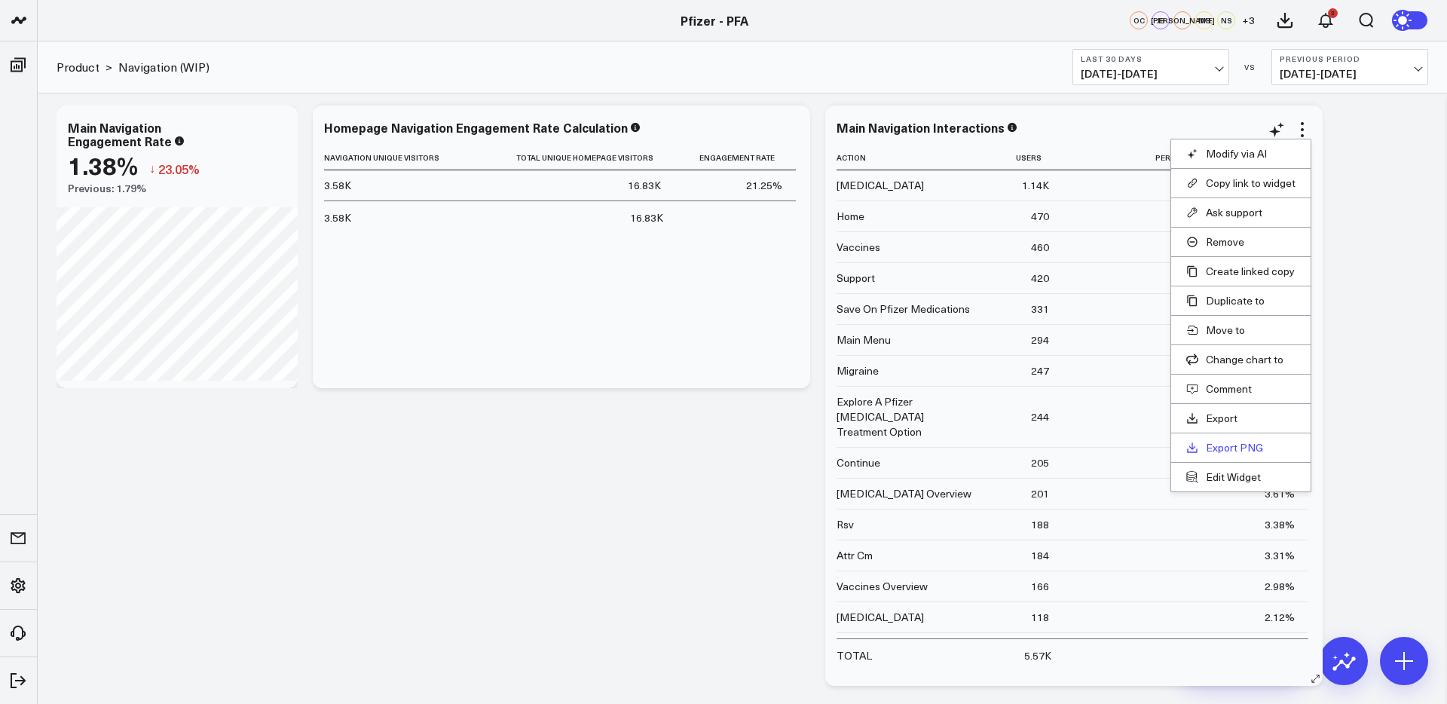
click at [1233, 447] on link "Export PNG" at bounding box center [1240, 448] width 109 height 14
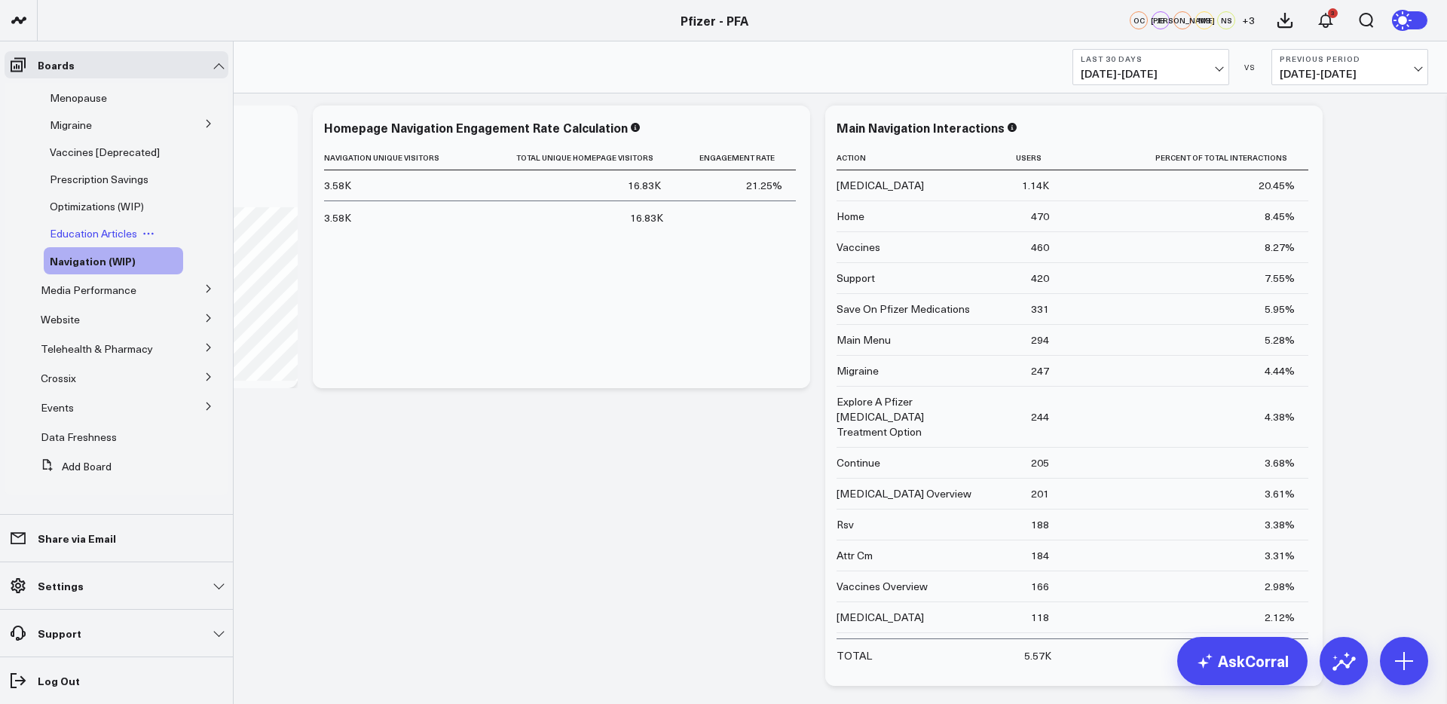
scroll to position [253, 0]
click at [204, 319] on icon at bounding box center [208, 317] width 9 height 9
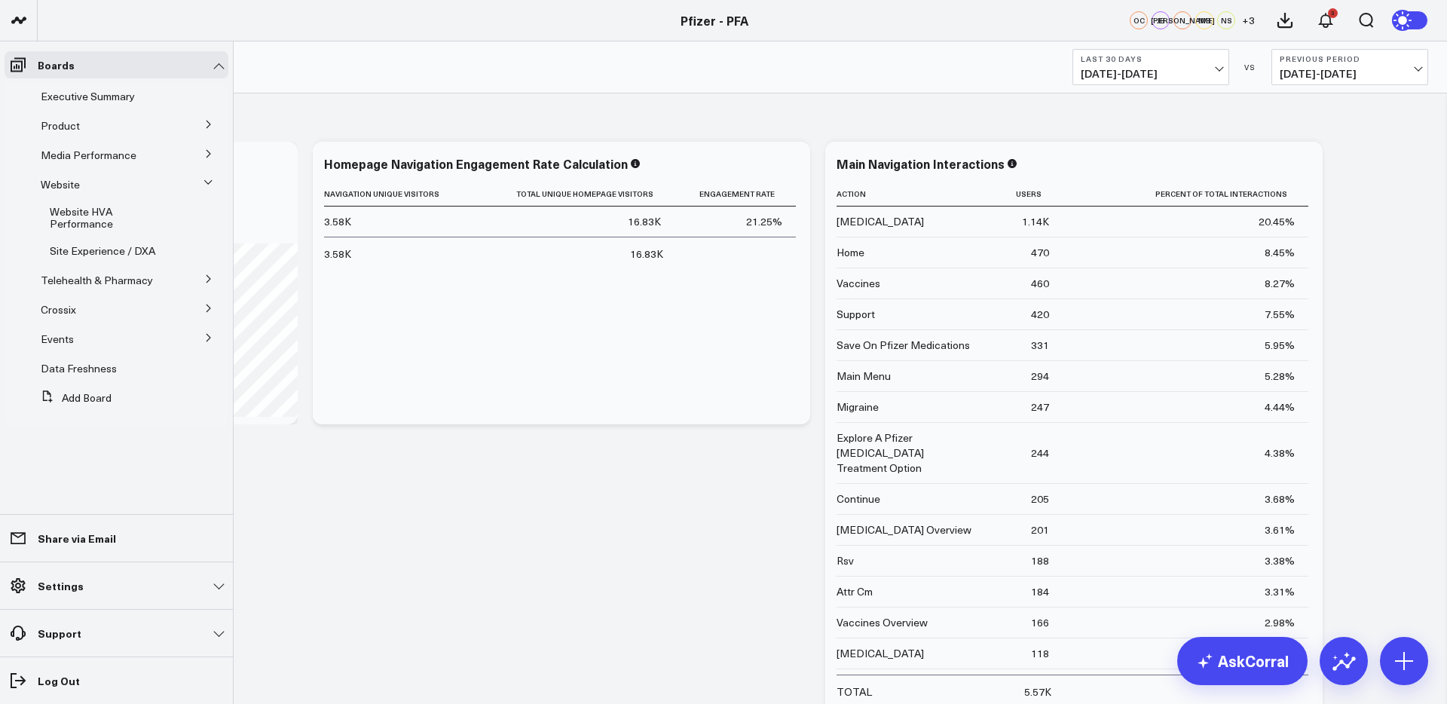
scroll to position [0, 0]
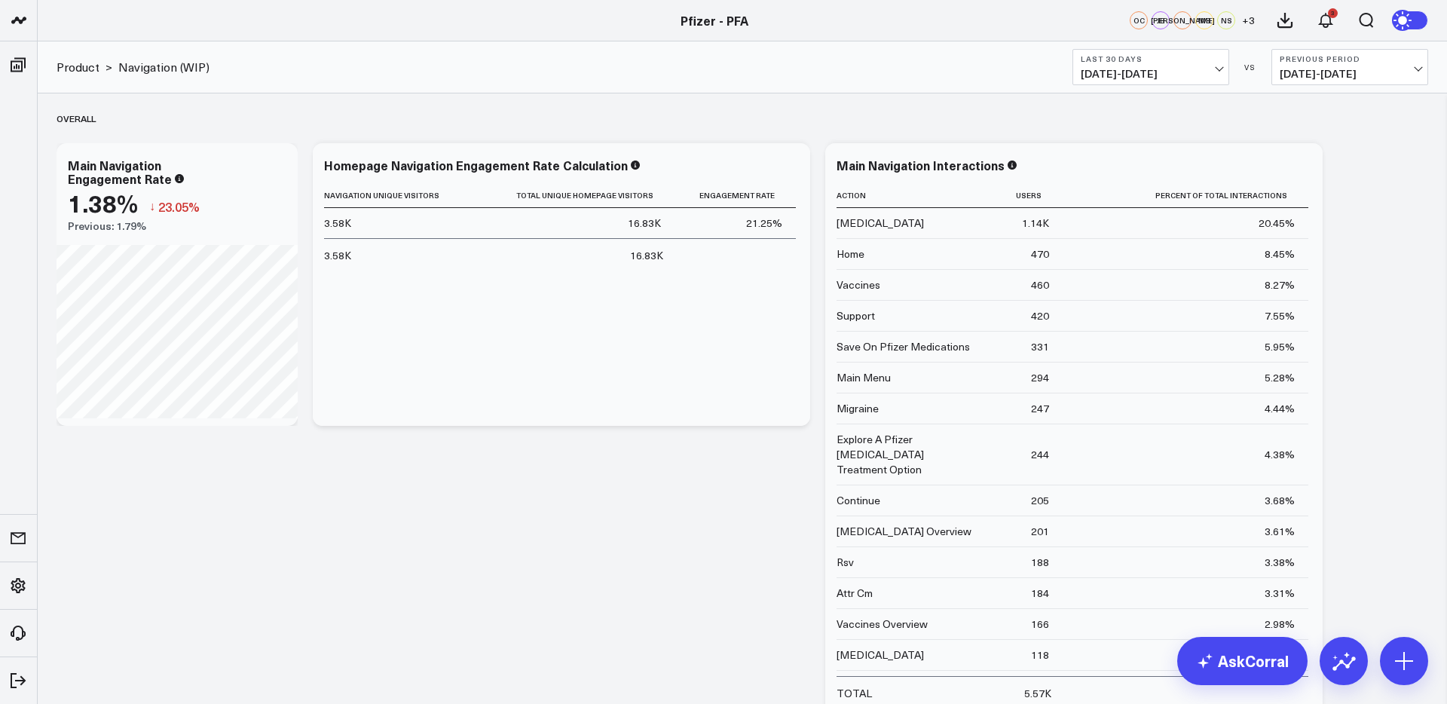
click at [1185, 60] on b "Last 30 Days" at bounding box center [1150, 58] width 140 height 9
click at [1123, 217] on link "Last 90 Days" at bounding box center [1150, 217] width 155 height 29
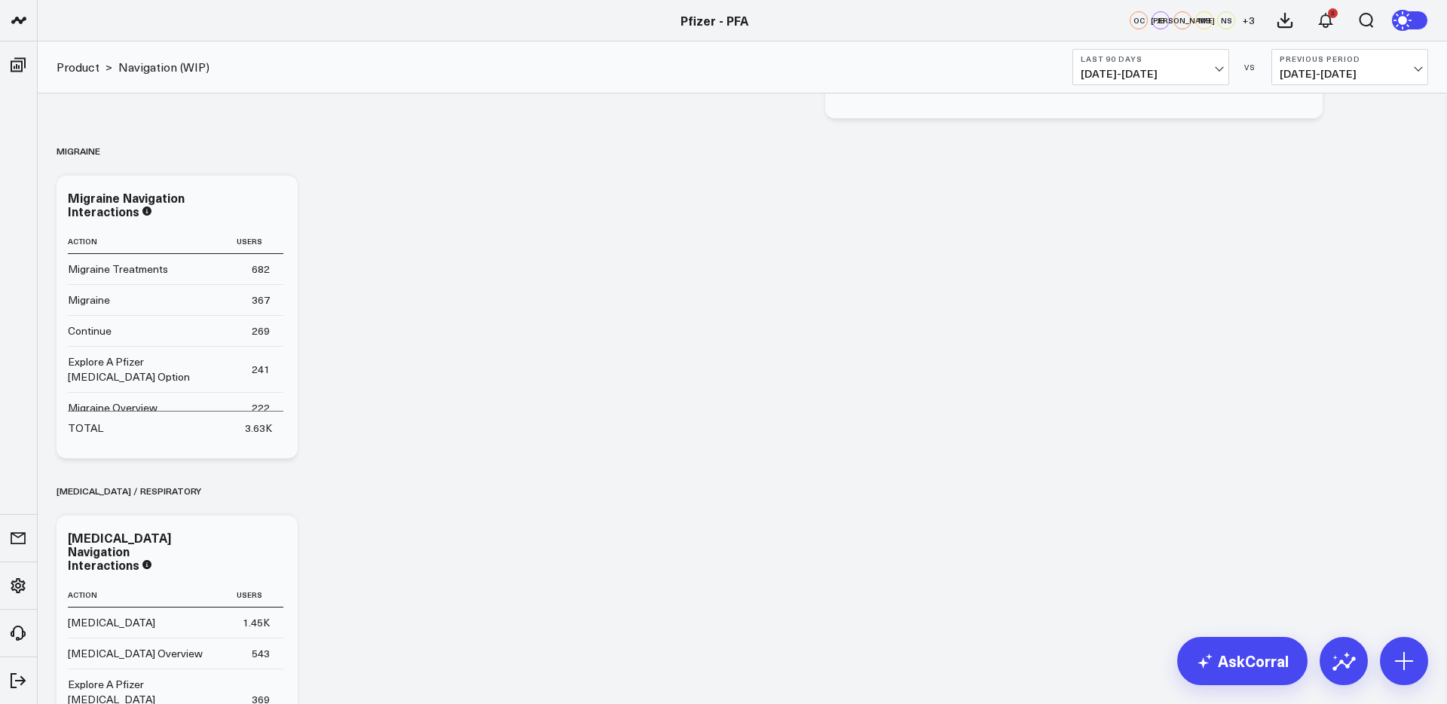
scroll to position [601, 0]
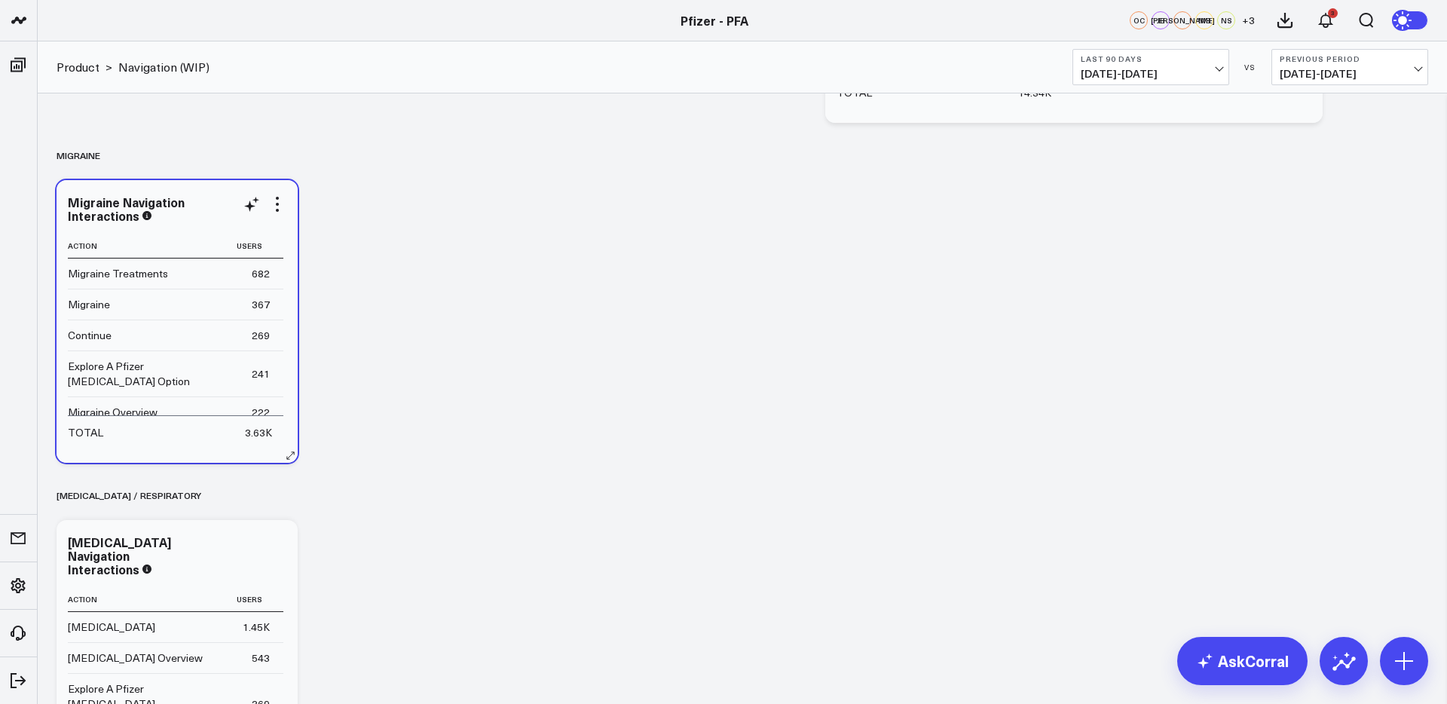
click at [280, 215] on div "Migraine Navigation Interactions" at bounding box center [177, 208] width 219 height 27
click at [278, 206] on icon at bounding box center [277, 204] width 18 height 18
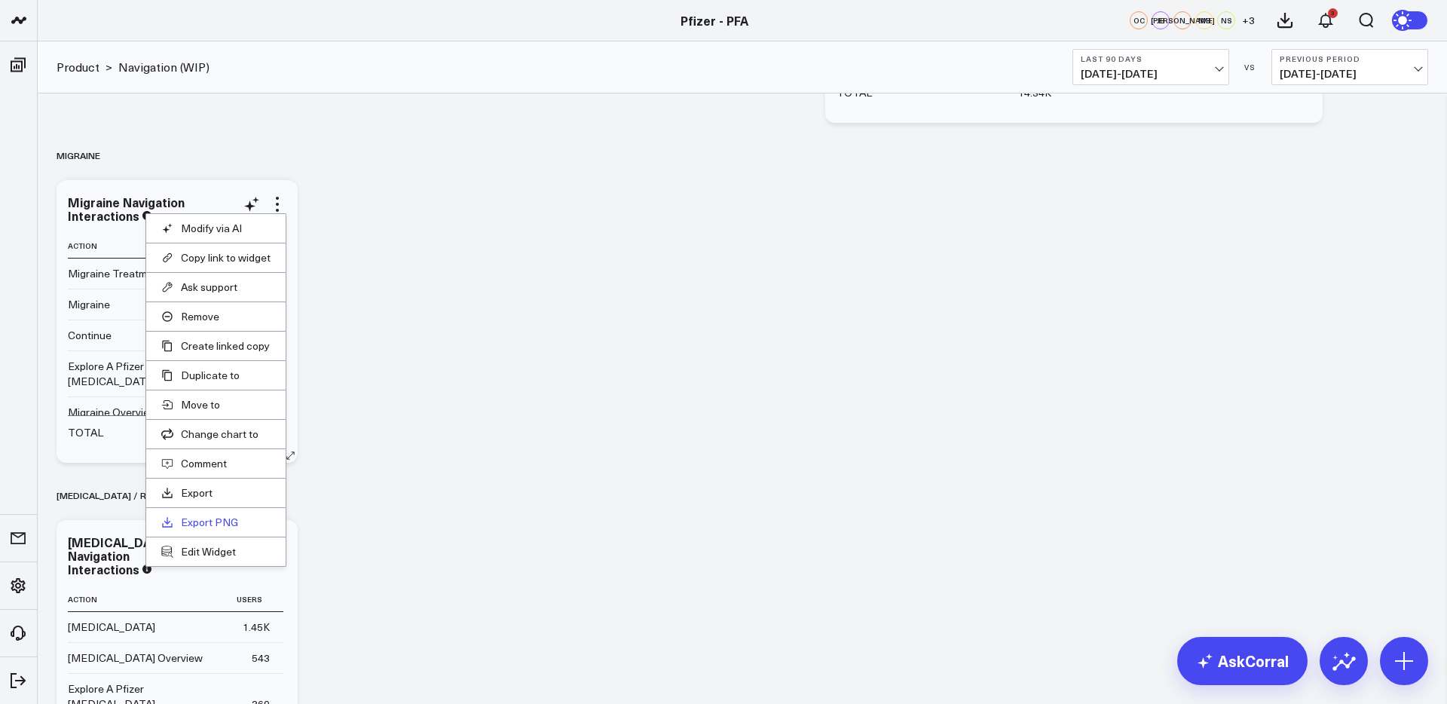
click at [212, 521] on link "Export PNG" at bounding box center [215, 522] width 109 height 14
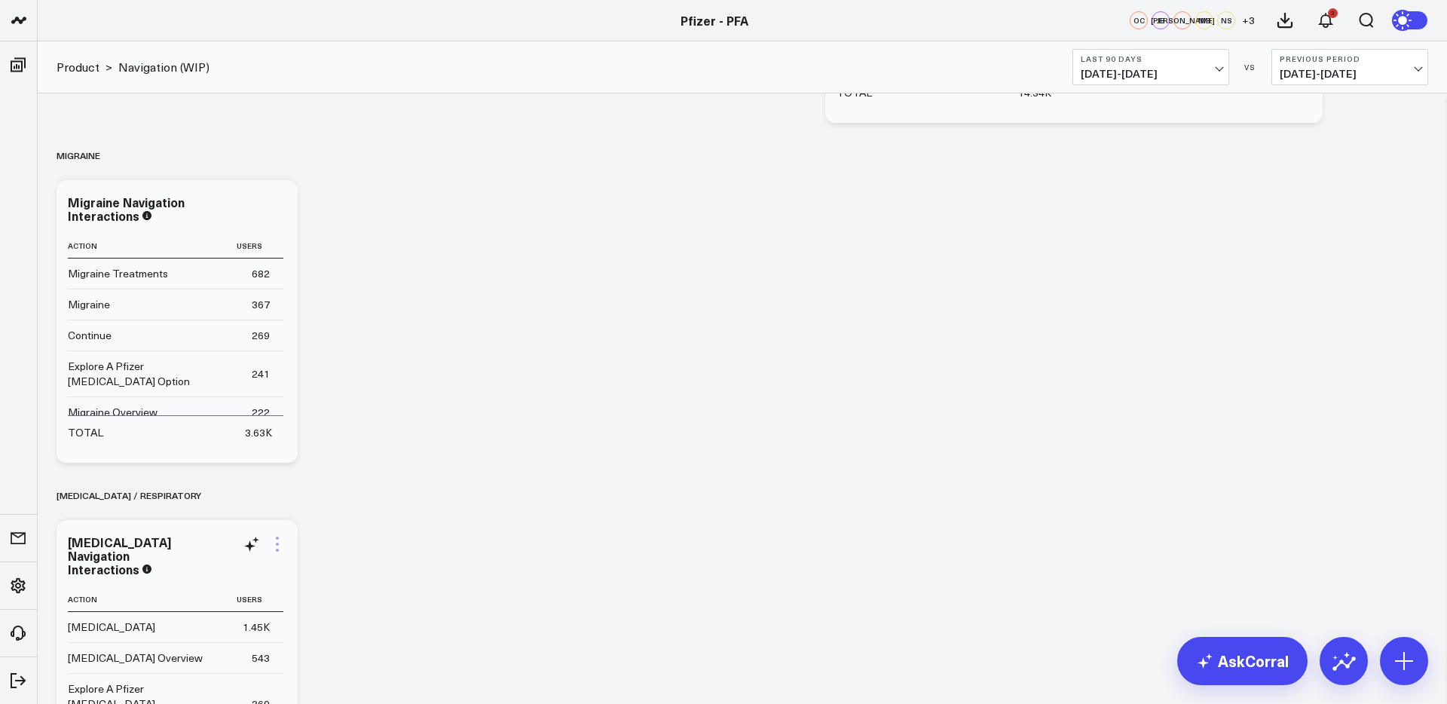
click at [276, 543] on icon at bounding box center [277, 543] width 3 height 3
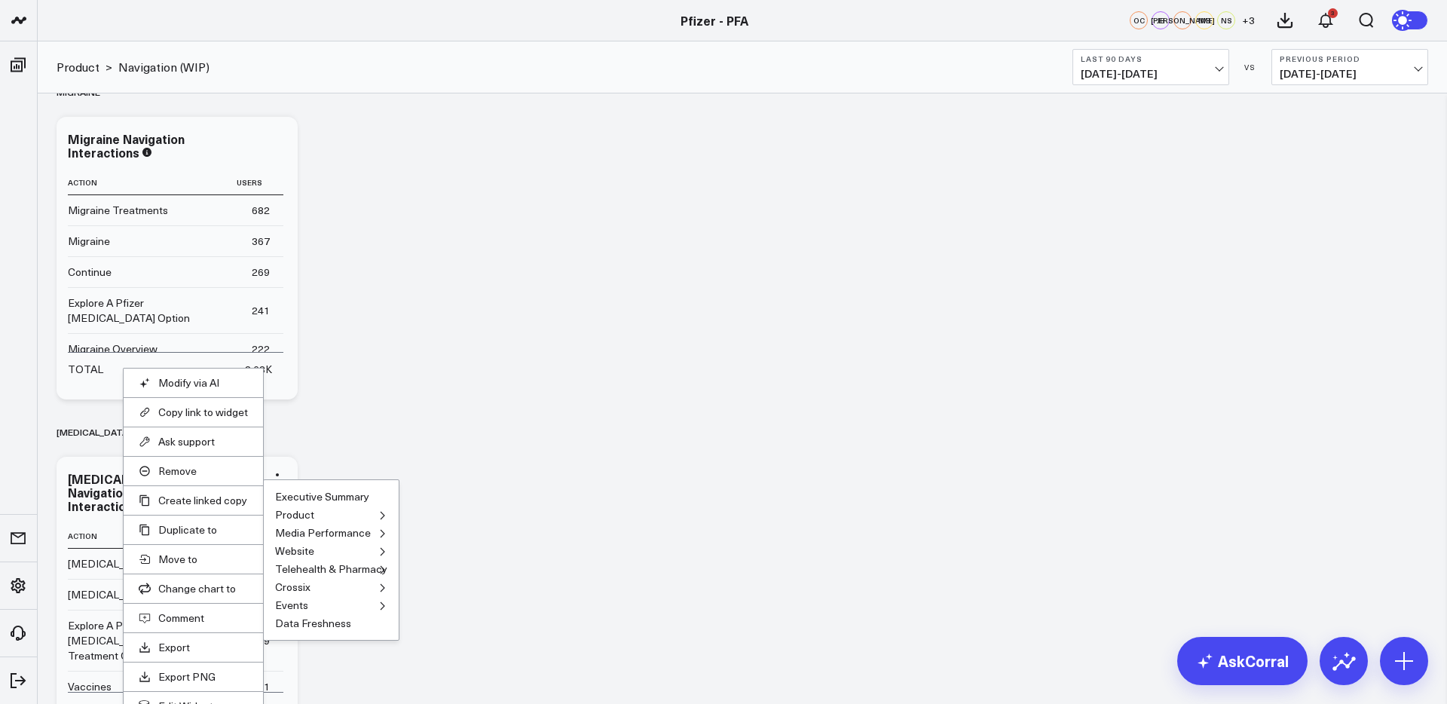
scroll to position [666, 0]
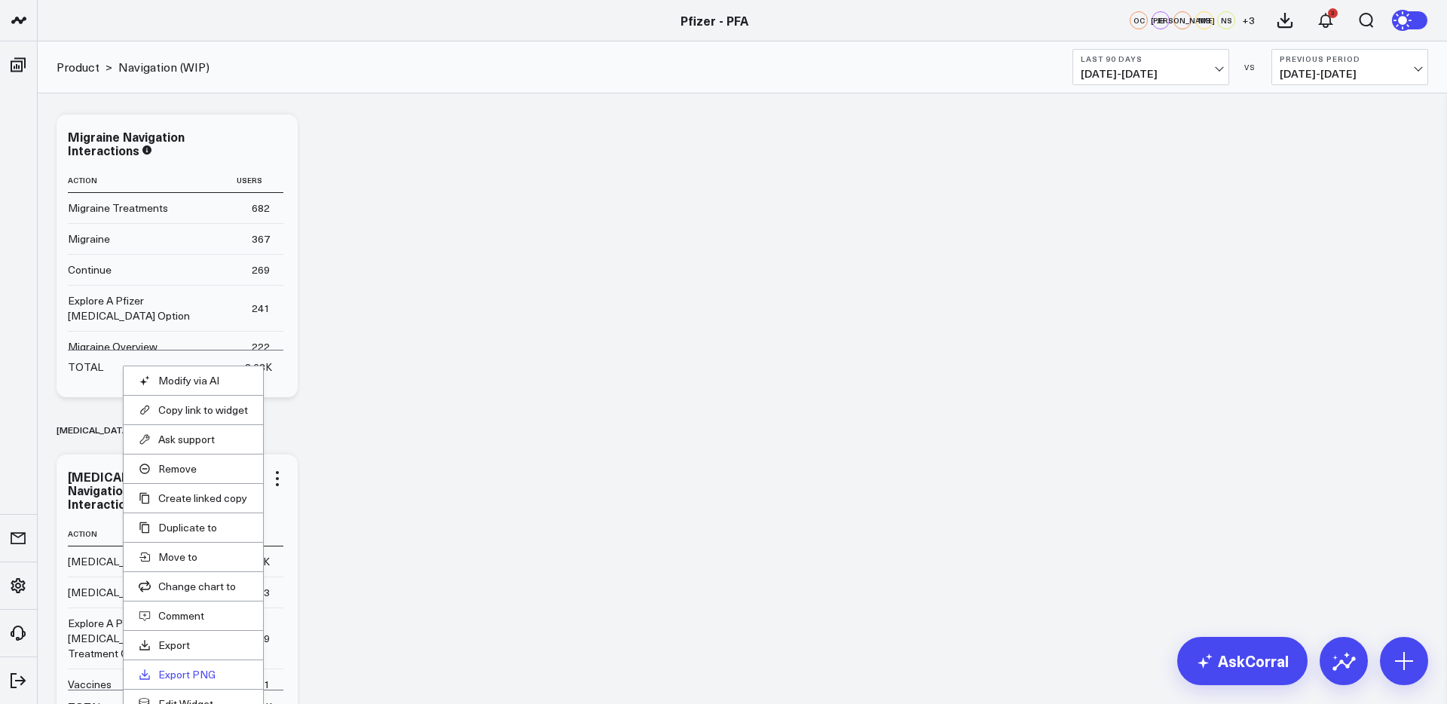
click at [195, 674] on link "Export PNG" at bounding box center [193, 675] width 109 height 14
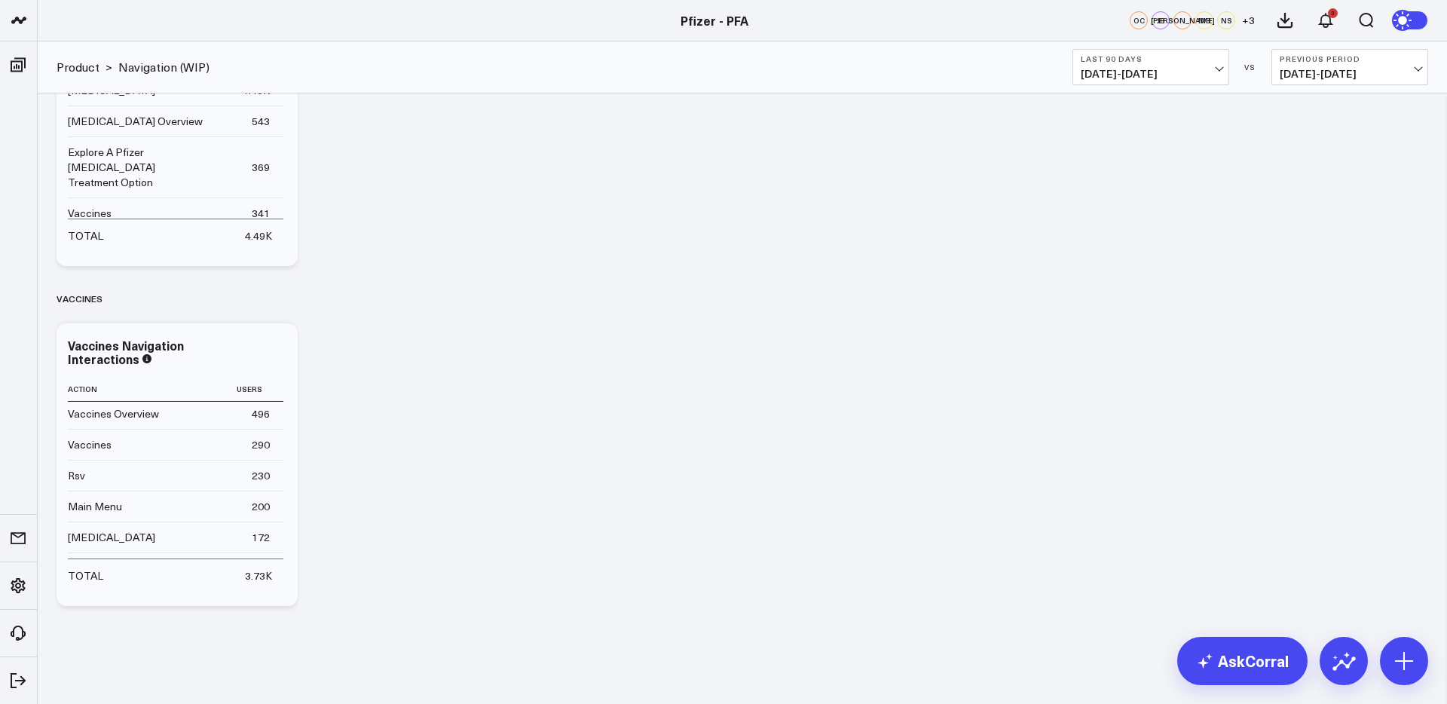
scroll to position [0, 0]
click at [279, 348] on icon at bounding box center [277, 347] width 18 height 18
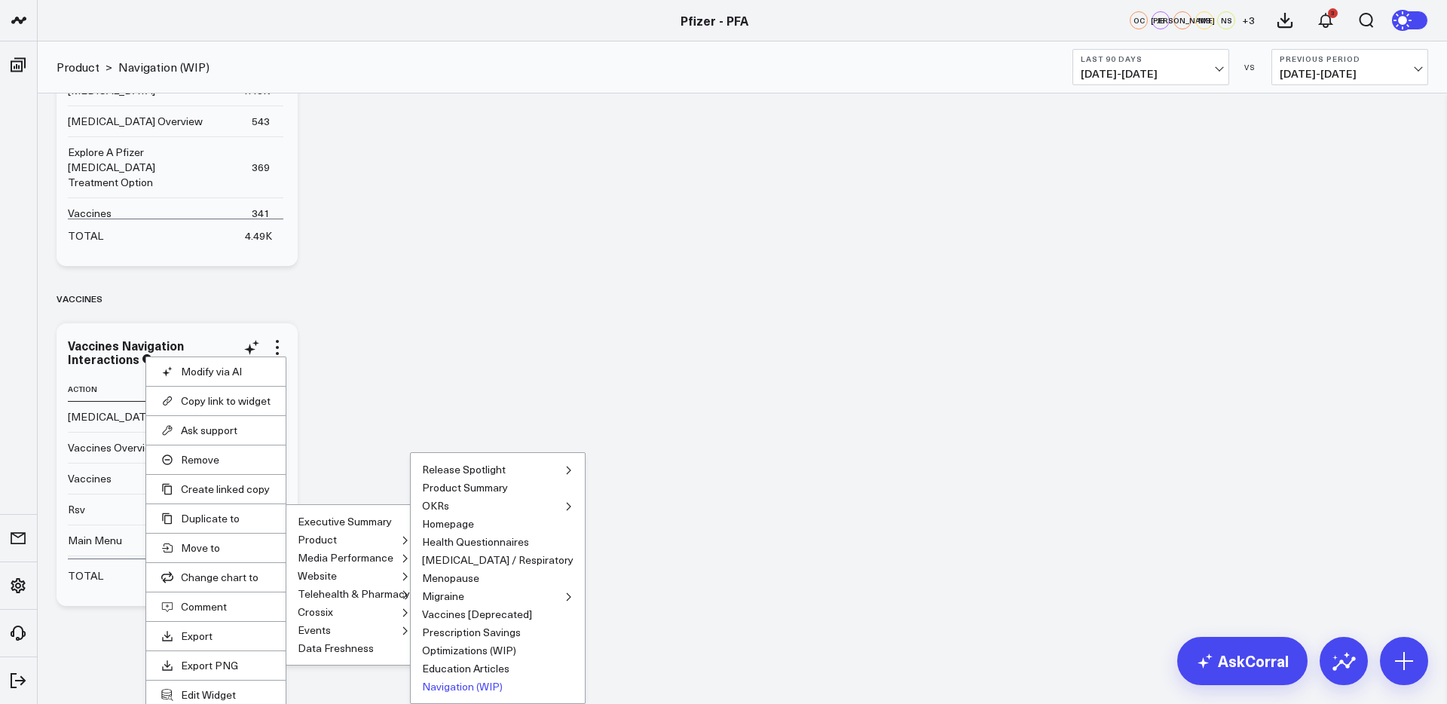
click at [472, 684] on button "Navigation (WIP)" at bounding box center [462, 686] width 81 height 11
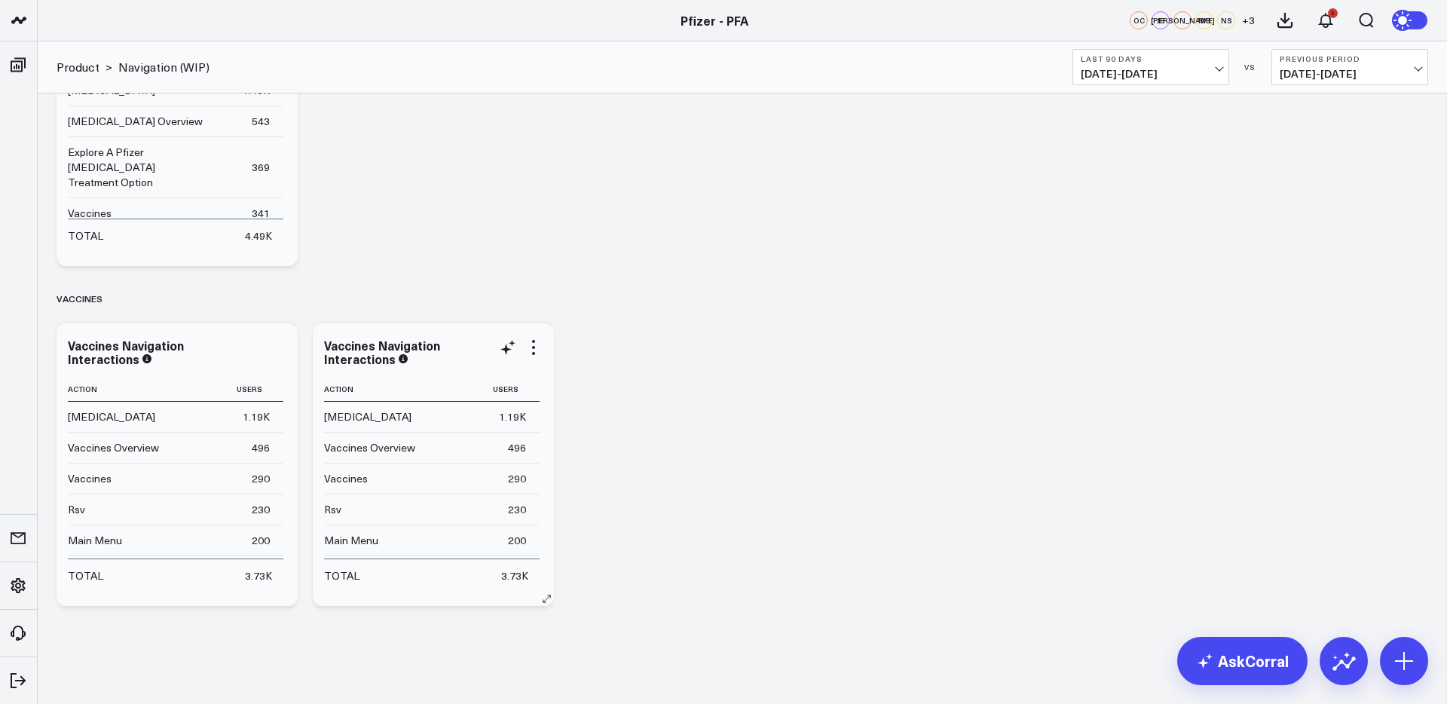
drag, startPoint x: 534, startPoint y: 358, endPoint x: 540, endPoint y: 421, distance: 63.6
click at [536, 358] on div "Vaccines Navigation Interactions" at bounding box center [433, 351] width 219 height 27
drag, startPoint x: 532, startPoint y: 347, endPoint x: 536, endPoint y: 356, distance: 10.1
click at [532, 347] on icon at bounding box center [533, 347] width 3 height 3
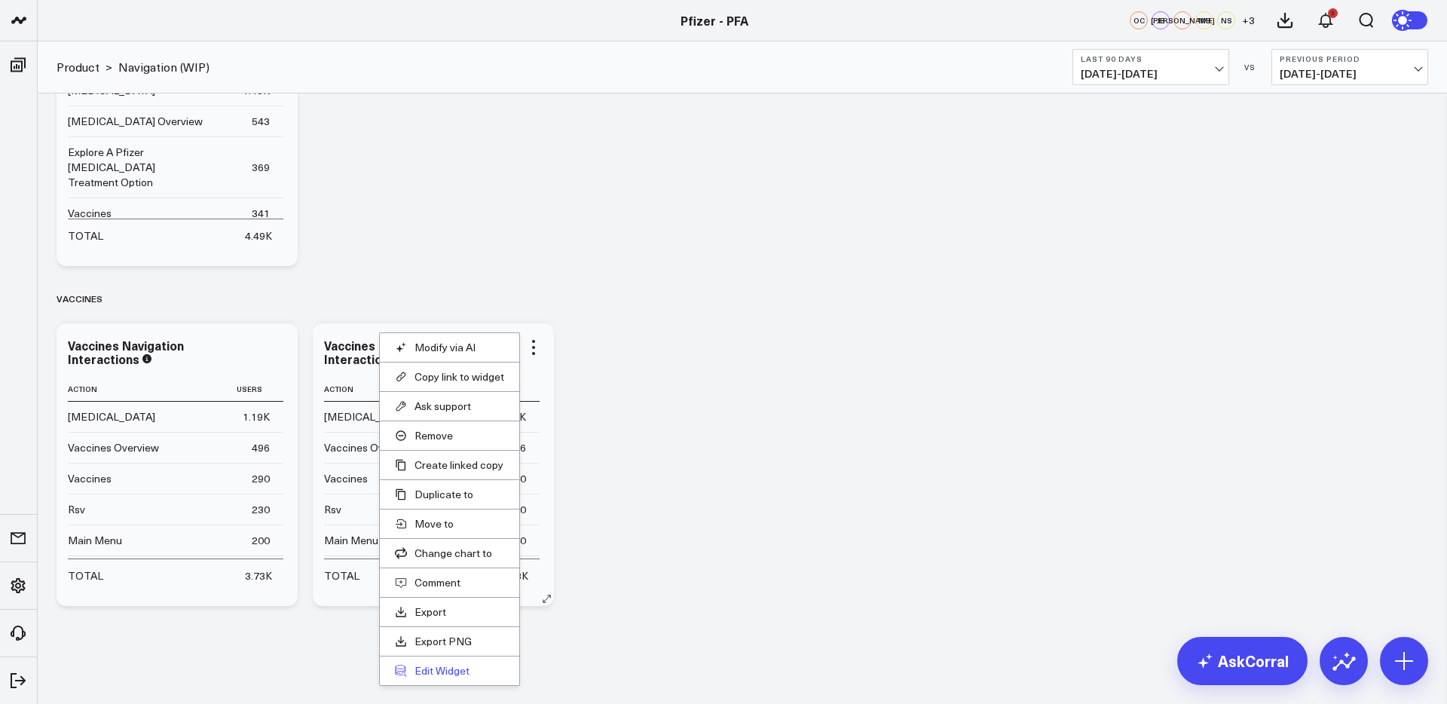
click at [434, 671] on button "Edit Widget" at bounding box center [449, 671] width 109 height 14
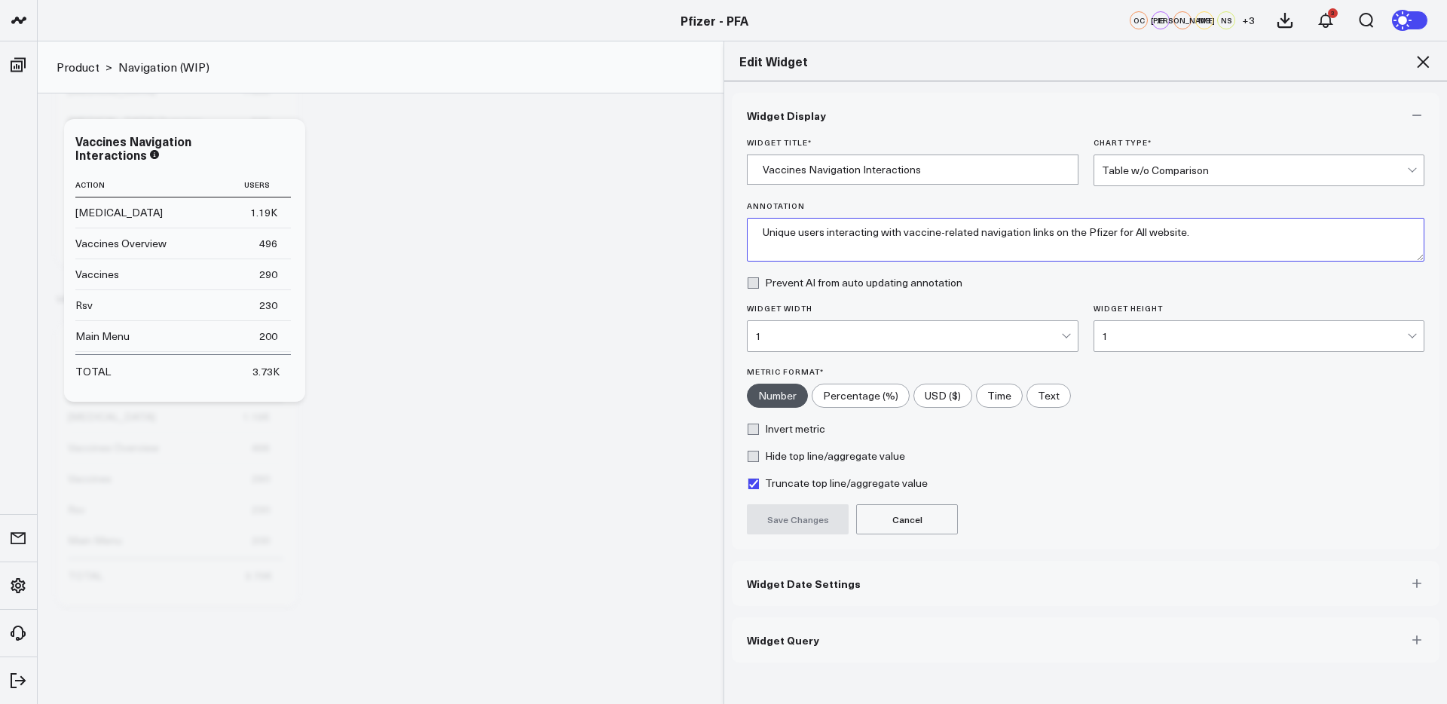
click at [907, 236] on textarea "Unique users interacting with vaccine-related navigation links on the Pfizer fo…" at bounding box center [1085, 240] width 677 height 44
type textarea "Unique users interacting with ATTR-CM-related navigation links on the Pfizer fo…"
click at [782, 170] on input "Vaccines Navigation Interactions" at bounding box center [913, 169] width 332 height 30
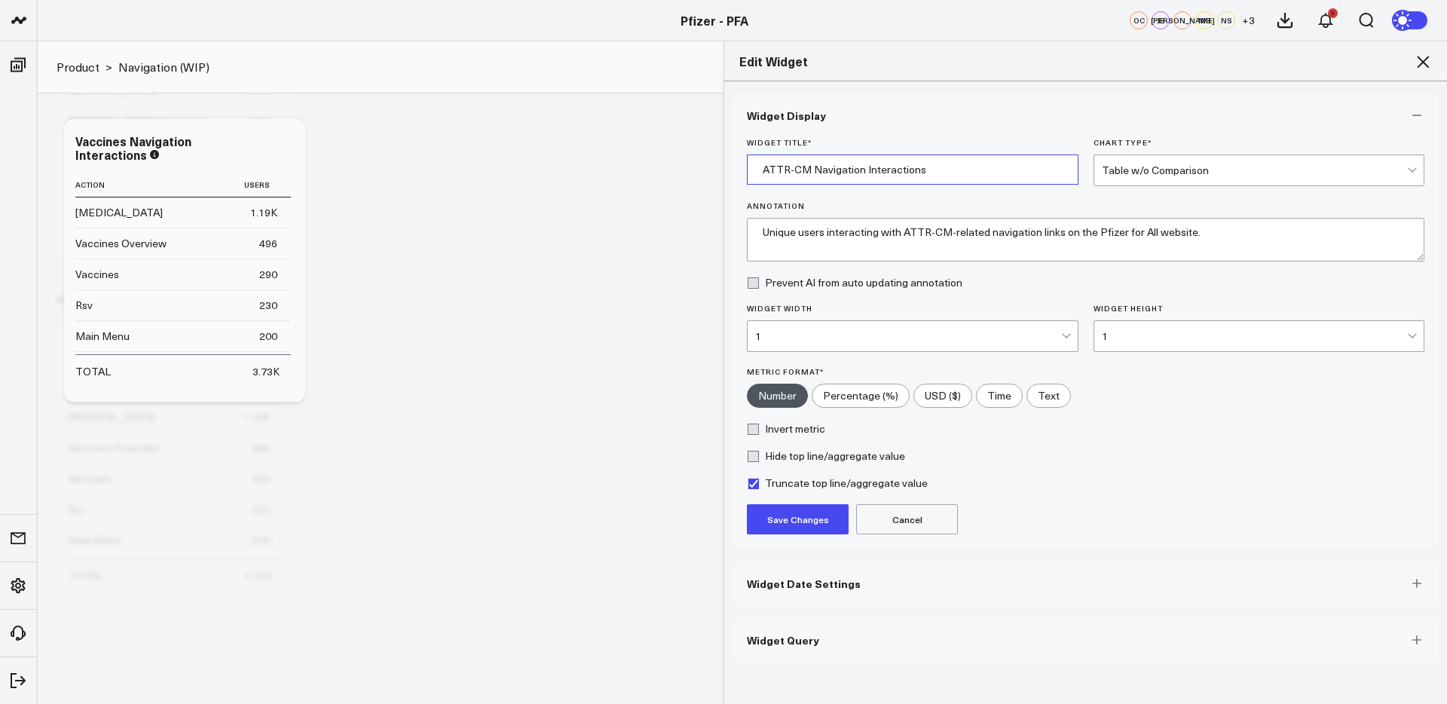
type input "ATTR-CM Navigation Interactions"
click at [806, 522] on button "Save Changes" at bounding box center [798, 519] width 102 height 30
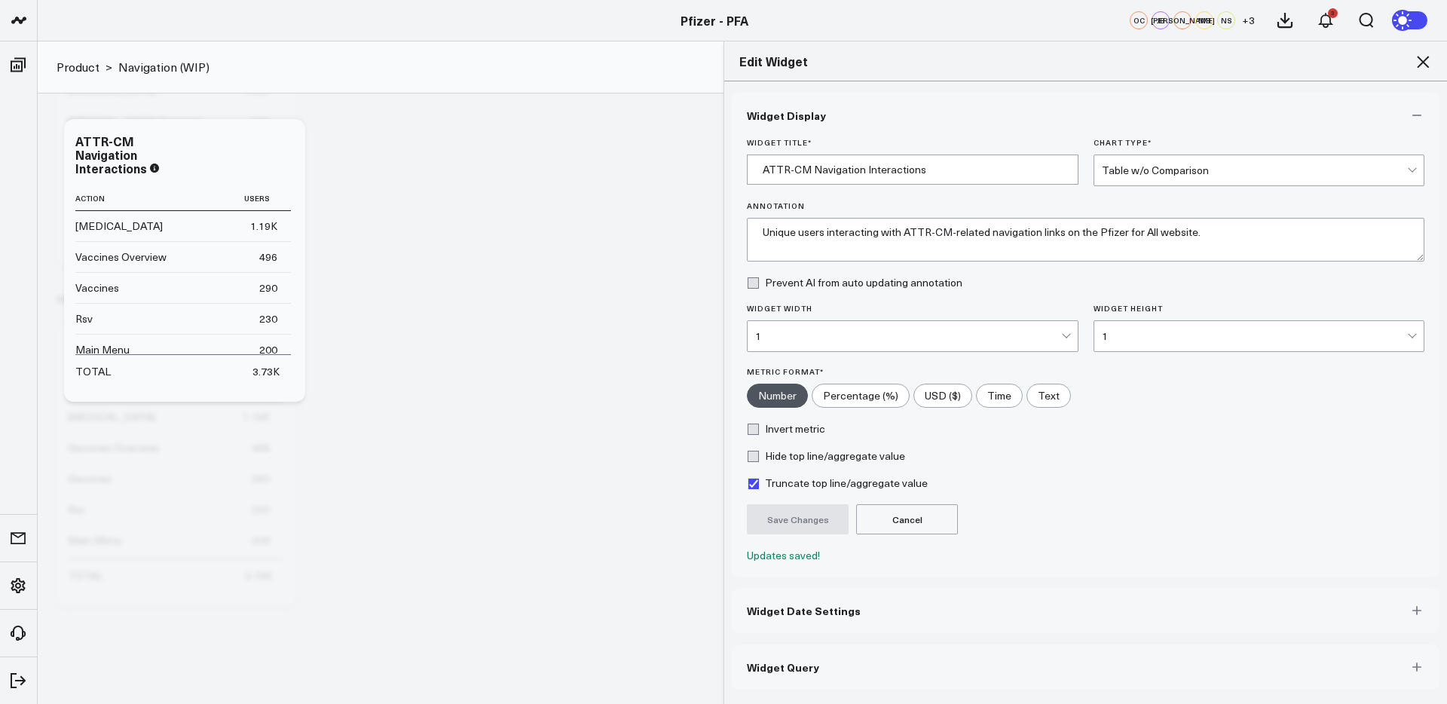
click at [814, 670] on span "Widget Query" at bounding box center [783, 667] width 72 height 12
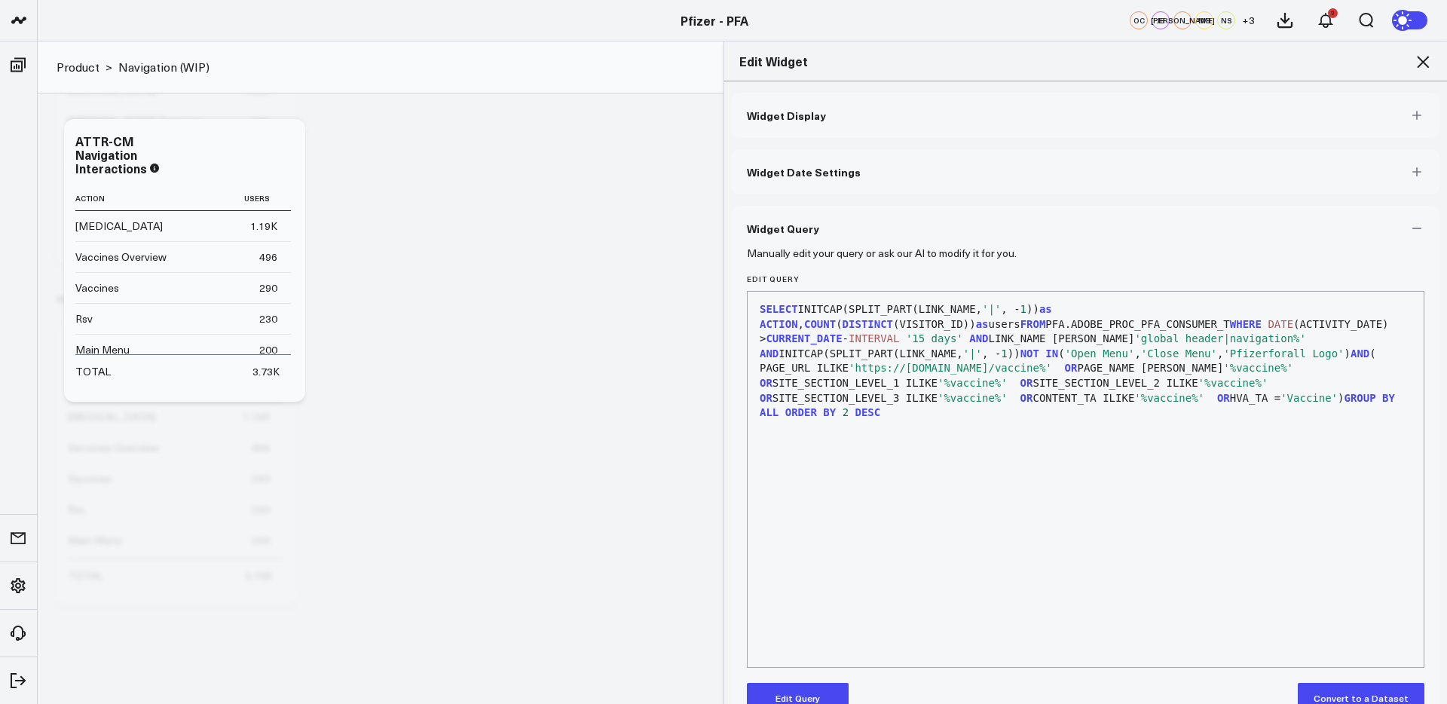
scroll to position [35, 0]
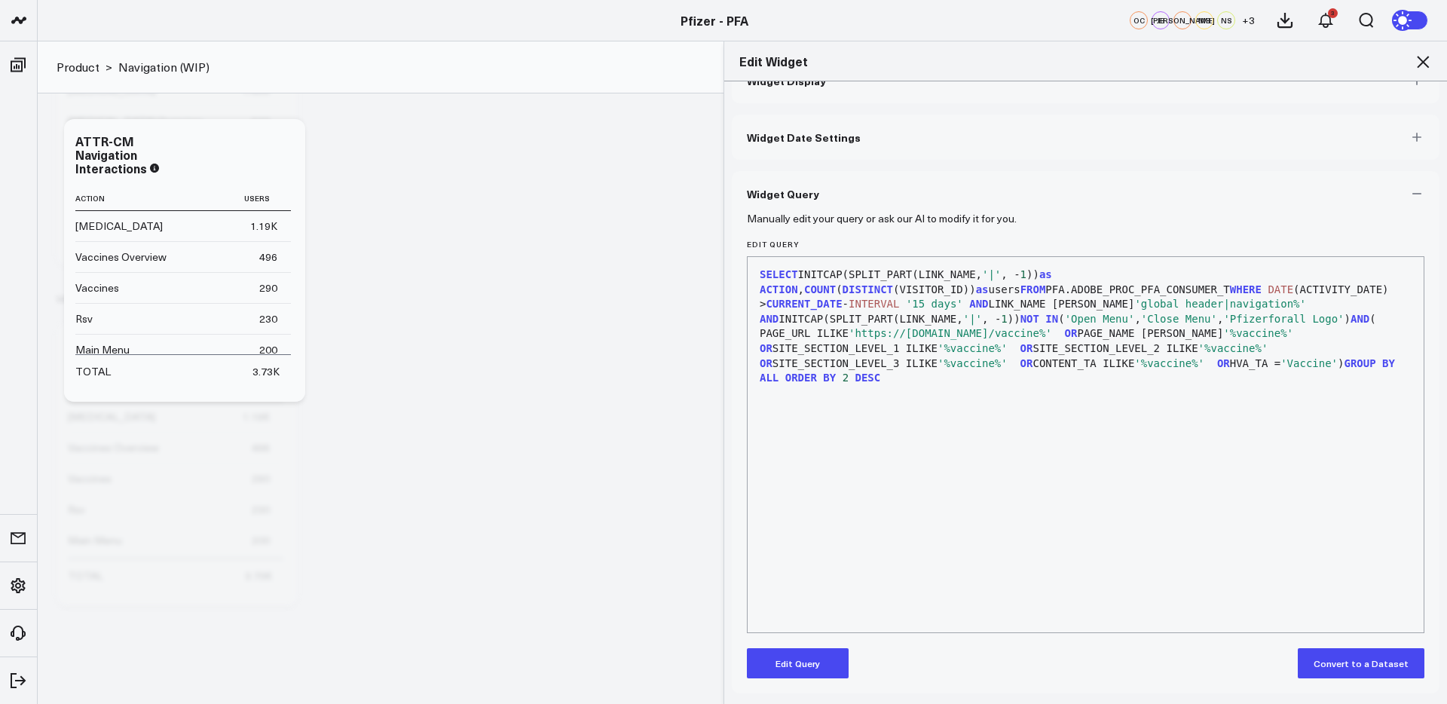
click at [973, 332] on span "'https://[DOMAIN_NAME]/vaccine%'" at bounding box center [949, 333] width 203 height 12
drag, startPoint x: 806, startPoint y: 656, endPoint x: 871, endPoint y: 576, distance: 102.8
click at [806, 656] on button "Edit Query" at bounding box center [798, 663] width 102 height 30
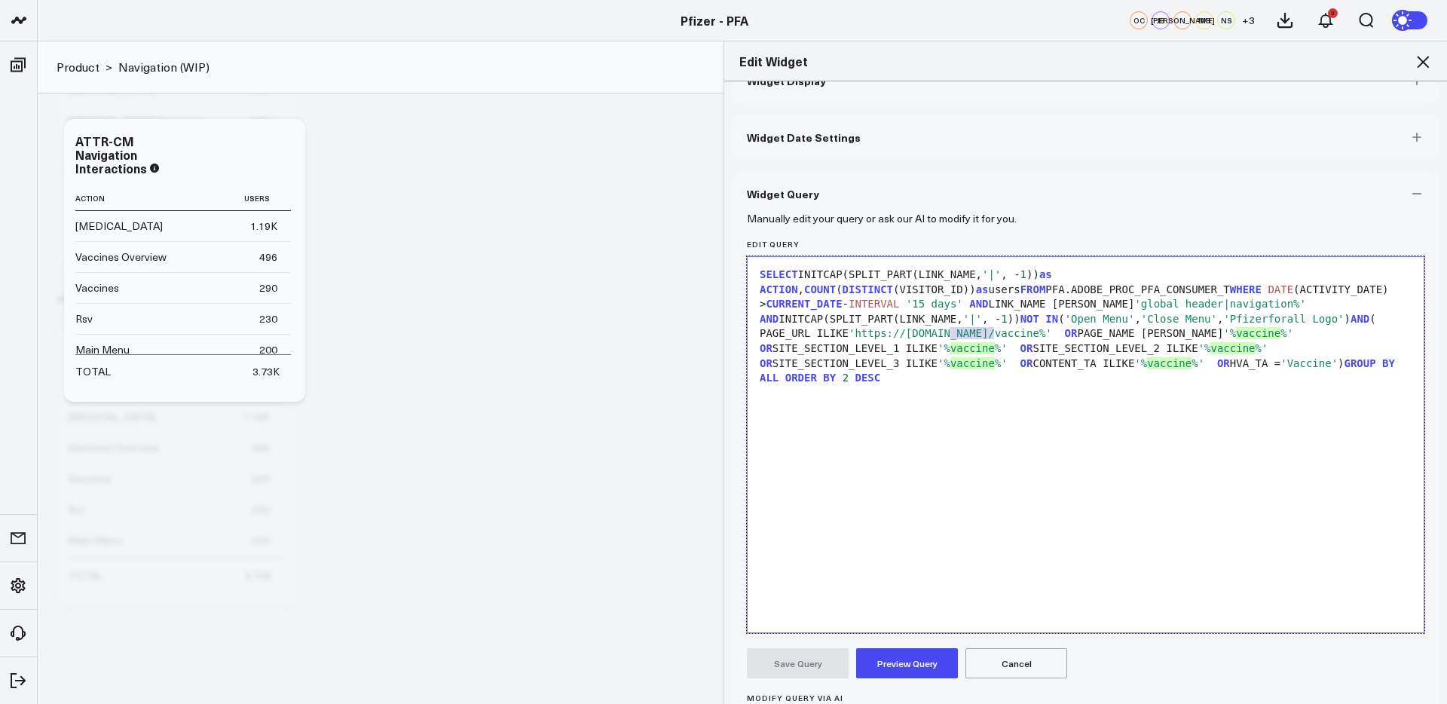
click at [967, 335] on span "'https://[DOMAIN_NAME]/vaccine%'" at bounding box center [949, 333] width 203 height 12
click at [1223, 335] on span "'%vaccine%'" at bounding box center [1258, 333] width 70 height 12
click at [937, 350] on span "'%vaccine%'" at bounding box center [972, 348] width 70 height 12
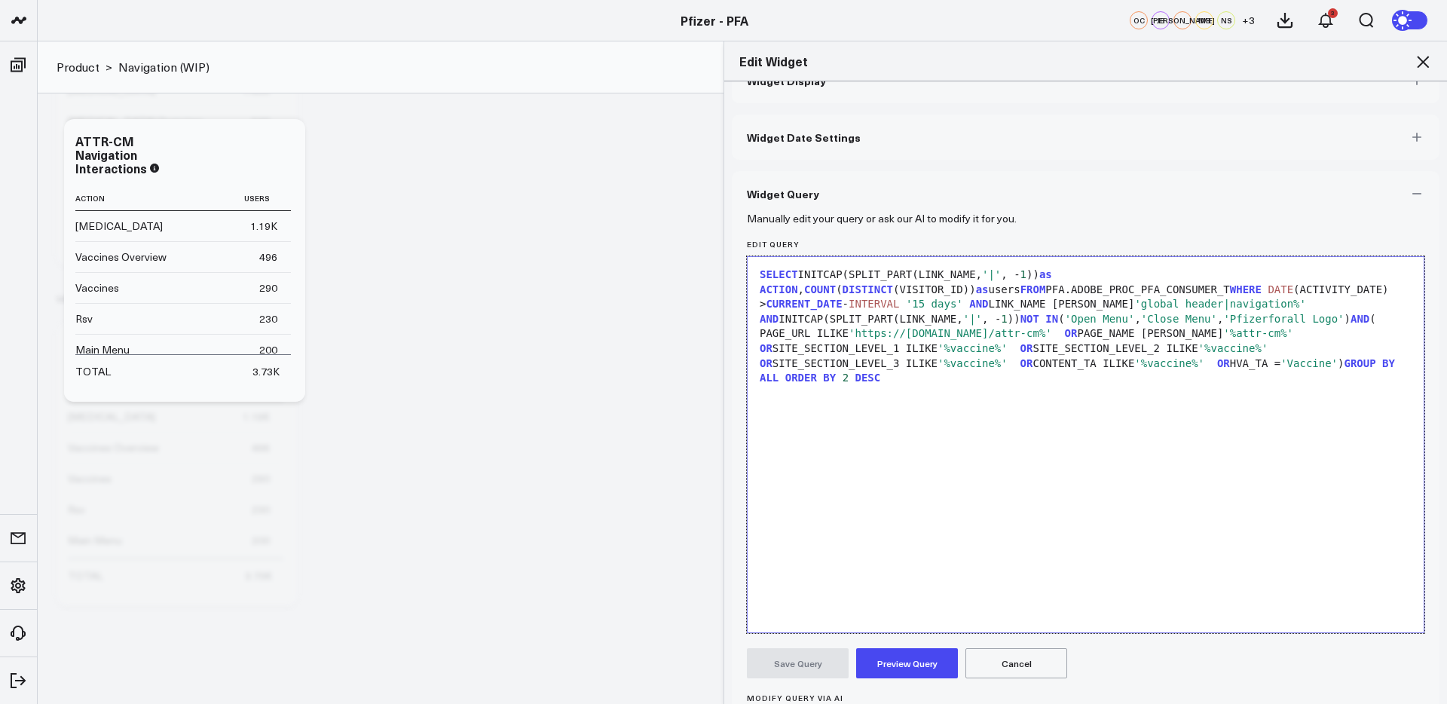
click at [937, 350] on span "'%vaccine%'" at bounding box center [972, 348] width 70 height 12
click at [1198, 353] on span "'%vaccine%'" at bounding box center [1233, 348] width 70 height 12
click at [937, 365] on span "'%vaccine%'" at bounding box center [972, 363] width 70 height 12
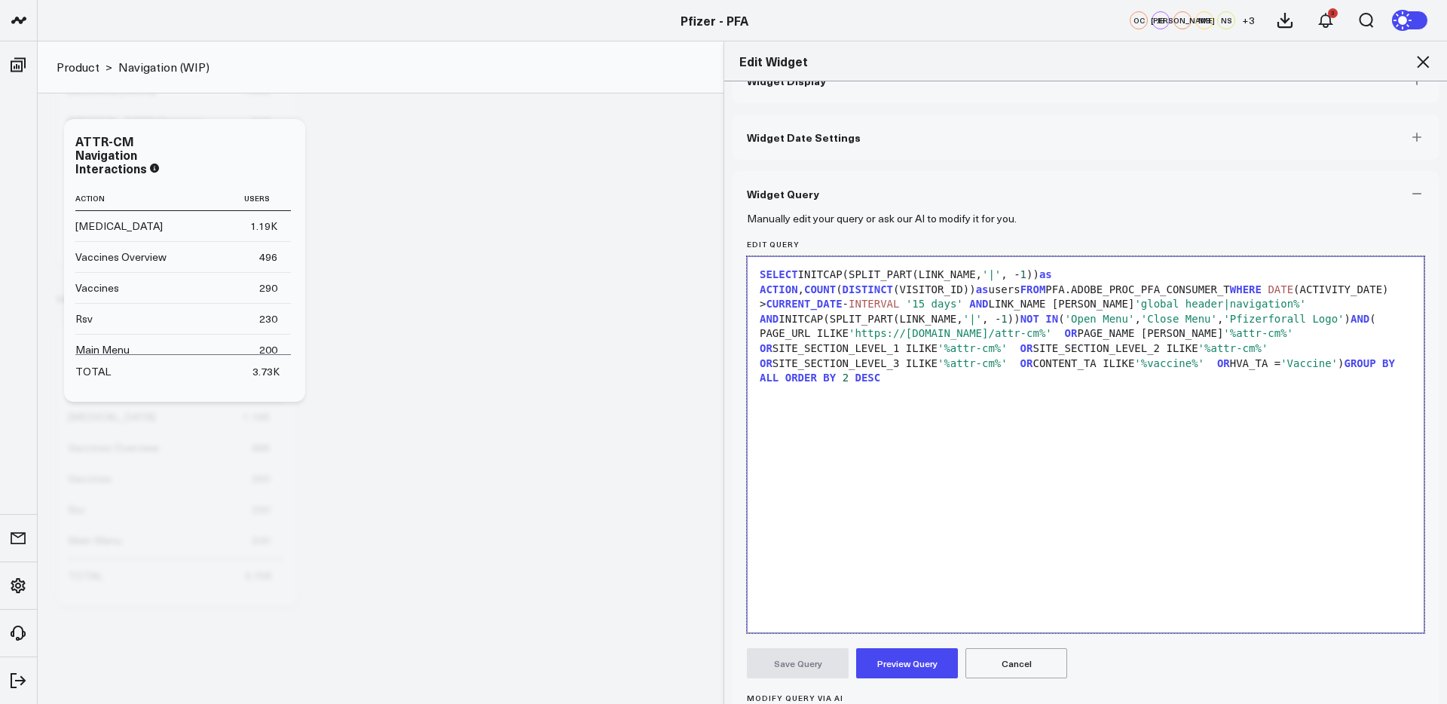
click at [1134, 365] on span "'%vaccine%'" at bounding box center [1169, 363] width 70 height 12
click at [1280, 366] on span "'Vaccine'" at bounding box center [1308, 363] width 57 height 12
click at [901, 667] on button "Preview Query" at bounding box center [907, 663] width 102 height 30
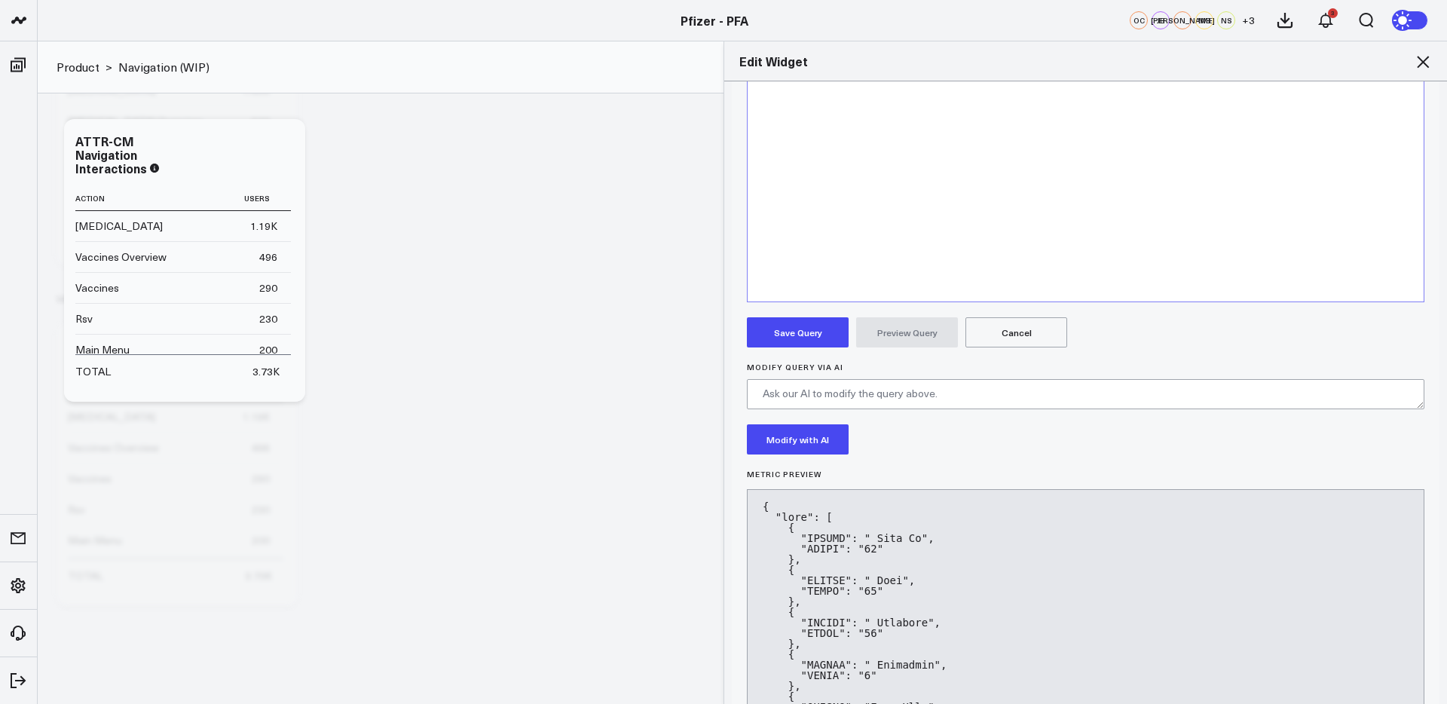
scroll to position [366, 0]
click at [811, 322] on button "Save Query" at bounding box center [798, 331] width 102 height 30
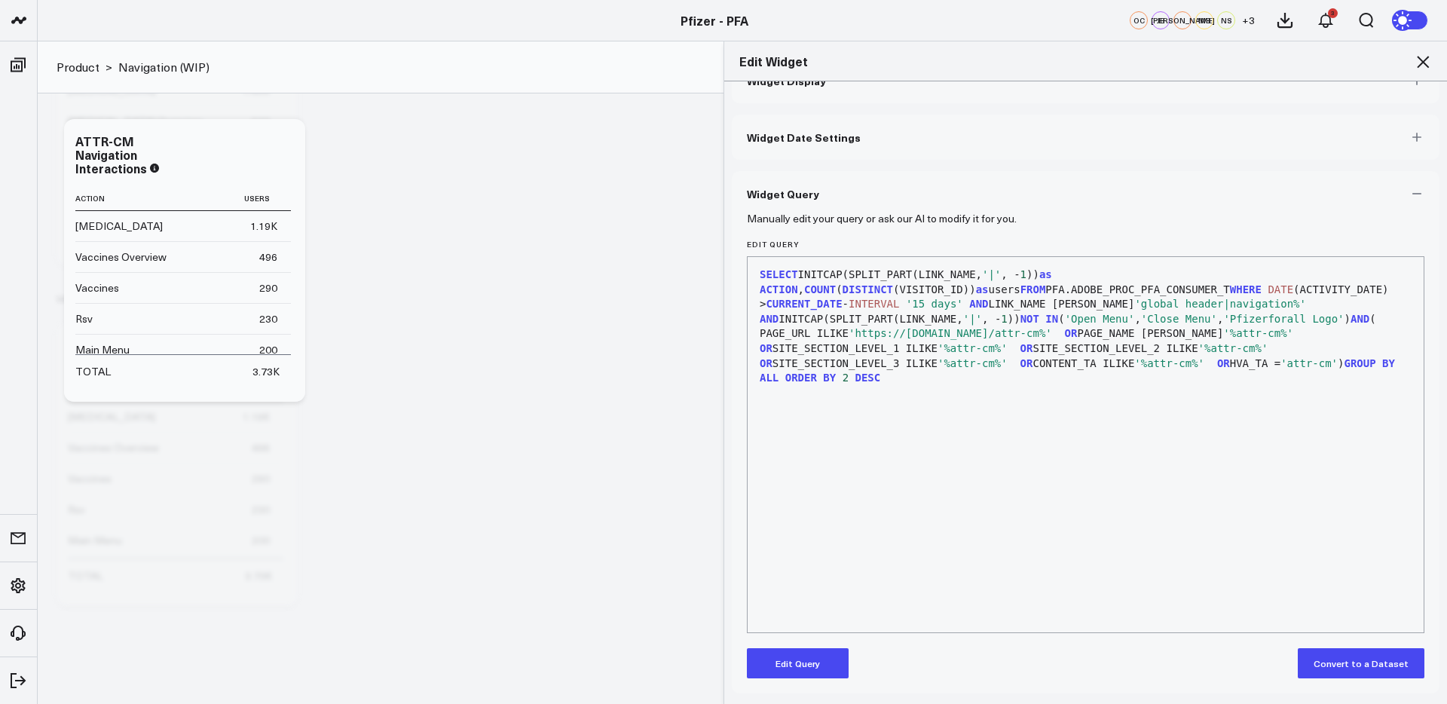
scroll to position [35, 0]
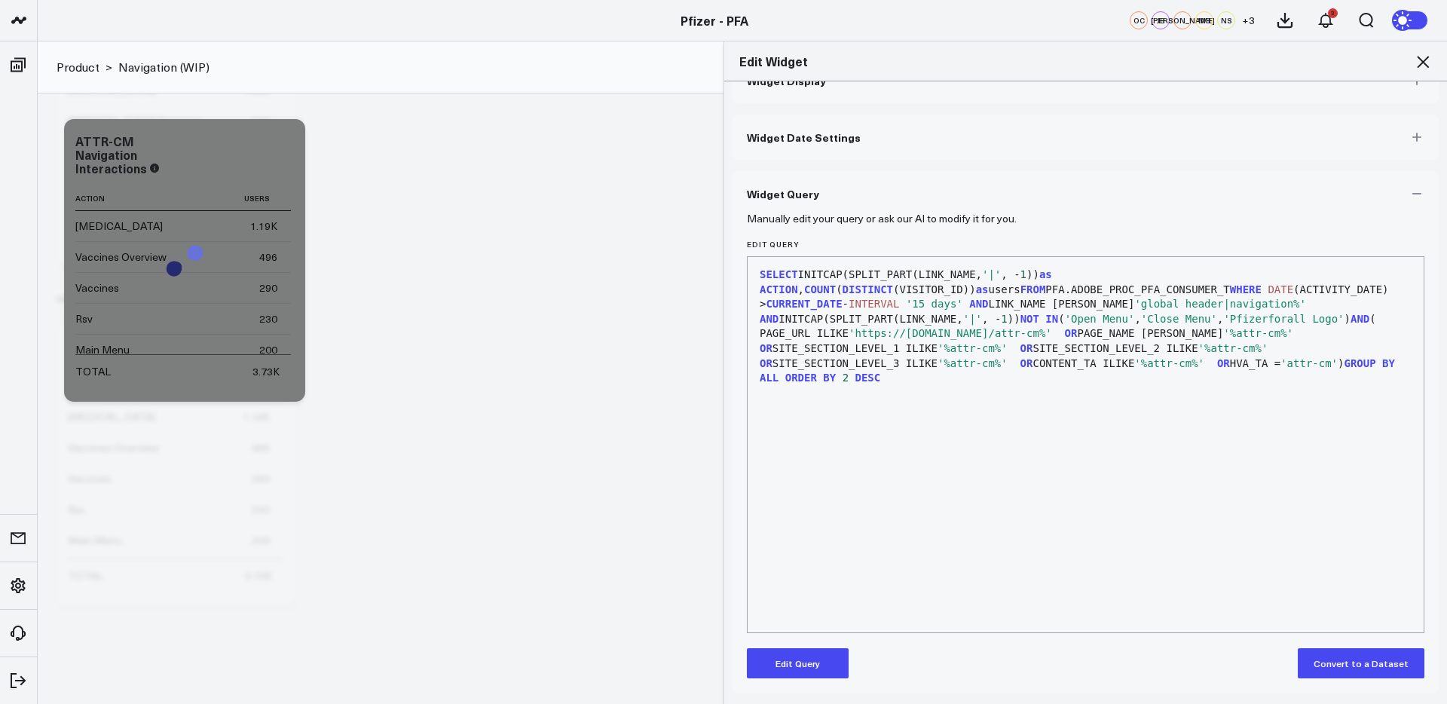
click at [1424, 62] on icon at bounding box center [1422, 62] width 18 height 18
